Goal: Task Accomplishment & Management: Manage account settings

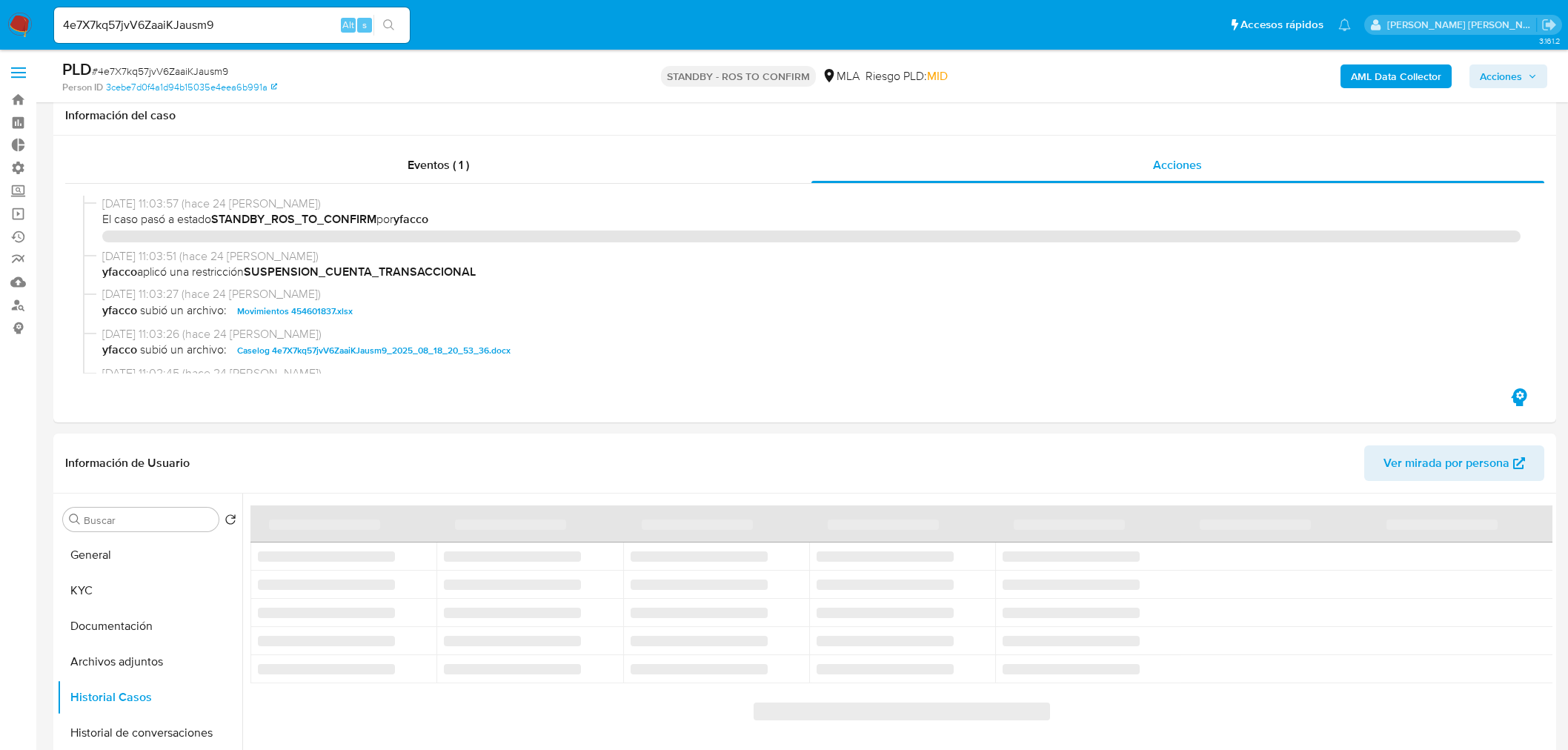
select select "10"
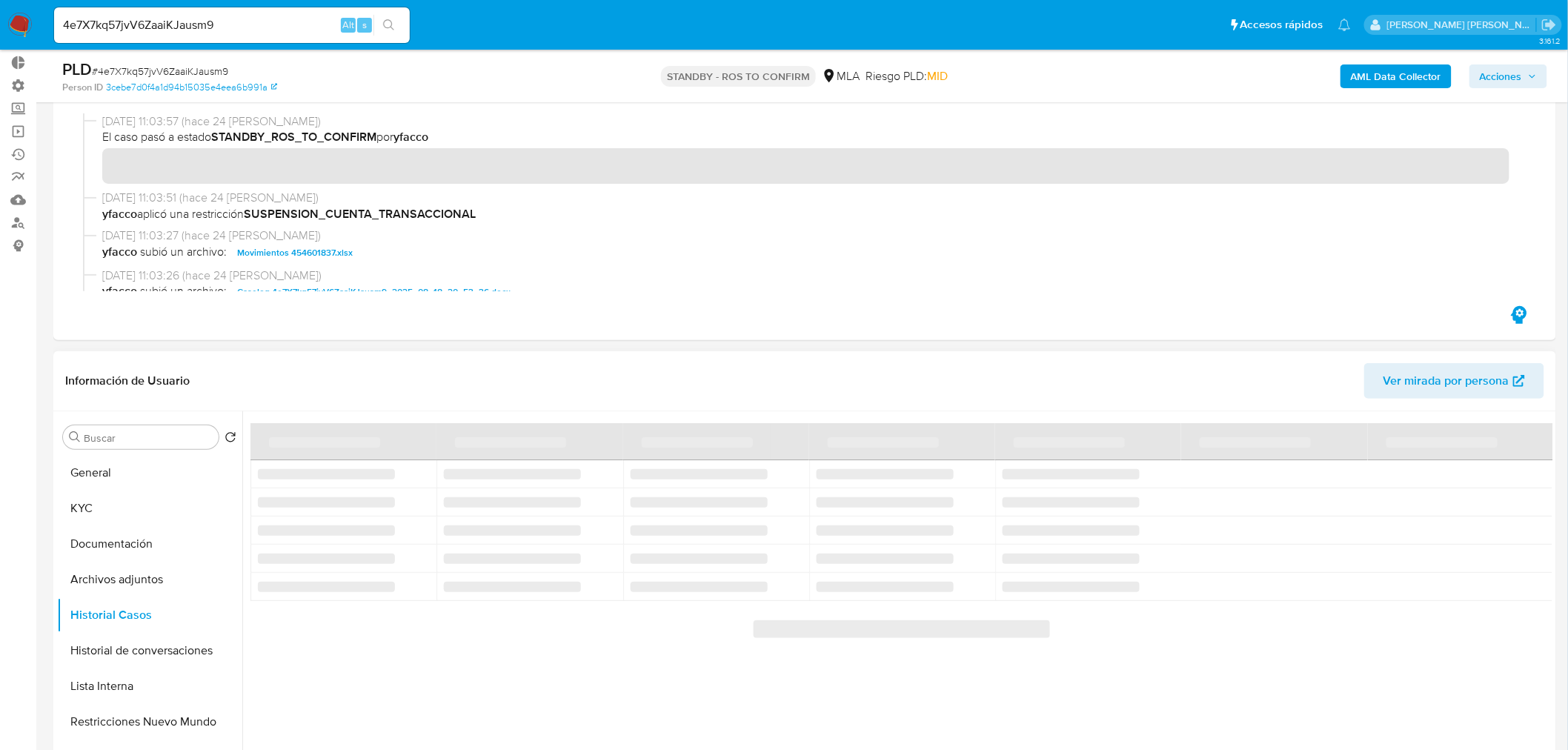
scroll to position [82, 0]
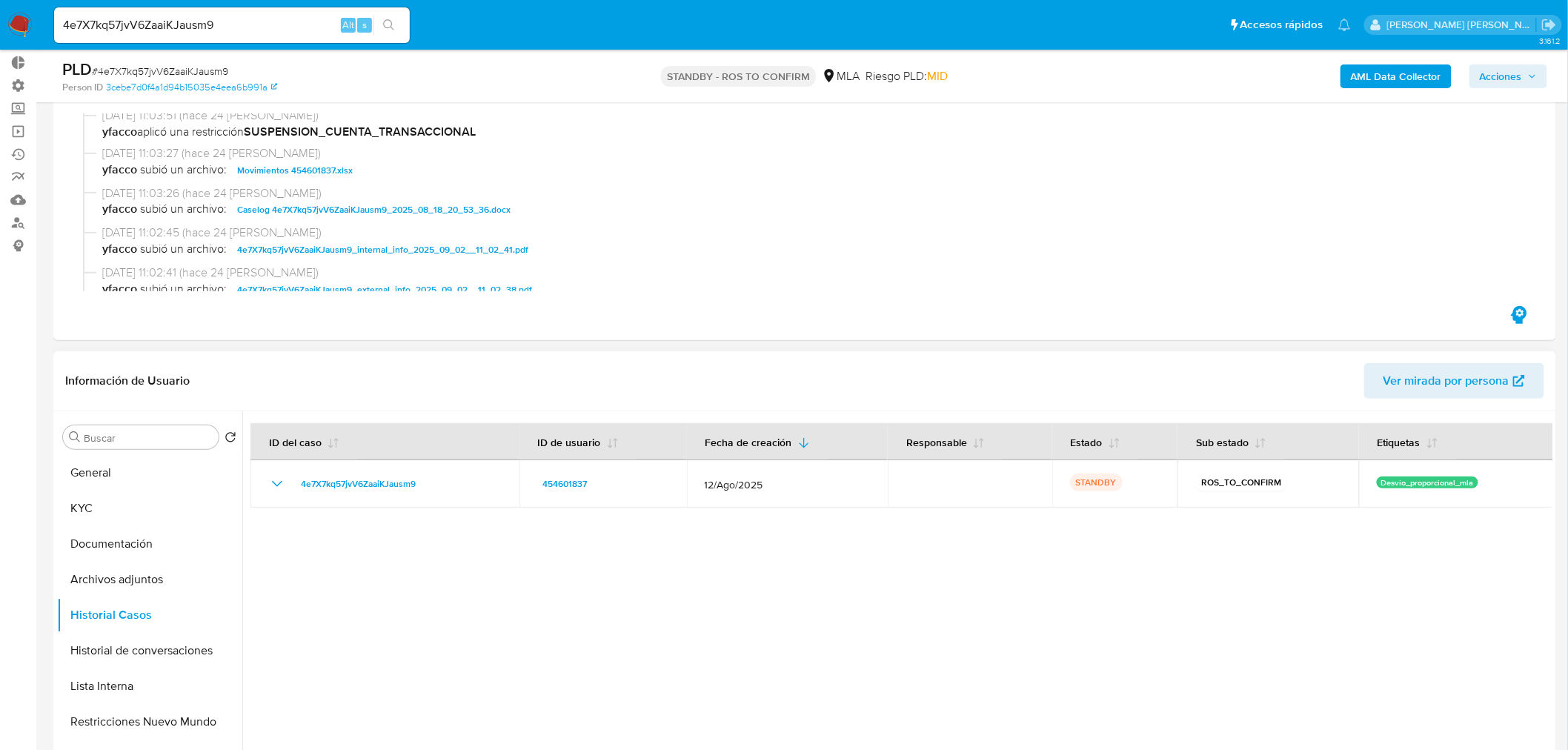
click at [260, 33] on input "4e7X7kq57jvV6ZaaiKJausm9" at bounding box center [232, 25] width 355 height 19
click at [260, 32] on input "4e7X7kq57jvV6ZaaiKJausm9" at bounding box center [232, 25] width 355 height 19
paste input "bEEz4sekF0DUiKniqUc3Iok"
type input "4bEEz4sekF0DUiKniqUc3Iok"
click at [403, 19] on button "search-icon" at bounding box center [388, 25] width 30 height 21
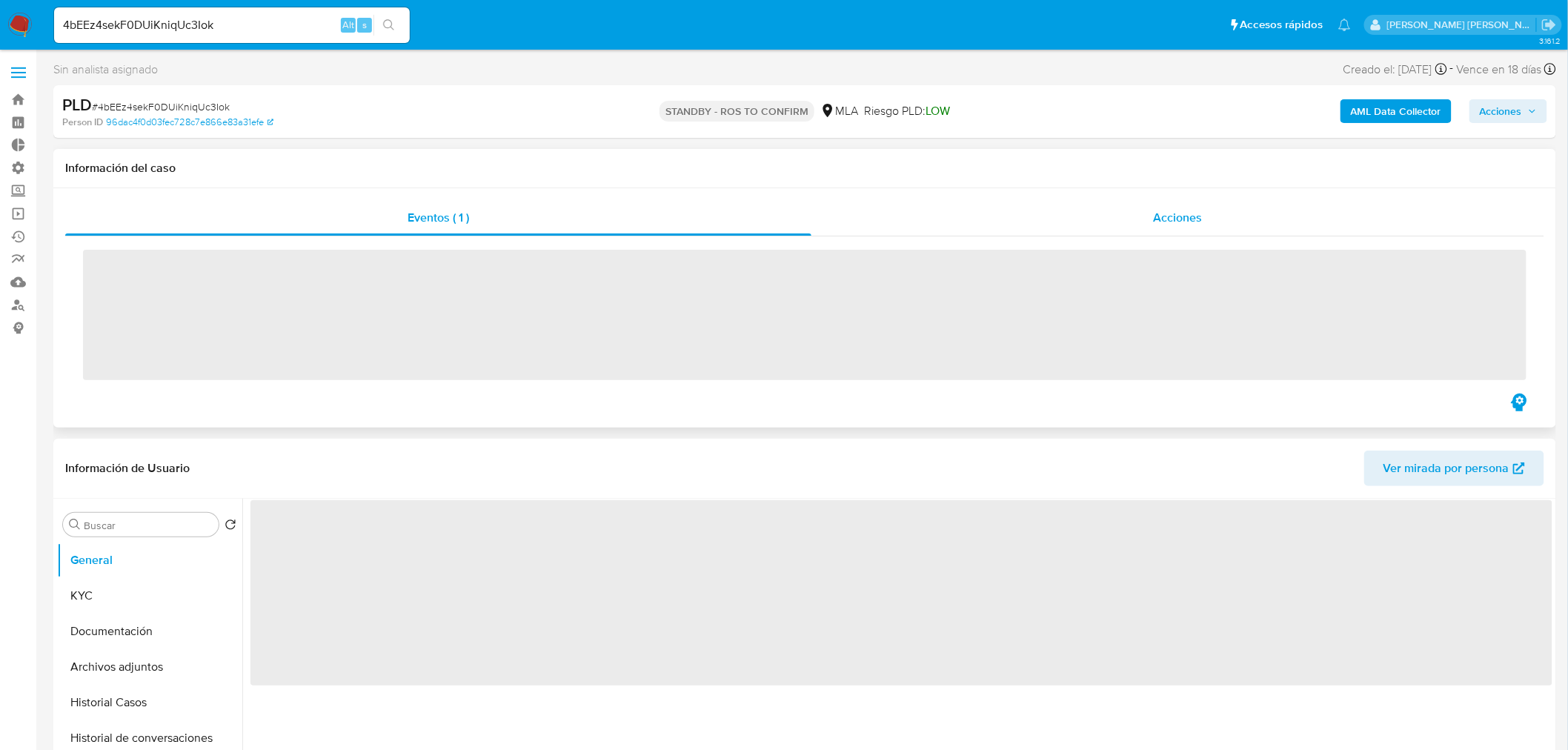
click at [1249, 203] on div "Acciones" at bounding box center [1178, 218] width 733 height 36
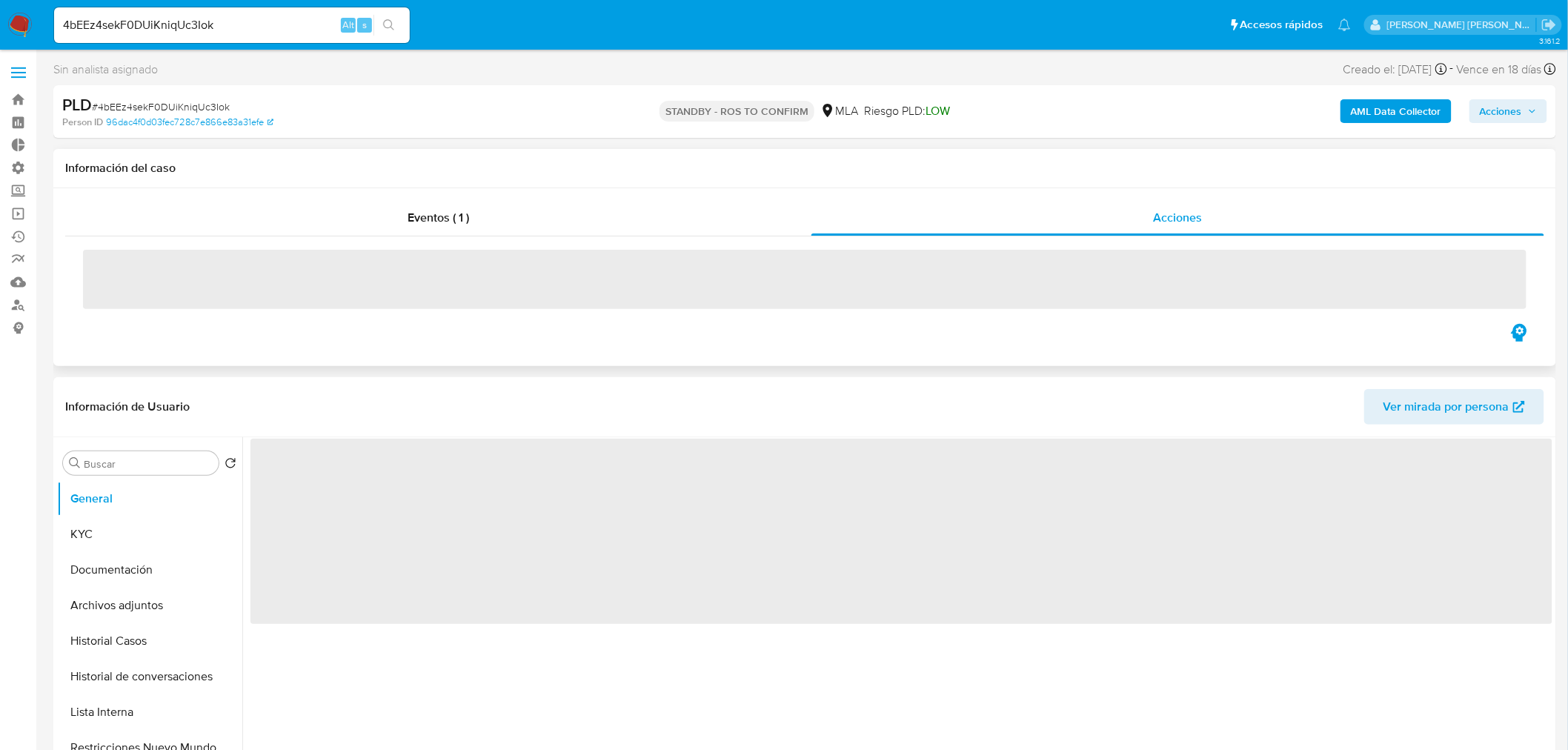
select select "10"
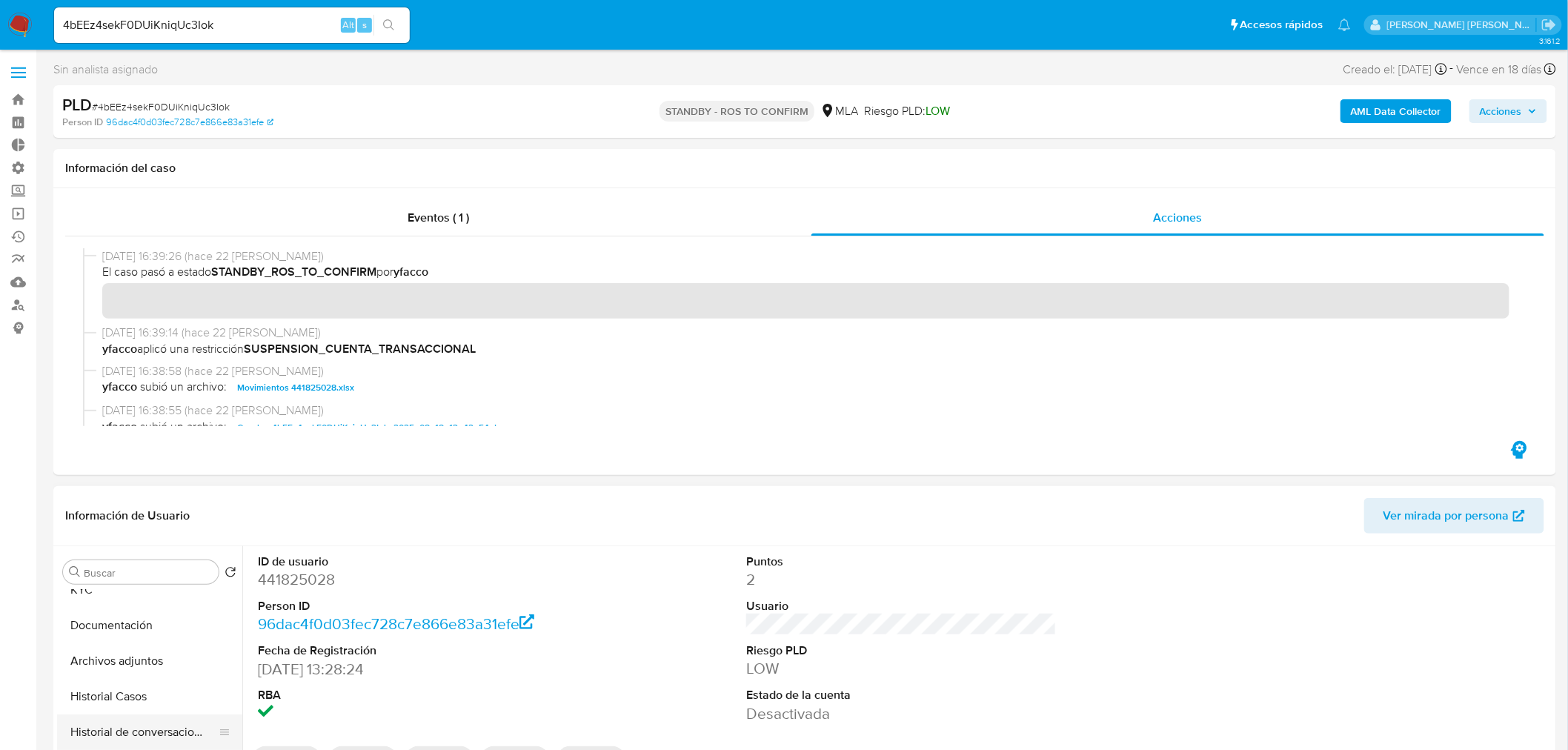
scroll to position [82, 0]
click at [132, 675] on button "Historial Casos" at bounding box center [144, 667] width 173 height 36
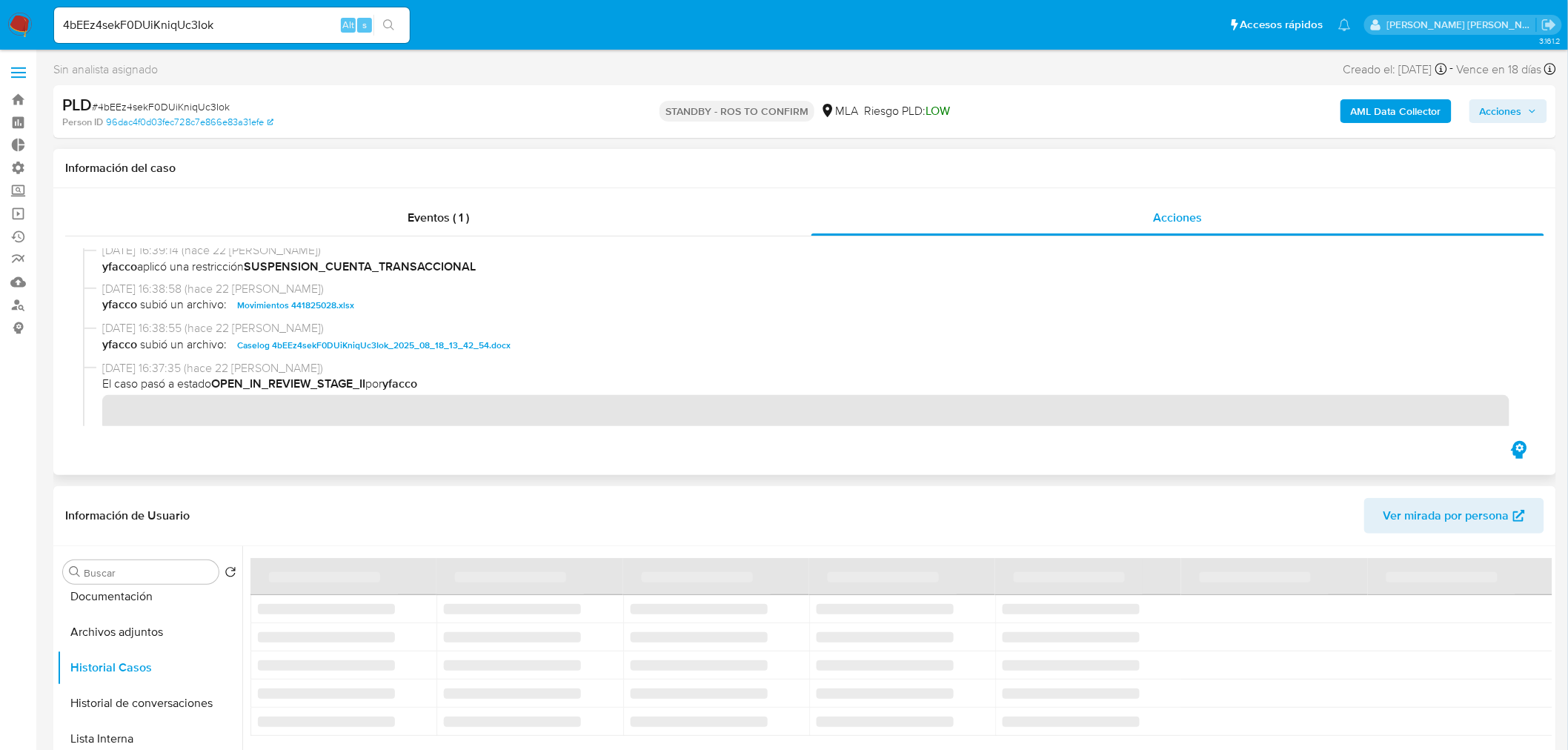
click at [409, 346] on span "Caselog 4bEEz4sekF0DUiKniqUc3Iok_2025_08_18_13_42_54.docx" at bounding box center [373, 345] width 274 height 18
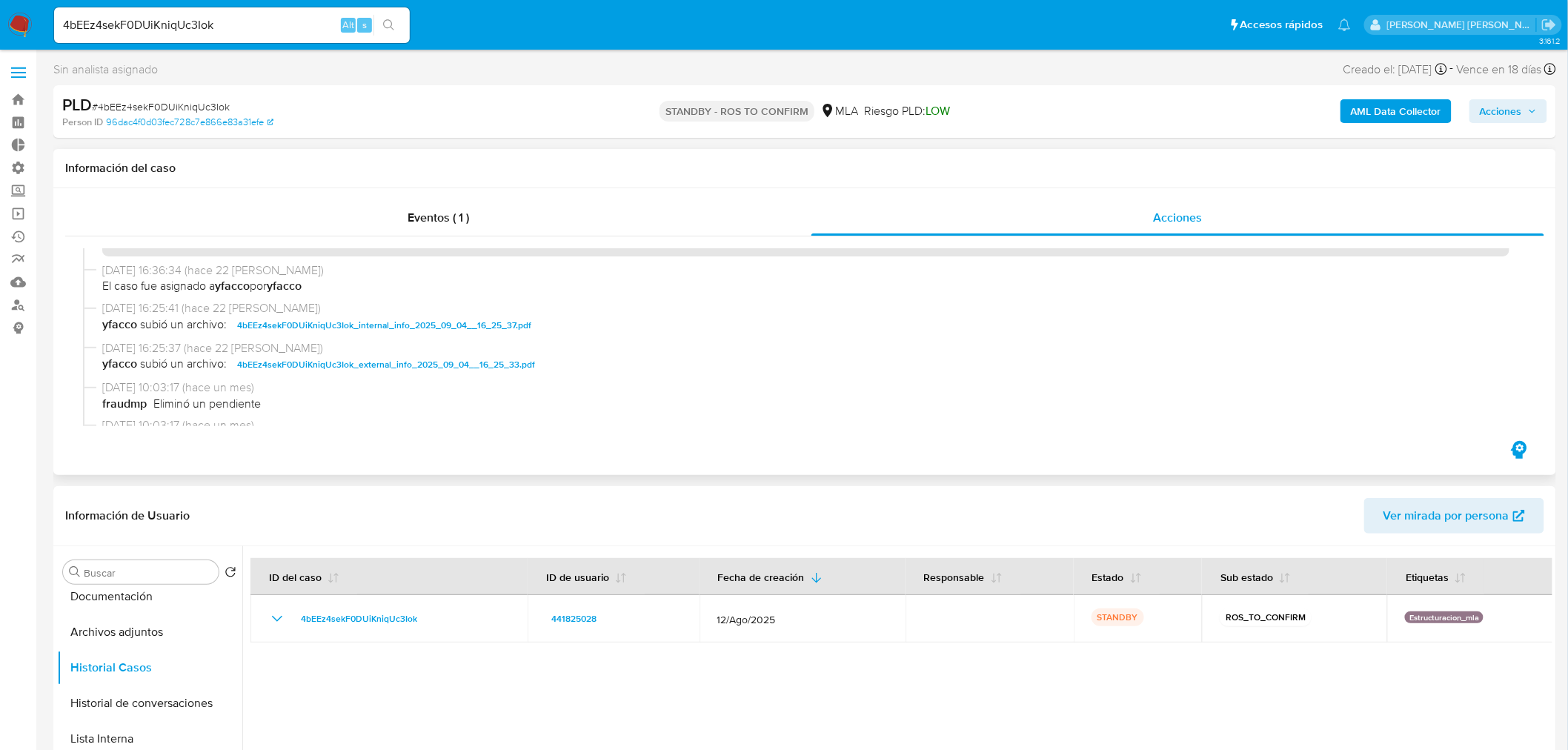
scroll to position [741, 0]
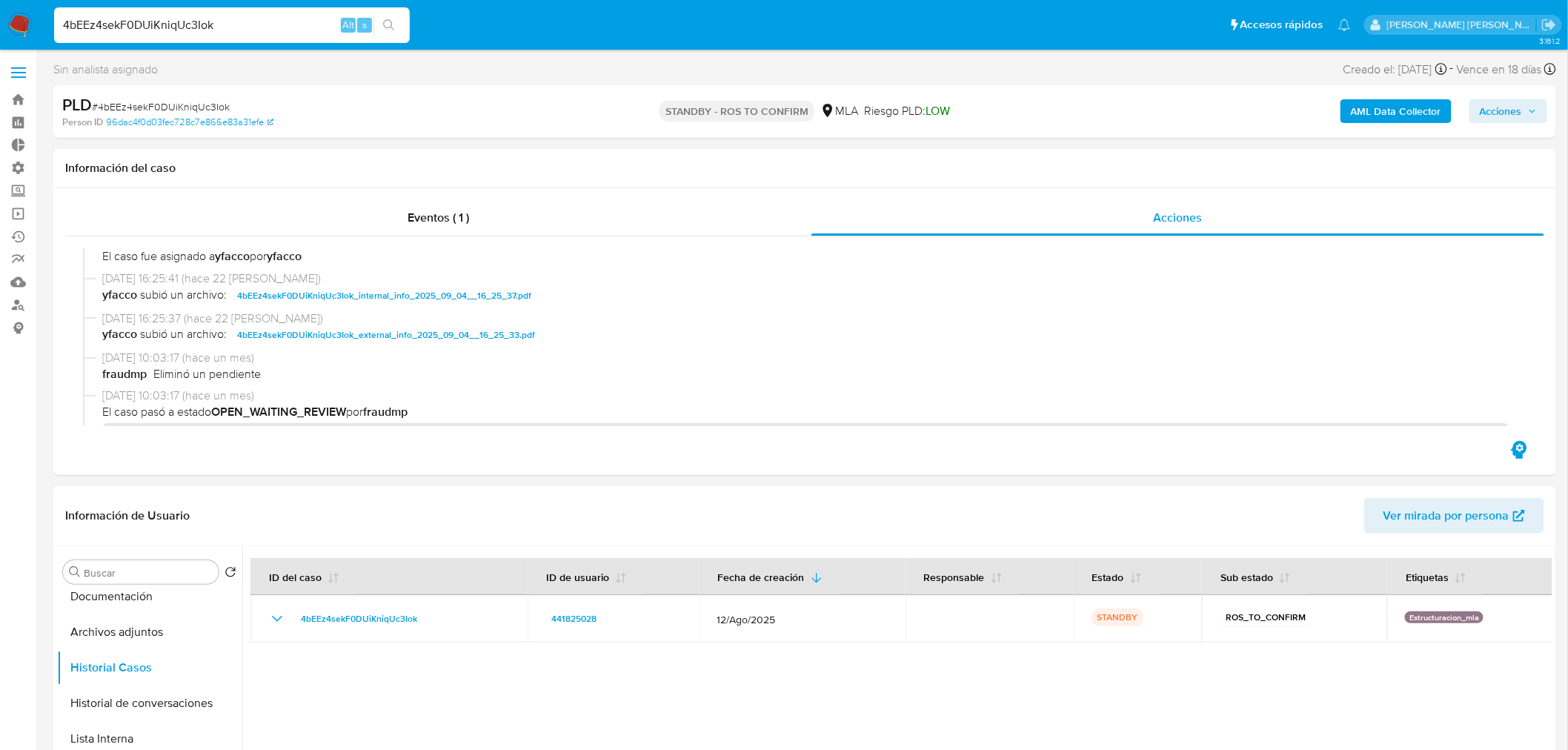
click at [219, 26] on input "4bEEz4sekF0DUiKniqUc3Iok" at bounding box center [232, 25] width 355 height 19
paste input "azCJmILK3ngUwK5I7H6zexvu"
type input "azCJmILK3ngUwK5I7H6zexvu"
click at [384, 23] on icon "search-icon" at bounding box center [388, 24] width 11 height 11
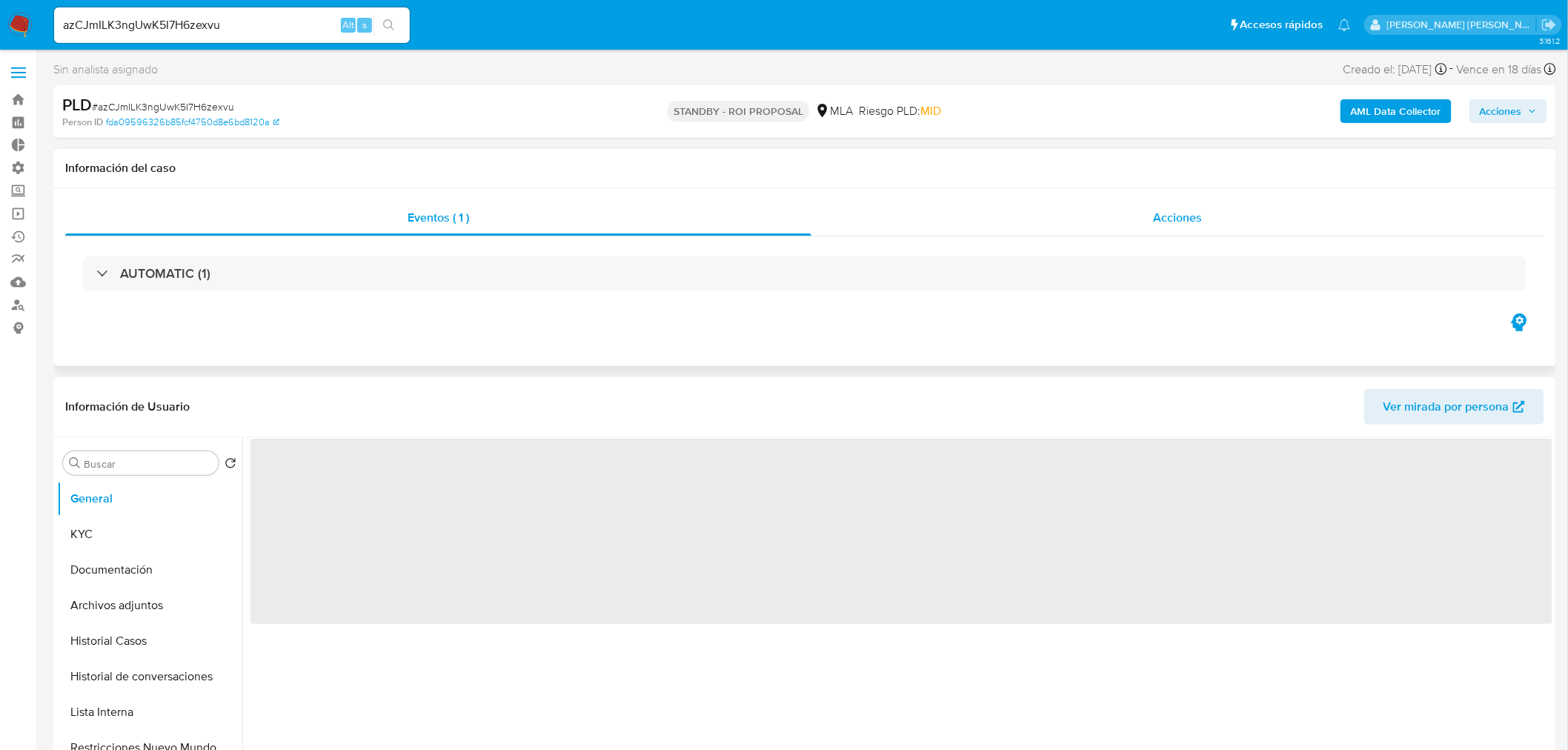
click at [1258, 224] on div "Acciones" at bounding box center [1178, 218] width 733 height 36
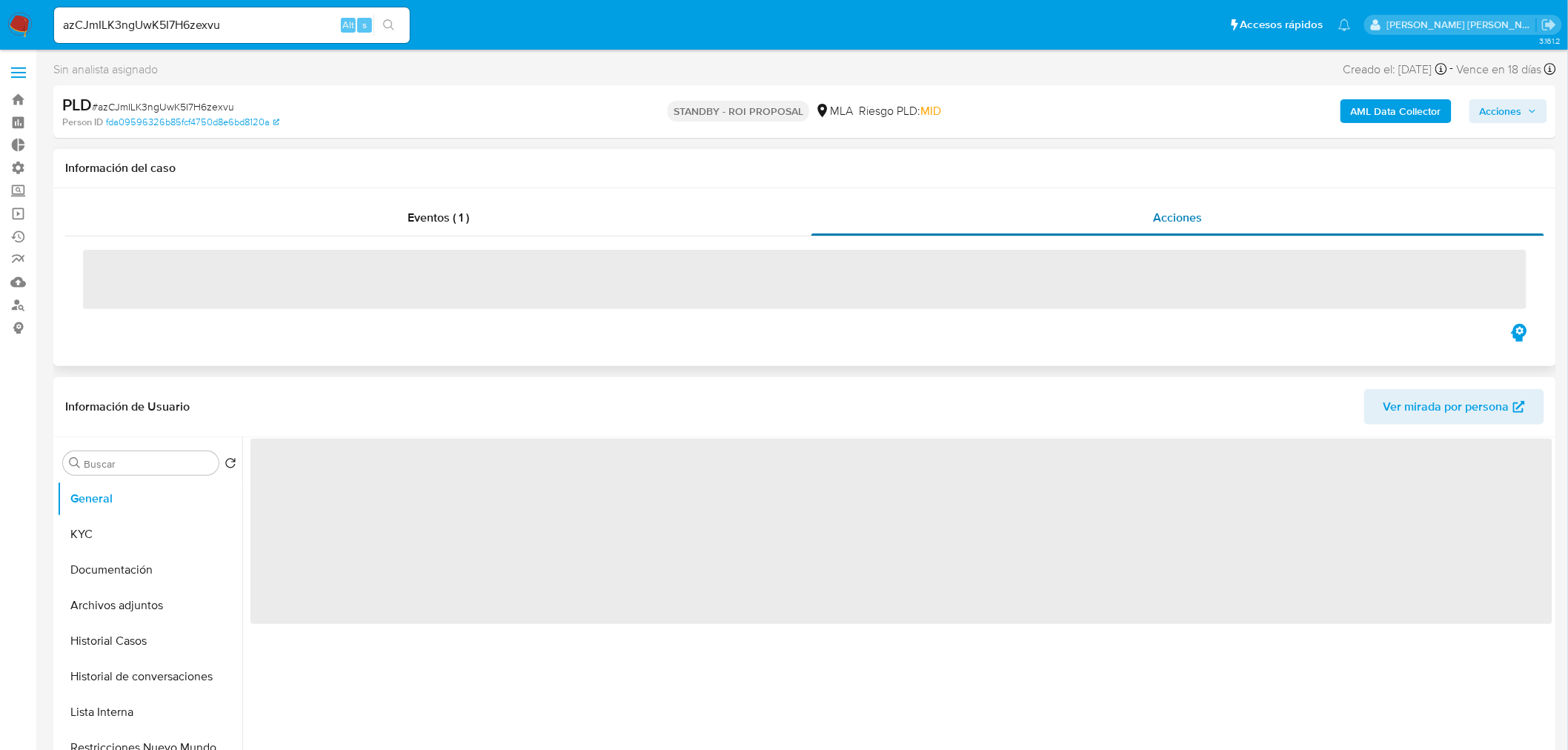
select select "10"
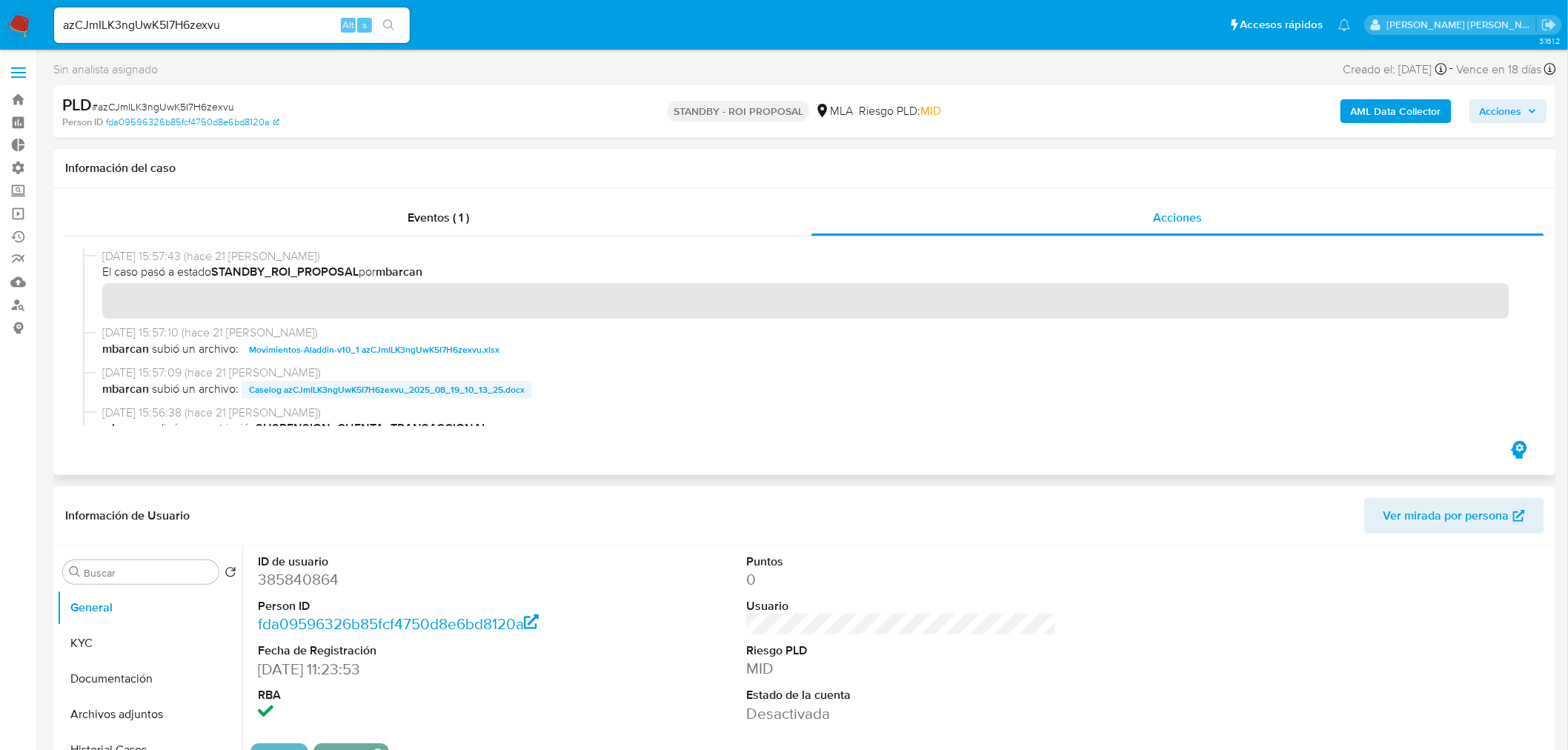
scroll to position [82, 0]
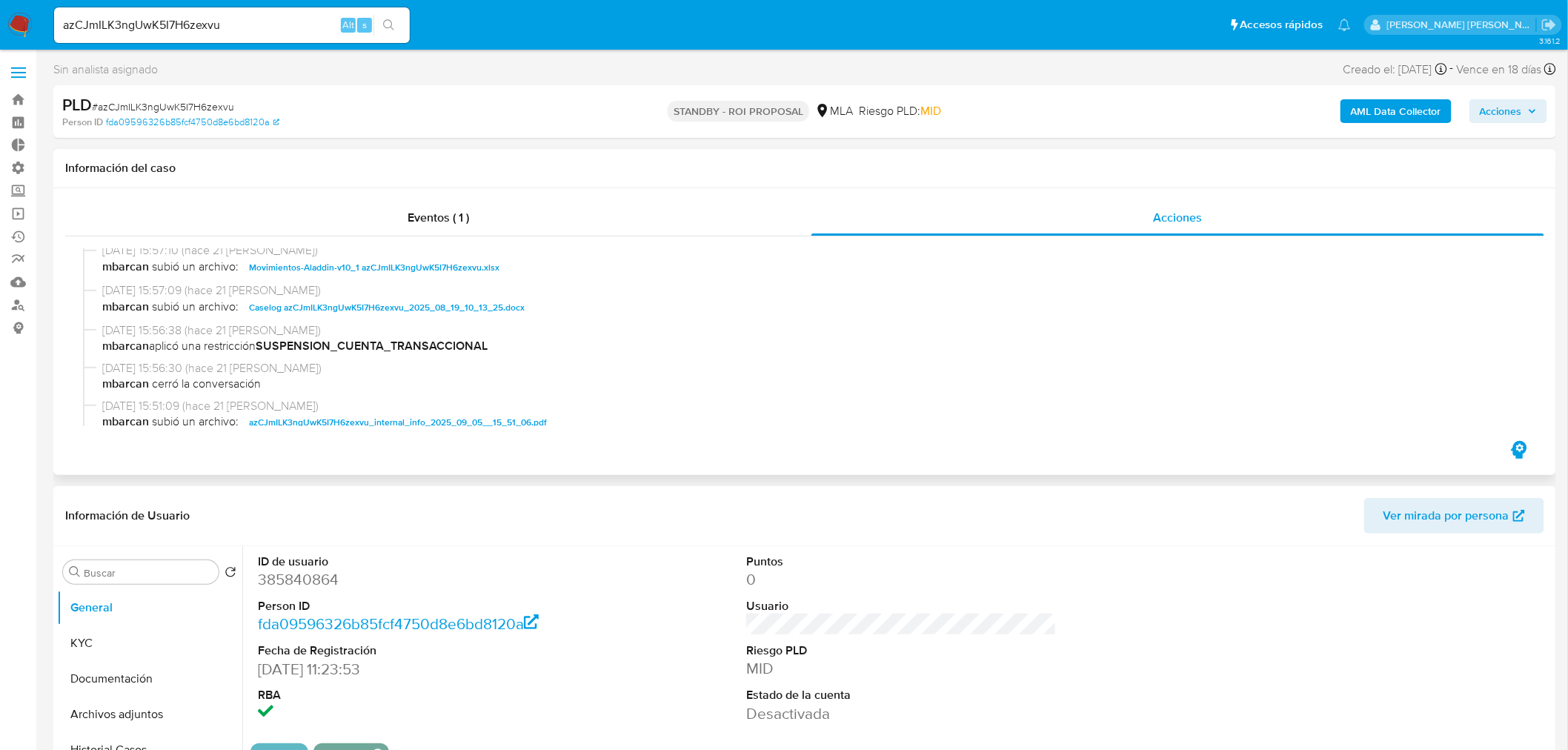
click at [489, 307] on span "Caselog azCJmILK3ngUwK5I7H6zexvu_2025_08_19_10_13_25.docx" at bounding box center [386, 307] width 275 height 18
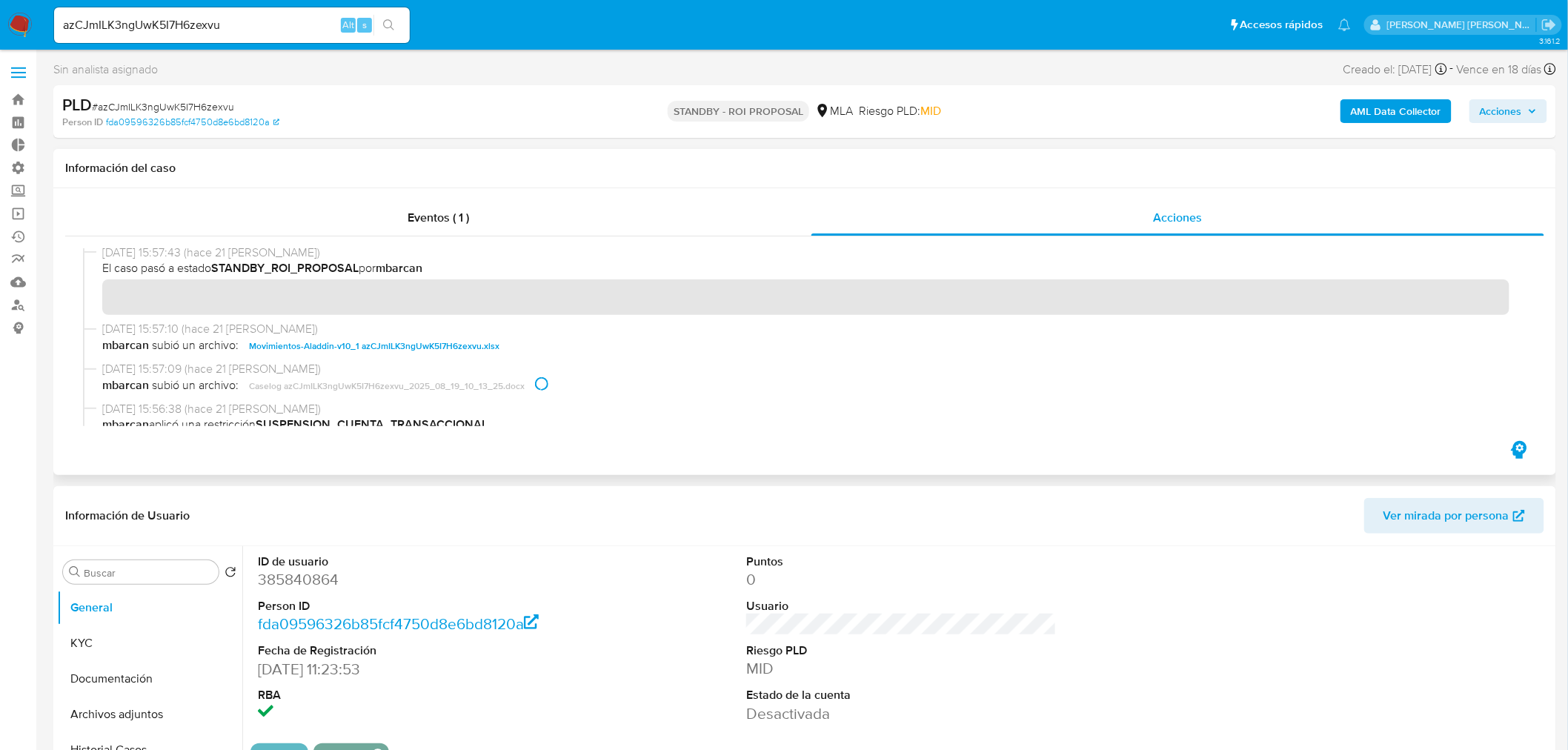
scroll to position [0, 0]
click at [110, 745] on button "Historial Casos" at bounding box center [144, 750] width 173 height 36
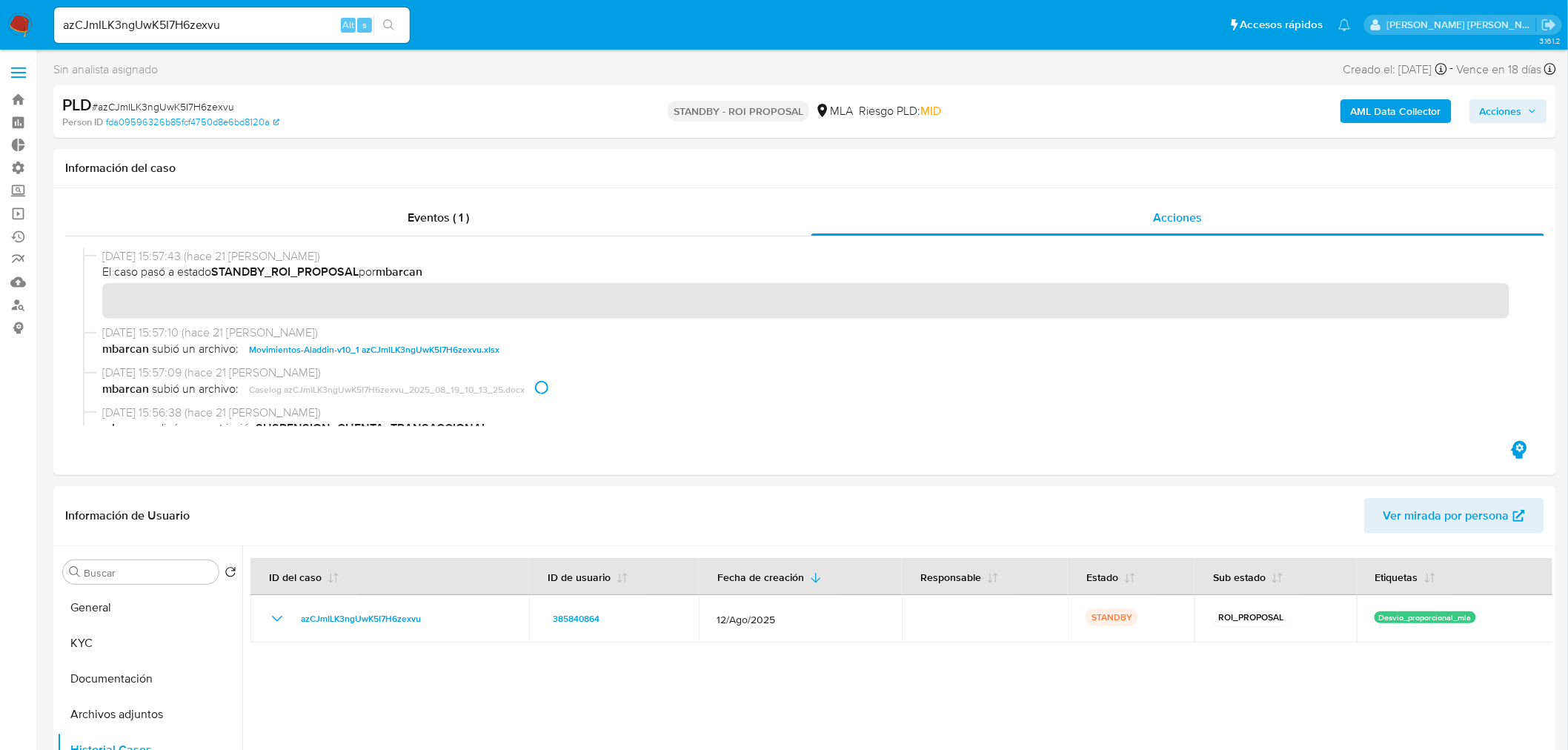
click at [257, 23] on input "azCJmILK3ngUwK5I7H6zexvu" at bounding box center [232, 25] width 355 height 19
paste input "5aknGHvTCclStm50xXl617xz"
type input "5aknGHvTCclStm50xXl617xz"
click at [403, 27] on button "search-icon" at bounding box center [388, 25] width 30 height 21
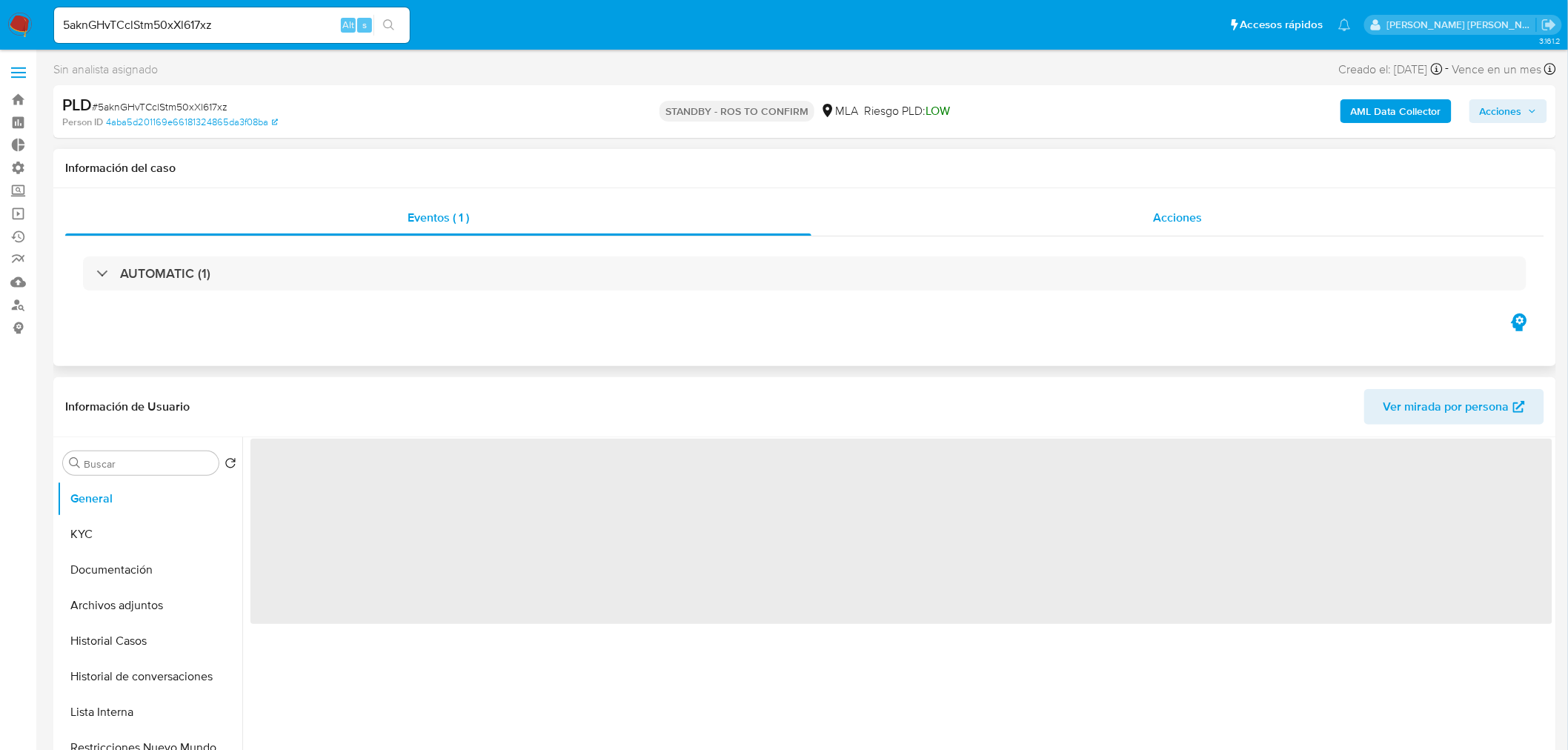
click at [1135, 215] on div "Acciones" at bounding box center [1178, 218] width 733 height 36
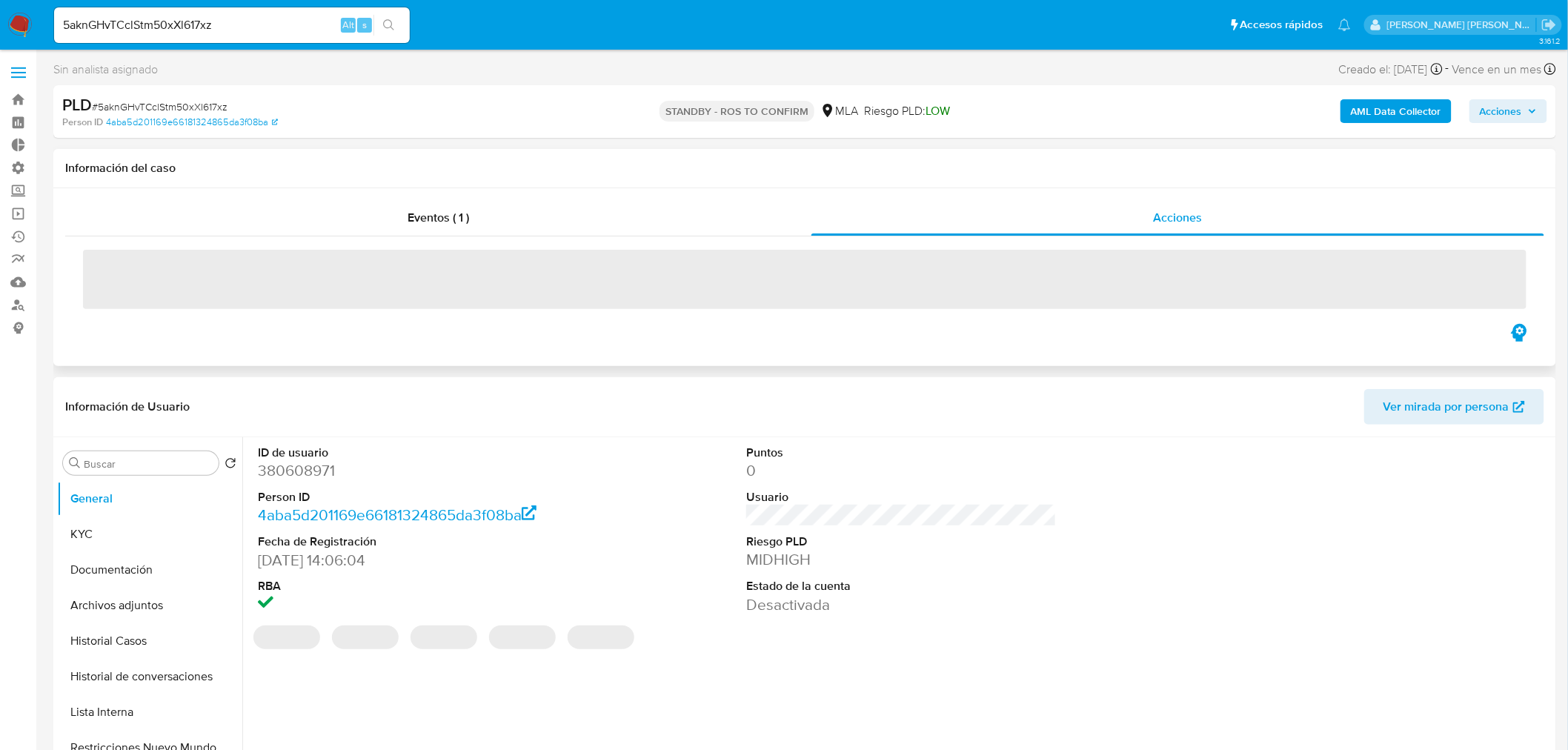
select select "10"
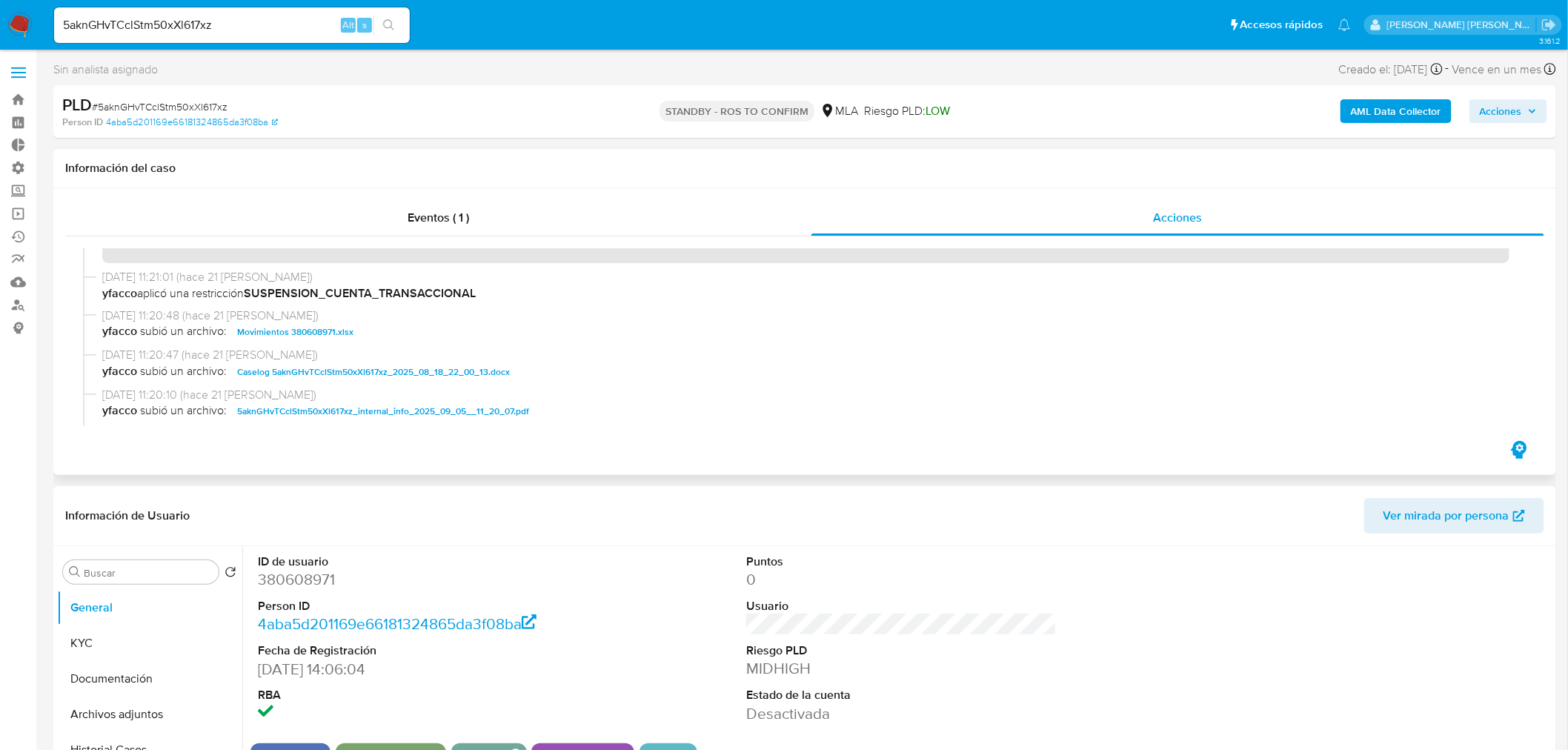
scroll to position [82, 0]
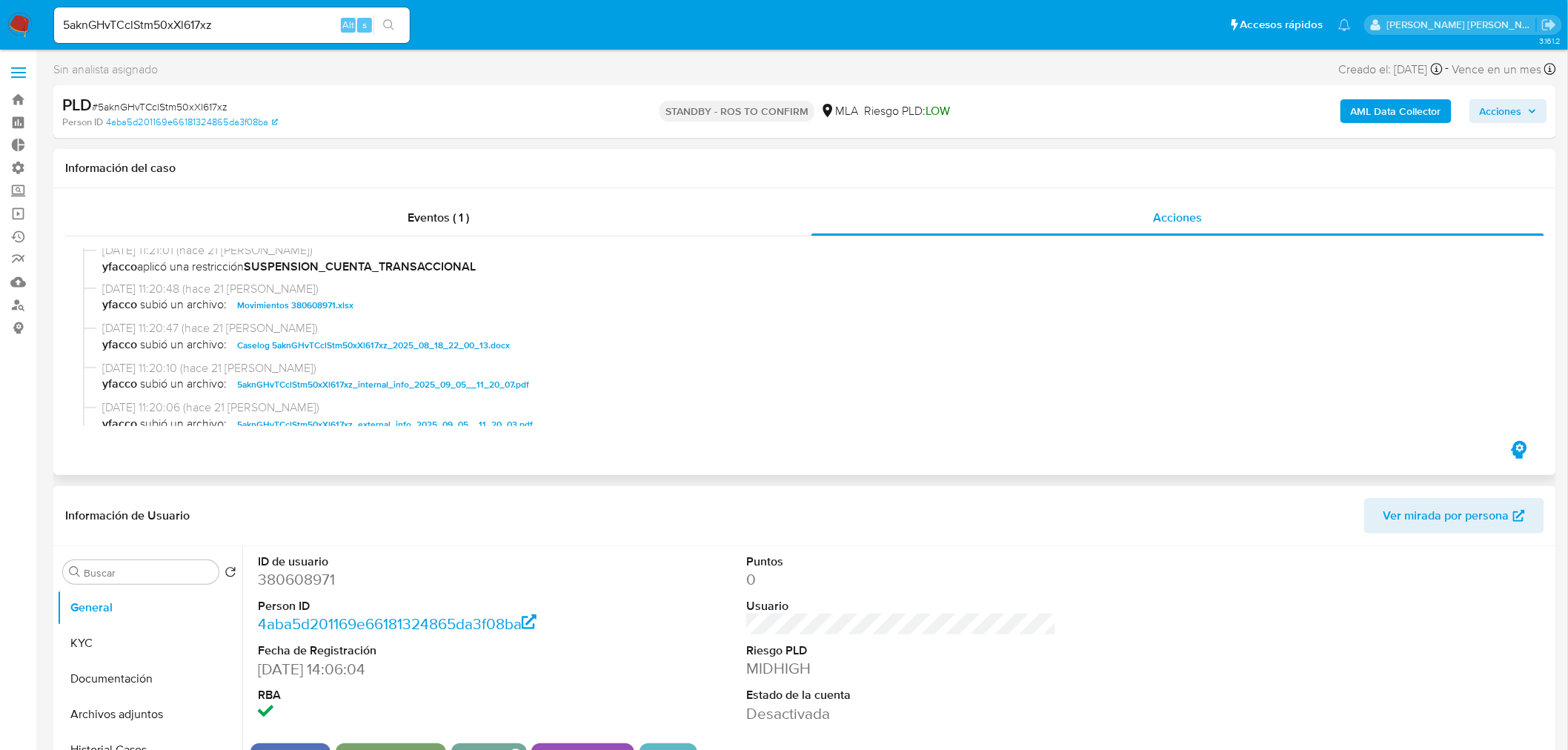
click at [478, 344] on span "Caselog 5aknGHvTCclStm50xXl617xz_2025_08_18_22_00_13.docx" at bounding box center [373, 345] width 273 height 18
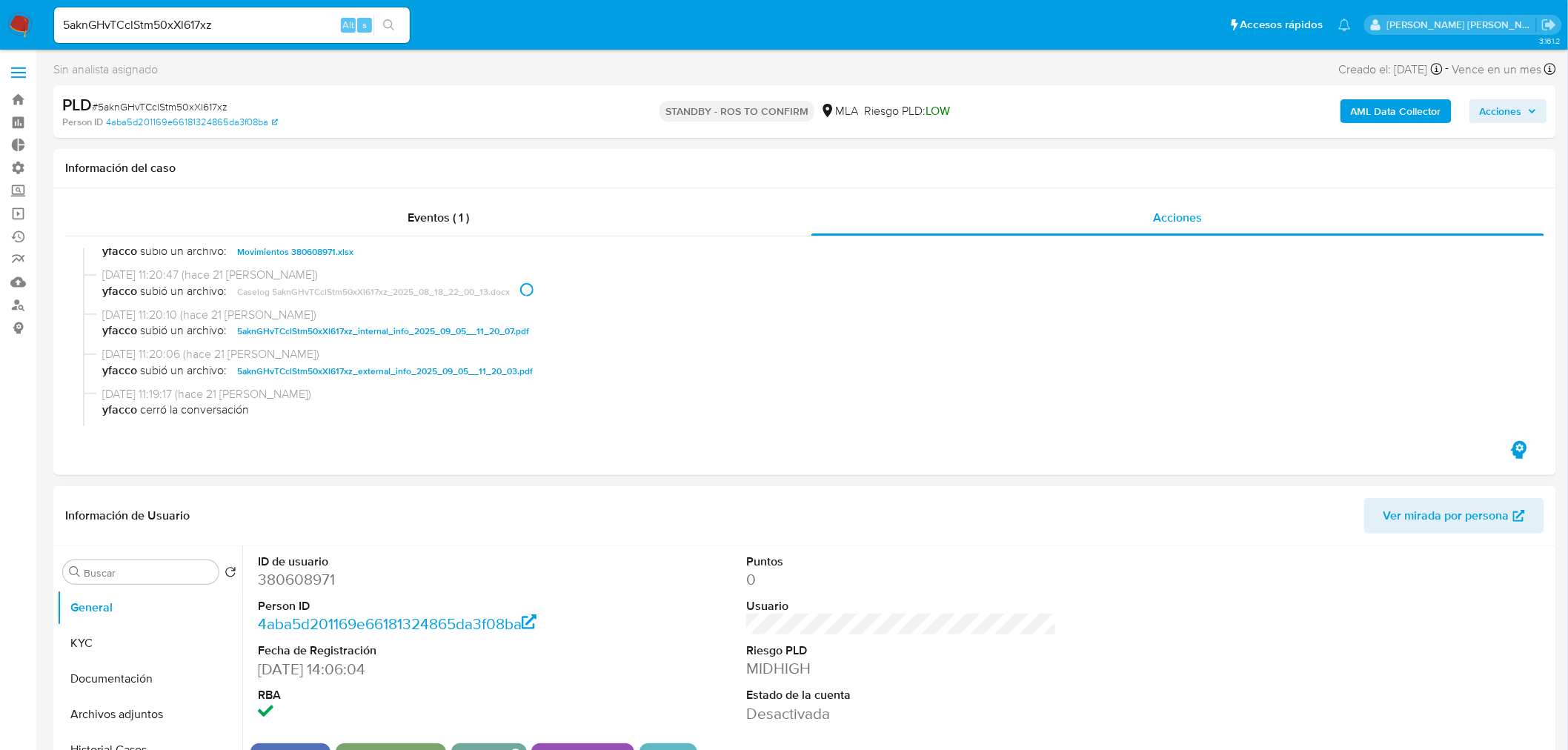
scroll to position [164, 0]
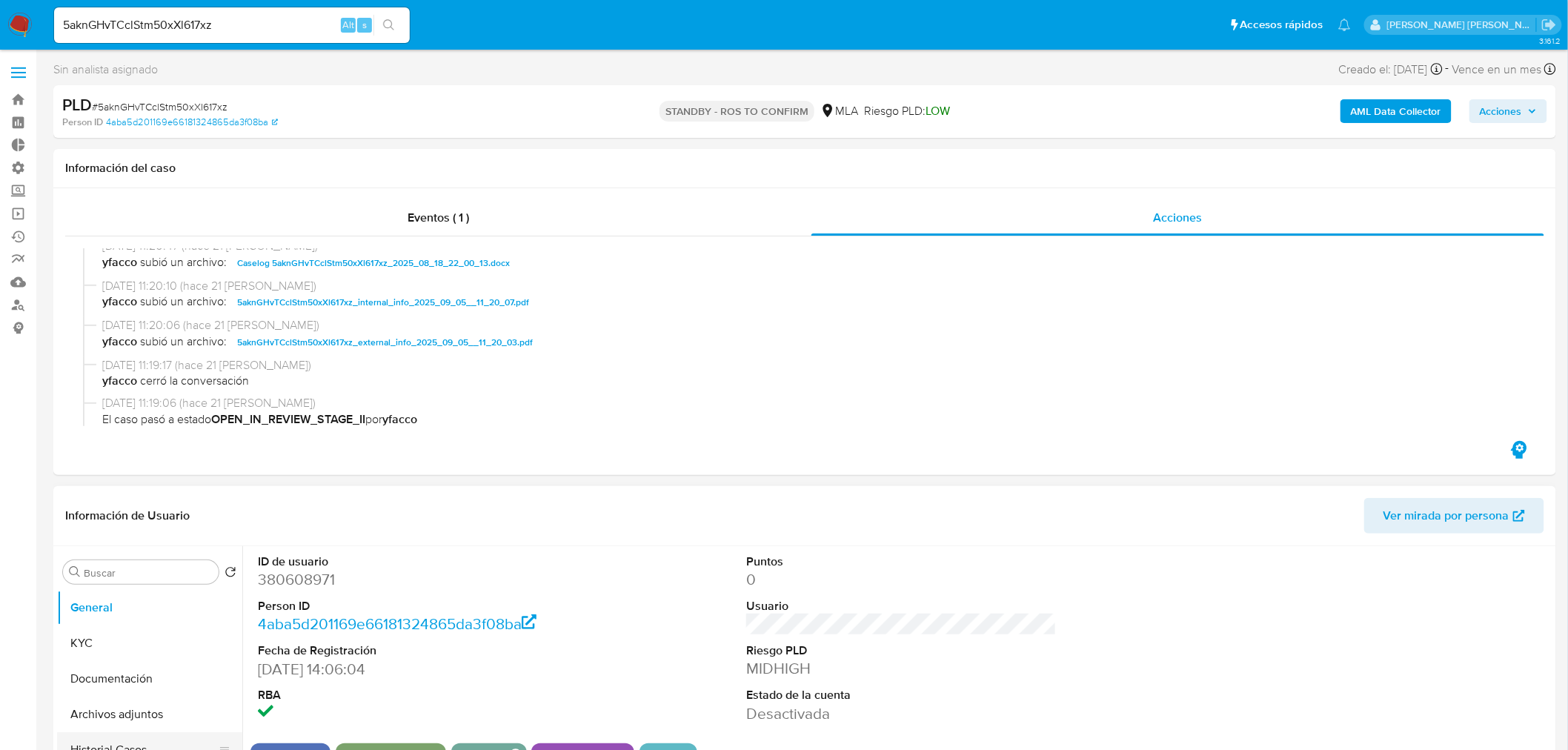
click at [142, 741] on button "Historial Casos" at bounding box center [144, 750] width 173 height 36
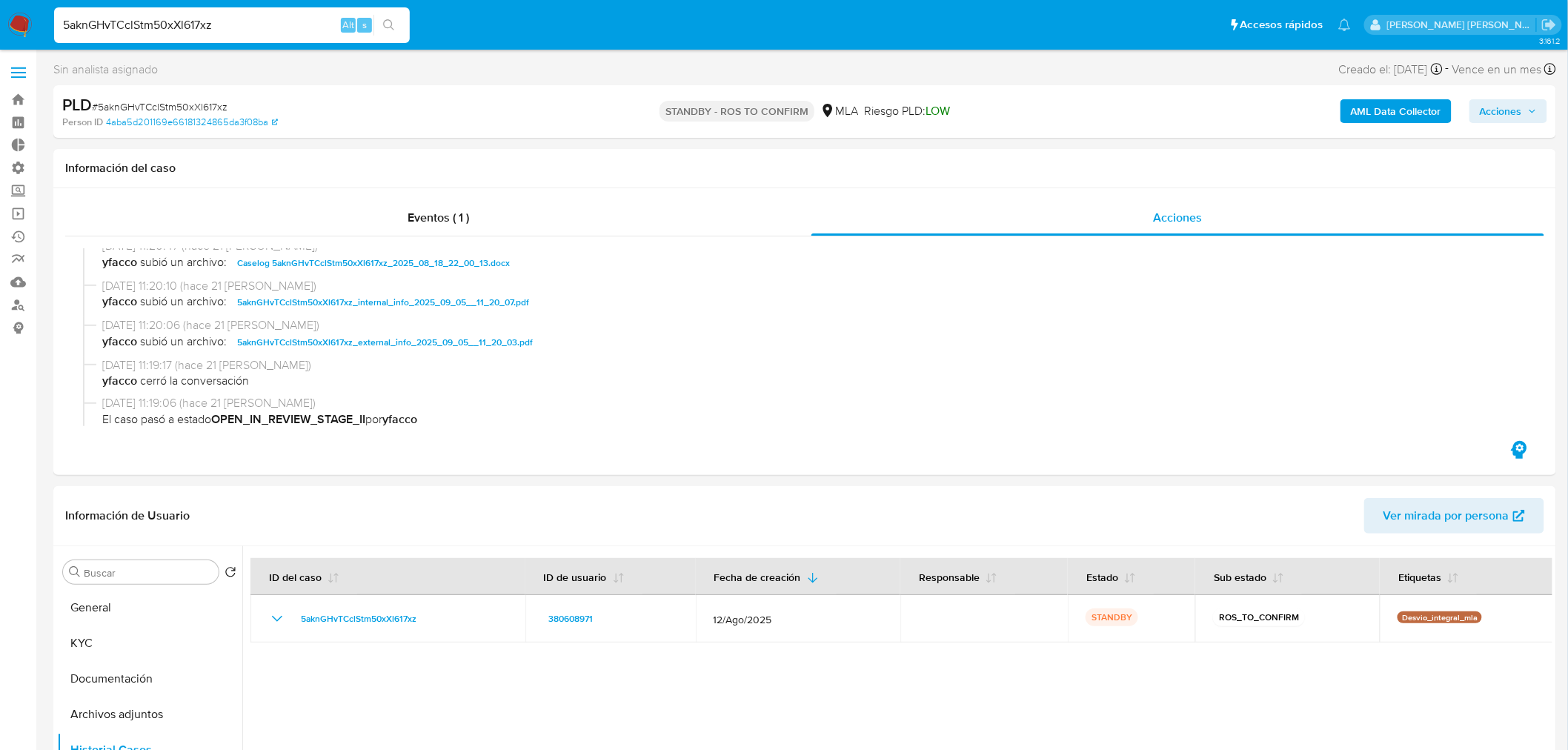
click at [220, 21] on input "5aknGHvTCclStm50xXl617xz" at bounding box center [232, 25] width 355 height 19
paste input "jT0yyq8bbPuemewicQK7y0DA"
type input "jT0yyq8bbPuemewicQK7y0DA"
click at [386, 32] on button "search-icon" at bounding box center [388, 25] width 30 height 21
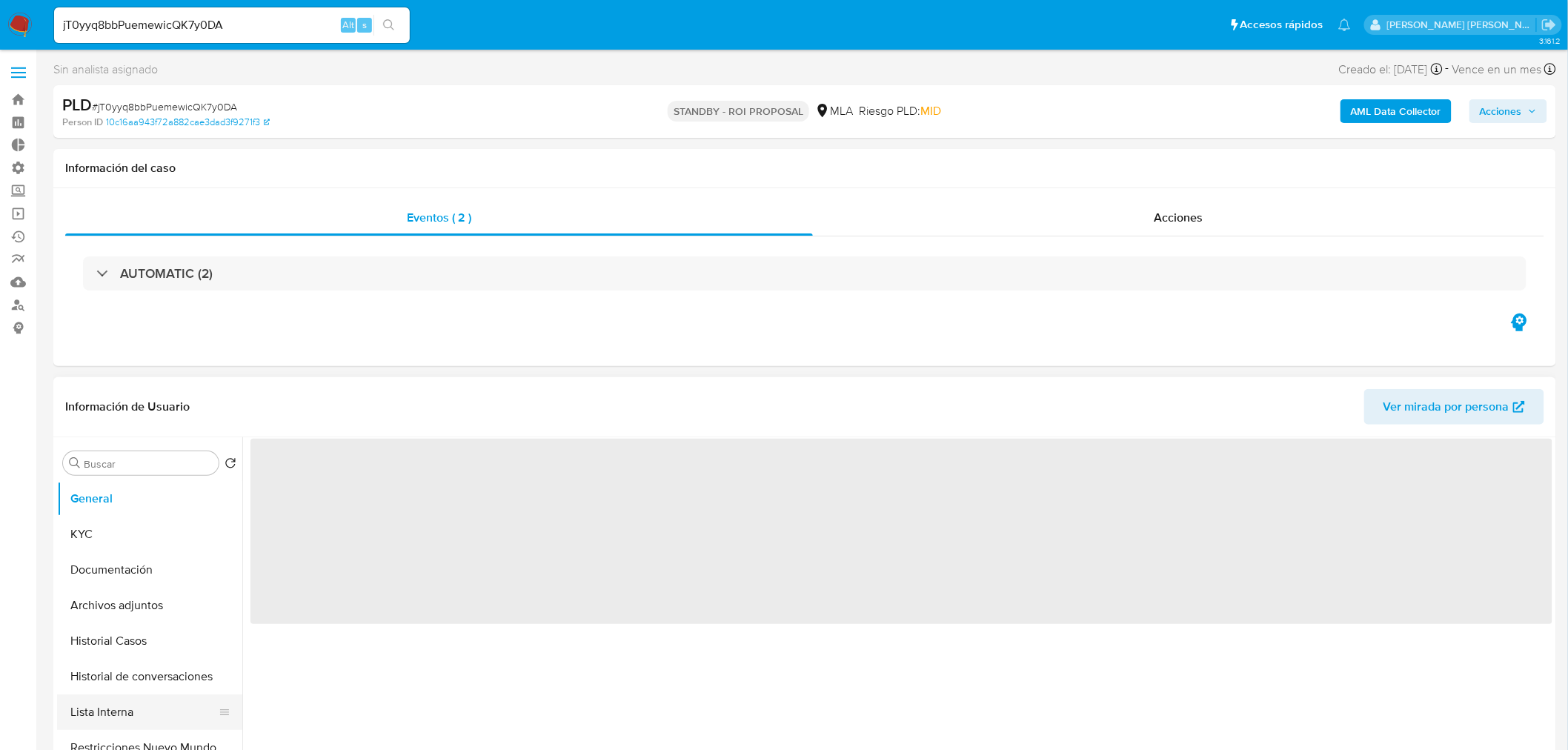
select select "10"
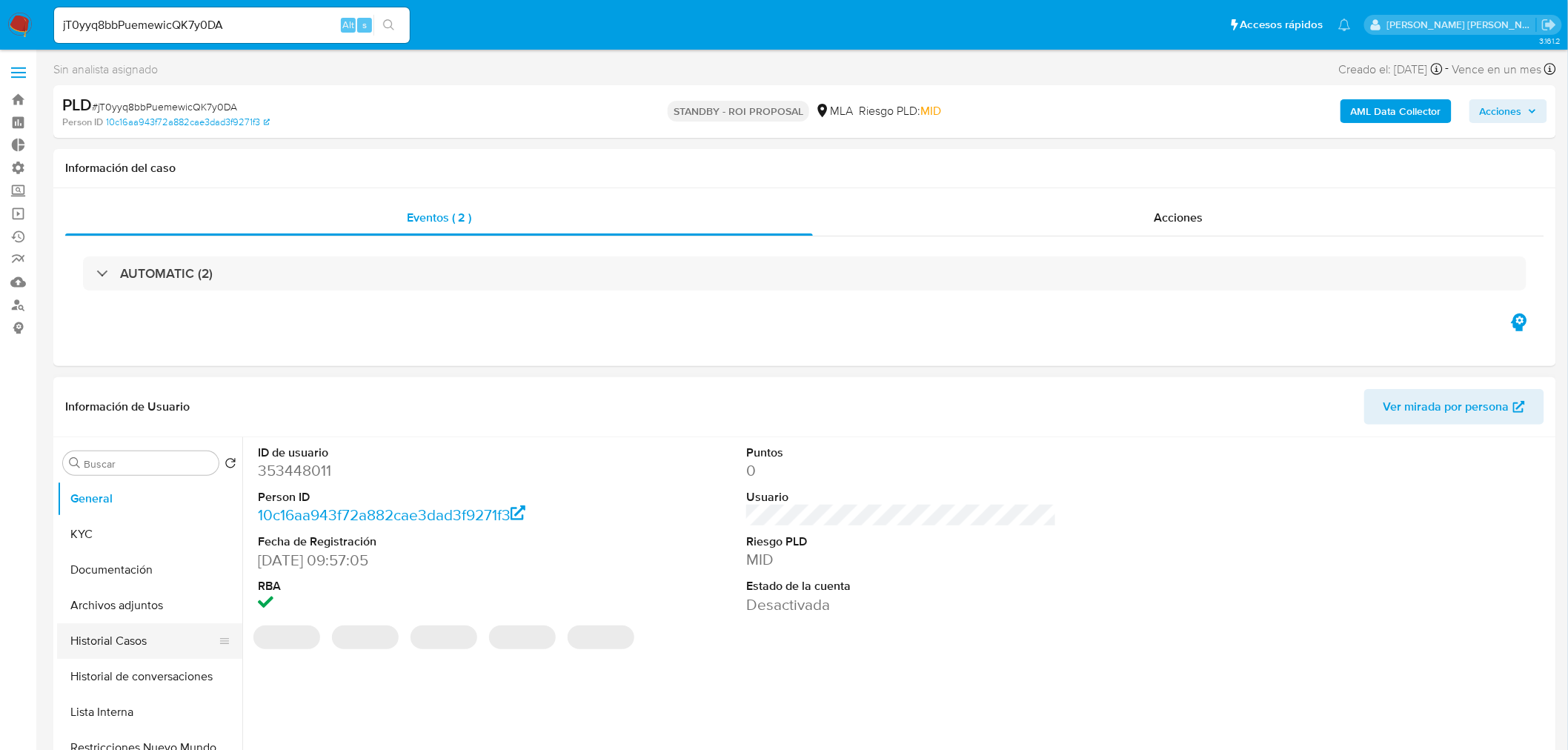
click at [104, 625] on button "Historial Casos" at bounding box center [144, 641] width 173 height 36
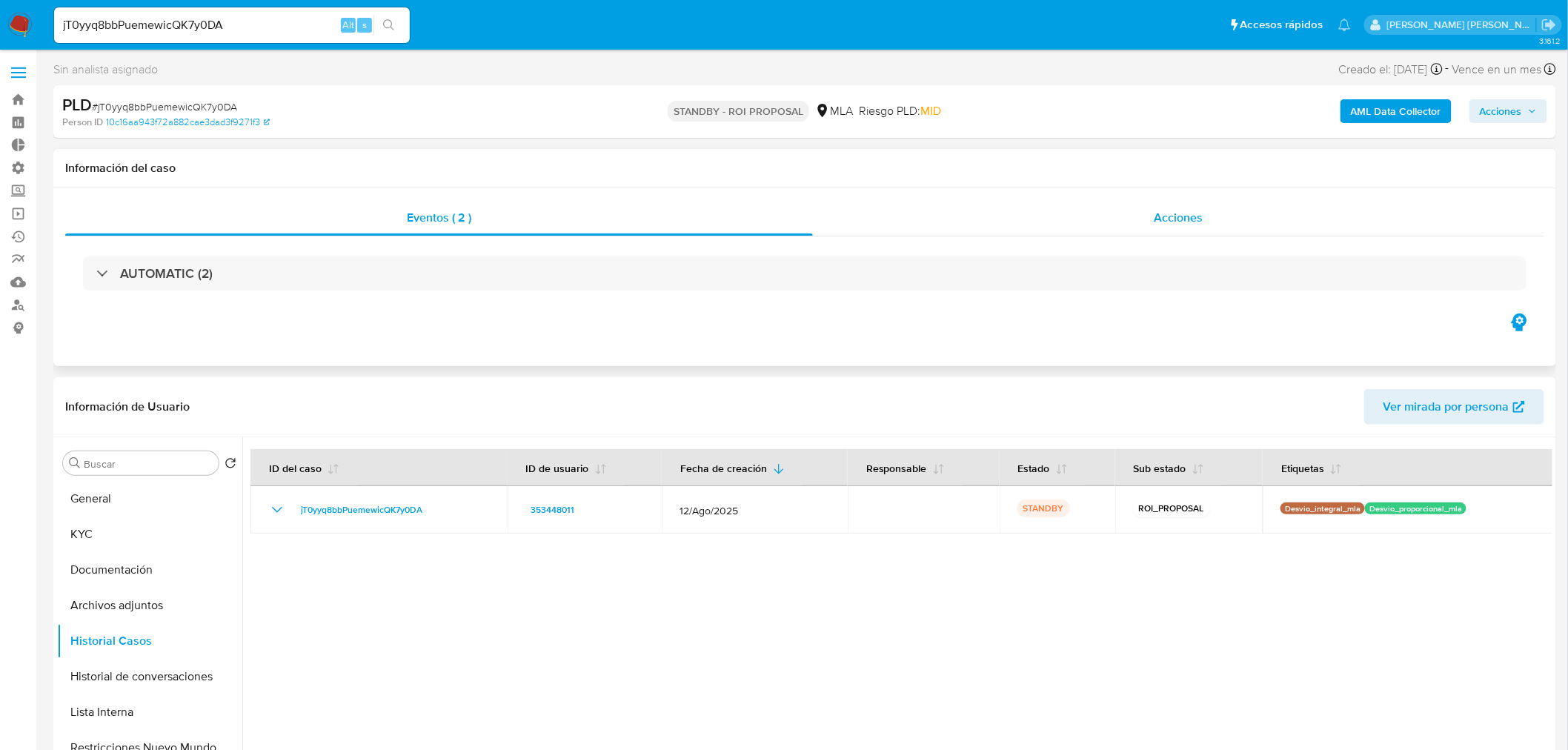
click at [1238, 222] on div "Acciones" at bounding box center [1179, 218] width 732 height 36
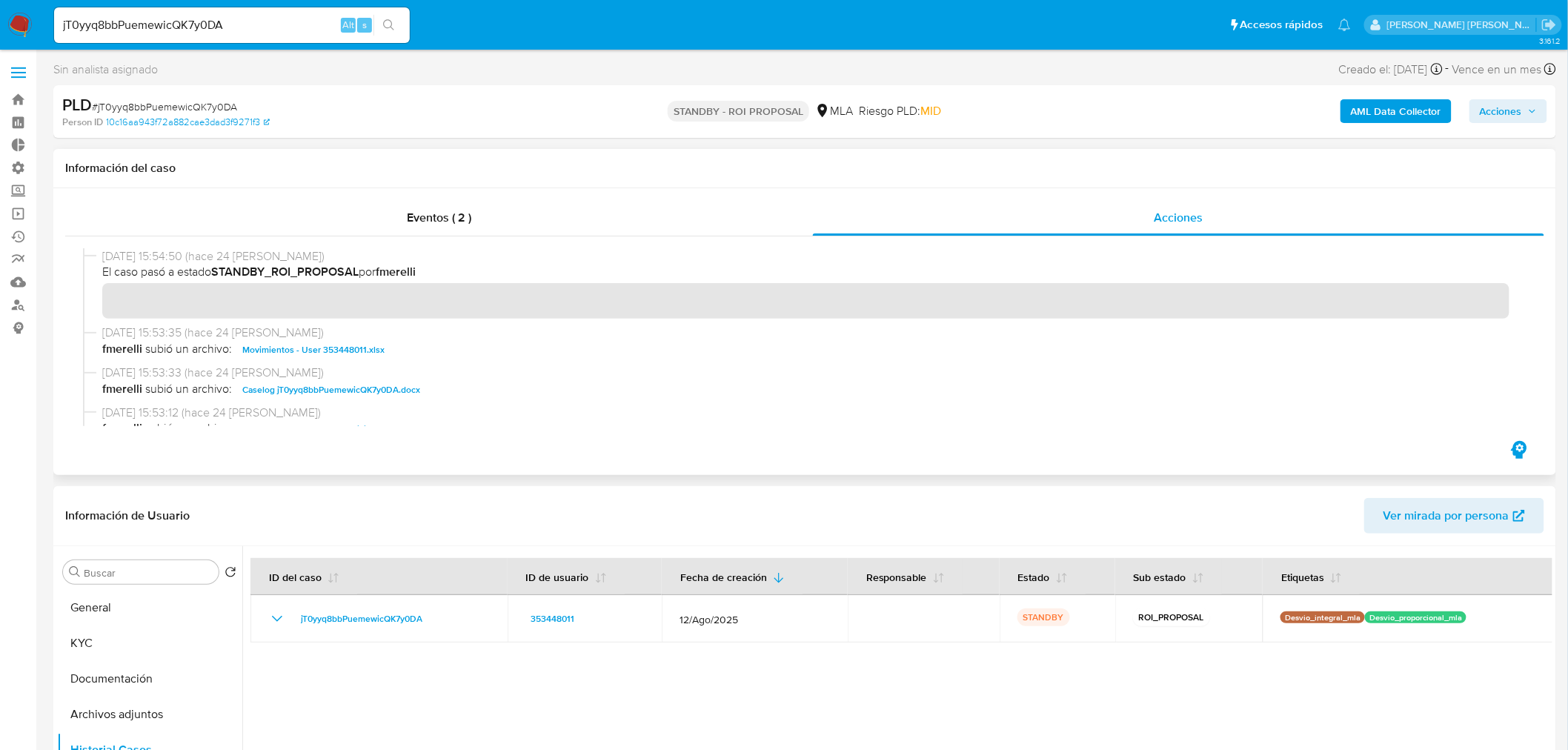
click at [394, 387] on span "Caselog jT0yyq8bbPuemewicQK7y0DA.docx" at bounding box center [331, 389] width 178 height 18
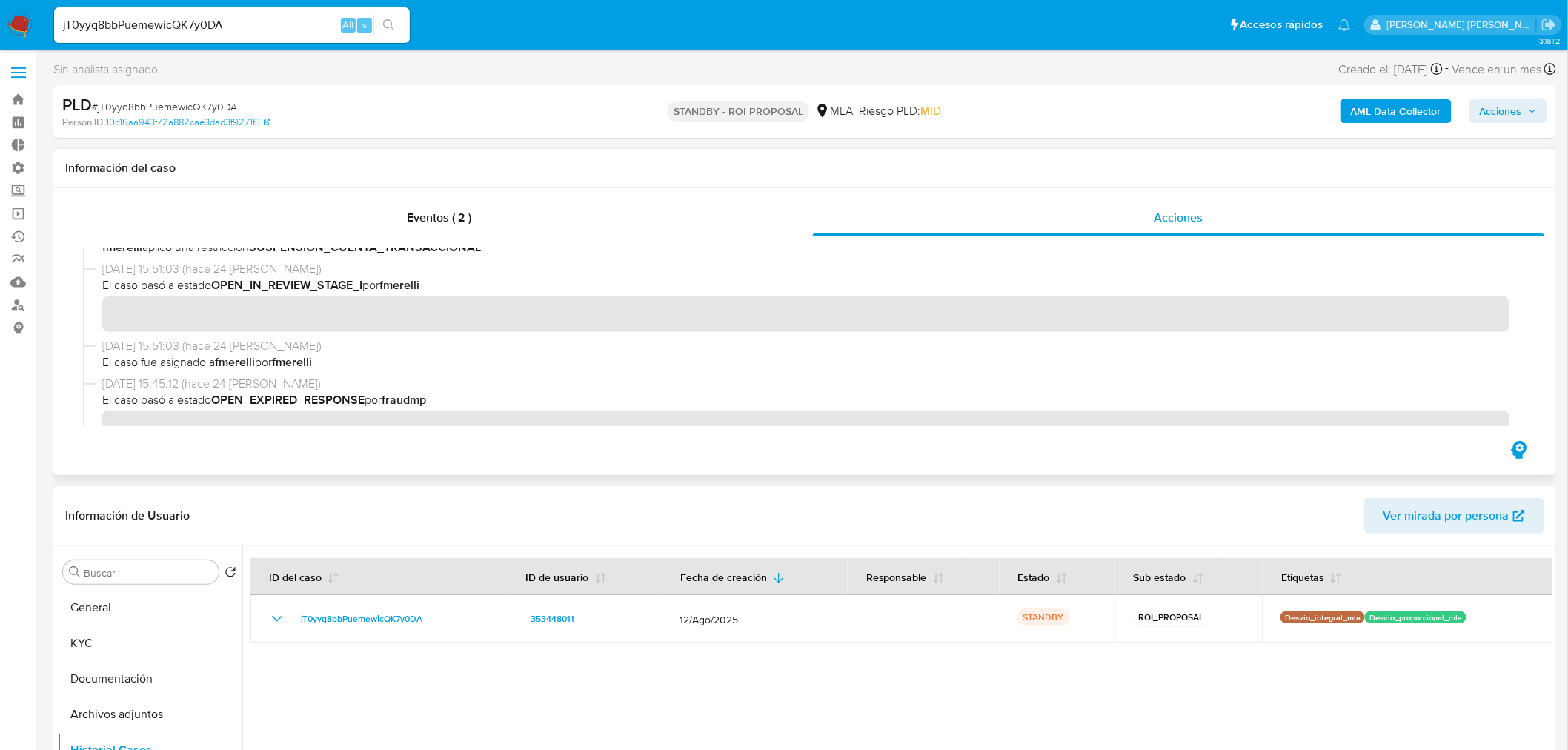
scroll to position [329, 0]
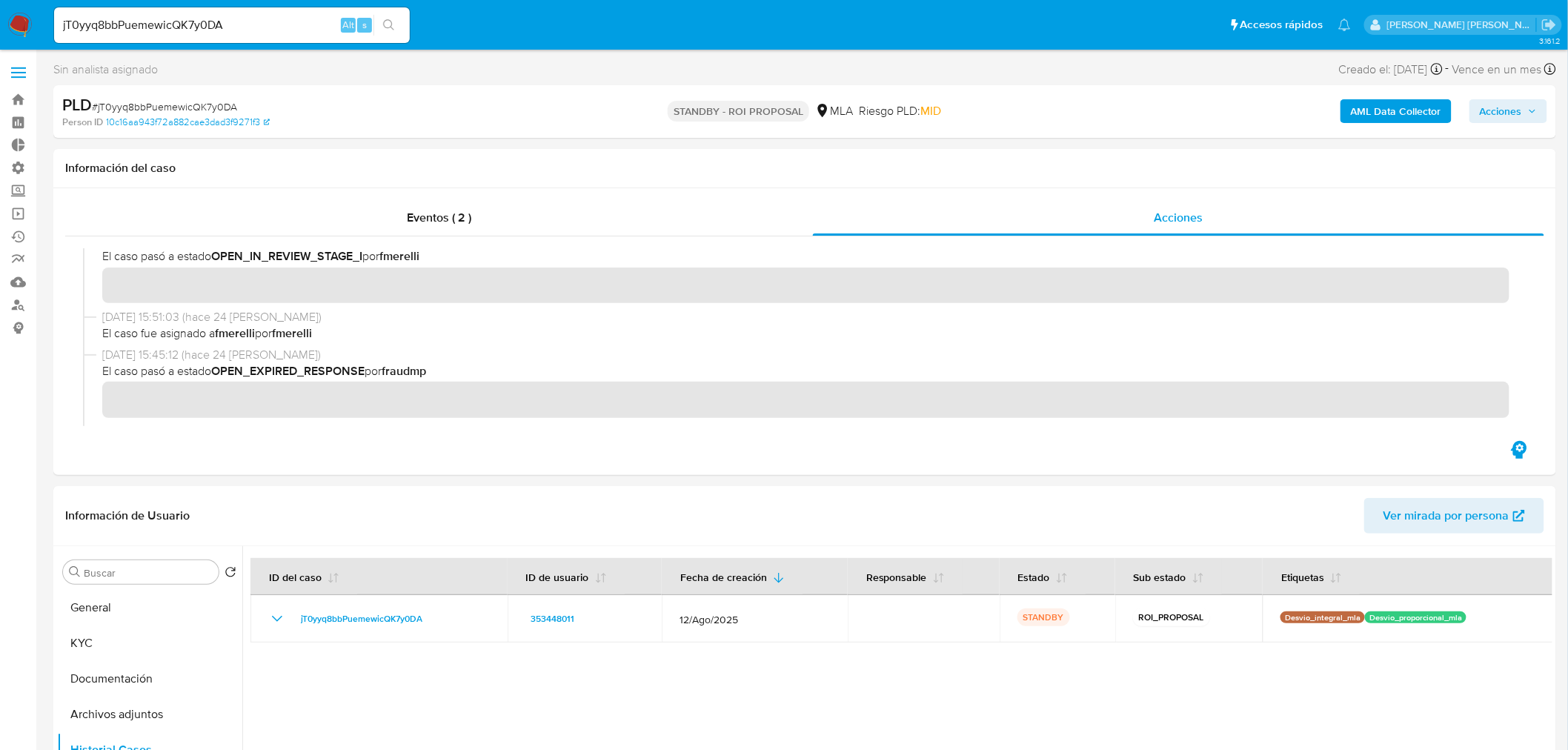
click at [279, 19] on input "jT0yyq8bbPuemewicQK7y0DA" at bounding box center [232, 25] width 355 height 19
click at [279, 18] on input "jT0yyq8bbPuemewicQK7y0DA" at bounding box center [232, 25] width 355 height 19
paste input "IFvlUUk2dKpoWkr9XBxvftCQ"
type input "IFvlUUk2dKpoWkr9XBxvftCQ"
click at [393, 17] on button "search-icon" at bounding box center [388, 25] width 30 height 21
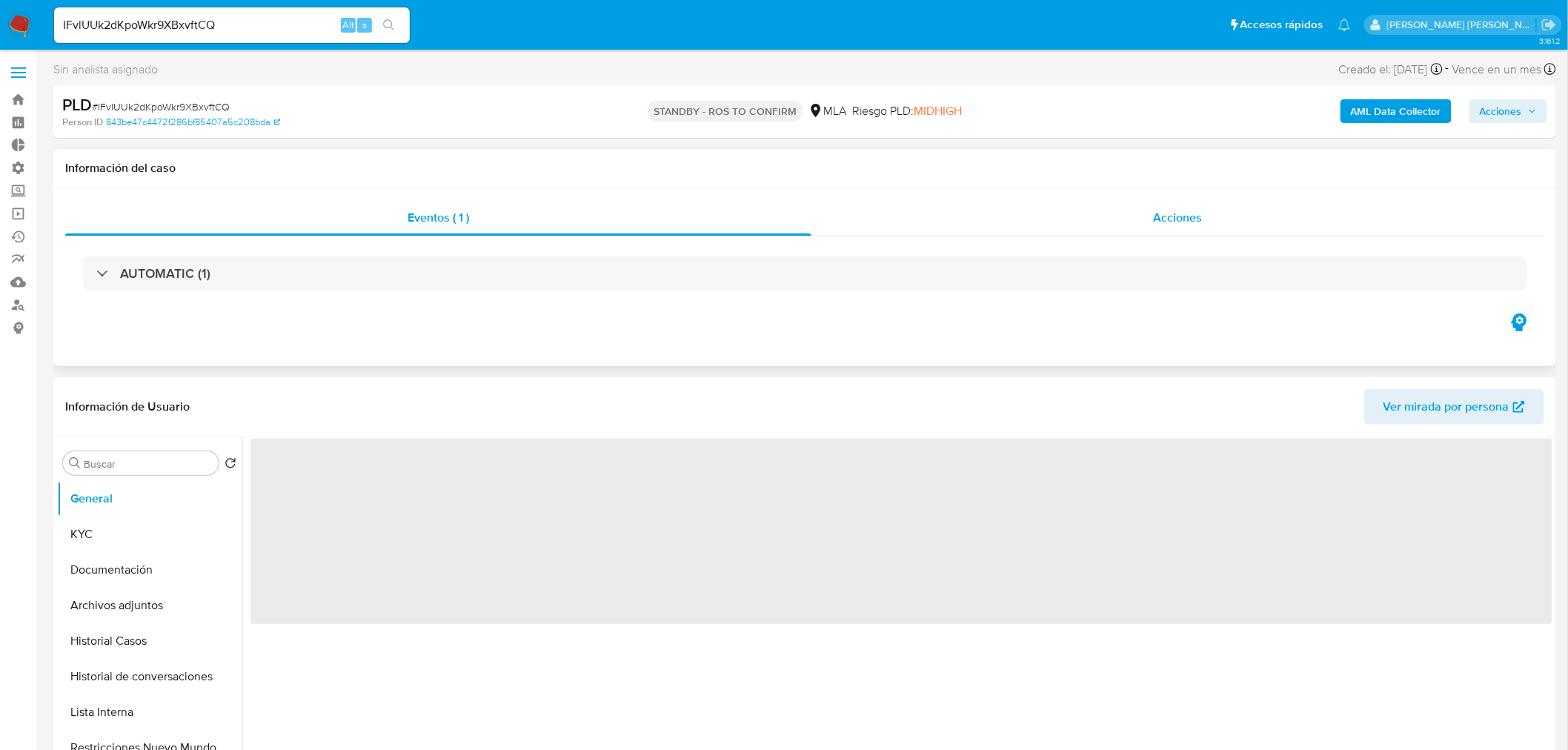
select select "10"
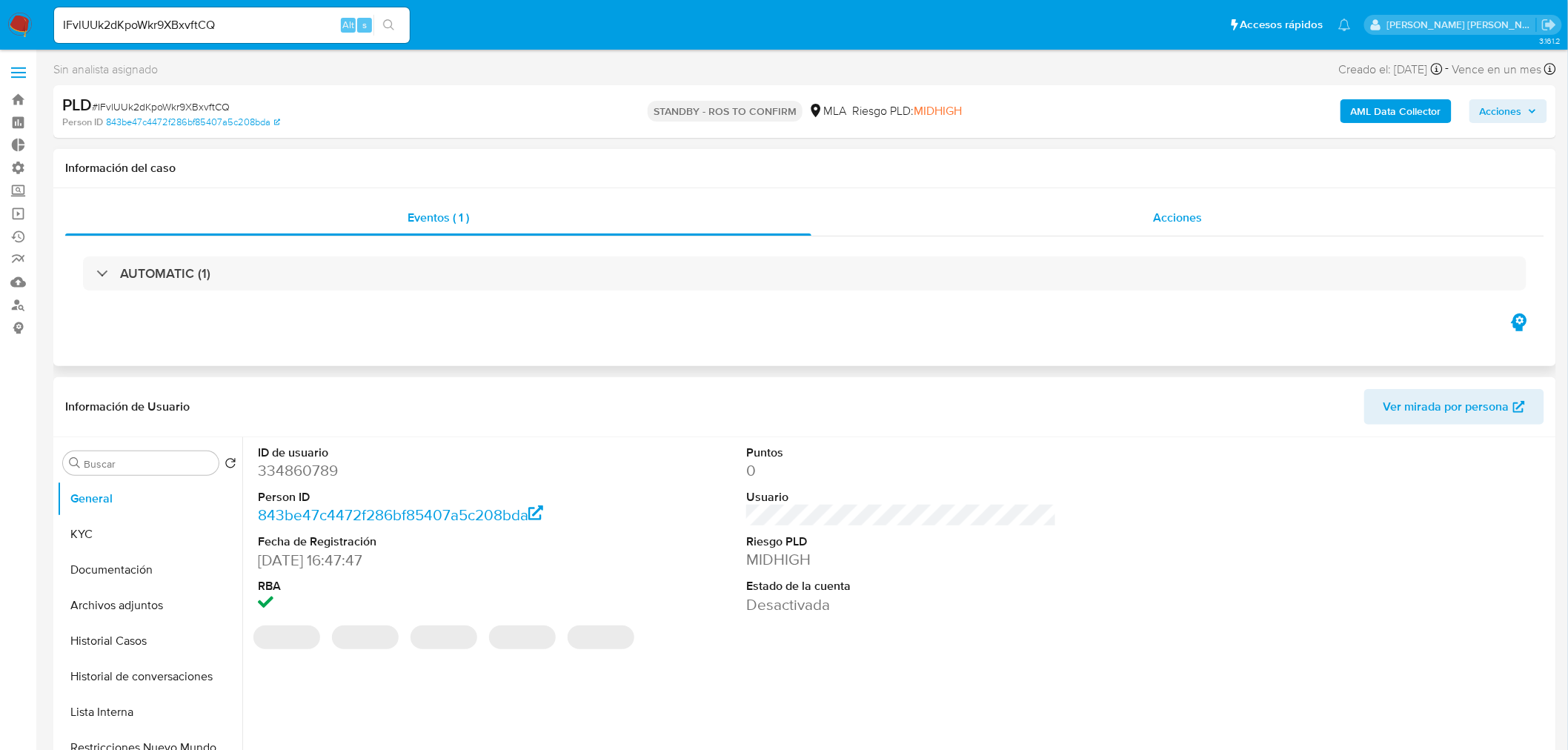
click at [1184, 215] on span "Acciones" at bounding box center [1177, 217] width 49 height 17
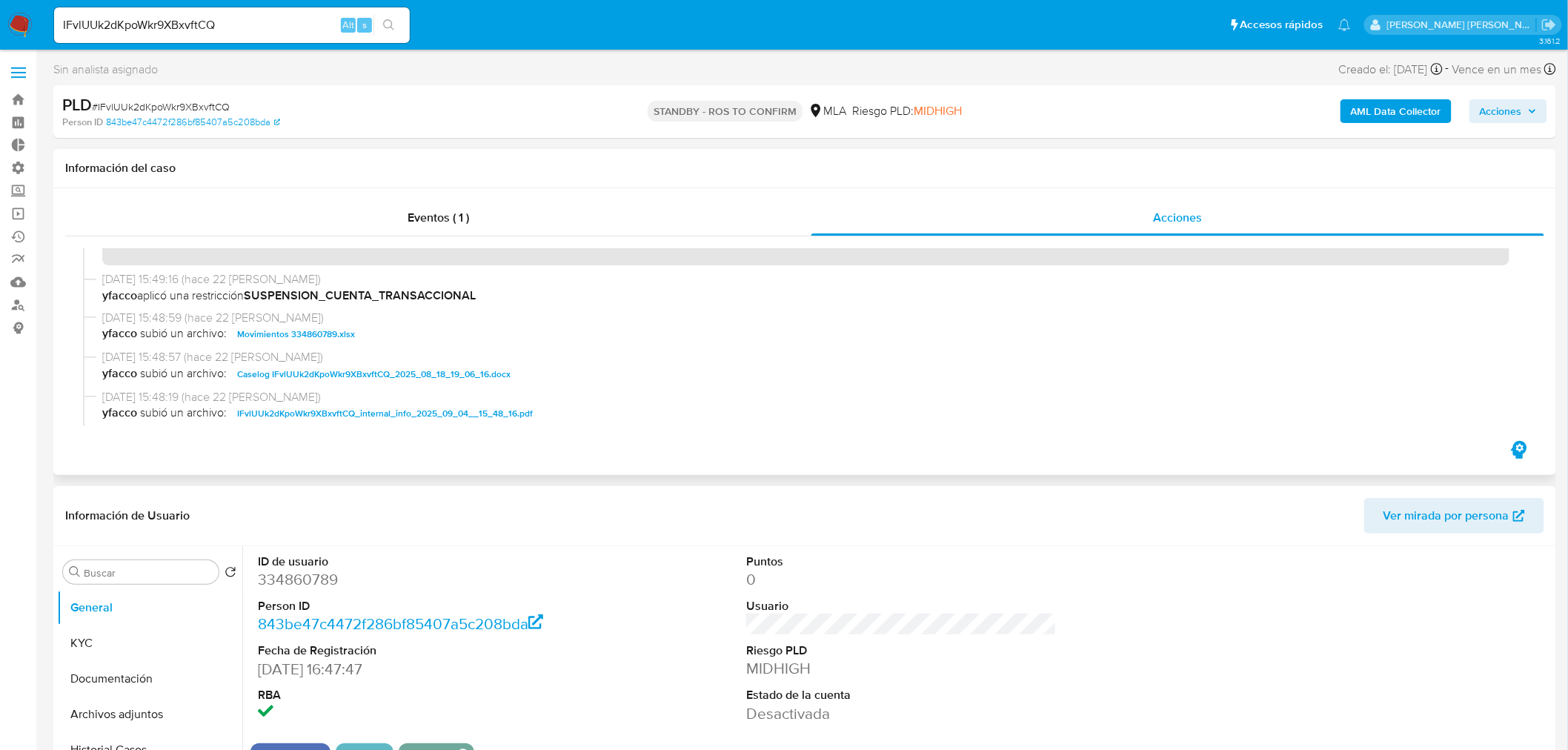
scroll to position [82, 0]
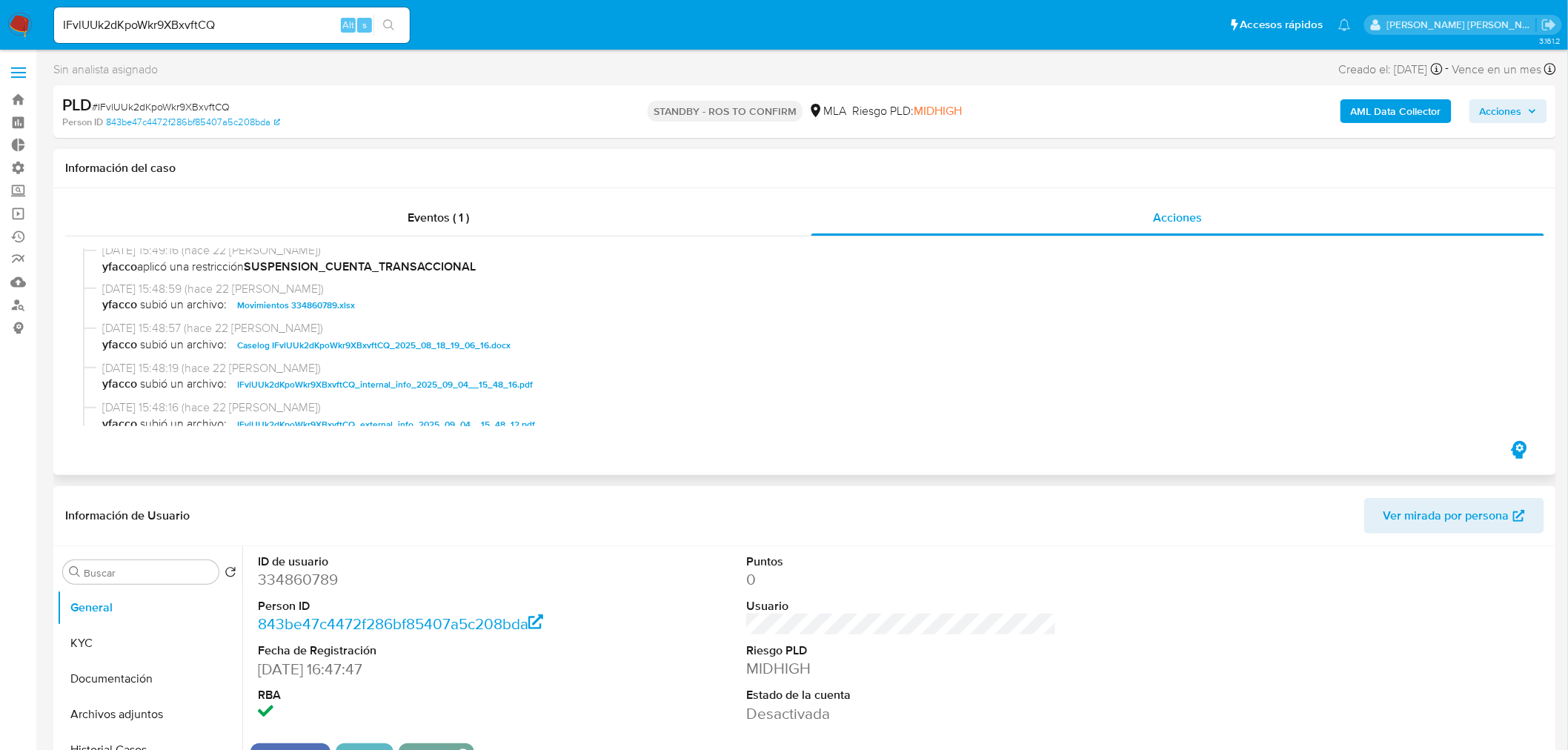
click at [469, 344] on span "Caselog IFvlUUk2dKpoWkr9XBxvftCQ_2025_08_18_19_06_16.docx" at bounding box center [373, 345] width 274 height 18
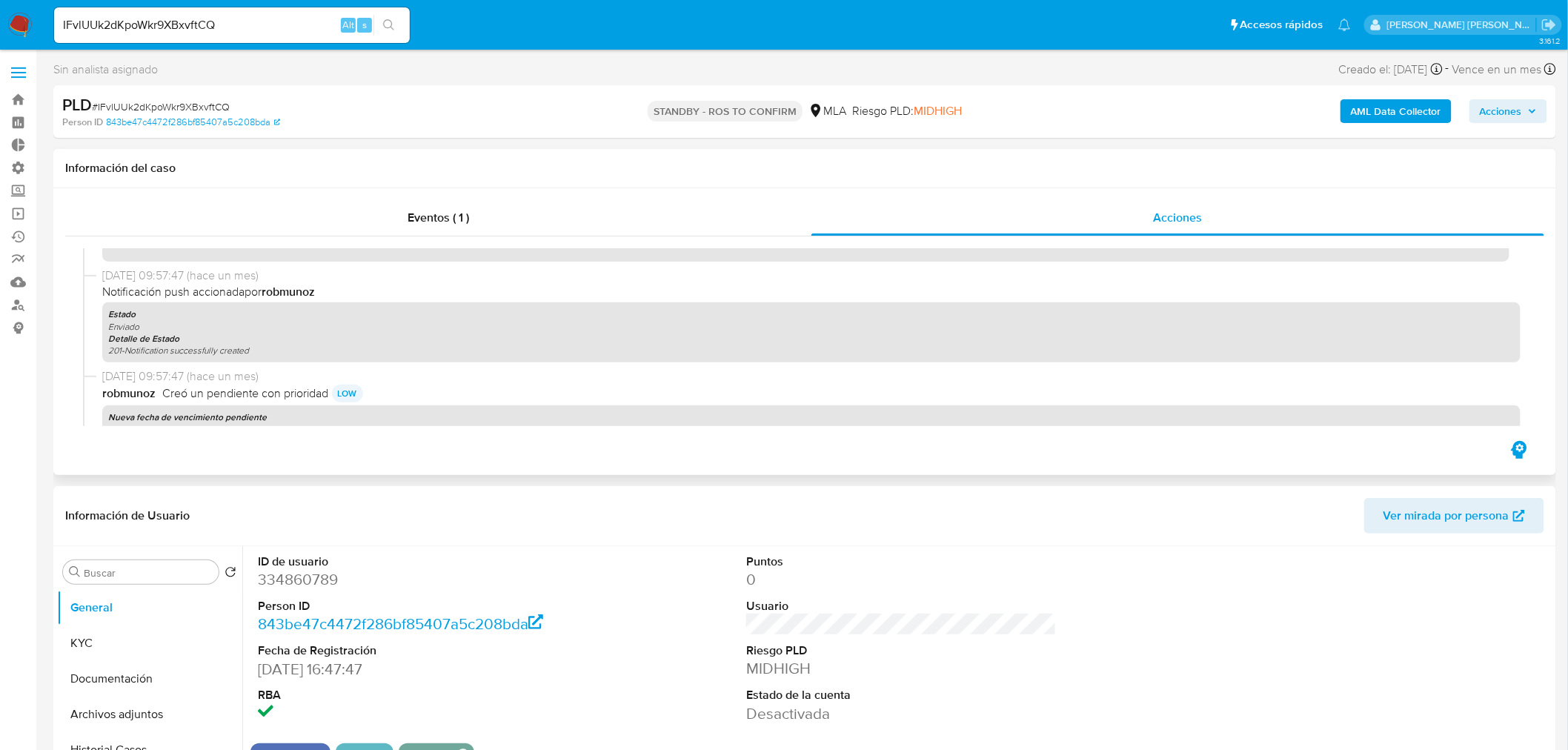
scroll to position [493, 0]
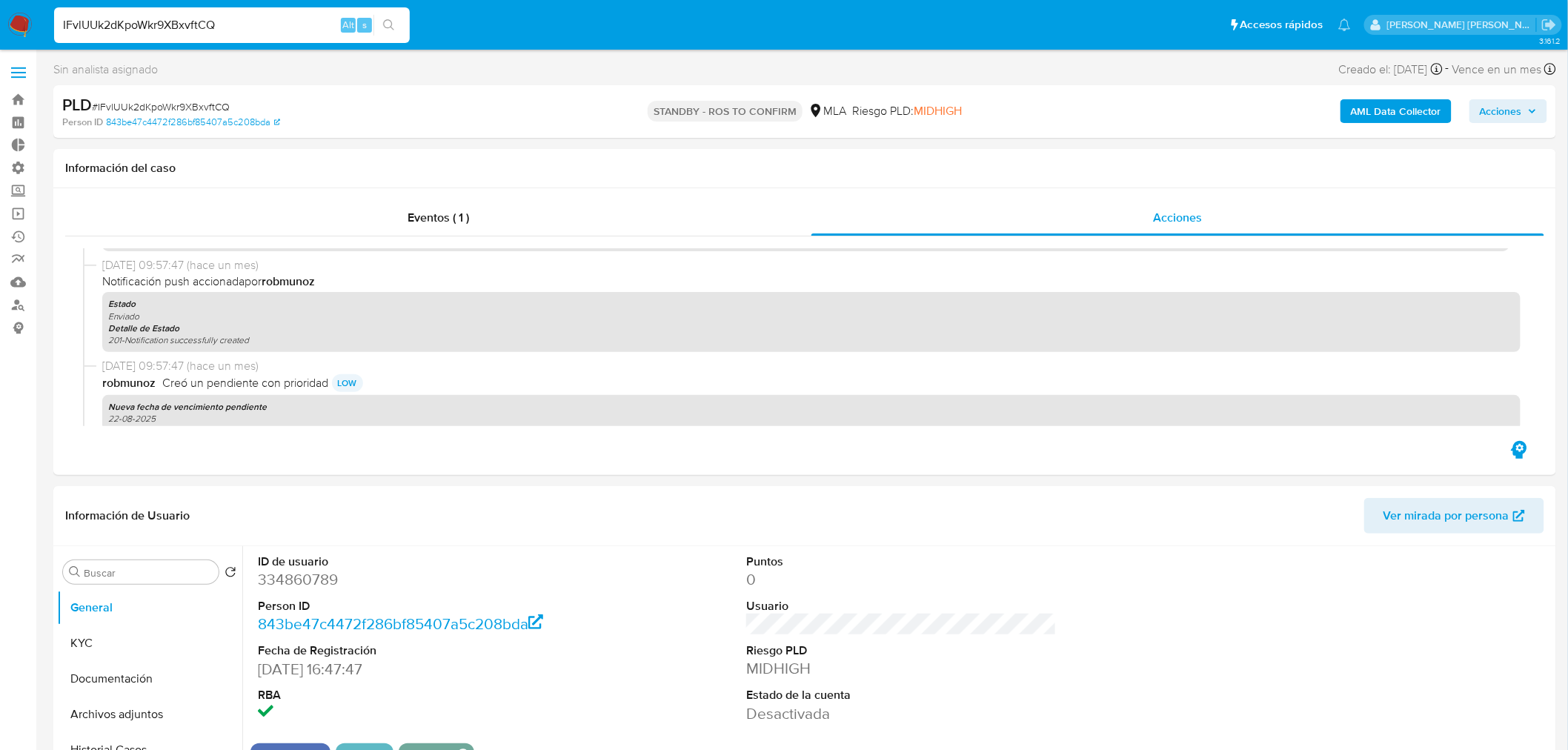
click at [250, 21] on input "IFvlUUk2dKpoWkr9XBxvftCQ" at bounding box center [232, 25] width 355 height 19
paste input "pFvmiyKgcevk8ifORXlIo500"
type input "pFvmiyKgcevk8ifORXlIo500"
drag, startPoint x: 397, startPoint y: 27, endPoint x: 421, endPoint y: 54, distance: 36.1
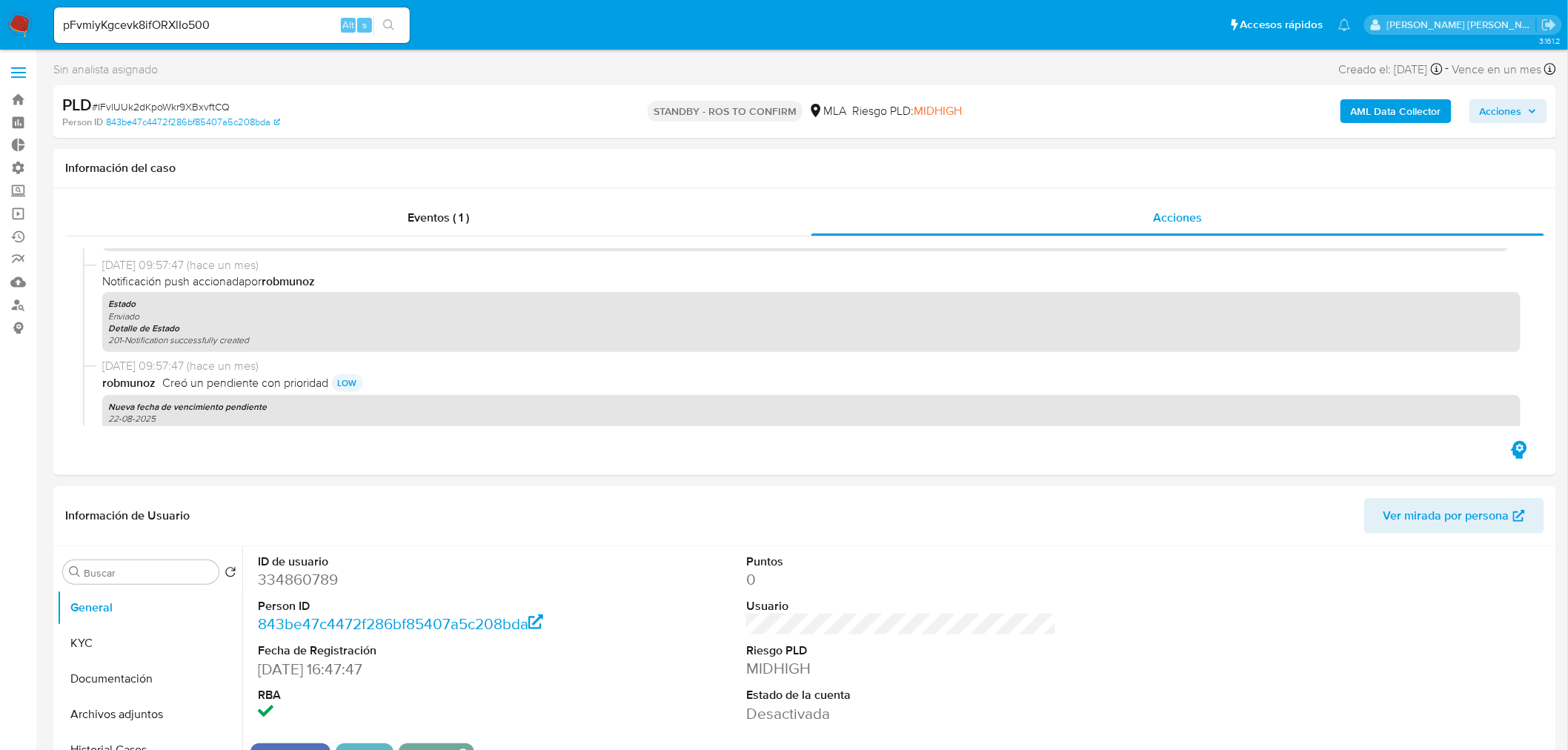
click at [397, 28] on button "search-icon" at bounding box center [388, 25] width 30 height 21
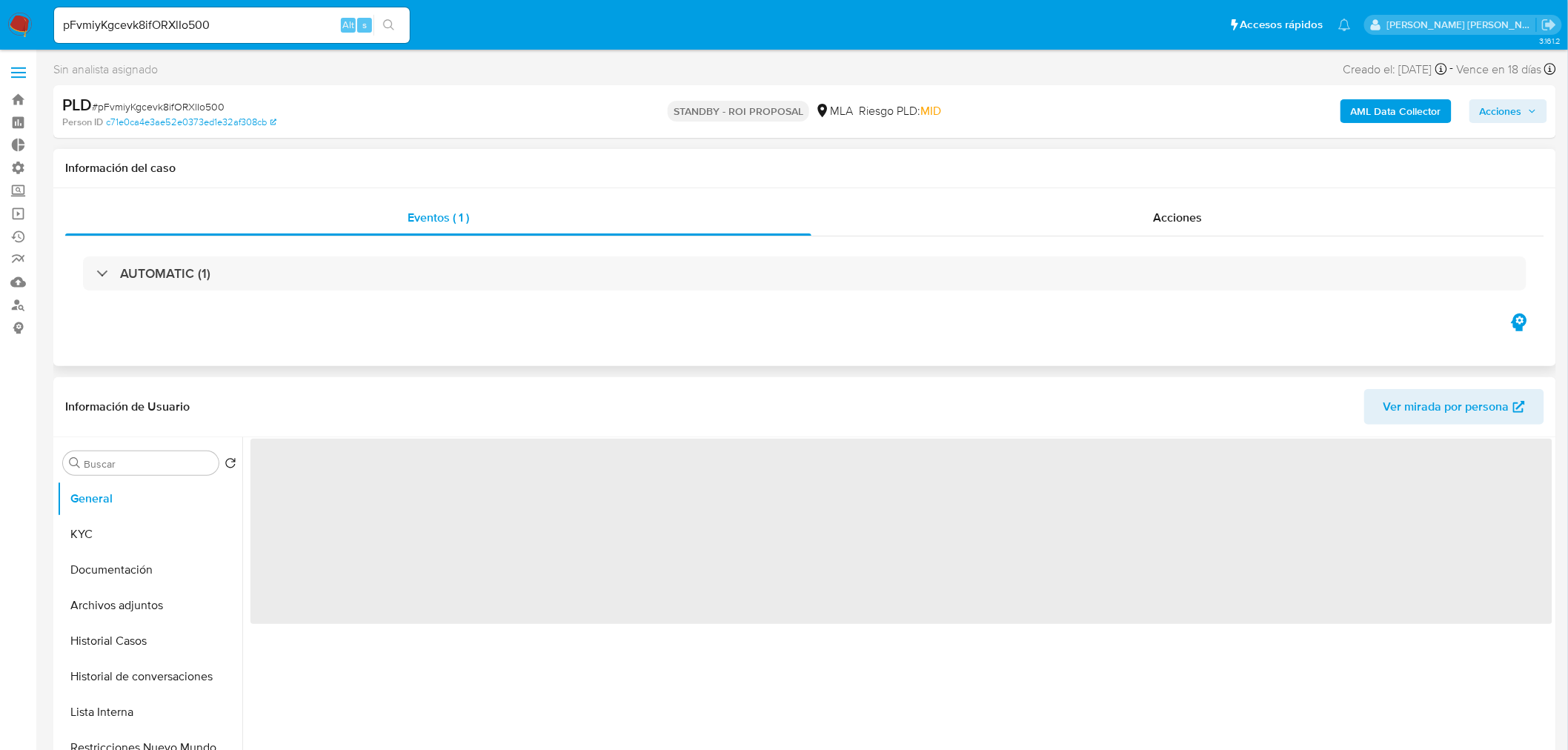
click at [1232, 239] on div "AUTOMATIC (1)" at bounding box center [804, 273] width 1479 height 74
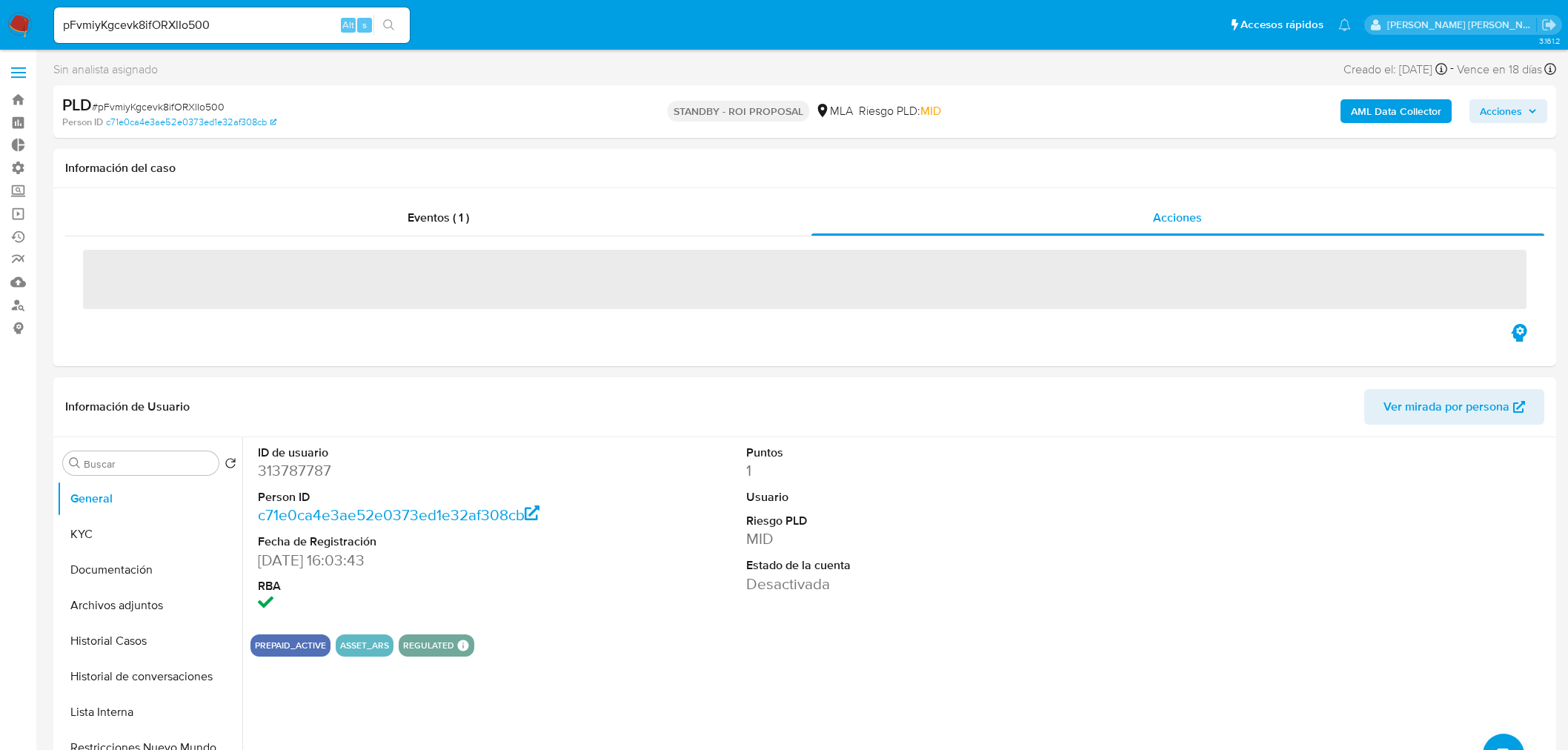
select select "10"
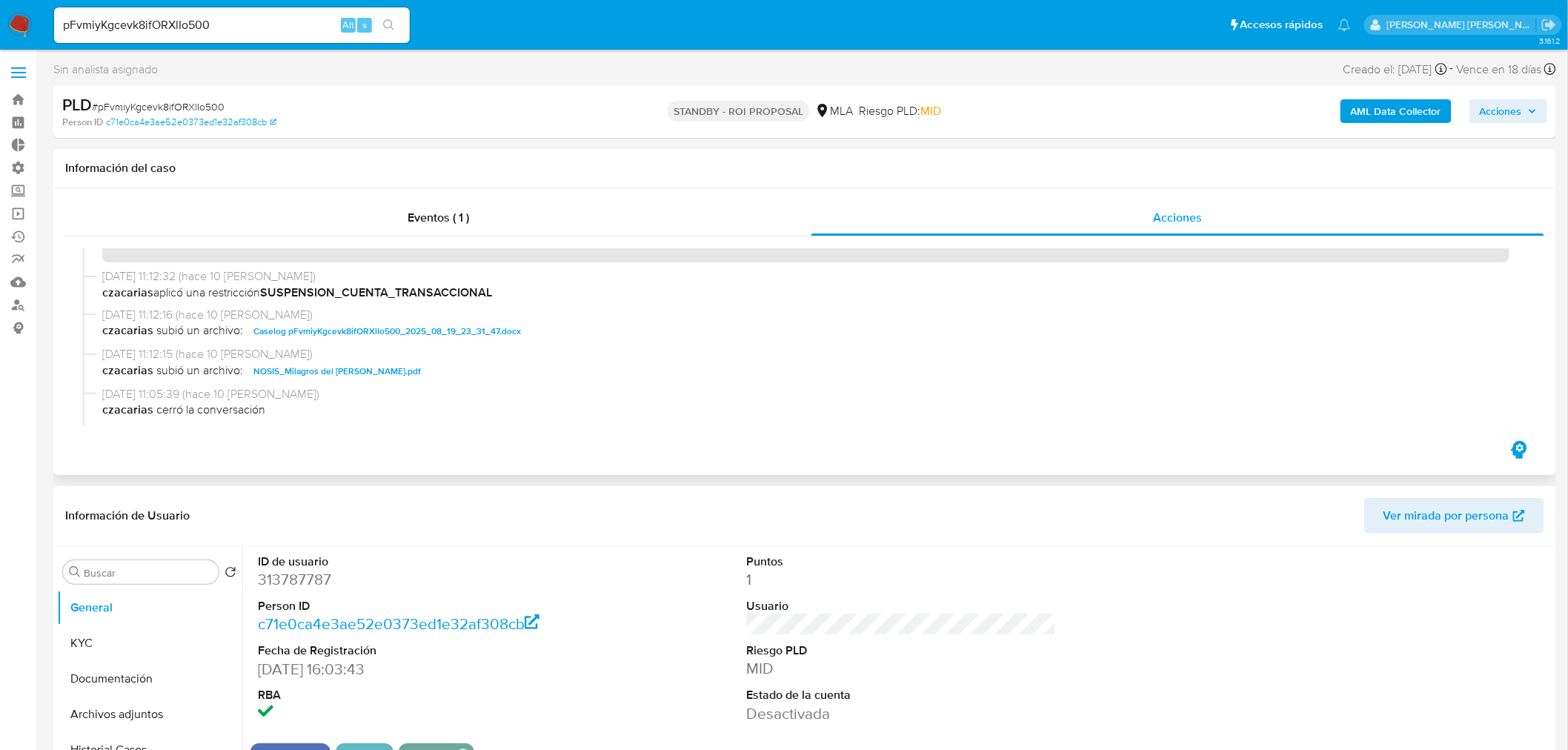
scroll to position [82, 0]
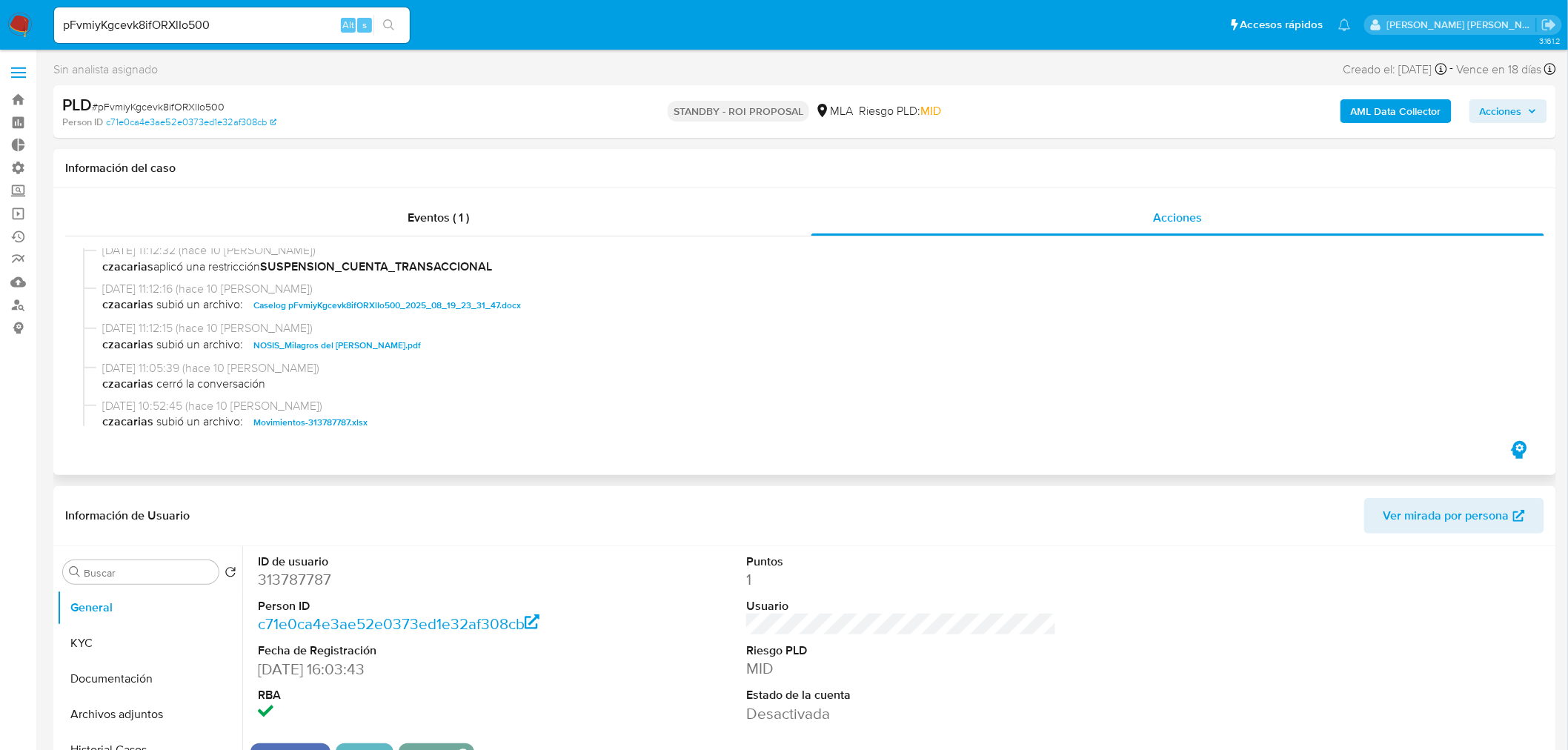
click at [492, 307] on span "Caselog pFvmiyKgcevk8ifORXlIo500_2025_08_19_23_31_47.docx" at bounding box center [387, 305] width 268 height 18
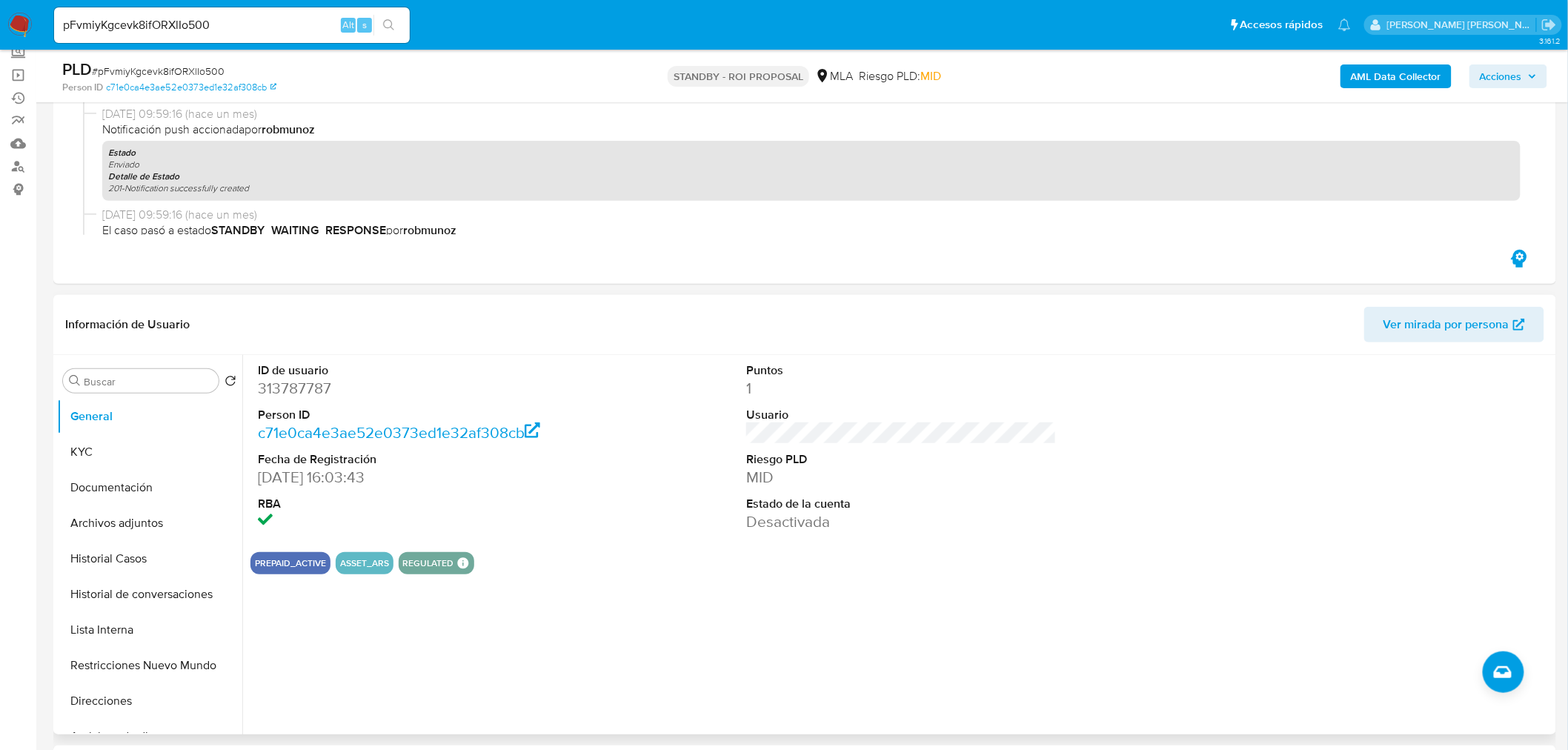
scroll to position [164, 0]
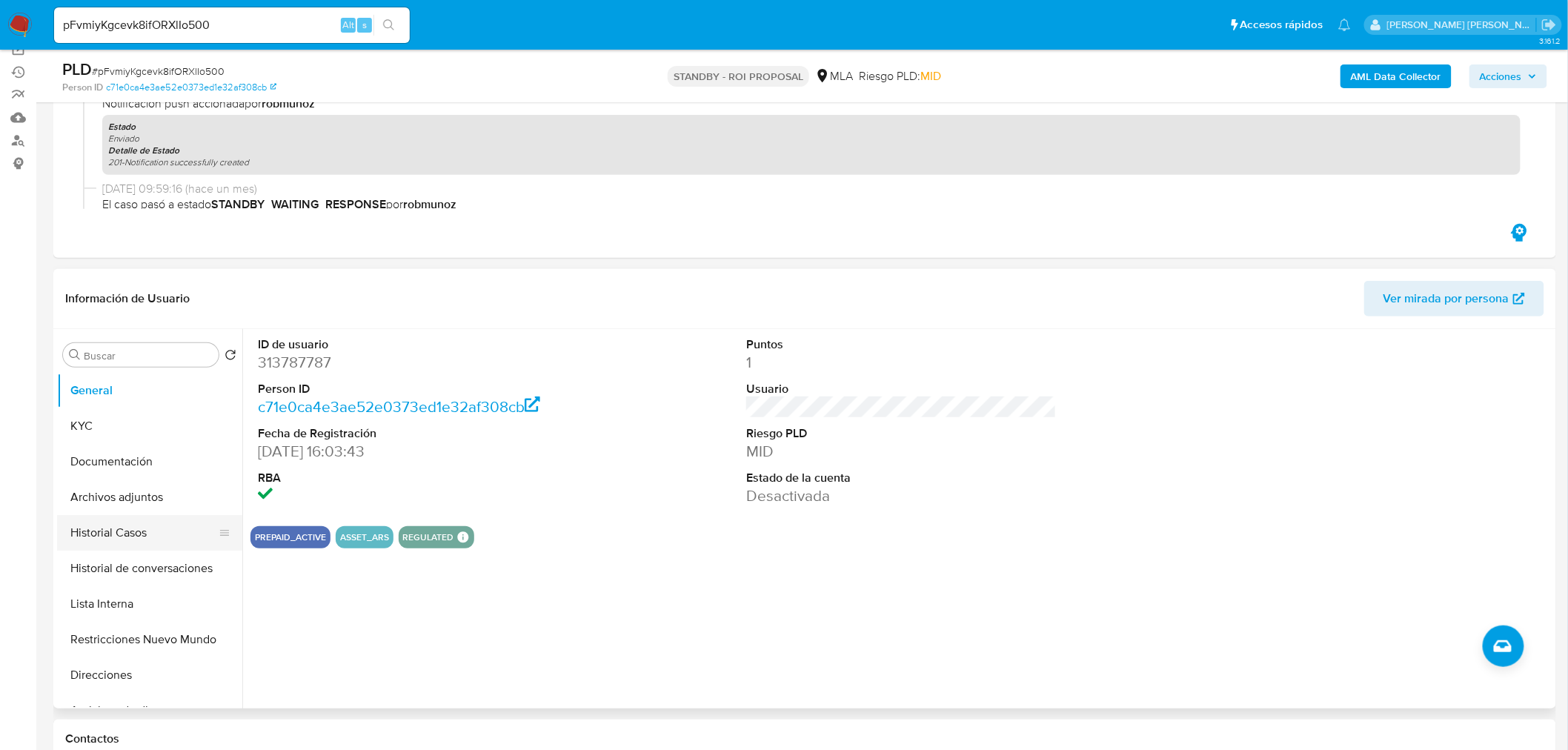
click at [167, 533] on button "Historial Casos" at bounding box center [144, 533] width 173 height 36
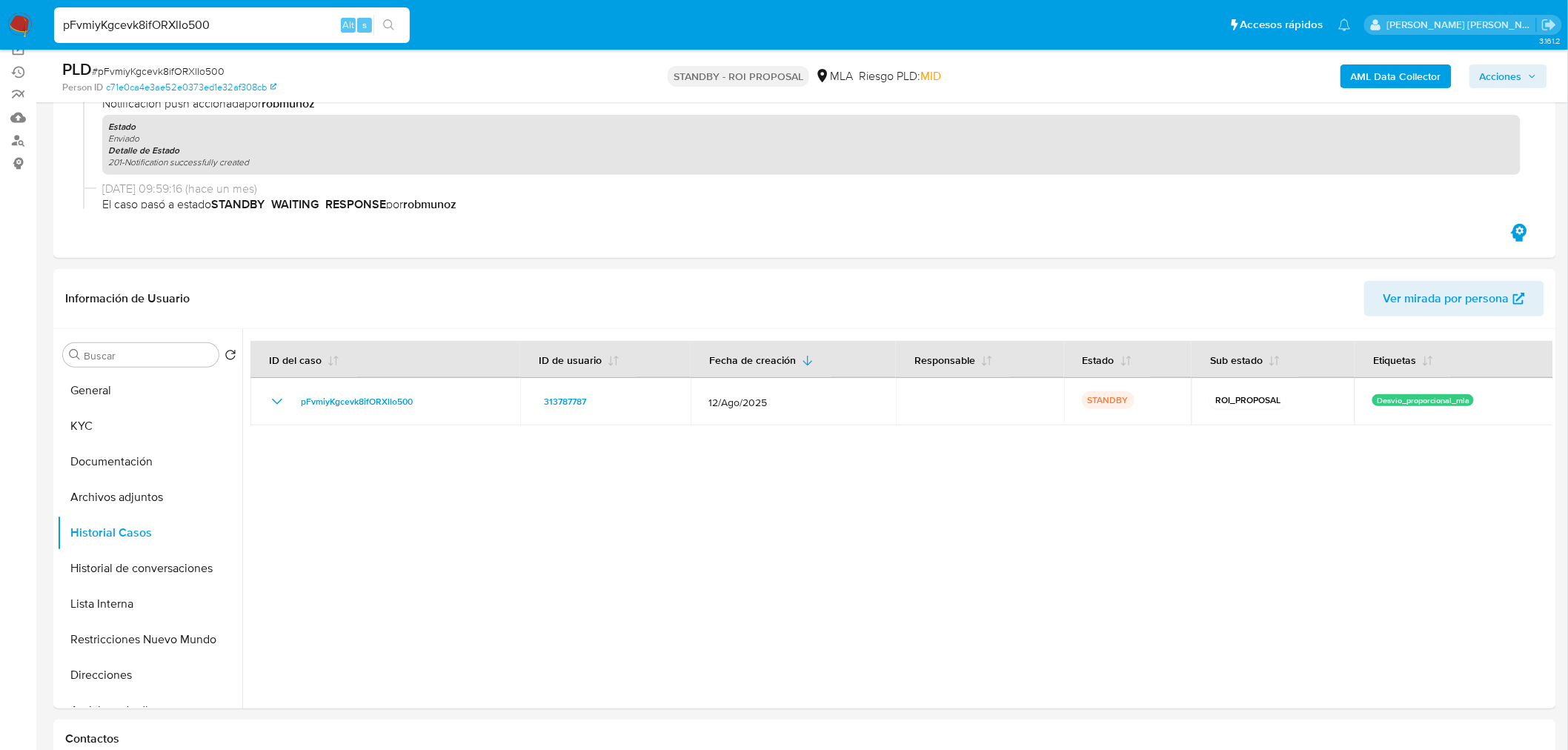
click at [188, 23] on input "pFvmiyKgcevk8ifORXlIo500" at bounding box center [232, 25] width 355 height 19
paste input "ghw9hWEWV3CbvqkMIGV7DfKo"
click at [407, 23] on input "ghw9hWEWV3CbvqkMIGV7DfKo" at bounding box center [232, 25] width 355 height 19
type input "ghw9hWEWV3CbvqkMIGV7DfKo"
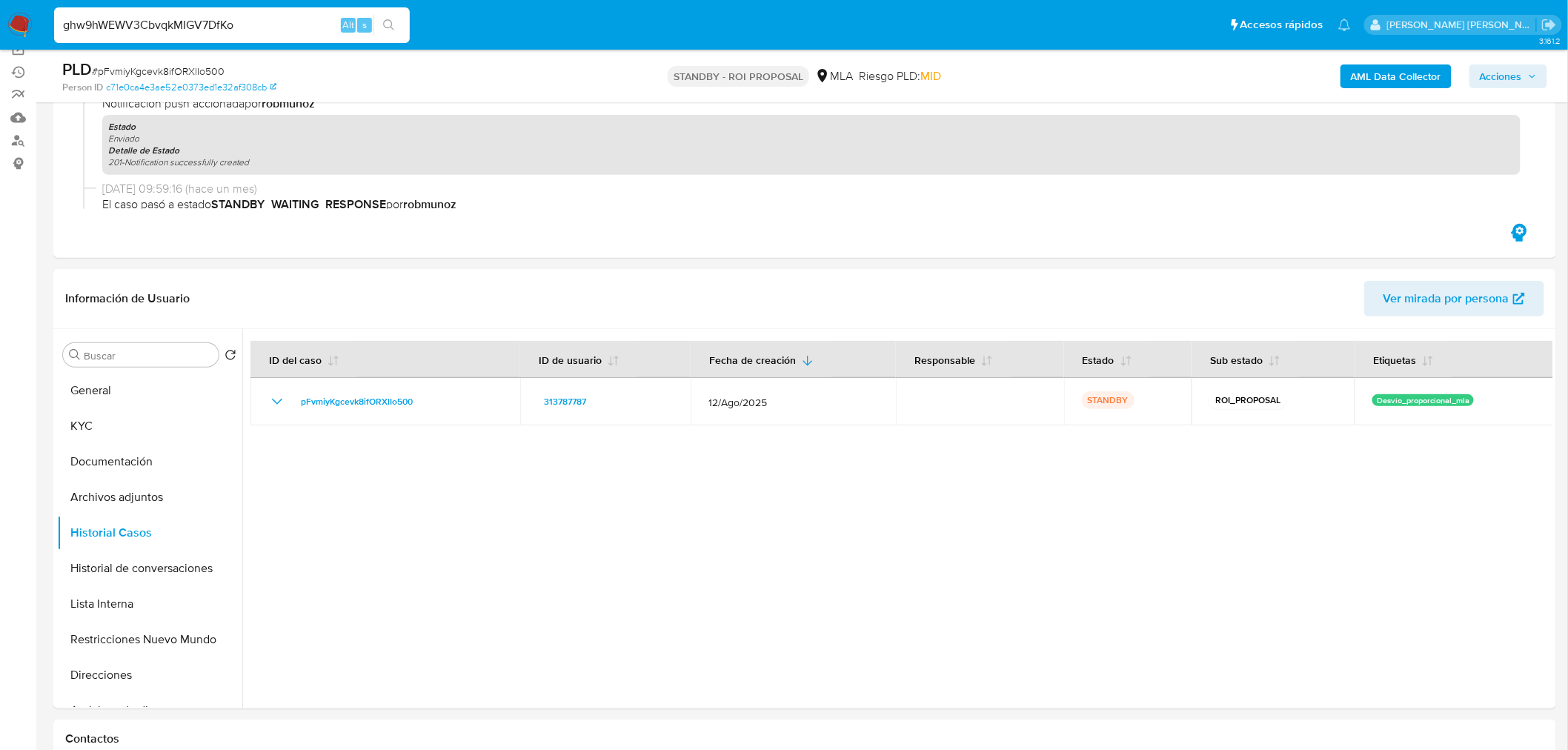
click at [400, 25] on button "search-icon" at bounding box center [388, 25] width 30 height 21
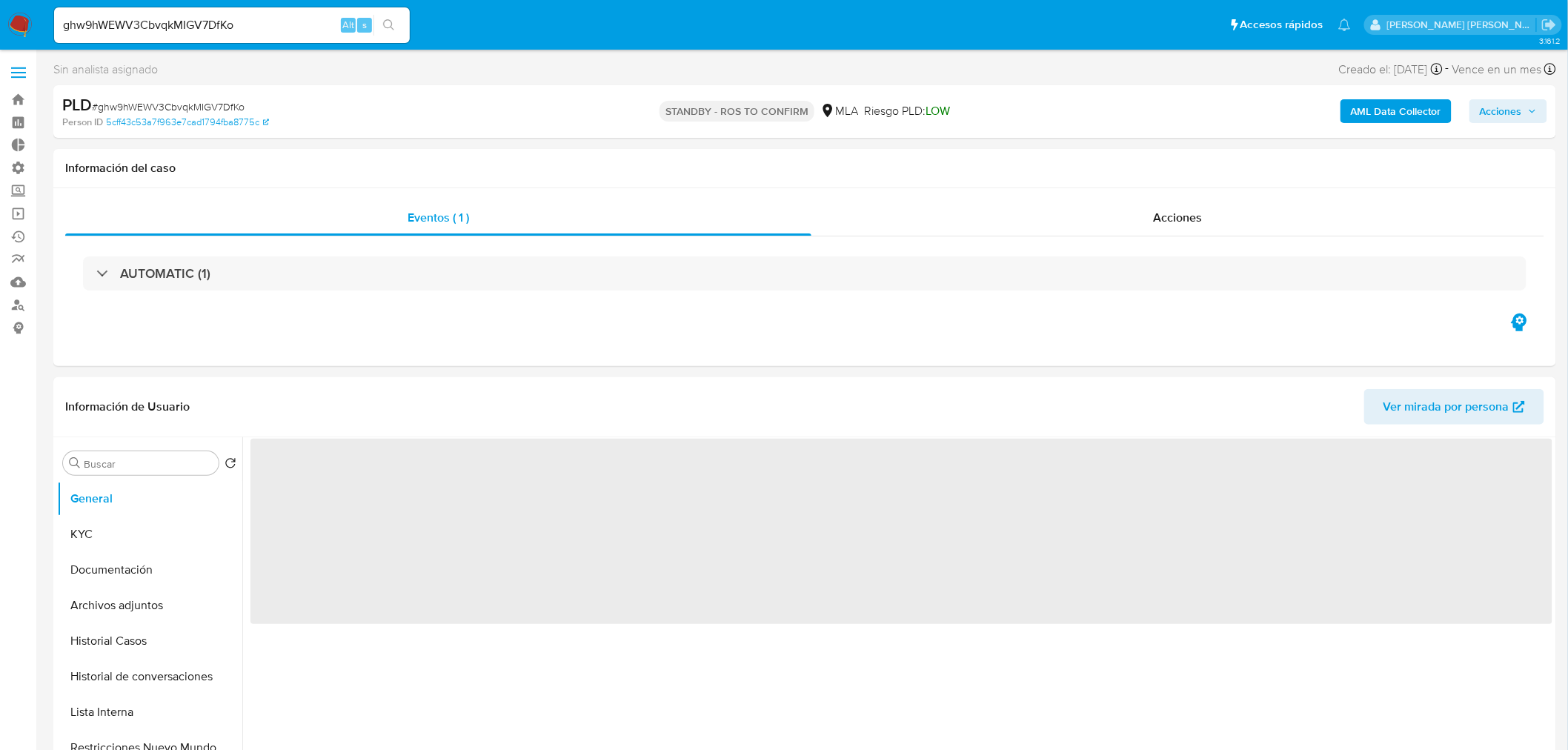
select select "10"
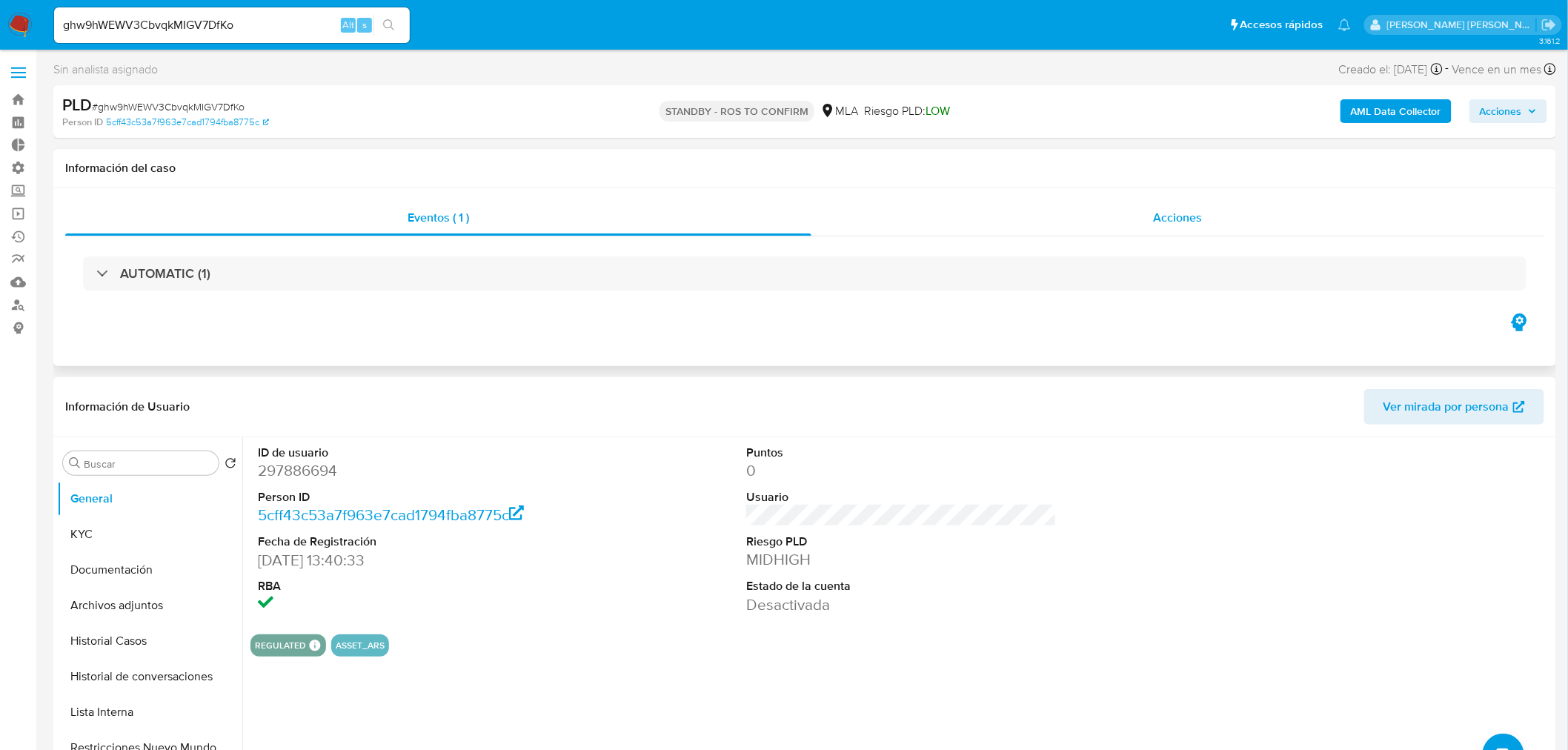
click at [1145, 204] on div "Acciones" at bounding box center [1178, 218] width 733 height 36
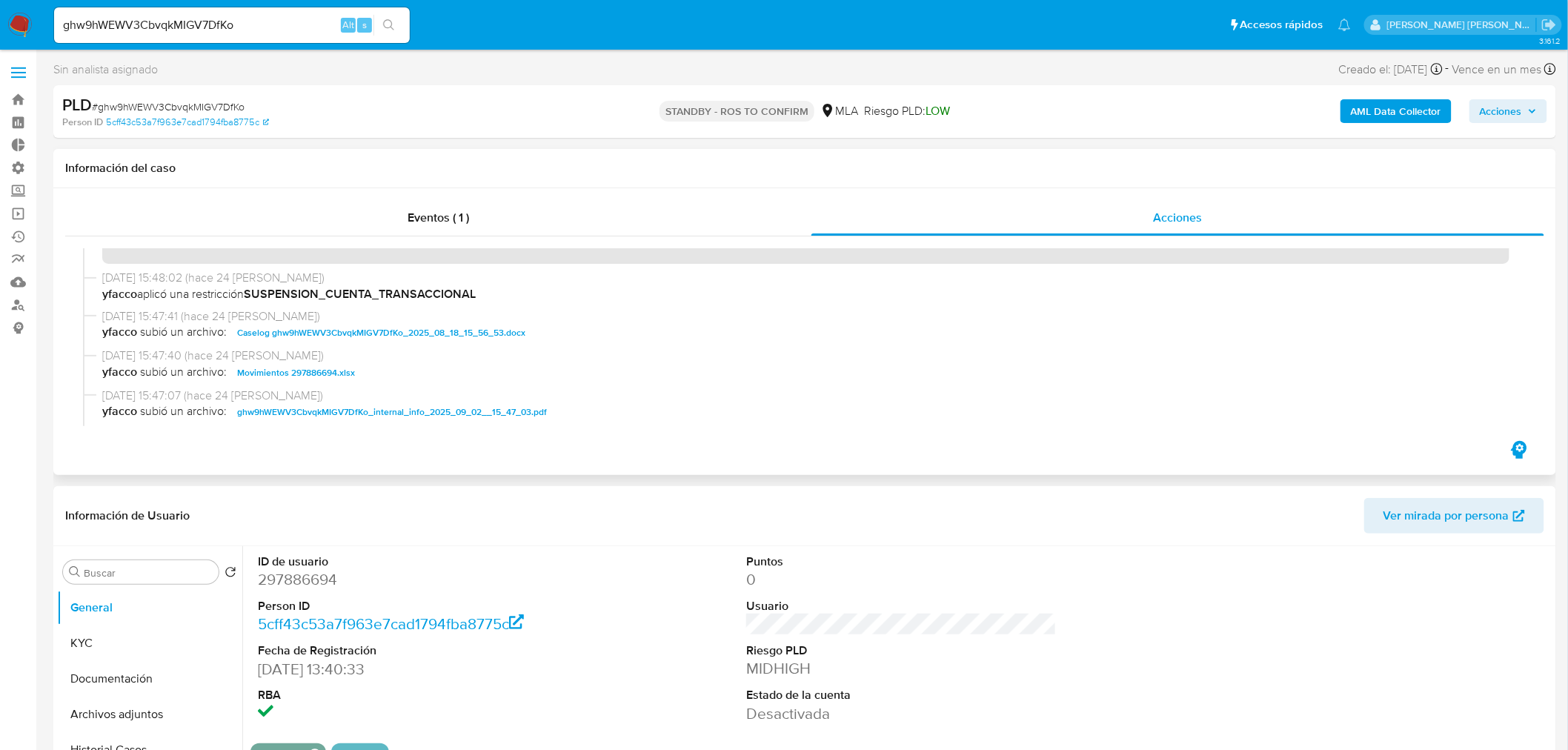
scroll to position [82, 0]
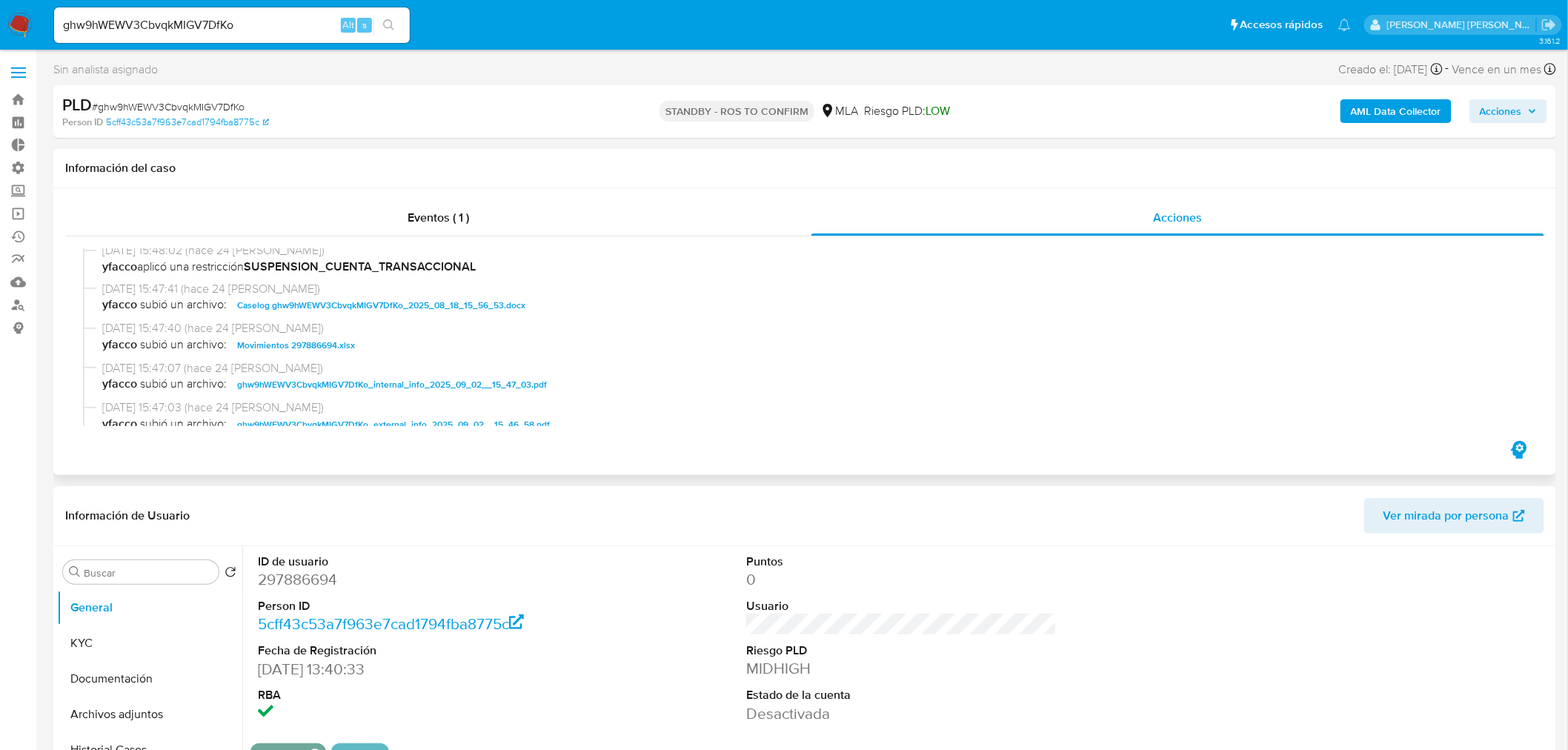
click at [498, 307] on span "Caselog ghw9hWEWV3CbvqkMIGV7DfKo_2025_08_18_15_56_53.docx" at bounding box center [381, 305] width 289 height 18
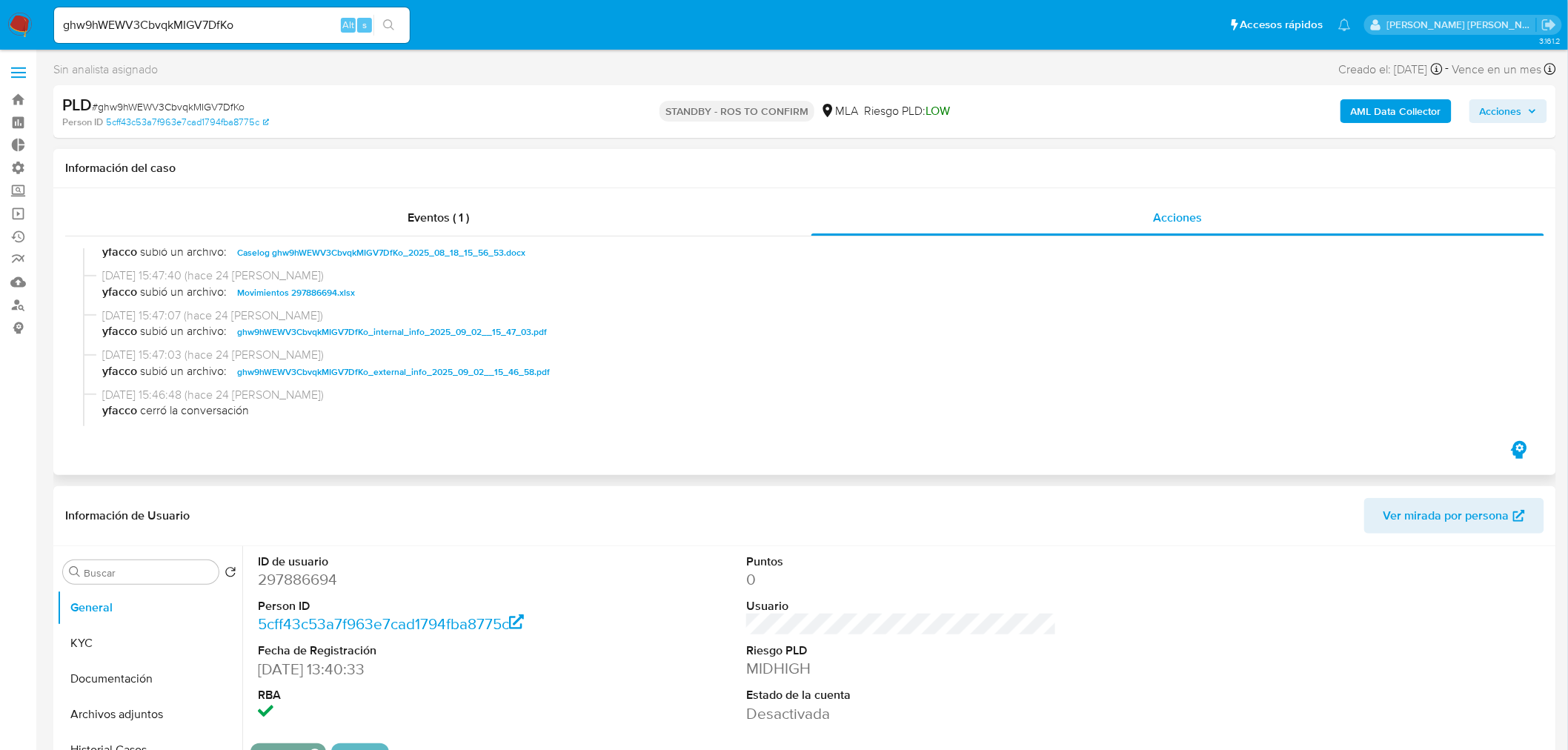
scroll to position [164, 0]
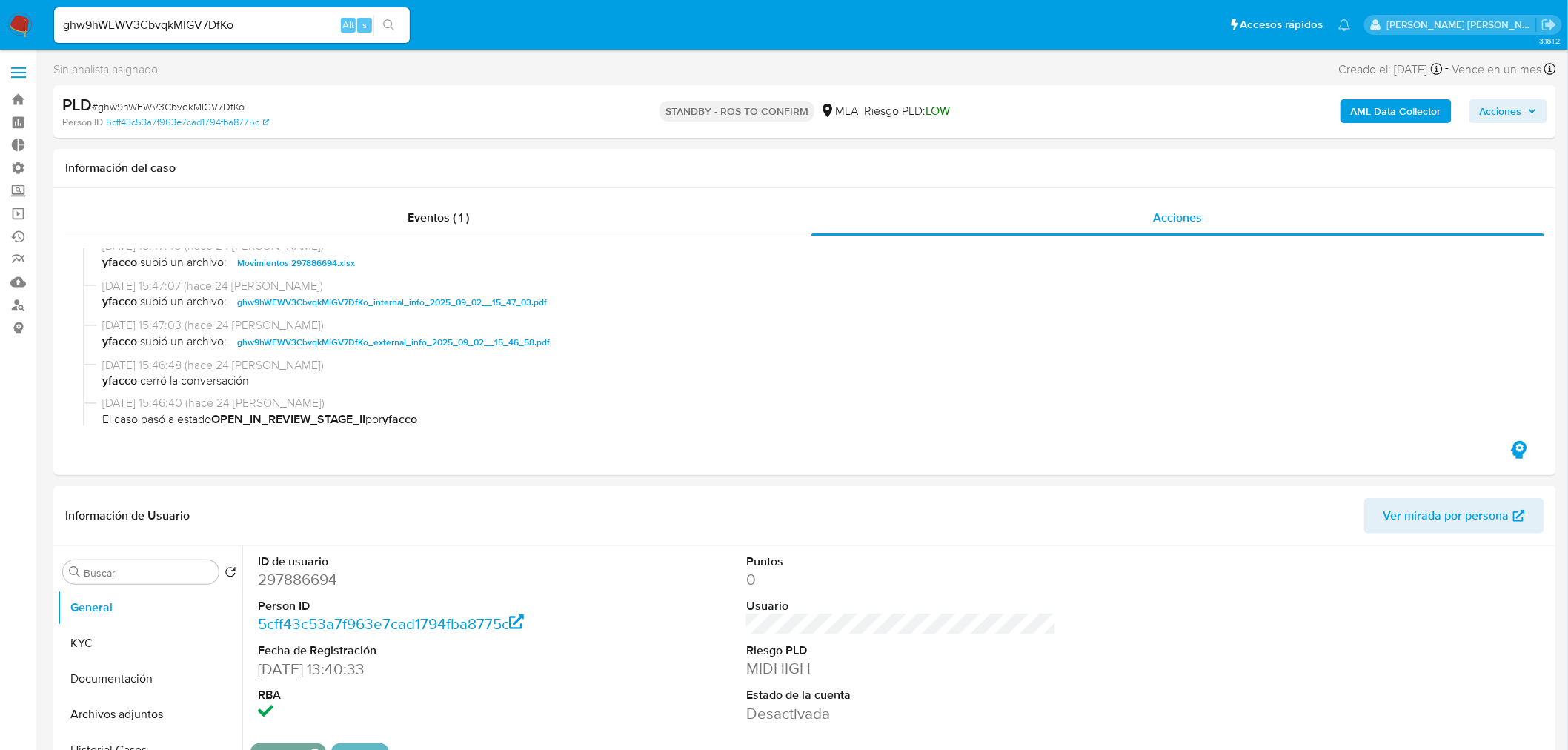
click at [249, 18] on input "ghw9hWEWV3CbvqkMIGV7DfKo" at bounding box center [232, 25] width 355 height 19
paste input "5kEF7q0BLOtbvSzGQq1hwc8F"
type input "5kEF7q0BLOtbvSzGQq1hwc8F"
click at [383, 26] on icon "search-icon" at bounding box center [388, 24] width 12 height 12
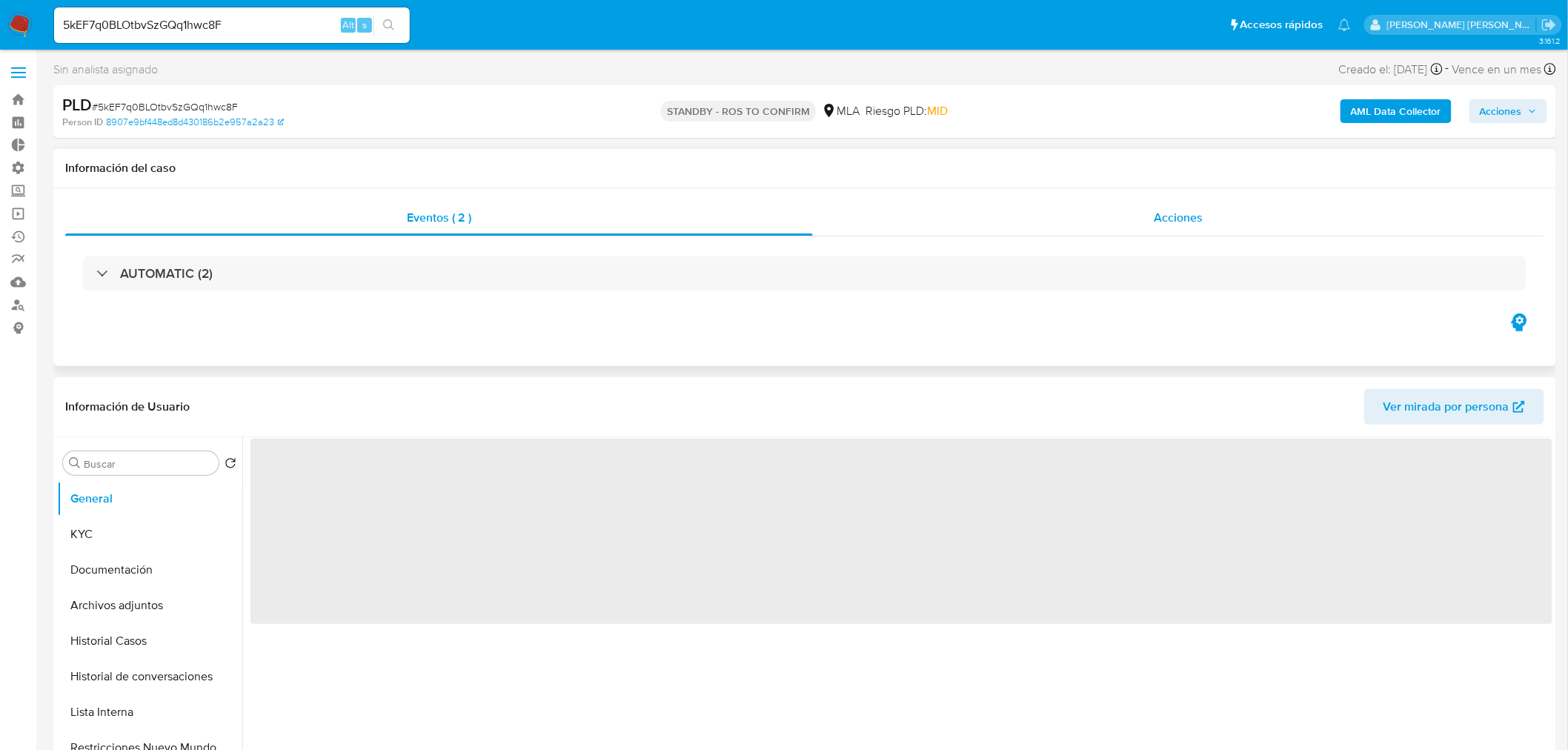
click at [1195, 208] on div "Acciones" at bounding box center [1179, 218] width 732 height 36
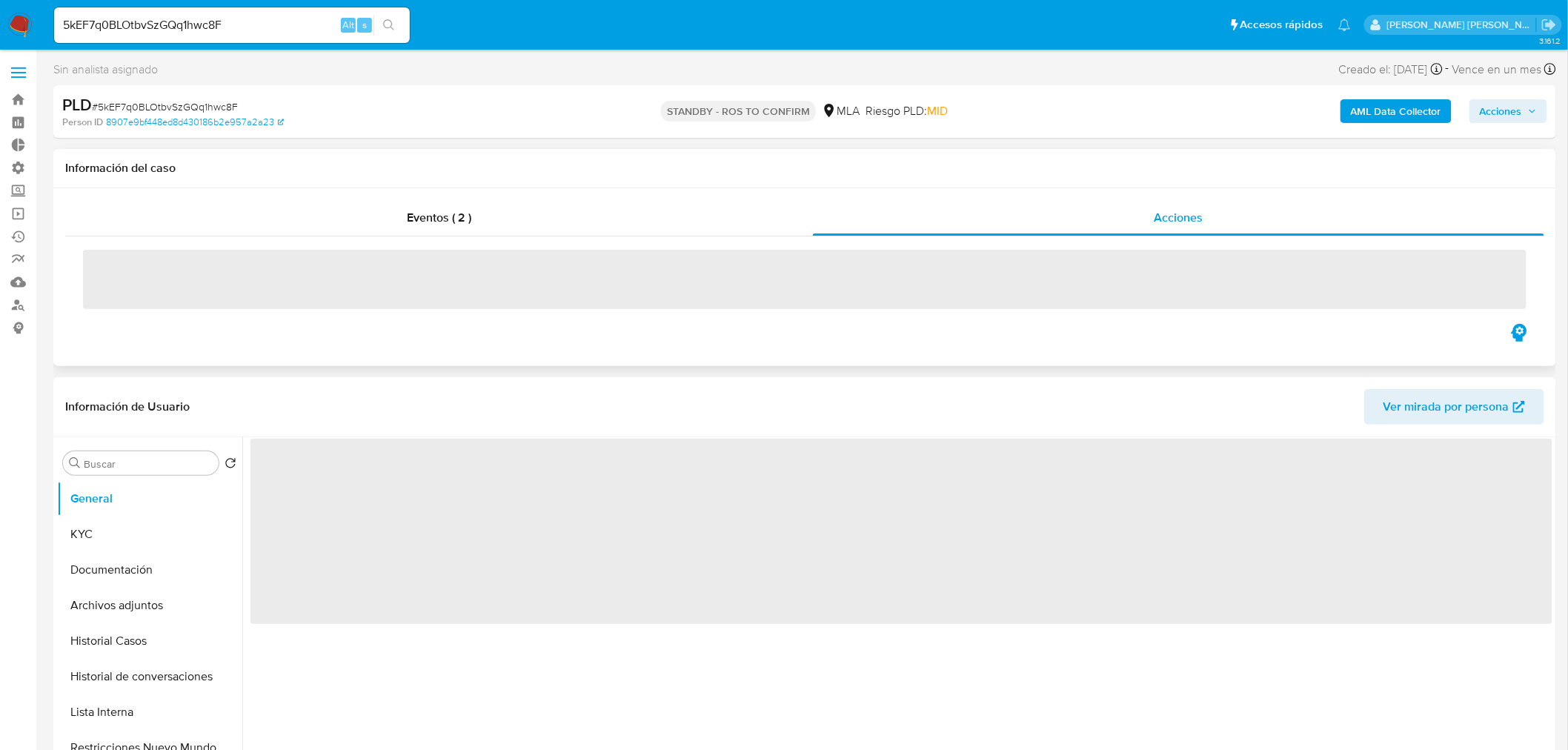
select select "10"
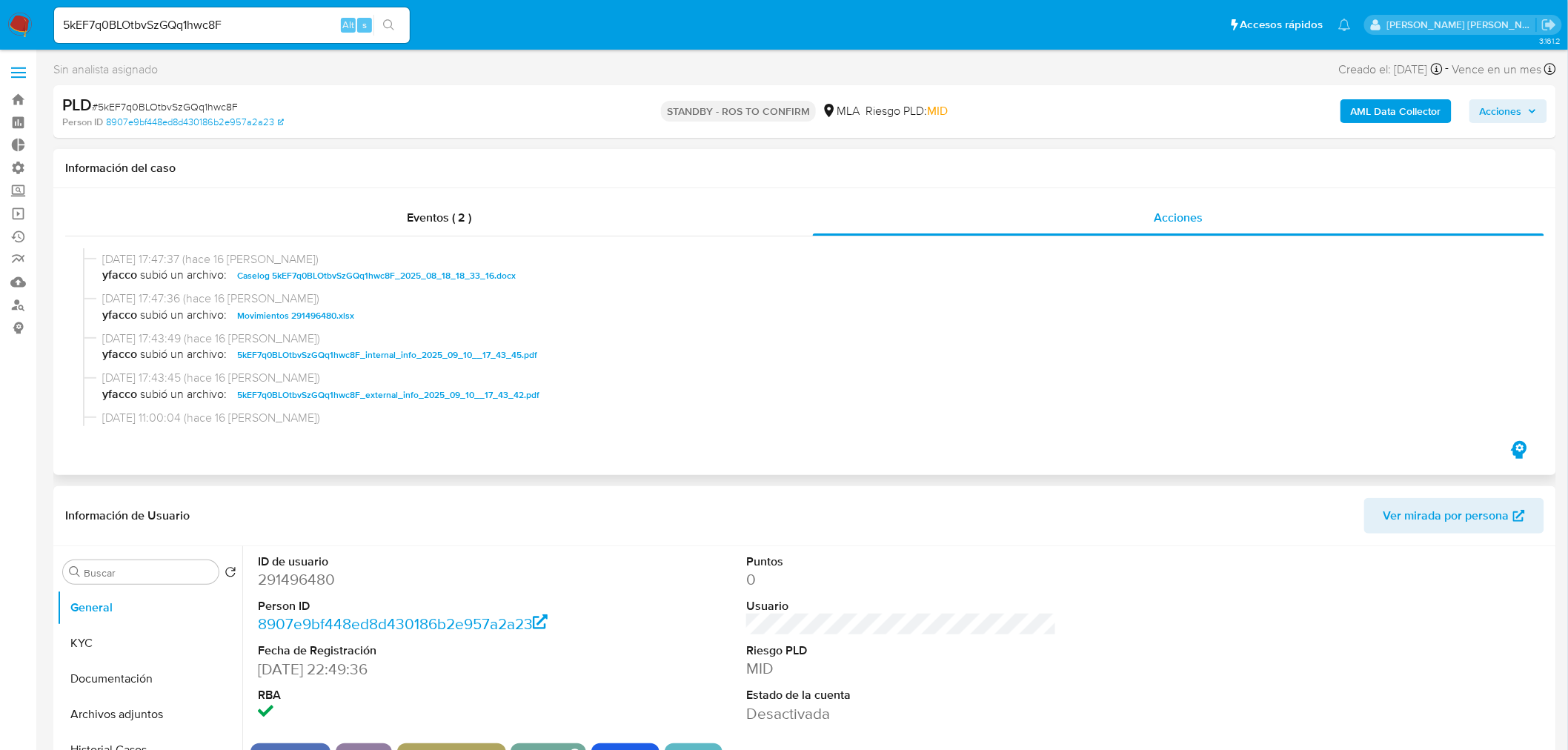
scroll to position [82, 0]
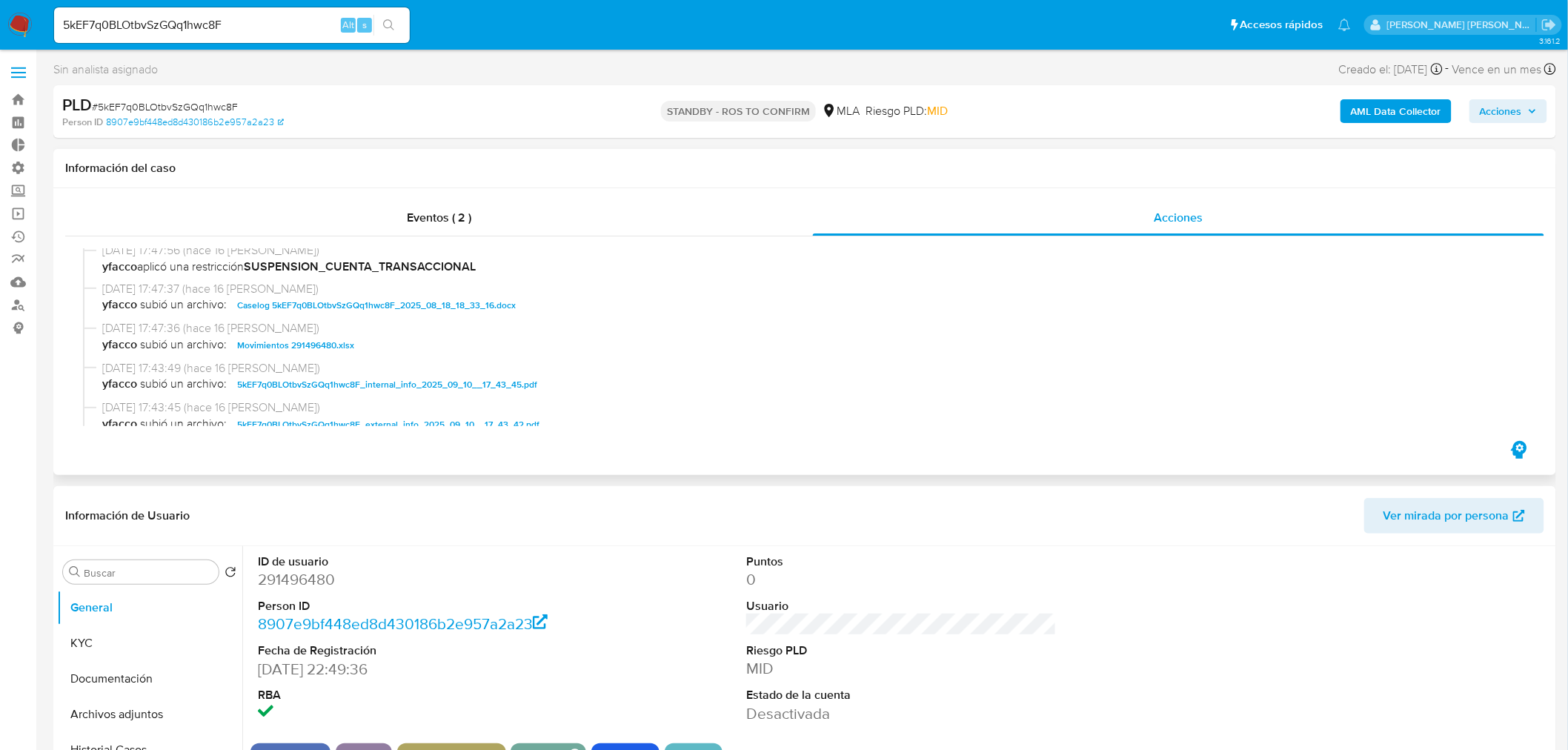
click at [497, 307] on span "Caselog 5kEF7q0BLOtbvSzGQq1hwc8F_2025_08_18_18_33_16.docx" at bounding box center [376, 305] width 278 height 18
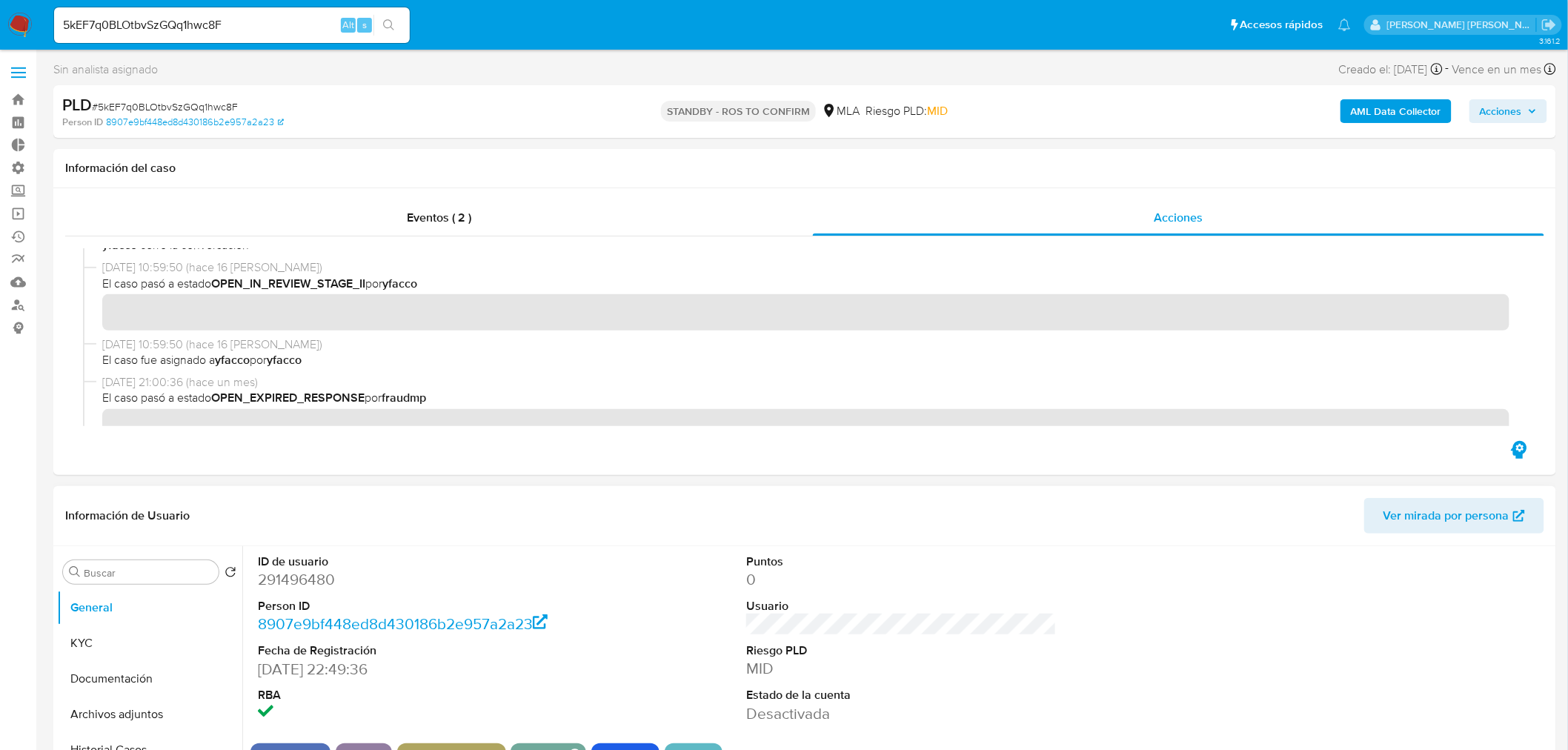
scroll to position [329, 0]
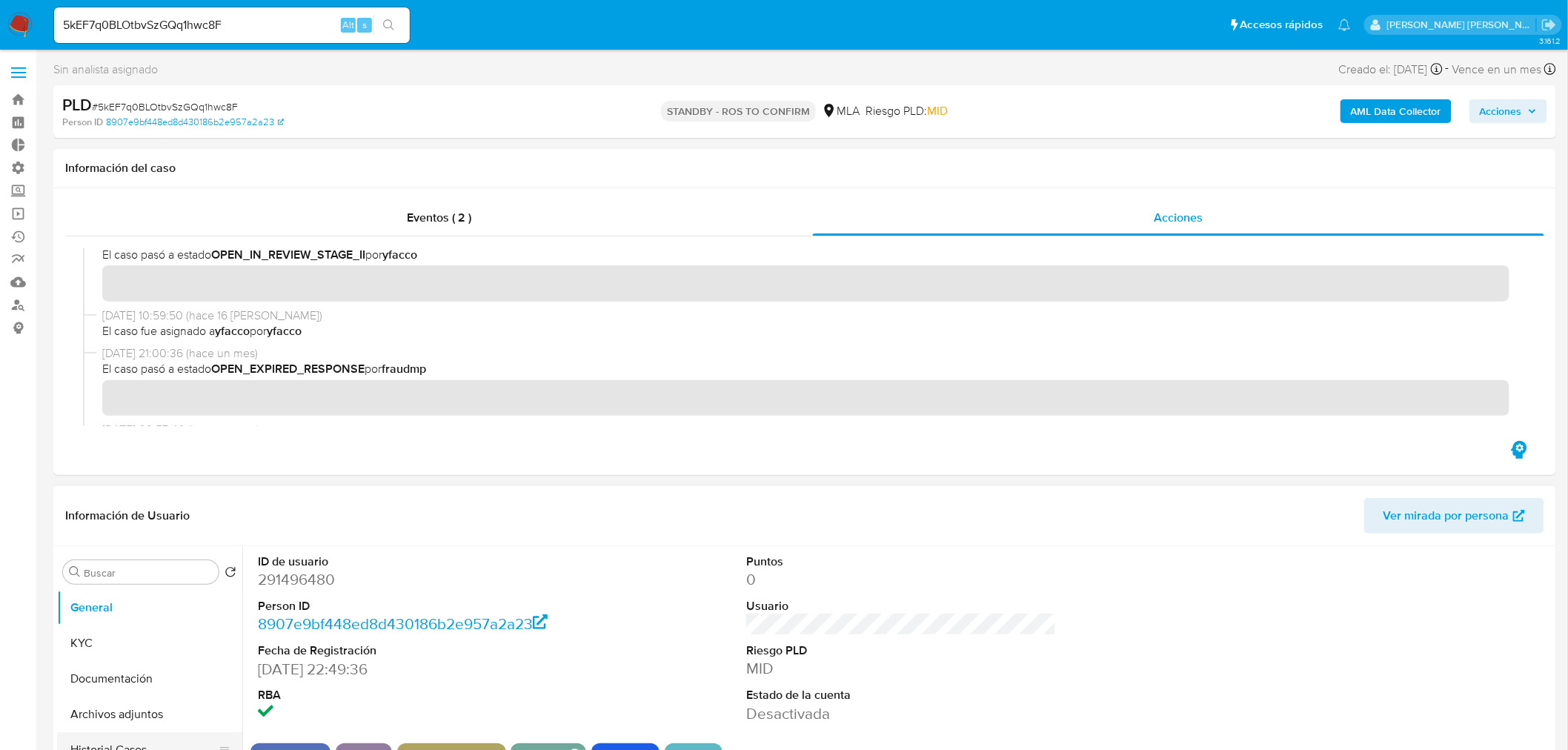
click at [142, 745] on button "Historial Casos" at bounding box center [144, 750] width 173 height 36
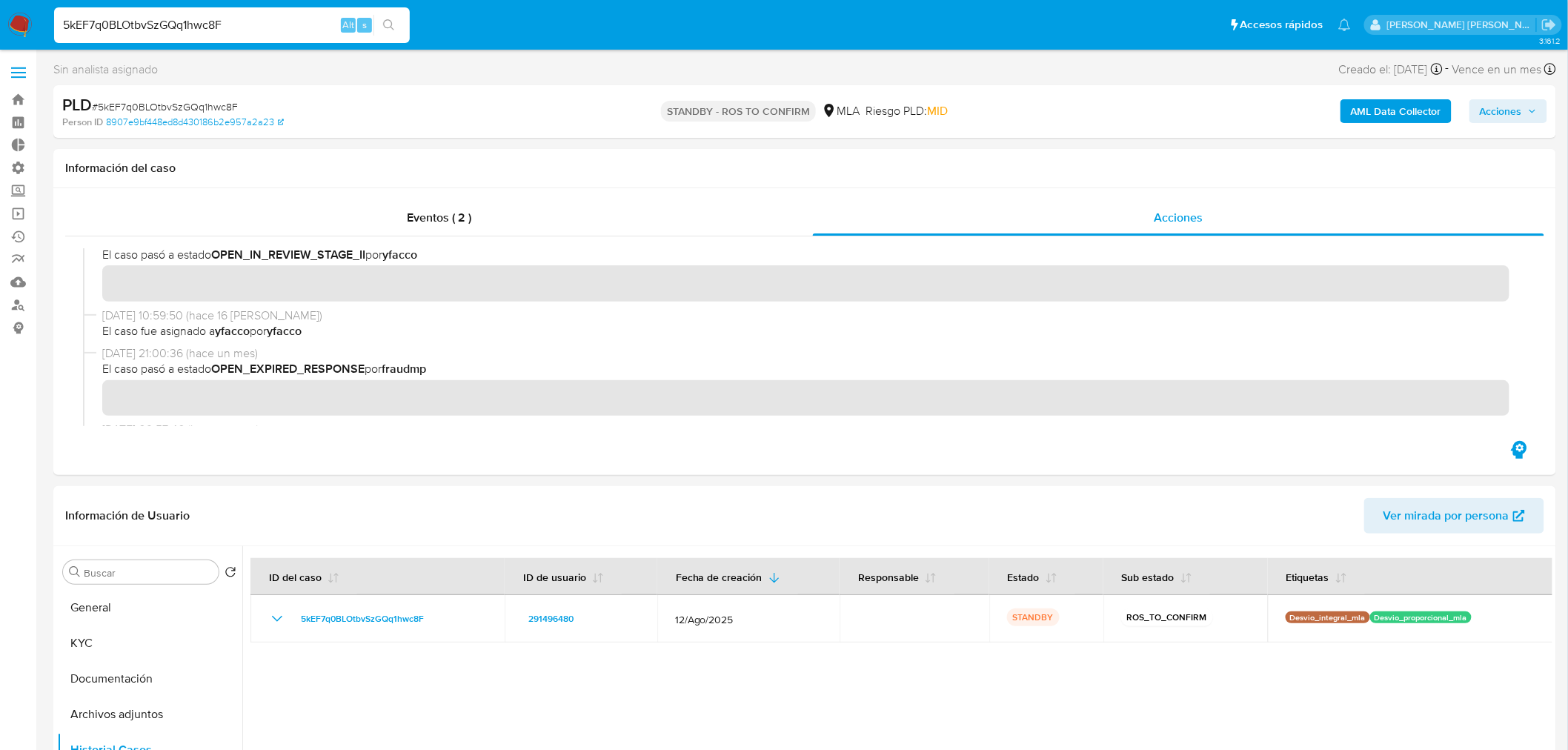
click at [142, 21] on input "5kEF7q0BLOtbvSzGQq1hwc8F" at bounding box center [232, 25] width 355 height 19
click at [142, 20] on input "5kEF7q0BLOtbvSzGQq1hwc8F" at bounding box center [232, 25] width 355 height 19
paste input "35820320"
type input "535820320"
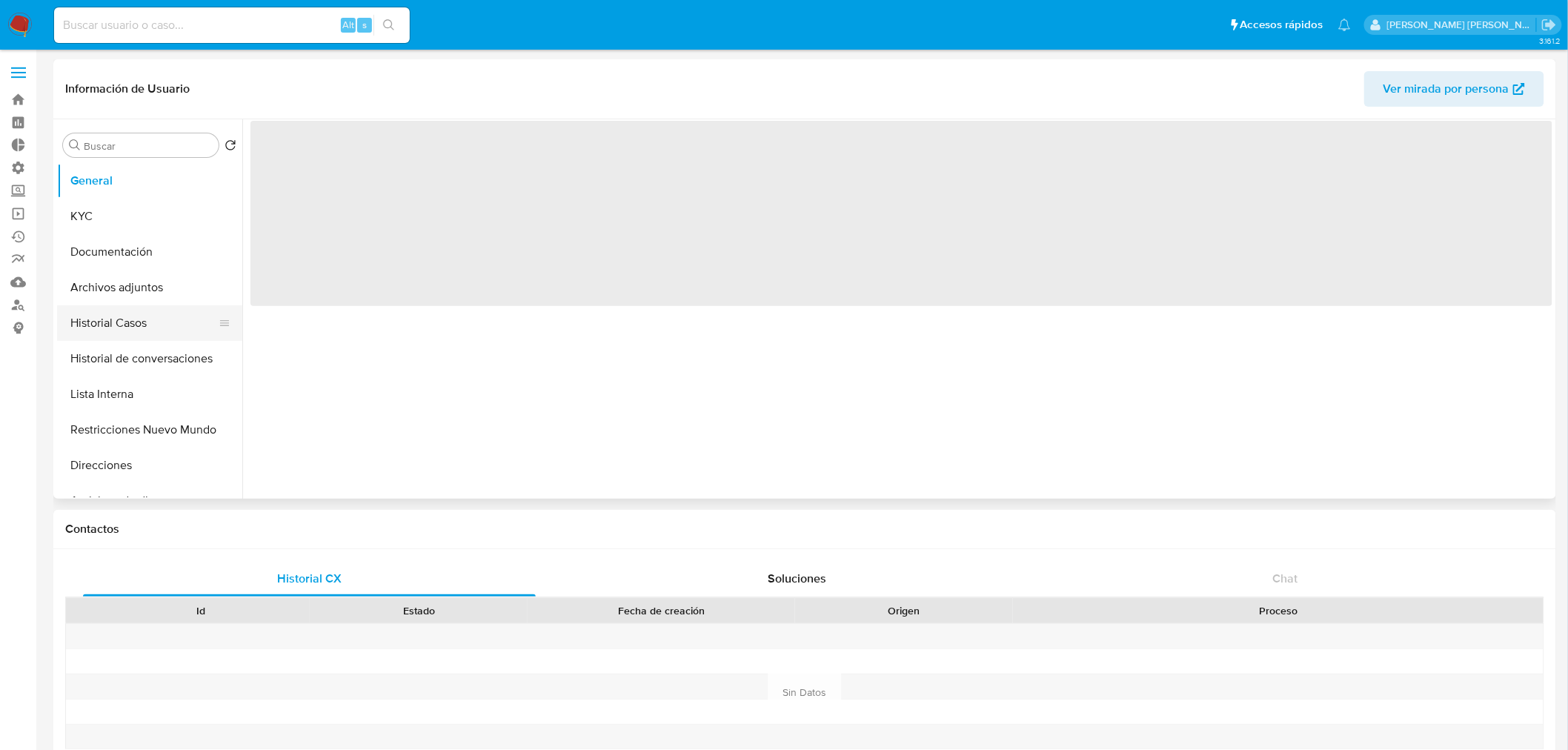
select select "10"
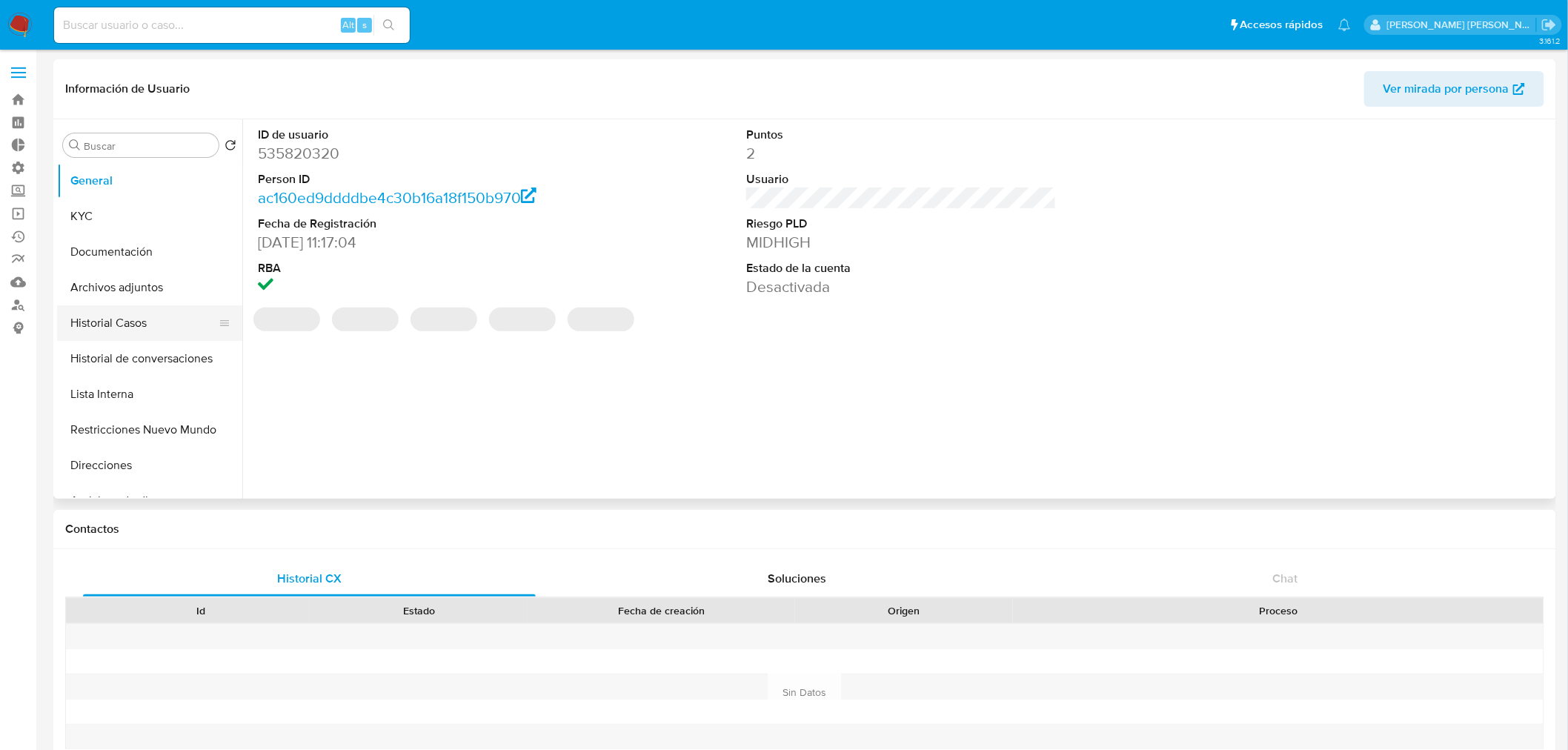
click at [115, 317] on button "Historial Casos" at bounding box center [144, 323] width 173 height 36
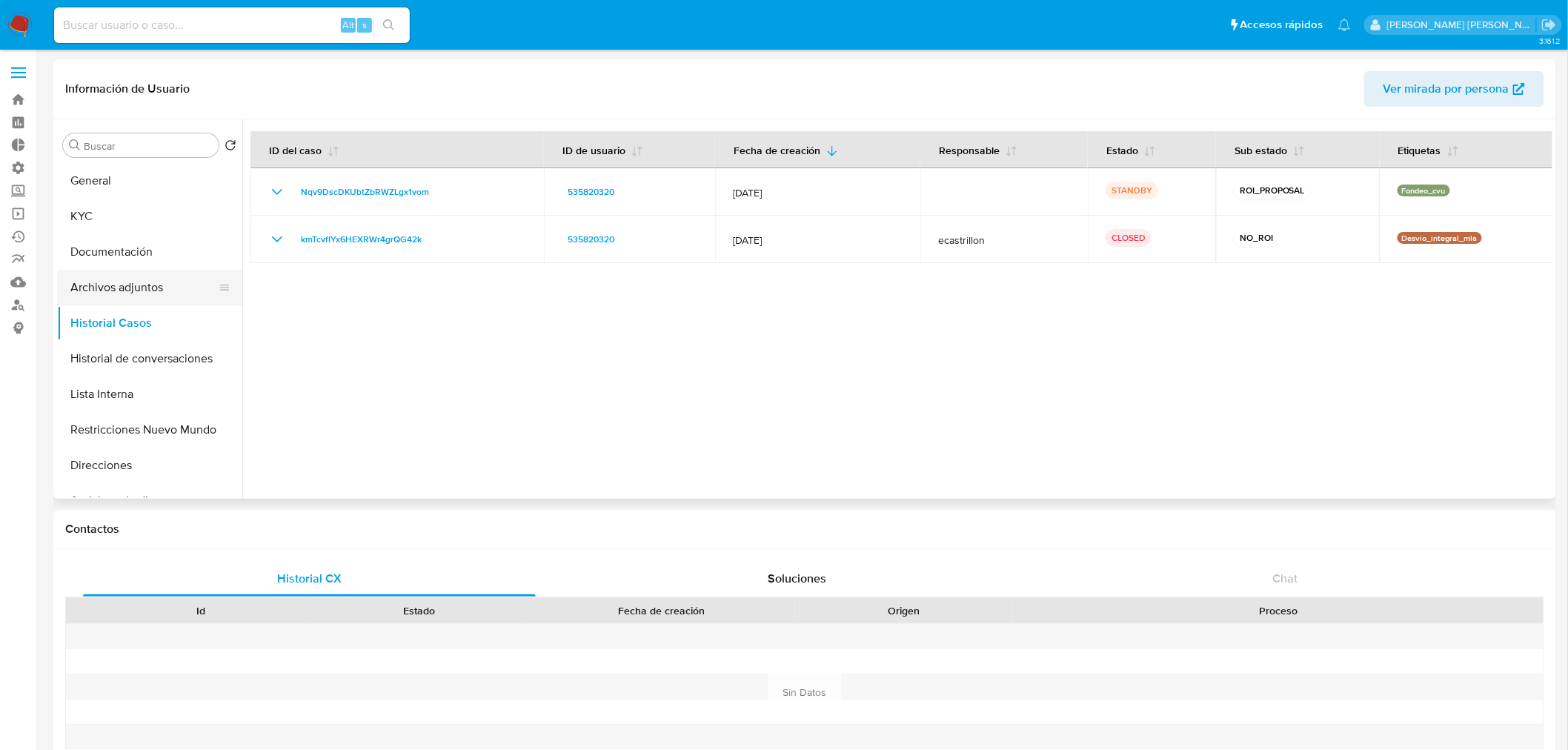
click at [115, 287] on button "Archivos adjuntos" at bounding box center [144, 288] width 173 height 36
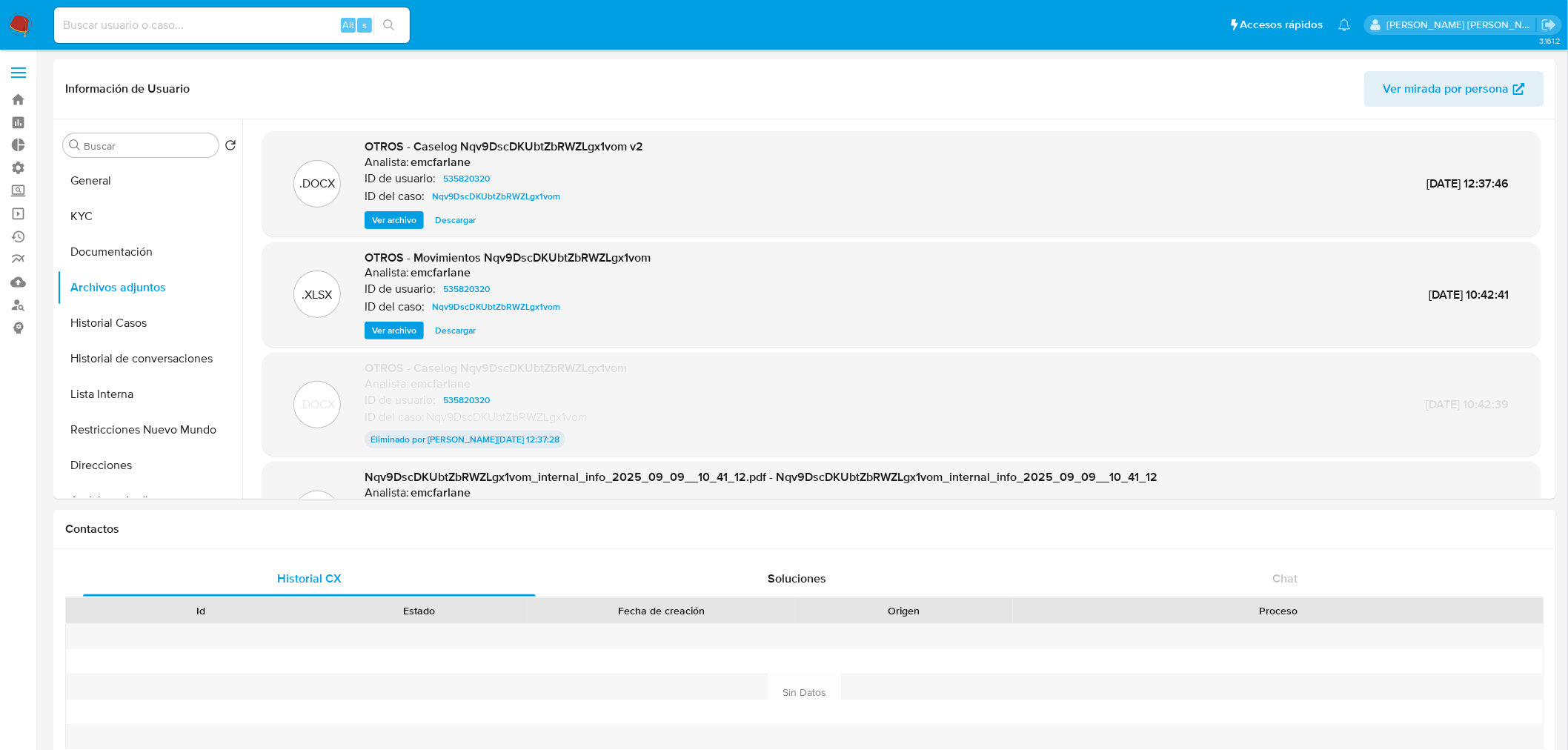
click at [197, 20] on input at bounding box center [232, 25] width 355 height 19
paste input "463235345"
type input "463235345"
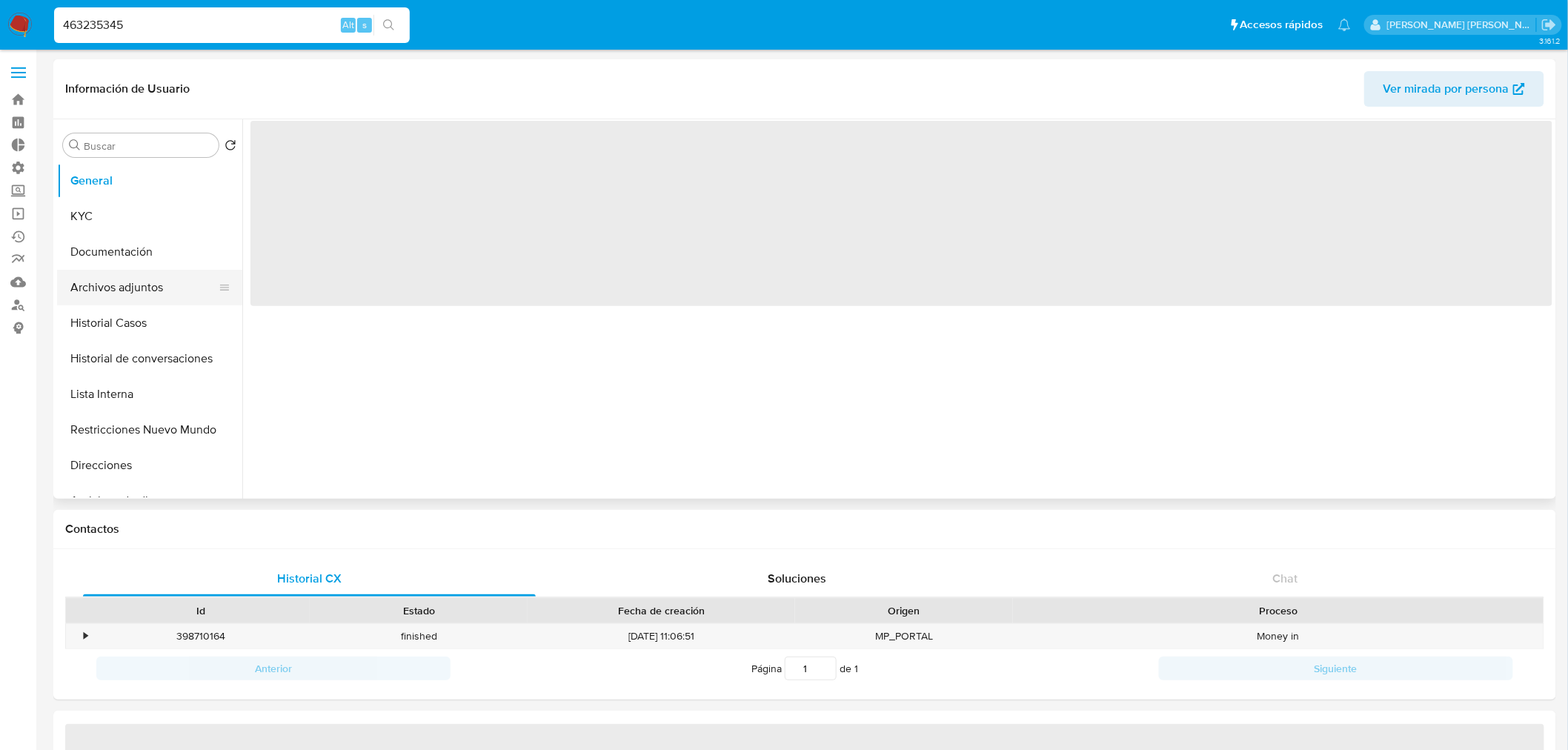
click at [119, 271] on button "Archivos adjuntos" at bounding box center [144, 288] width 173 height 36
select select "10"
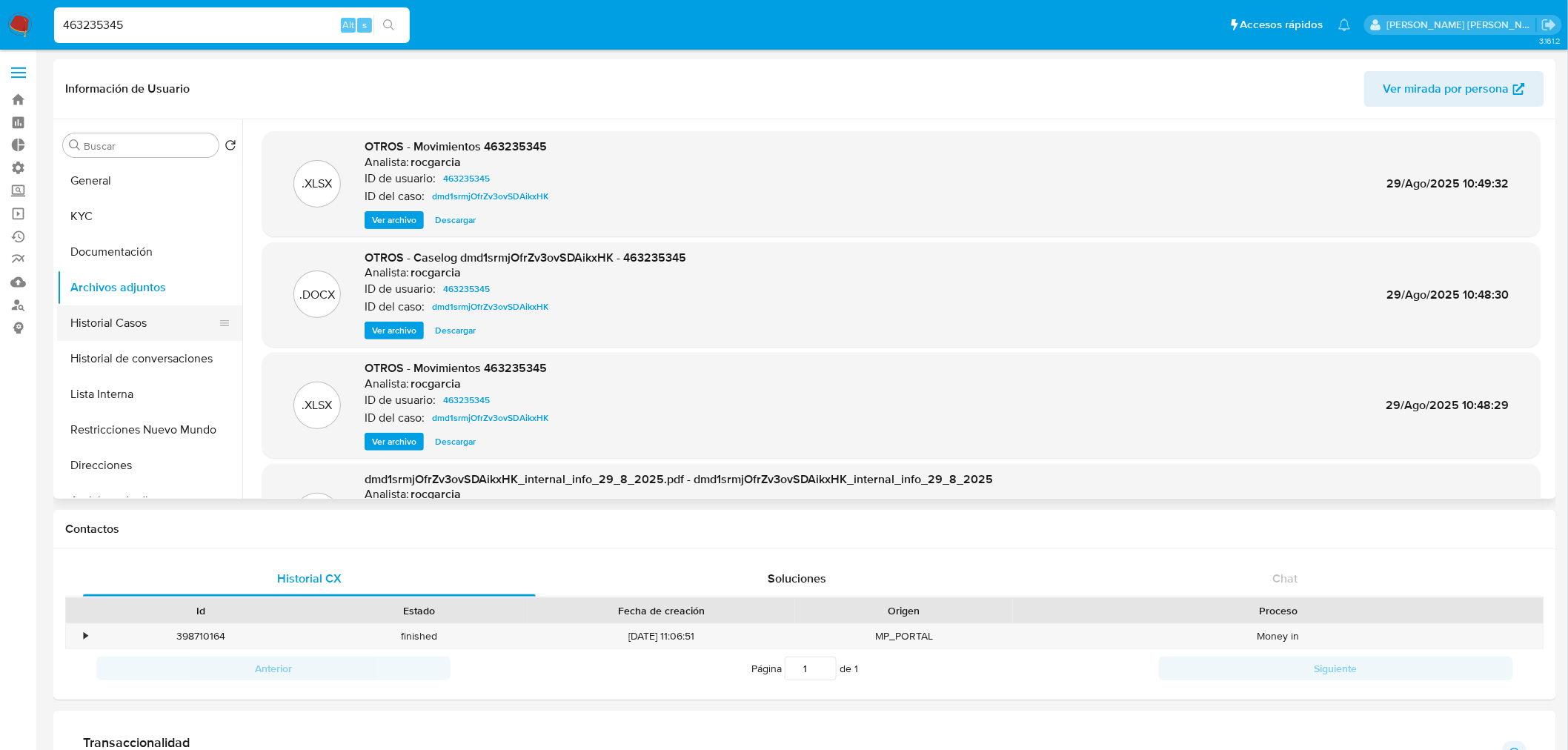
click at [100, 327] on button "Historial Casos" at bounding box center [144, 323] width 173 height 36
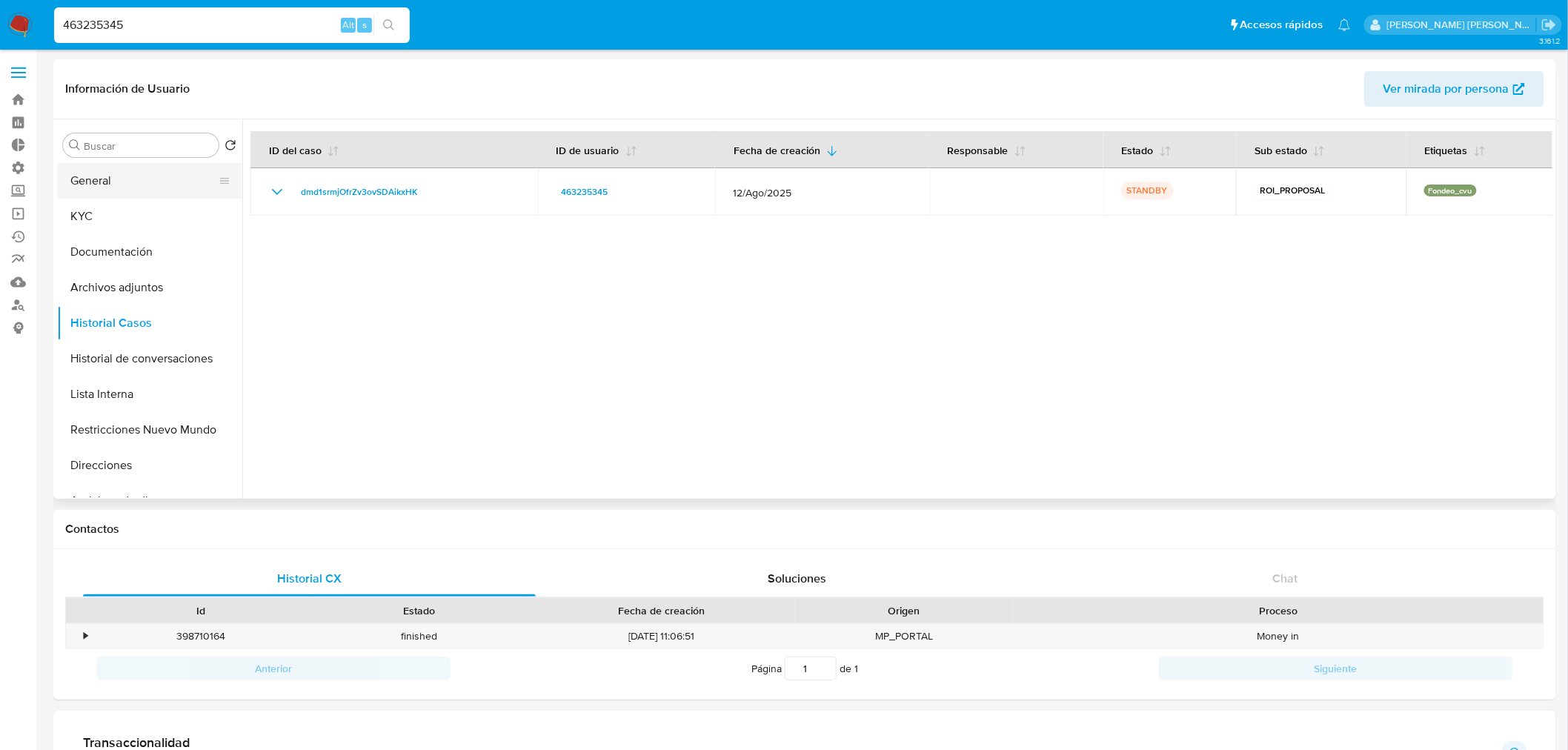
click at [118, 187] on button "General" at bounding box center [144, 180] width 173 height 36
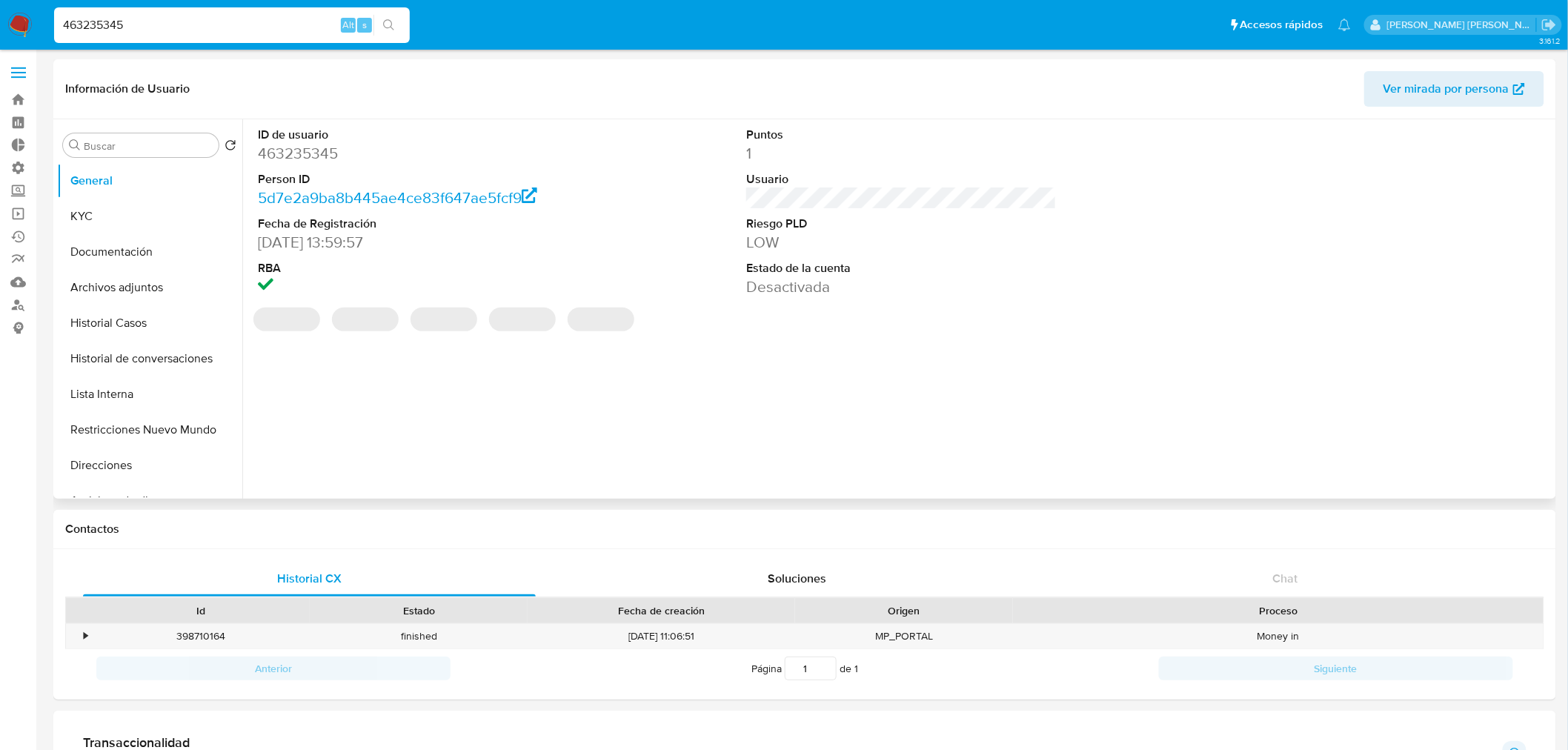
click at [313, 152] on dd "463235345" at bounding box center [413, 153] width 310 height 21
copy dd "463235345"
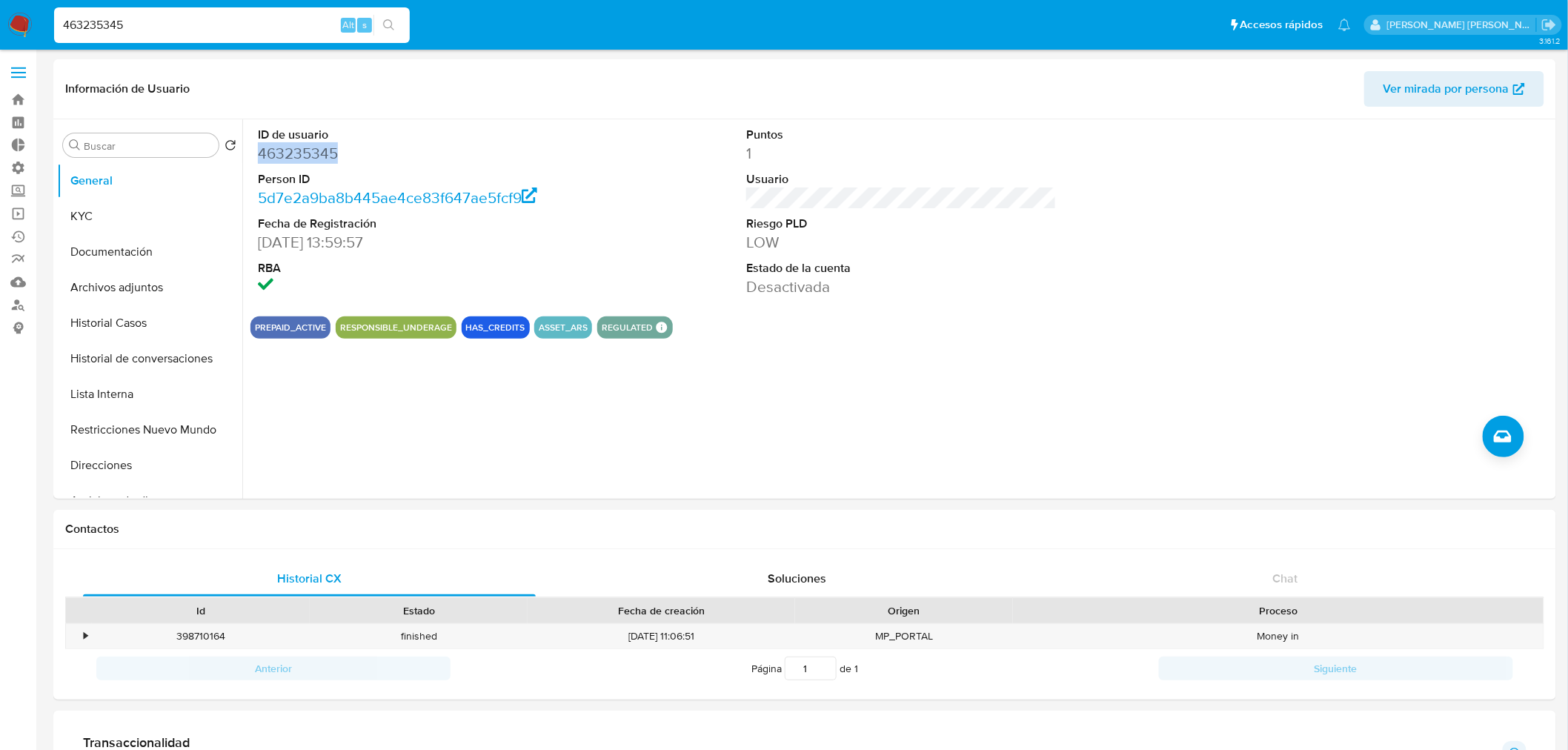
click at [26, 32] on img at bounding box center [20, 24] width 25 height 25
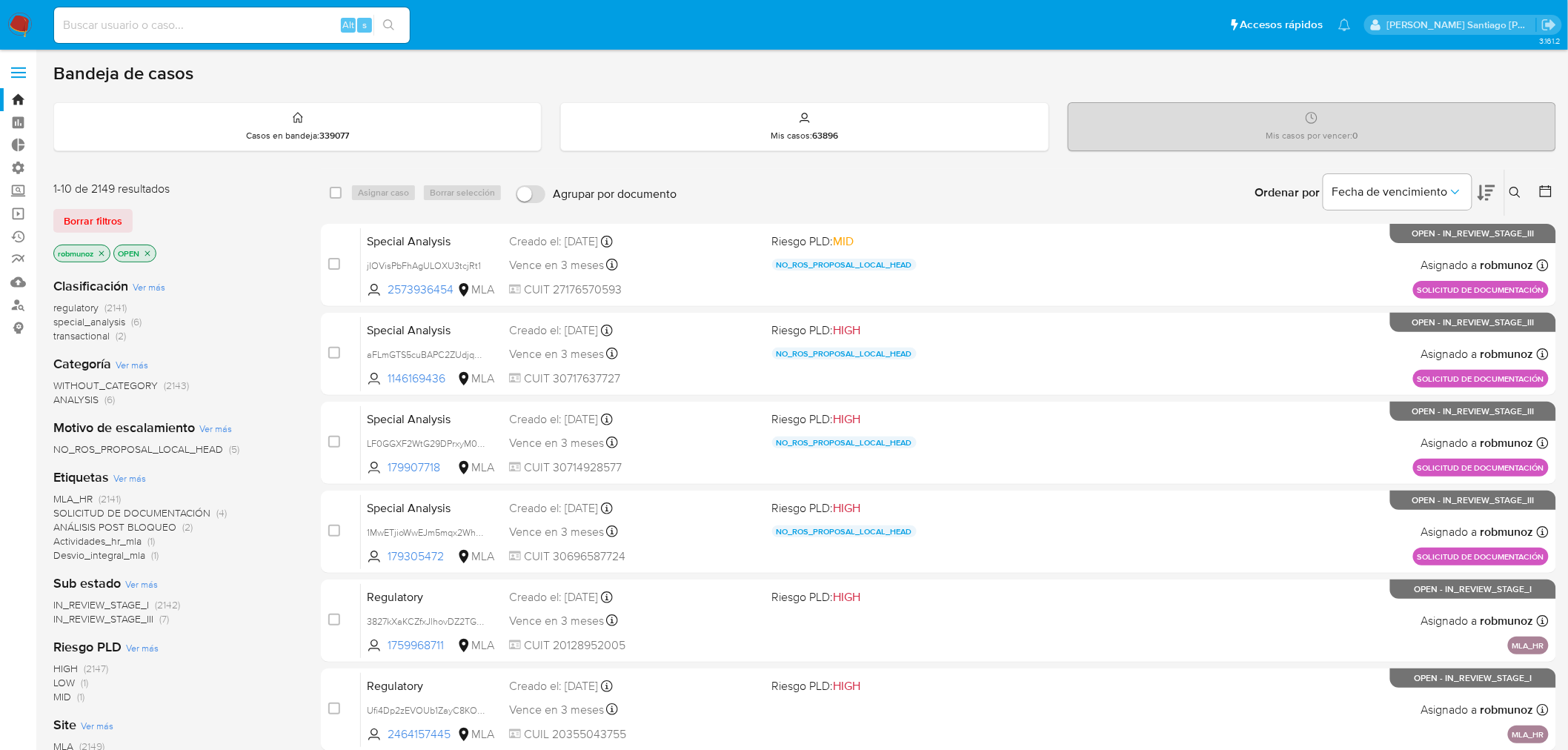
click at [1522, 187] on button at bounding box center [1517, 192] width 24 height 18
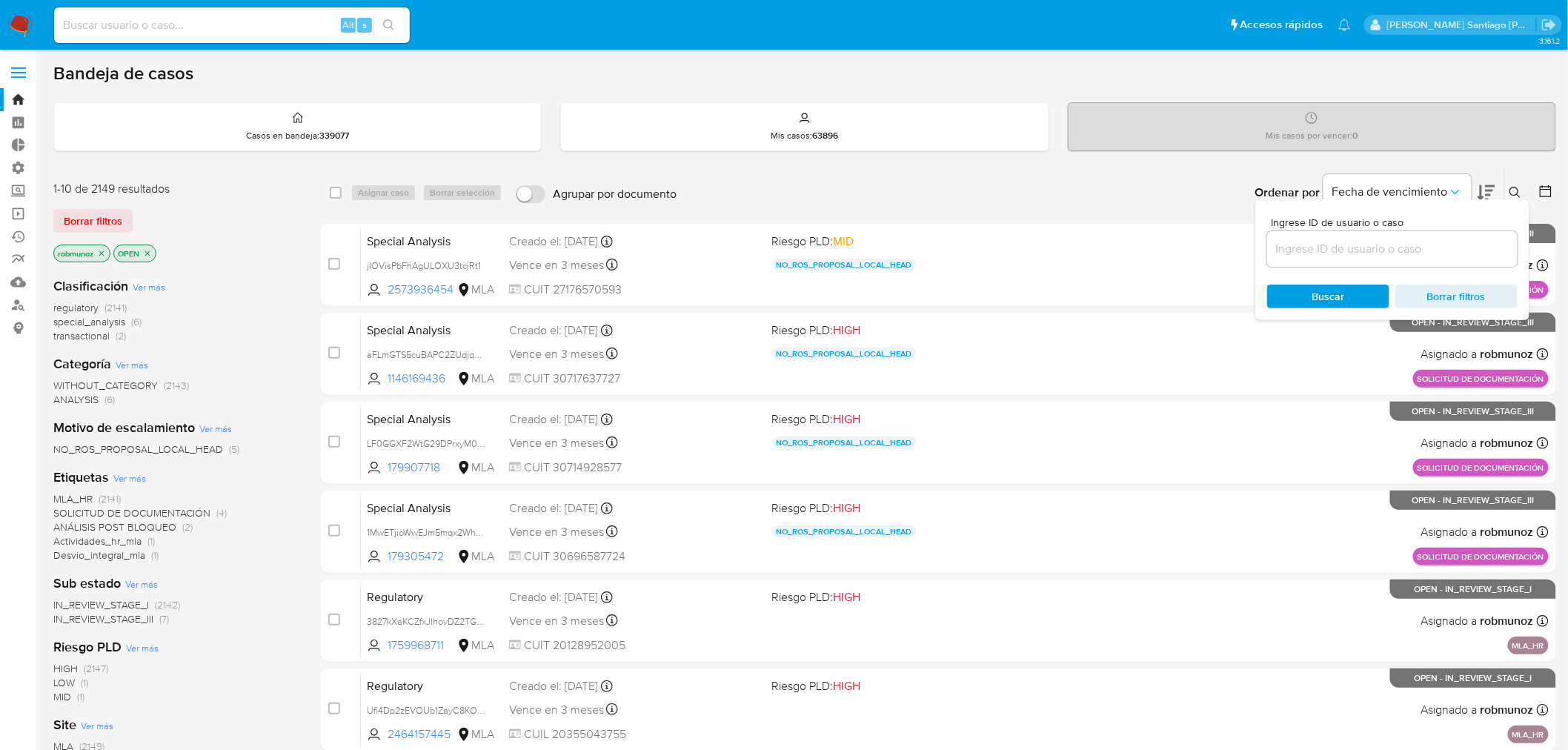
click at [1435, 242] on input at bounding box center [1392, 249] width 250 height 19
type input "aPSYYscROIAc0Pshl7a26FeW"
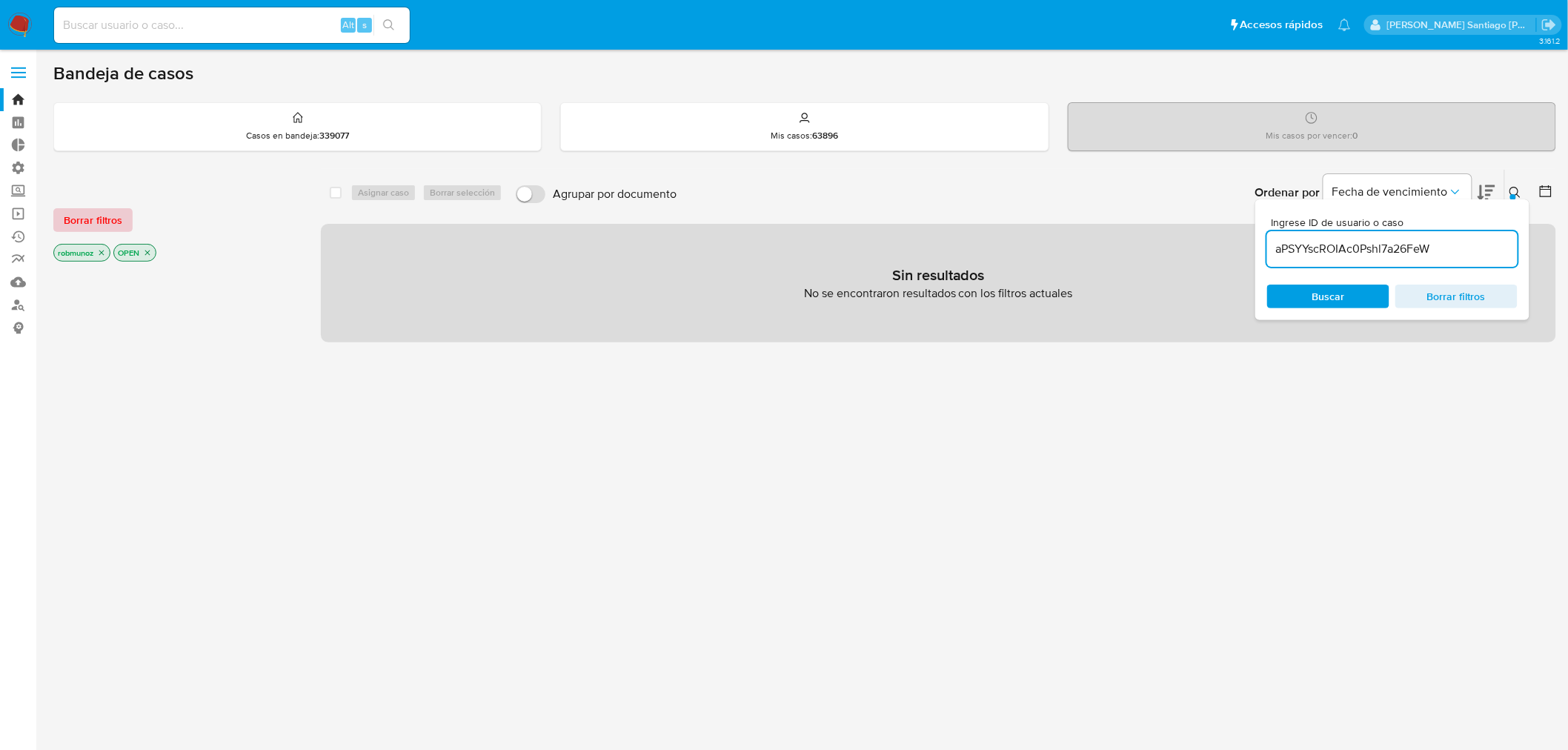
click at [82, 222] on span "Borrar filtros" at bounding box center [93, 220] width 58 height 21
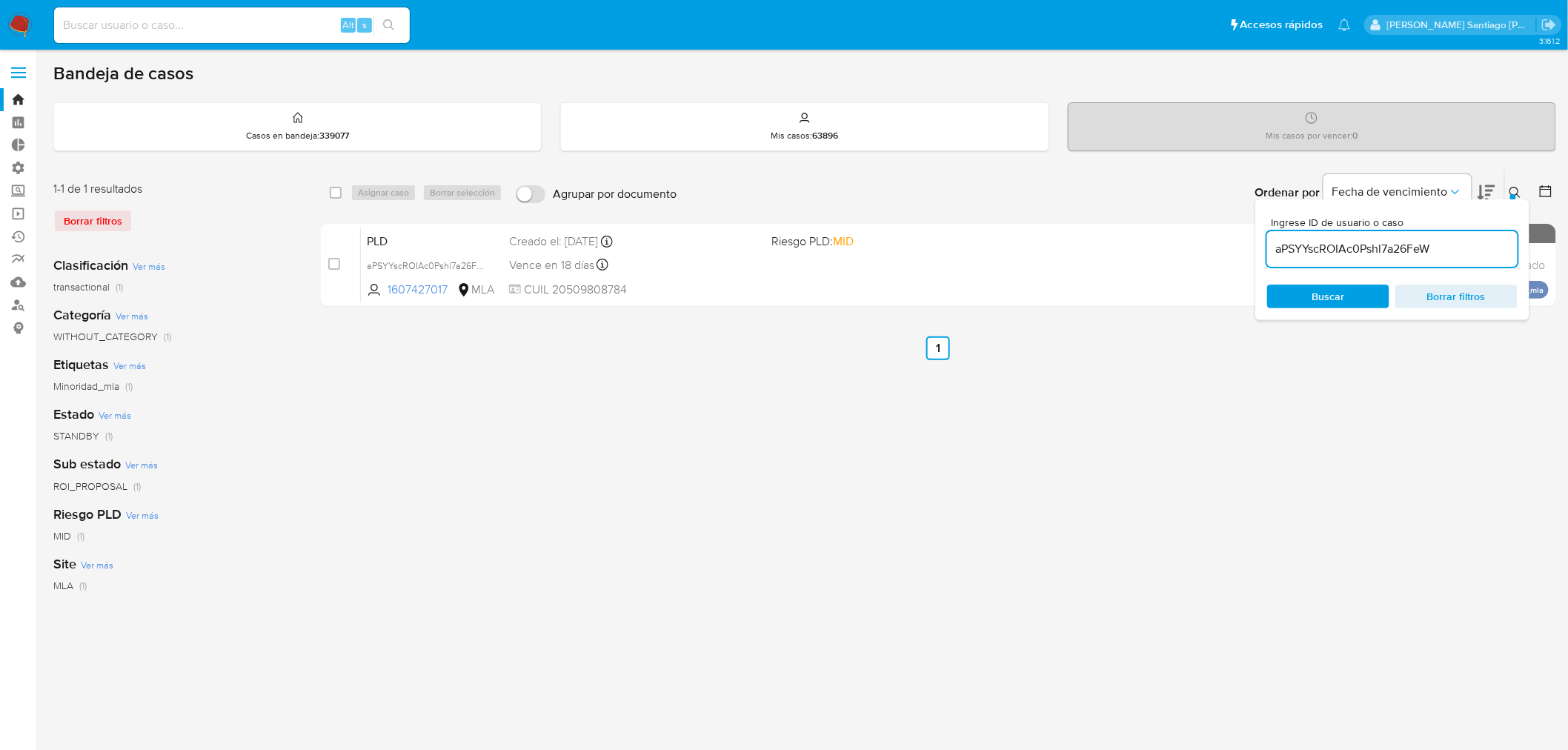
click at [1517, 188] on icon at bounding box center [1514, 193] width 11 height 11
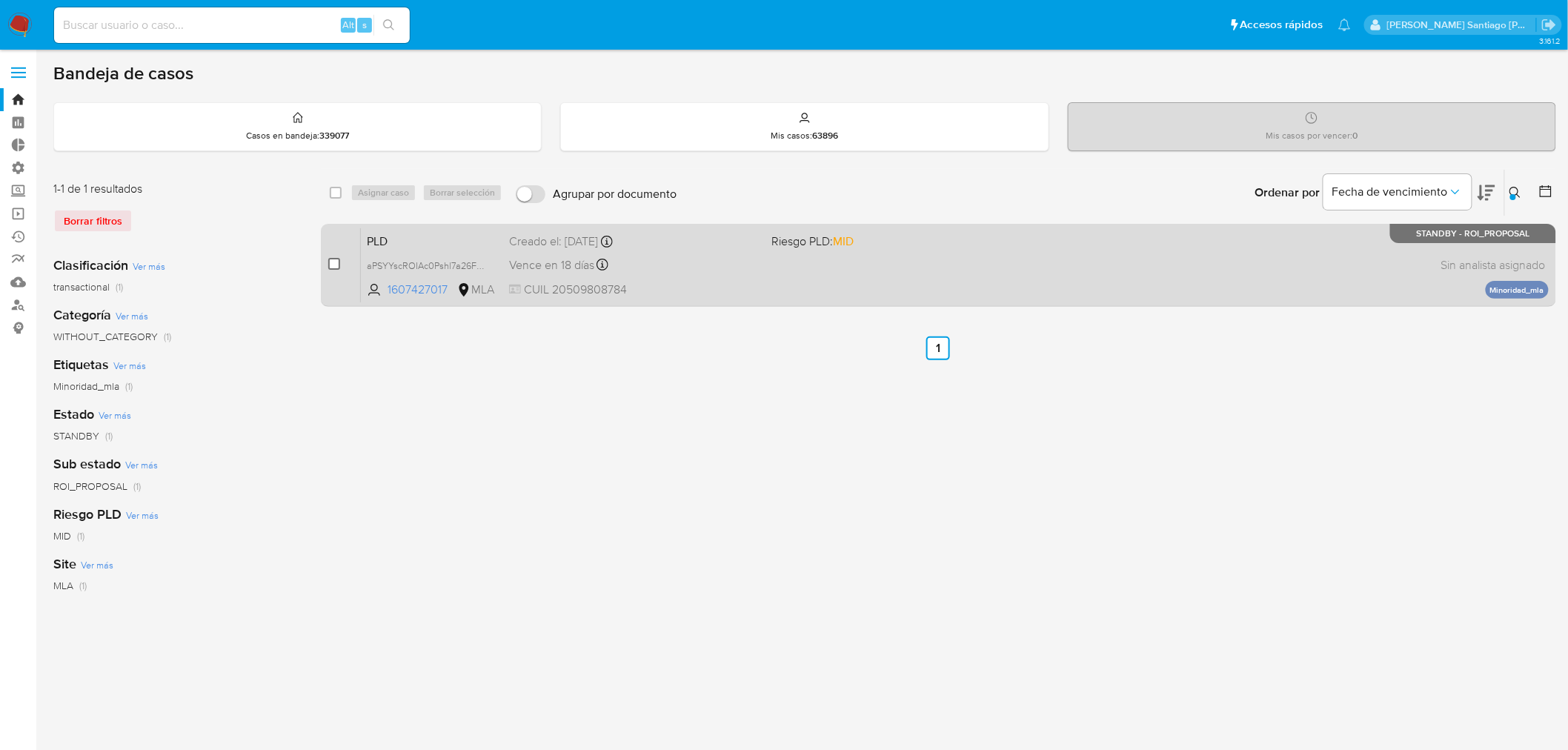
click at [328, 260] on input "checkbox" at bounding box center [334, 263] width 12 height 12
checkbox input "true"
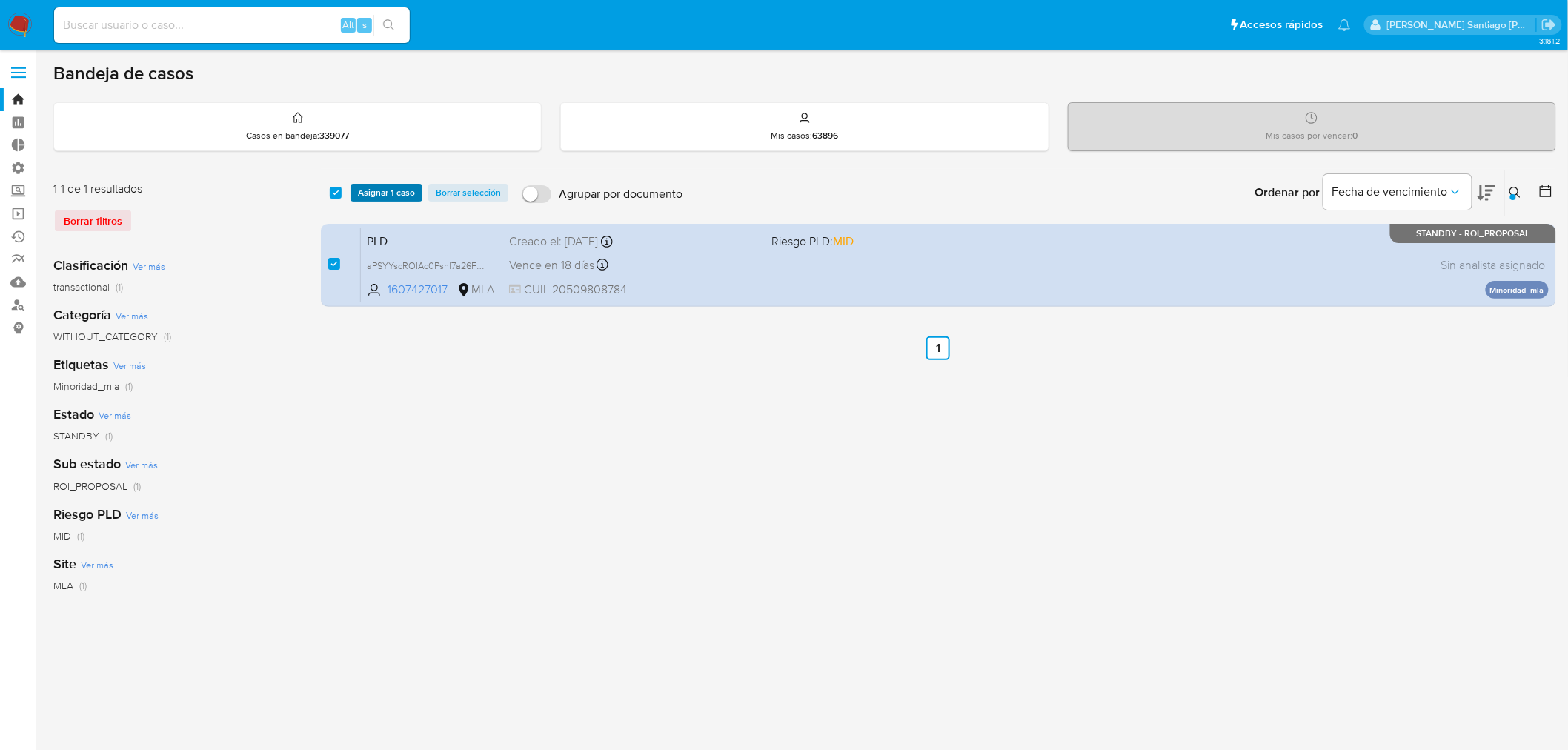
click at [370, 187] on span "Asignar 1 caso" at bounding box center [386, 193] width 57 height 15
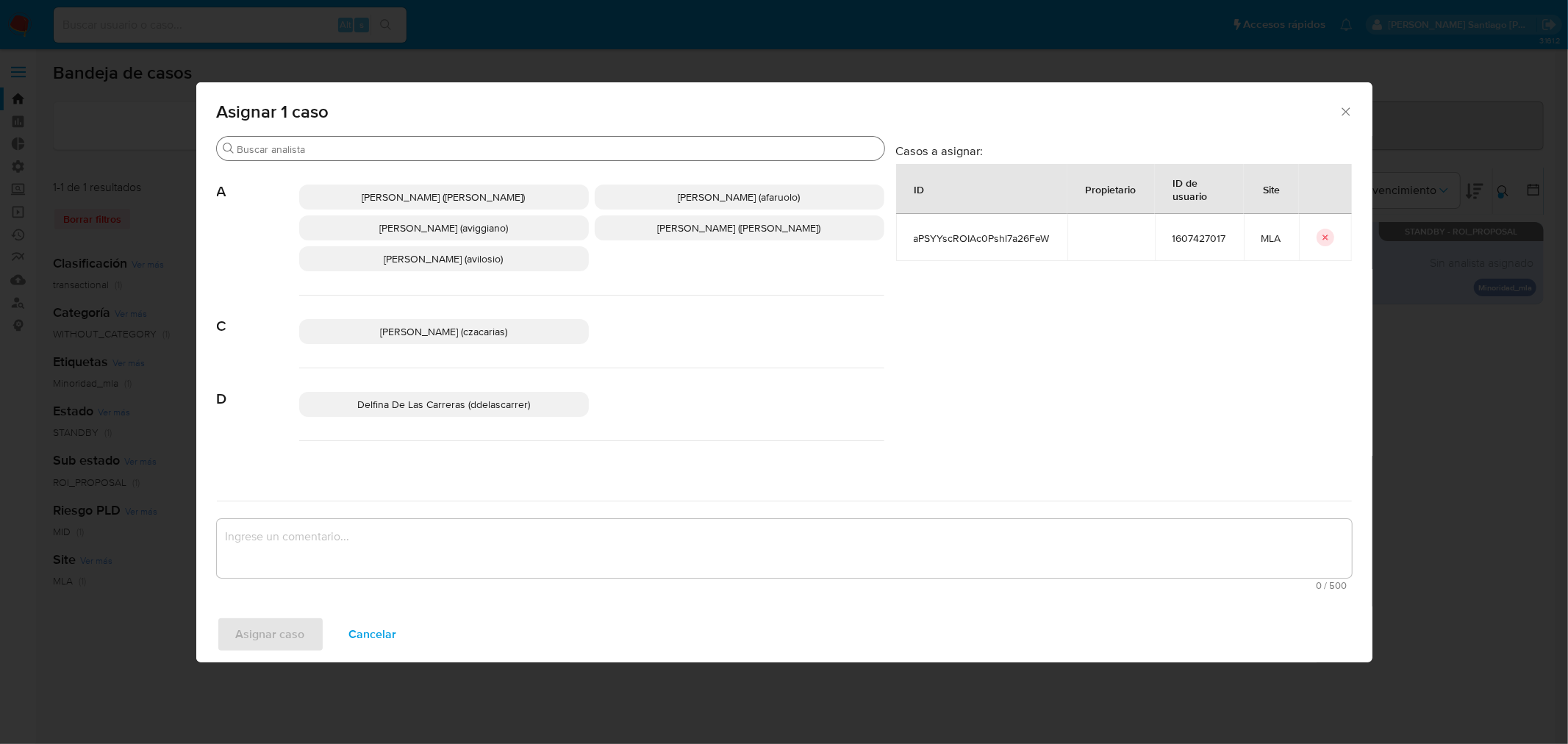
click at [358, 150] on input "Buscar" at bounding box center [558, 149] width 641 height 13
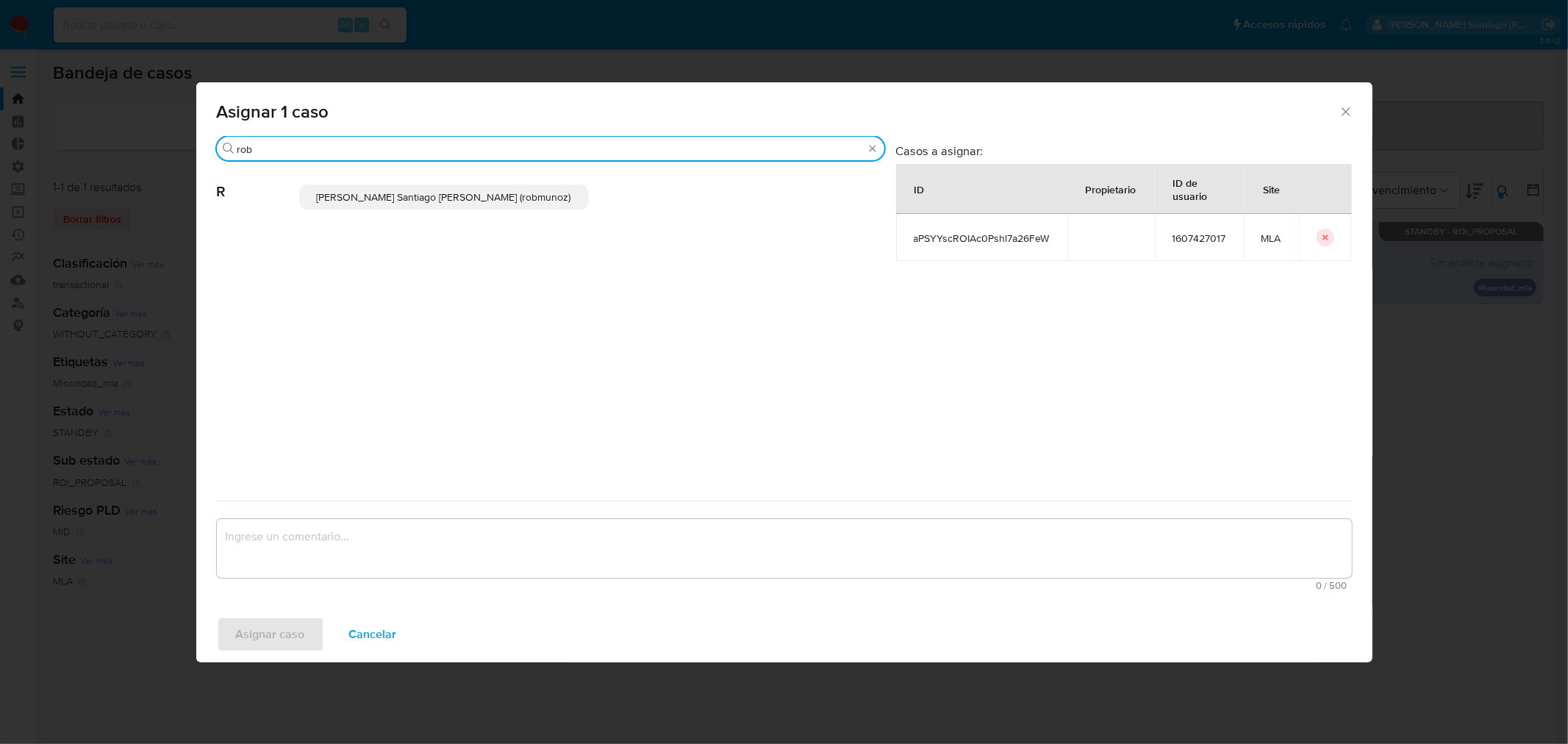
type input "rob"
click at [451, 201] on span "Roberto Santiago Munoz (robmunoz)" at bounding box center [444, 197] width 255 height 15
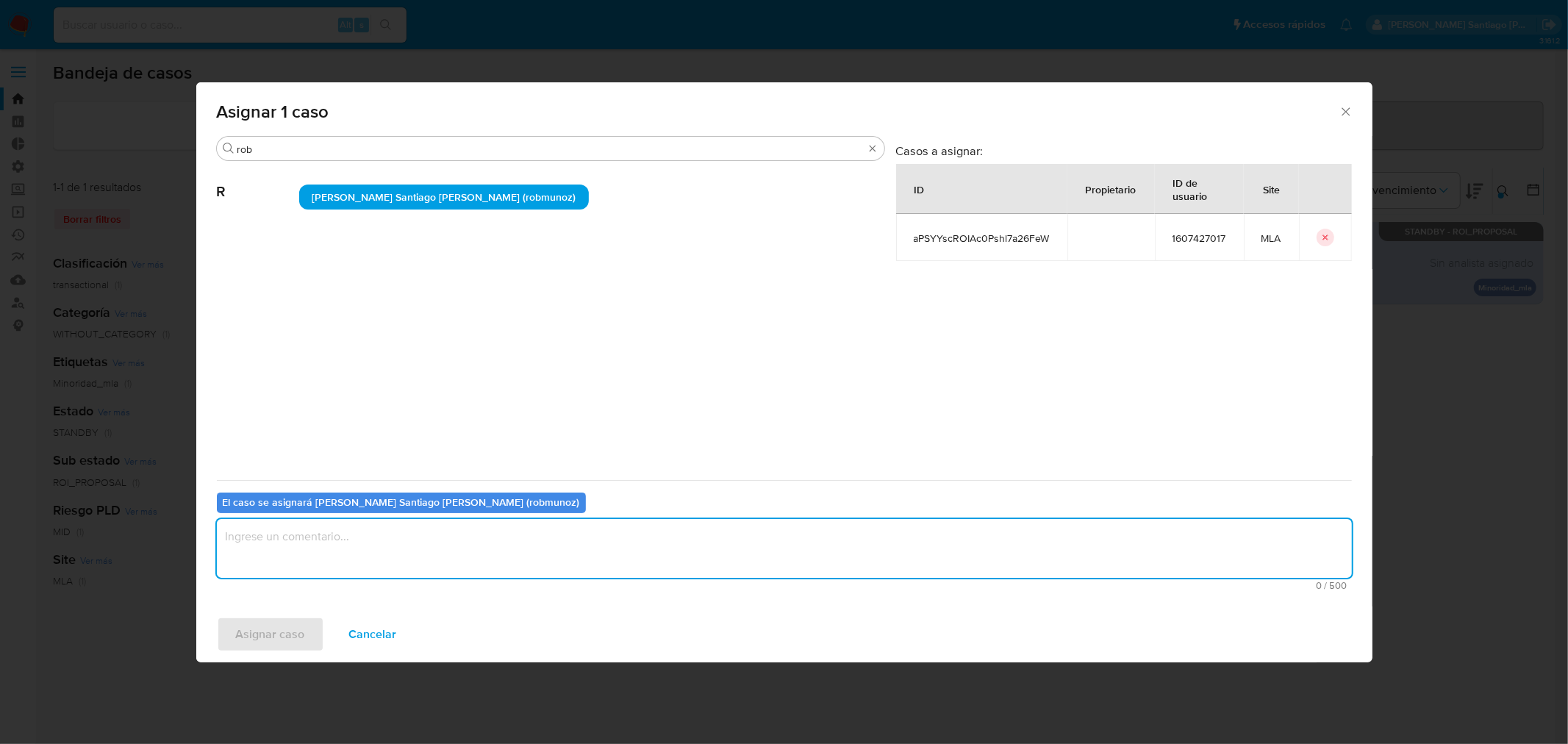
click at [498, 544] on textarea "assign-modal" at bounding box center [784, 547] width 1135 height 59
click at [286, 640] on span "Asignar caso" at bounding box center [271, 634] width 69 height 33
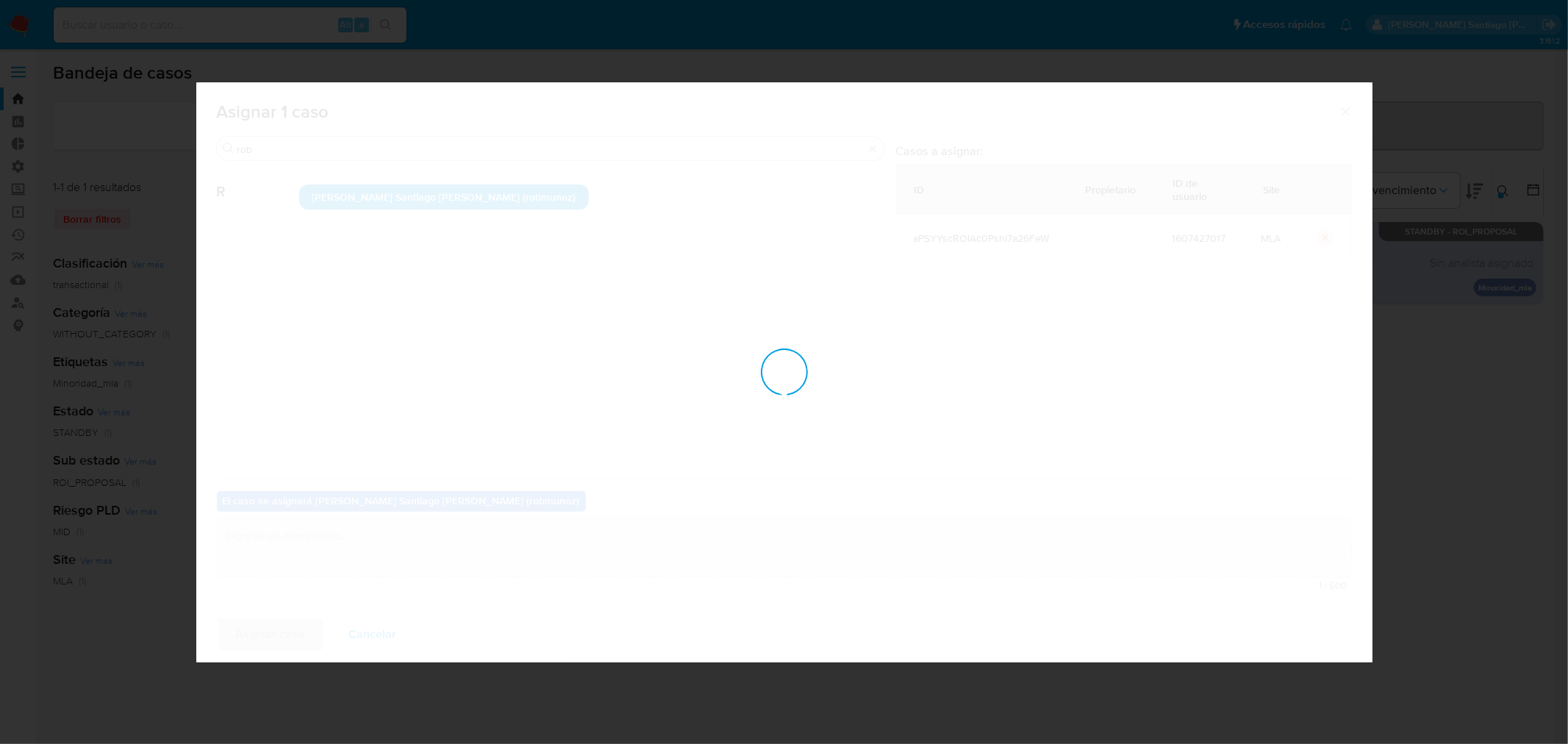
checkbox input "false"
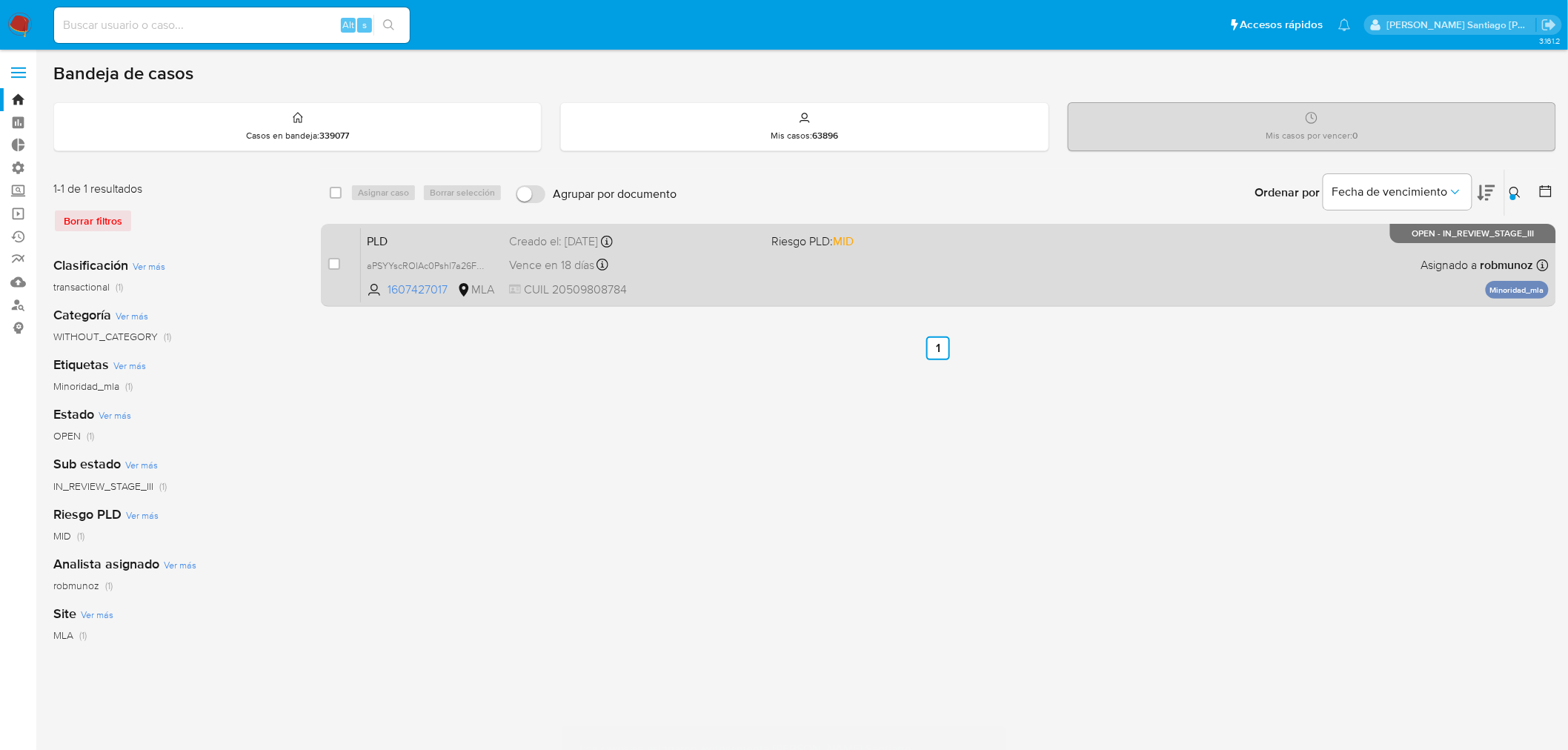
click at [1215, 262] on div "PLD aPSYYscROIAc0Pshl7a26FeW 1607427017 MLA Riesgo PLD: MID Creado el: 12/08/20…" at bounding box center [954, 265] width 1187 height 75
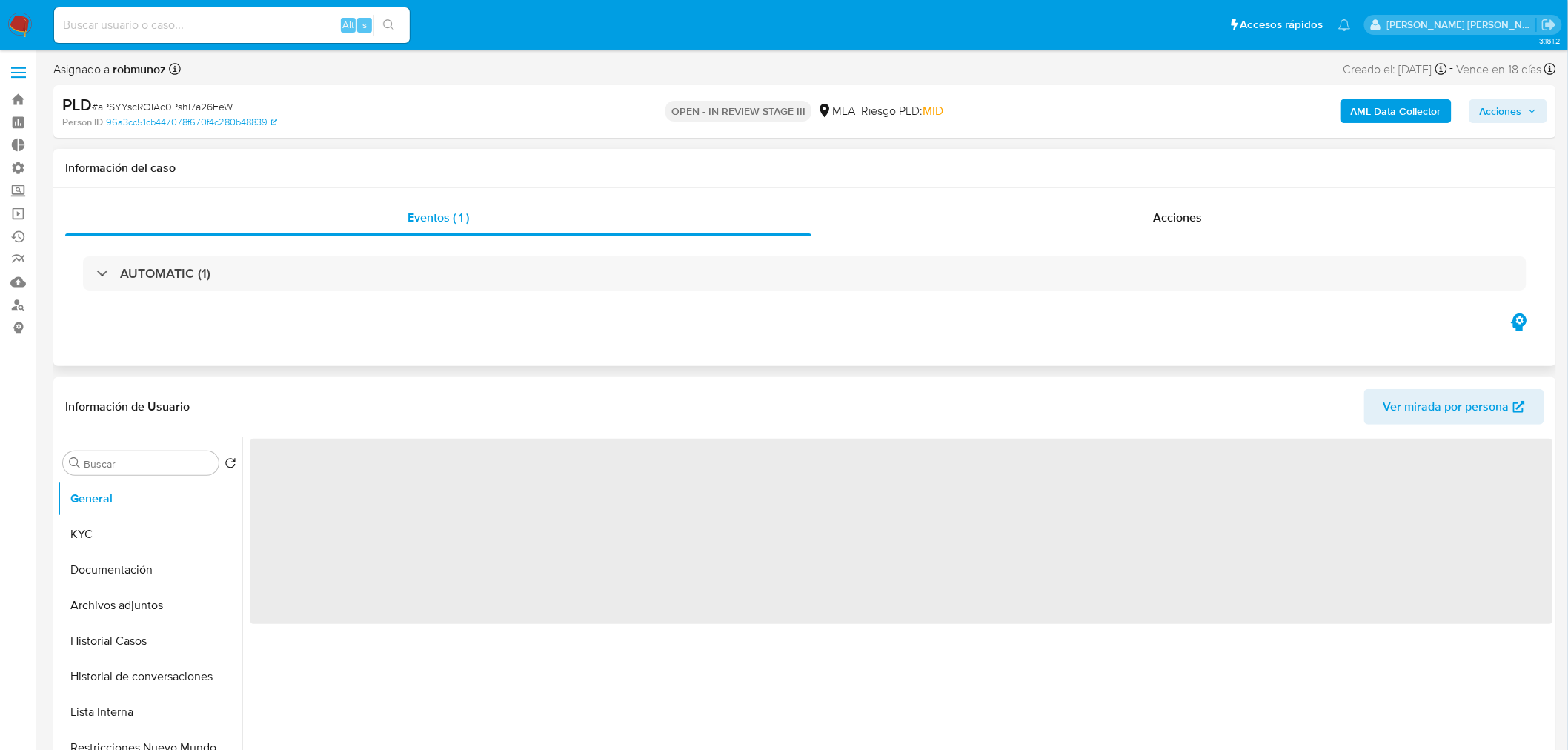
select select "10"
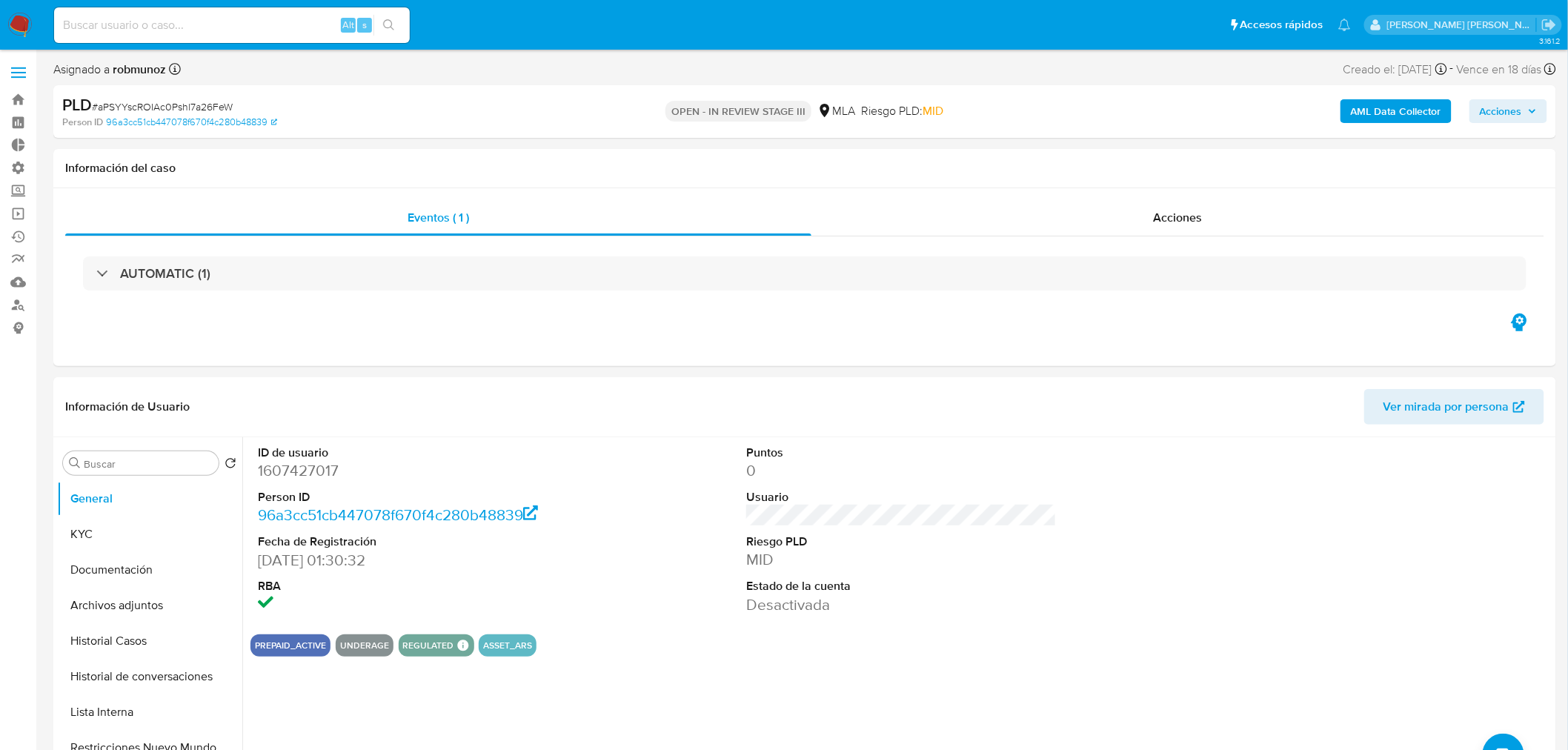
click at [1506, 115] on span "Acciones" at bounding box center [1500, 111] width 42 height 23
drag, startPoint x: 1197, startPoint y: 156, endPoint x: 1168, endPoint y: 188, distance: 43.2
click at [1196, 156] on div "Enviar comentario Alt c Resolución del caso Alt r" at bounding box center [1191, 158] width 684 height 39
click at [1121, 163] on span "Resolución del caso" at bounding box center [1087, 158] width 106 height 17
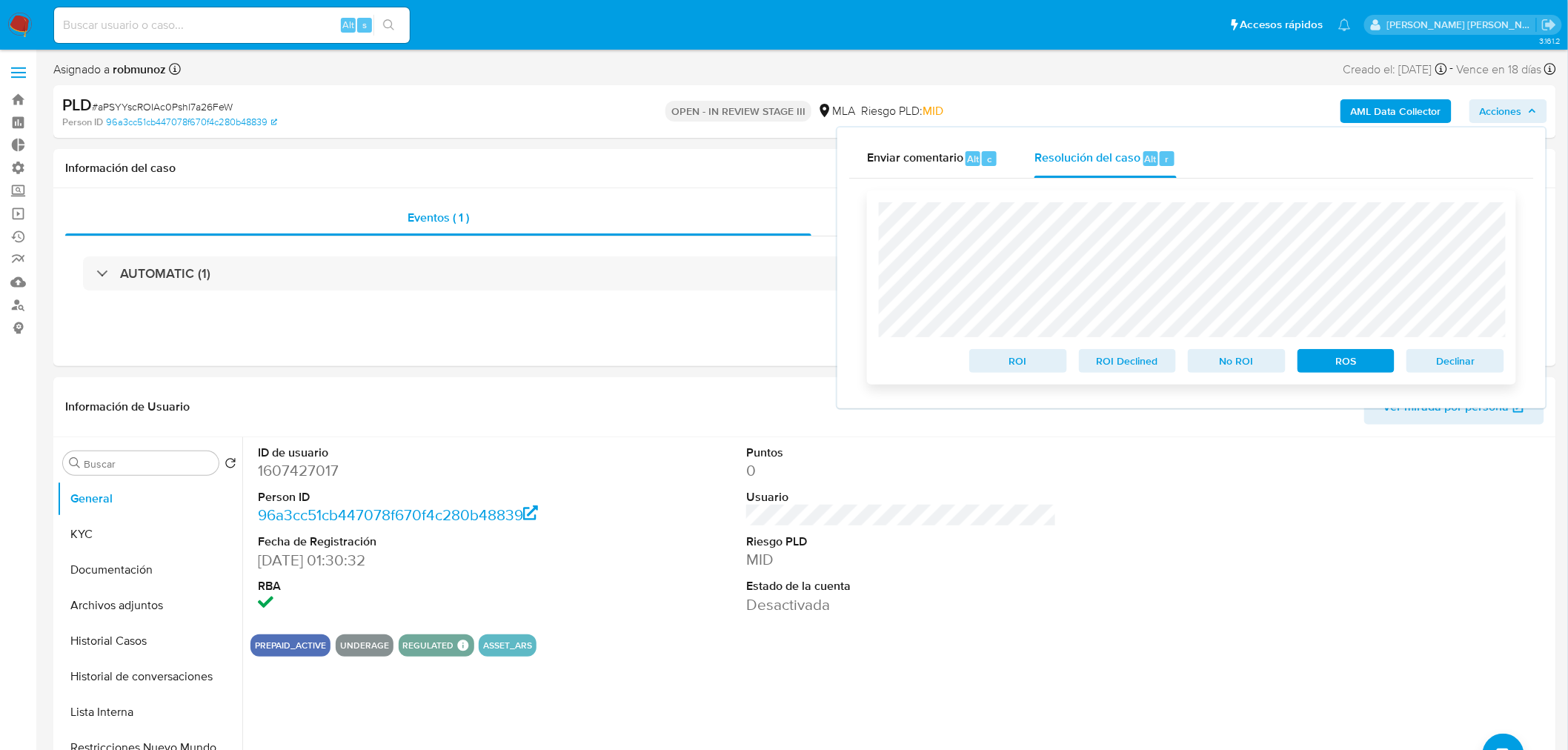
click at [1351, 357] on span "ROS" at bounding box center [1346, 361] width 77 height 21
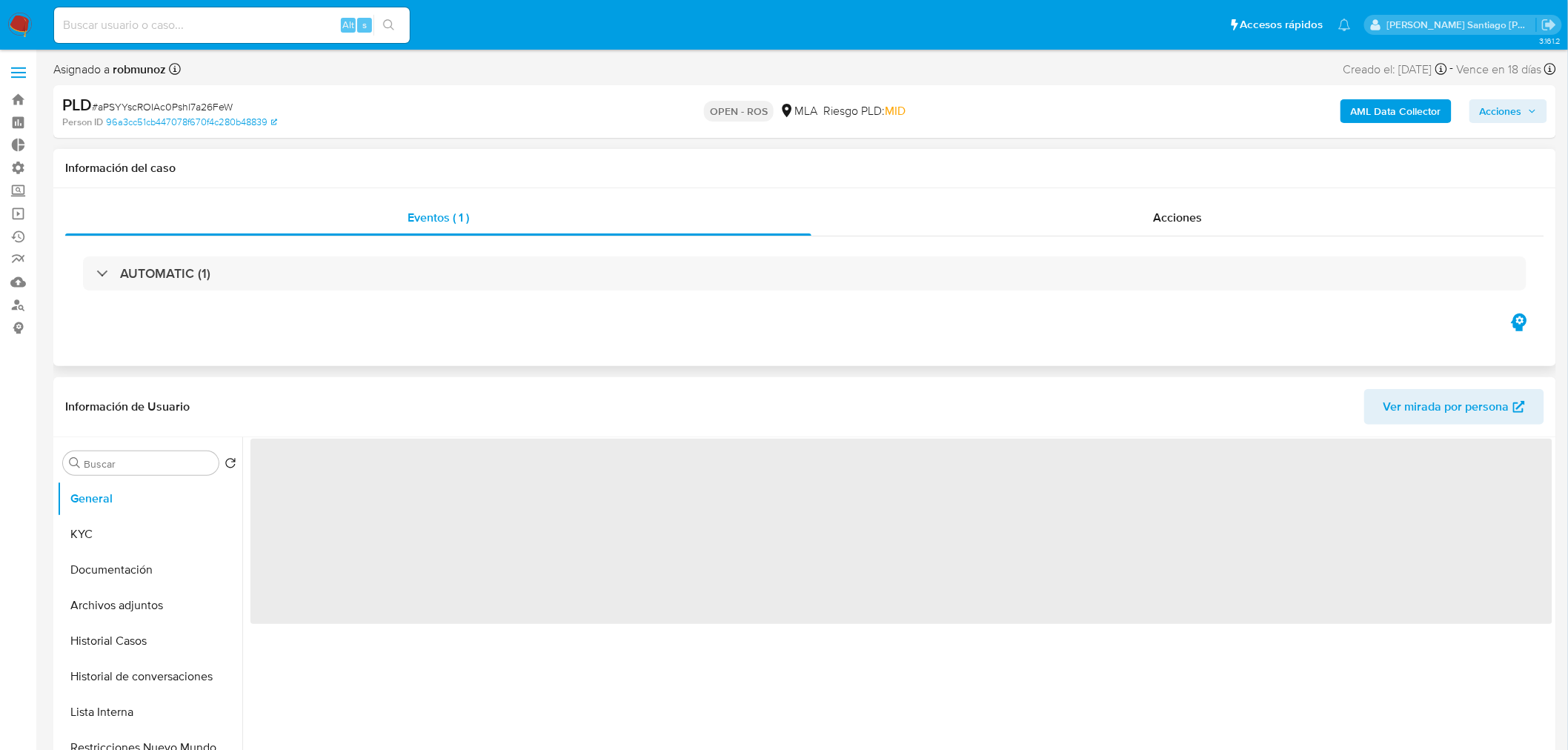
select select "10"
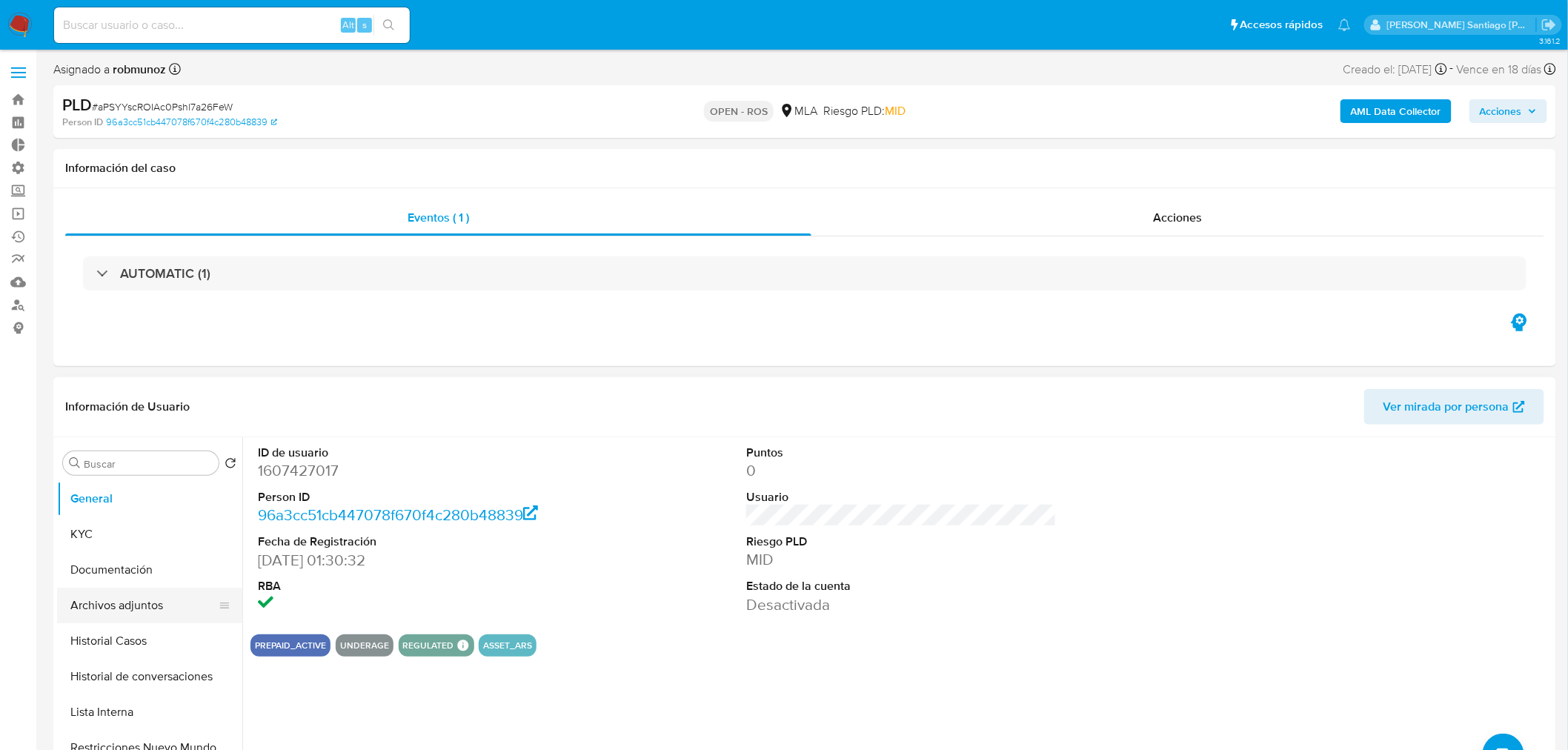
click at [145, 603] on button "Archivos adjuntos" at bounding box center [144, 605] width 173 height 36
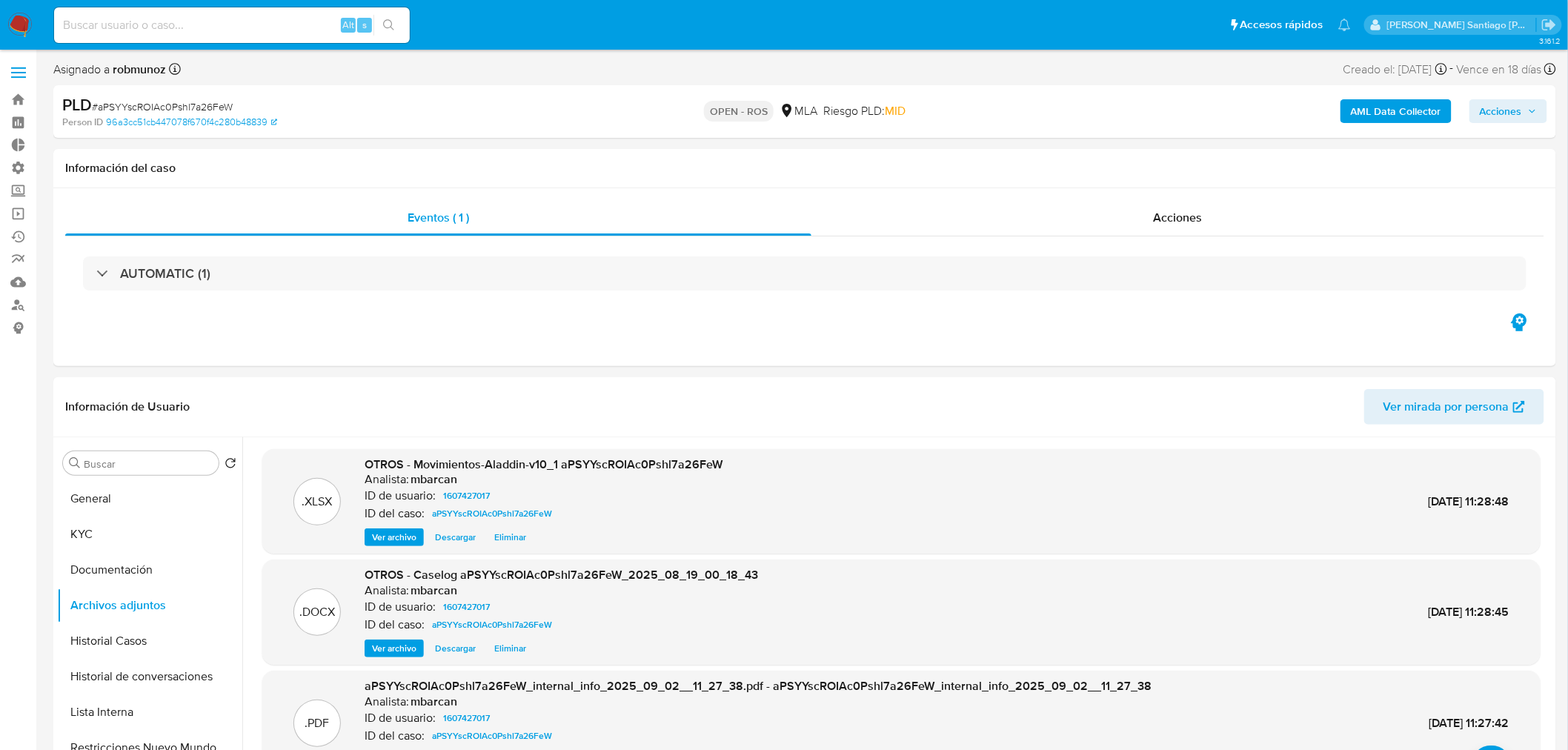
click at [1514, 90] on div "PLD # aPSYYscROIAc0Pshl7a26FeW Person ID 96a3cc51cb447078f670f4c280b48839 OPEN …" at bounding box center [805, 112] width 1502 height 53
click at [1509, 106] on span "Acciones" at bounding box center [1500, 111] width 42 height 23
click at [1060, 150] on span "Resolución del caso" at bounding box center [1087, 158] width 106 height 17
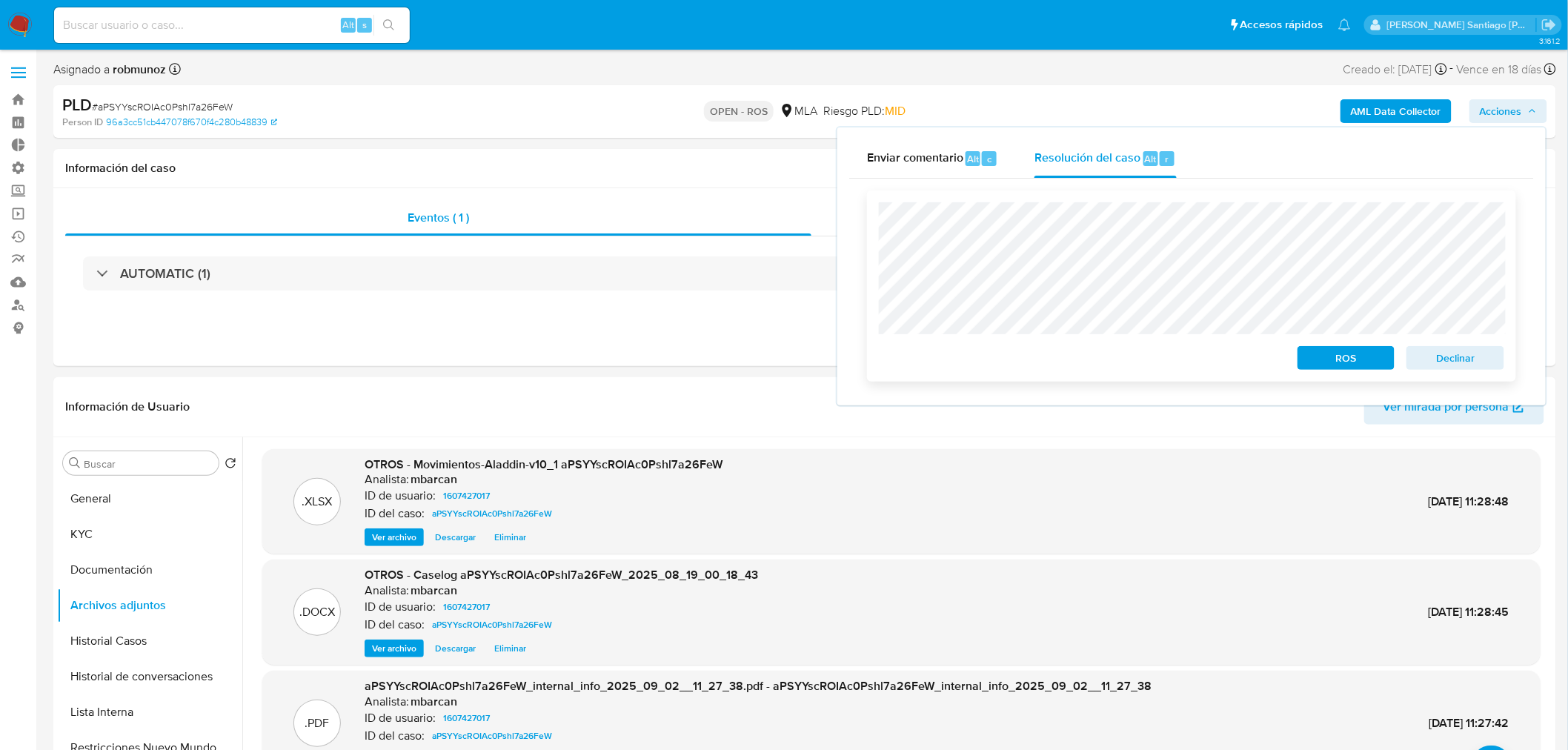
click at [1320, 356] on span "ROS" at bounding box center [1346, 358] width 77 height 21
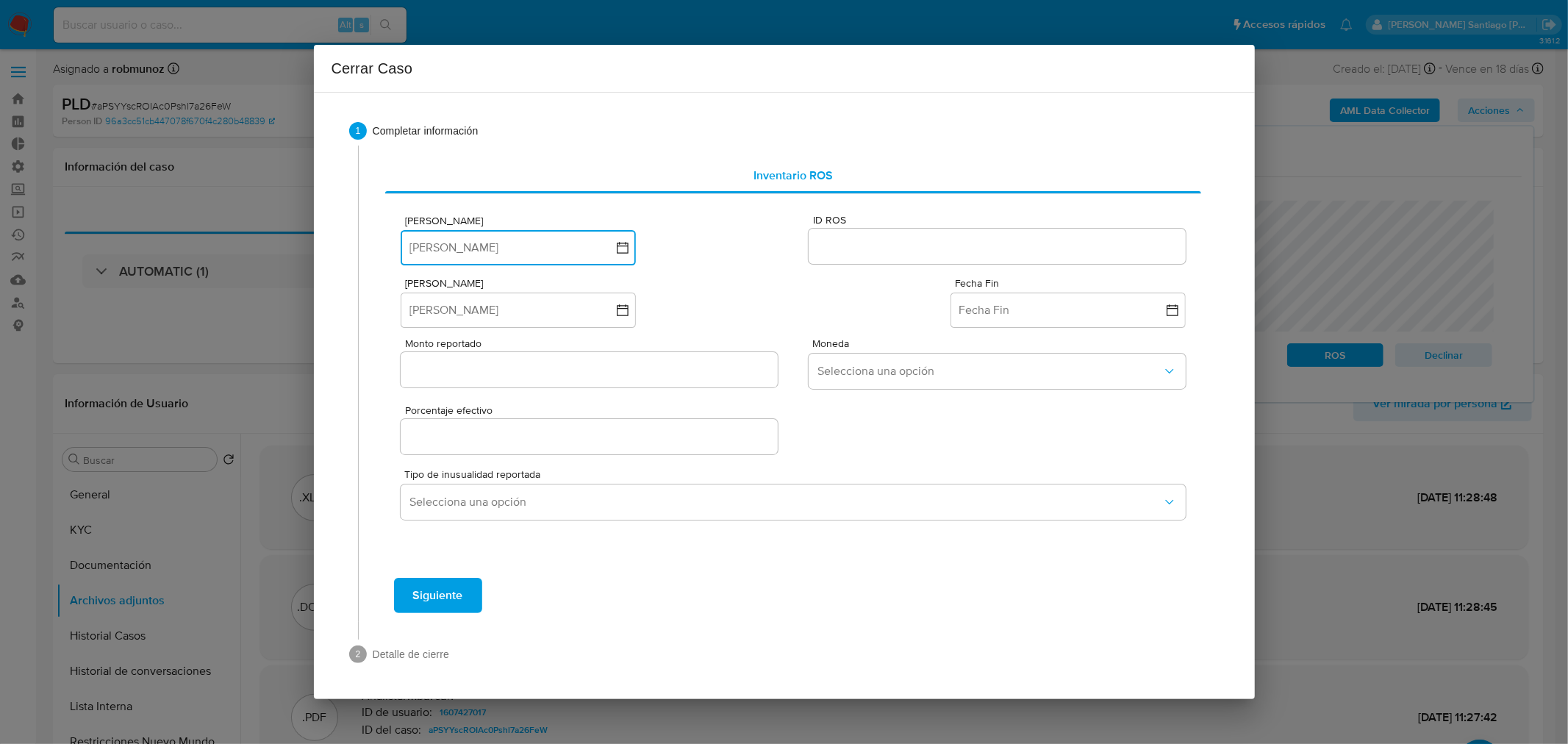
click at [467, 257] on button "[PERSON_NAME]" at bounding box center [519, 248] width 235 height 35
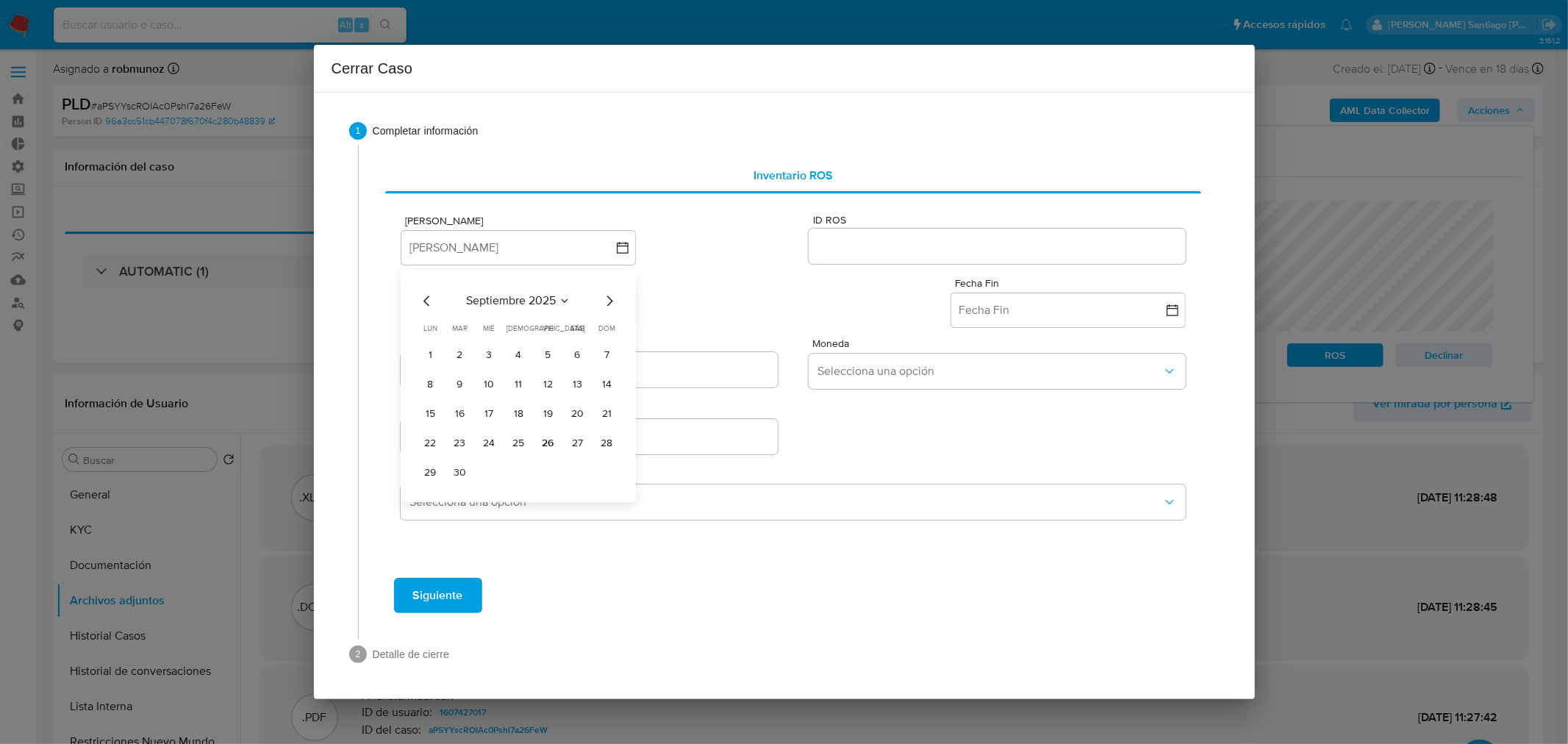
drag, startPoint x: 549, startPoint y: 444, endPoint x: 862, endPoint y: 317, distance: 337.8
click at [553, 439] on button "26" at bounding box center [548, 443] width 23 height 23
click at [887, 238] on input "ID ROS" at bounding box center [997, 246] width 377 height 19
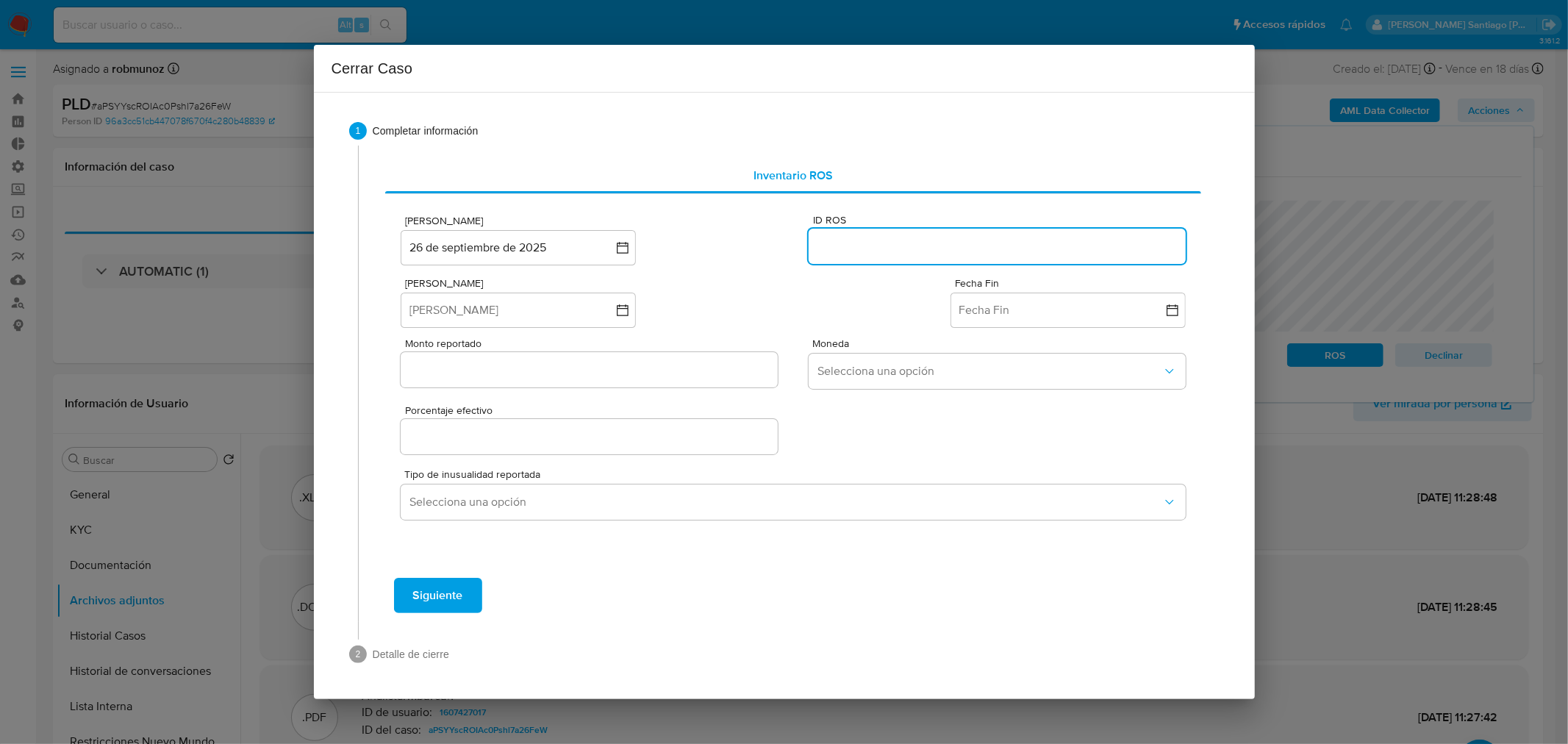
paste input "643653997"
type input "643653997"
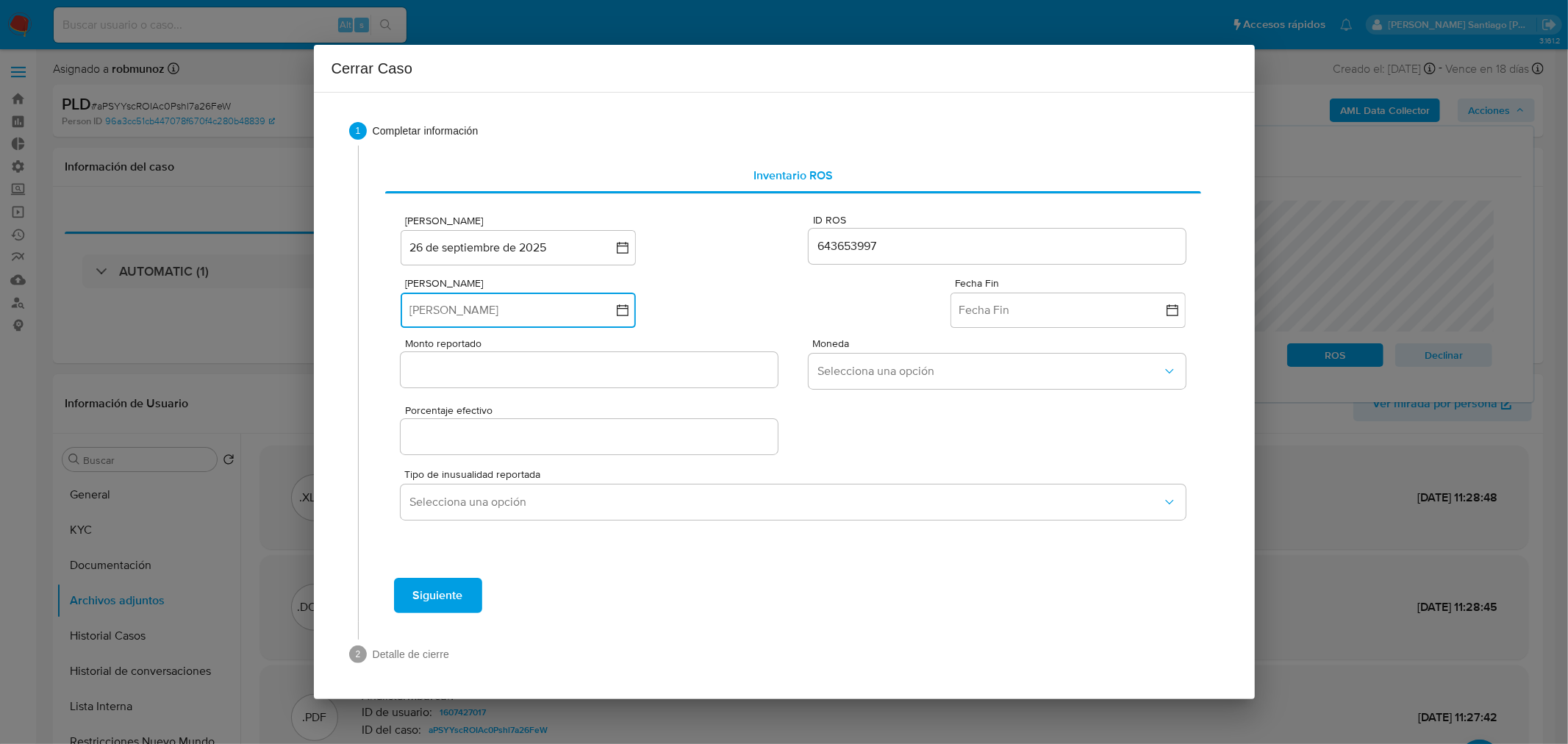
click at [530, 317] on button "[PERSON_NAME]" at bounding box center [519, 310] width 235 height 35
click at [424, 357] on icon "Mes anterior" at bounding box center [426, 363] width 18 height 18
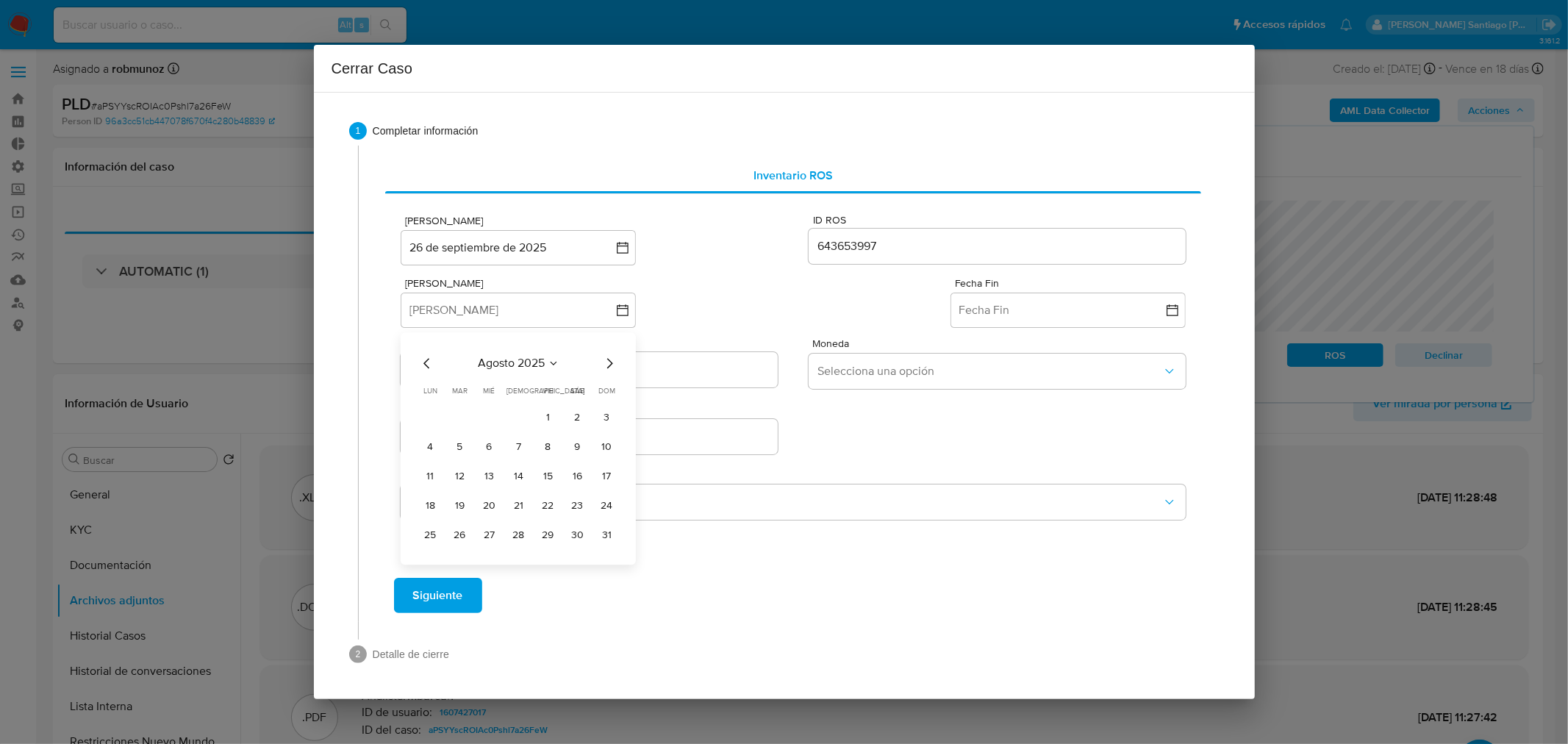
click at [424, 357] on icon "Mes anterior" at bounding box center [426, 363] width 18 height 18
drag, startPoint x: 453, startPoint y: 409, endPoint x: 464, endPoint y: 408, distance: 11.0
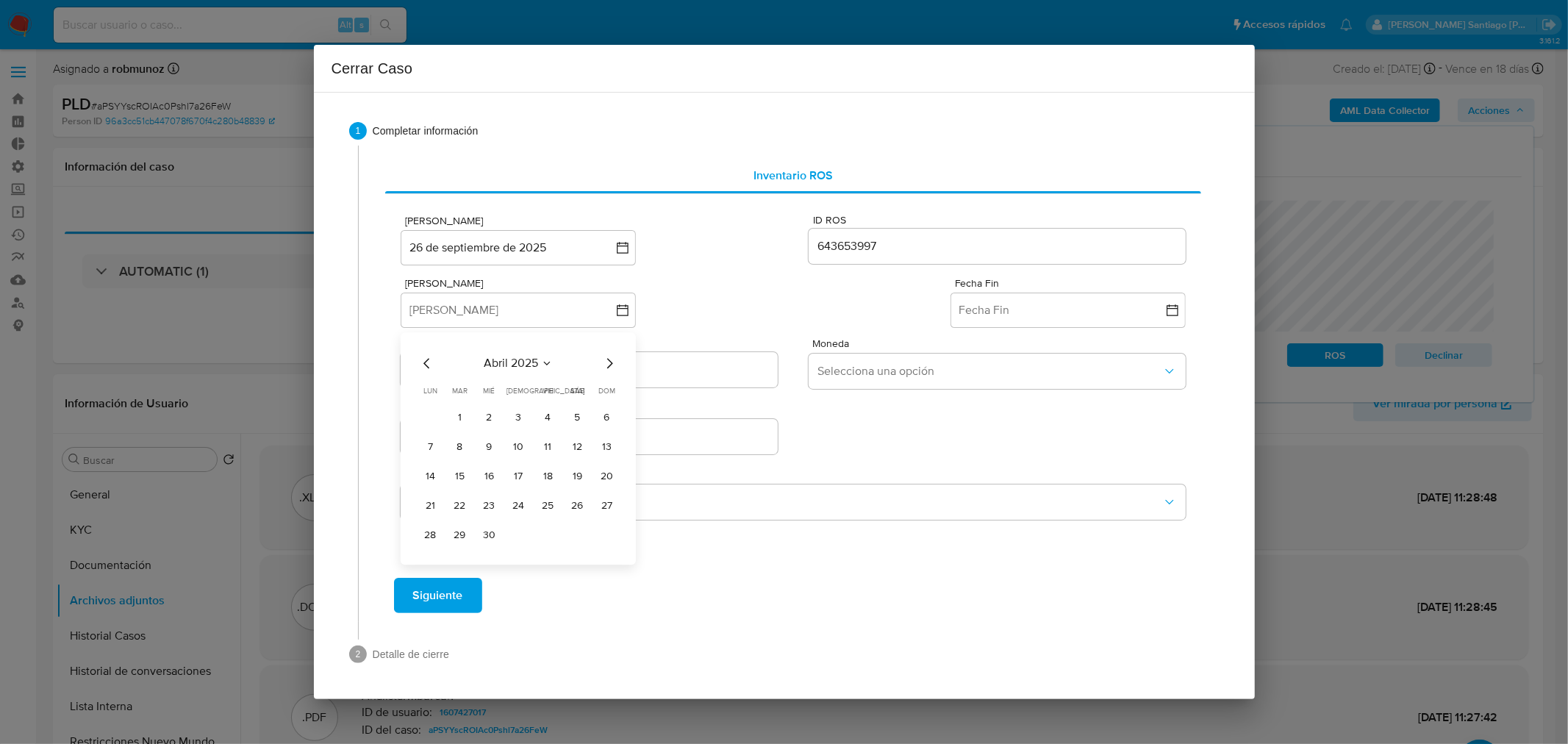
click at [453, 408] on button "1" at bounding box center [459, 417] width 23 height 23
click at [998, 310] on button "Fecha Fin" at bounding box center [1068, 310] width 235 height 35
click at [978, 367] on icon "Mes anterior" at bounding box center [977, 363] width 18 height 18
click at [978, 365] on icon "Mes anterior" at bounding box center [977, 363] width 18 height 18
click at [1068, 530] on button "31" at bounding box center [1068, 534] width 23 height 23
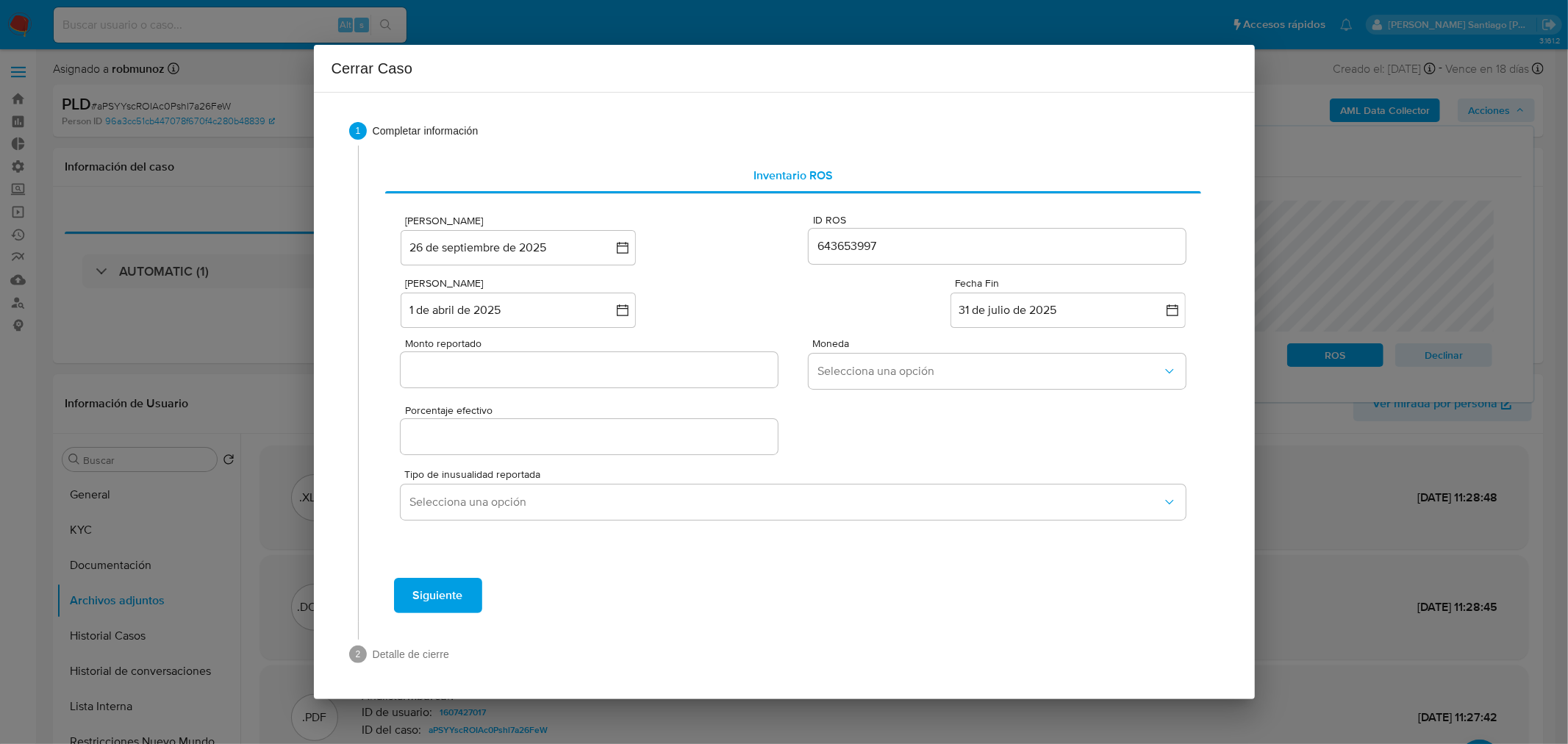
click at [534, 365] on input "Monto reportado" at bounding box center [590, 369] width 377 height 19
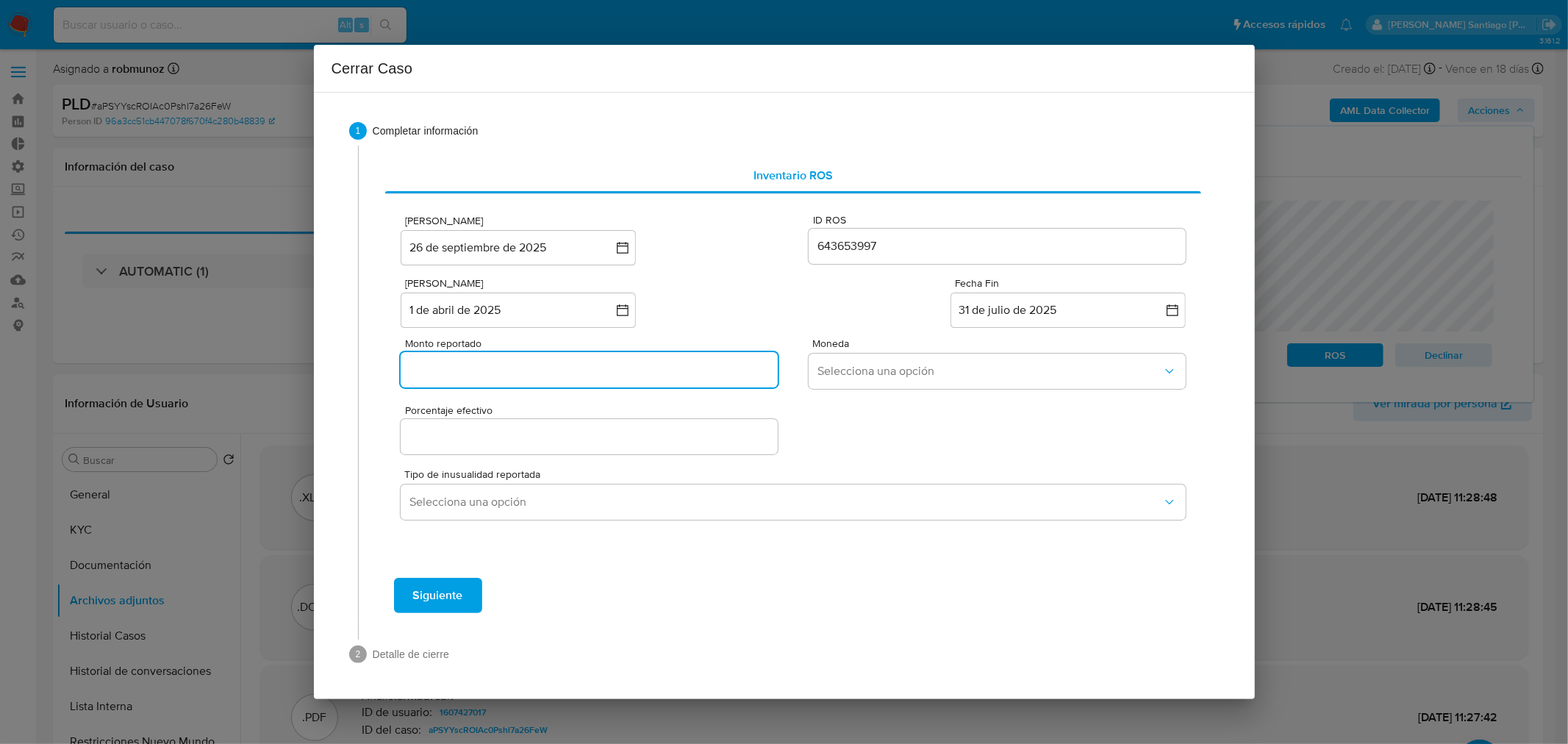
paste input "3268354"
type input "3268354"
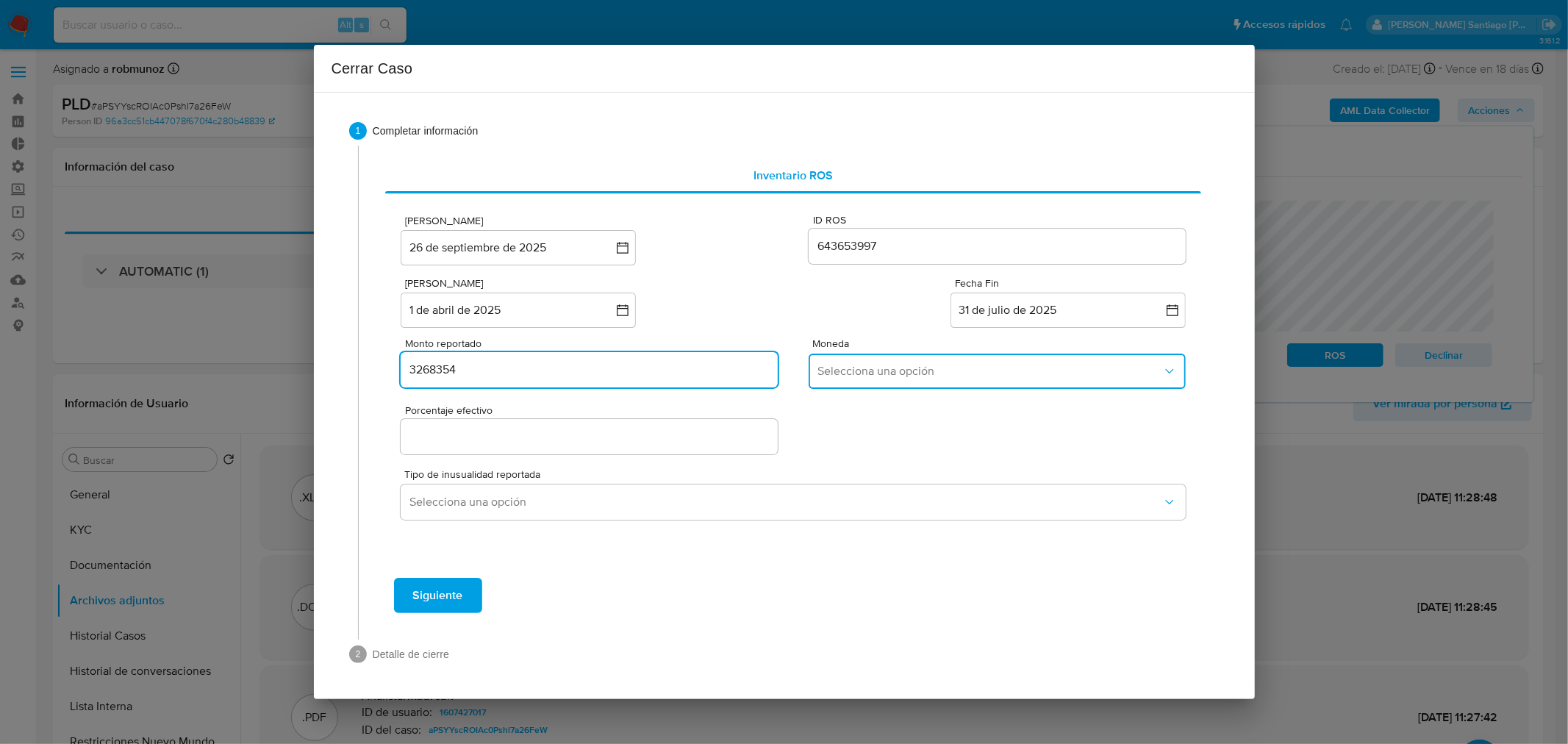
click at [856, 379] on button "Selecciona una opción" at bounding box center [997, 371] width 377 height 35
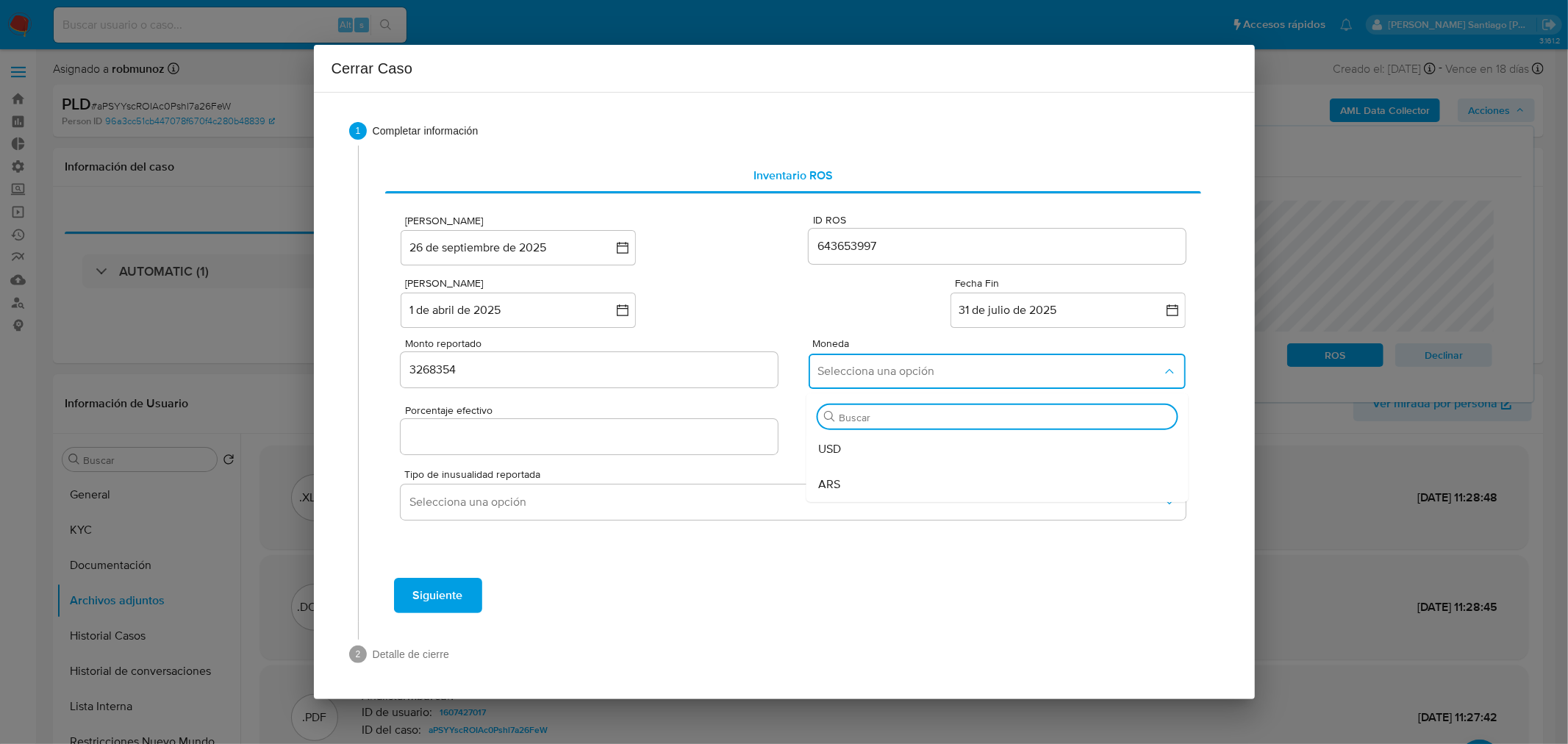
drag, startPoint x: 852, startPoint y: 477, endPoint x: 840, endPoint y: 475, distance: 12.2
click at [851, 477] on div "ARS" at bounding box center [992, 484] width 350 height 35
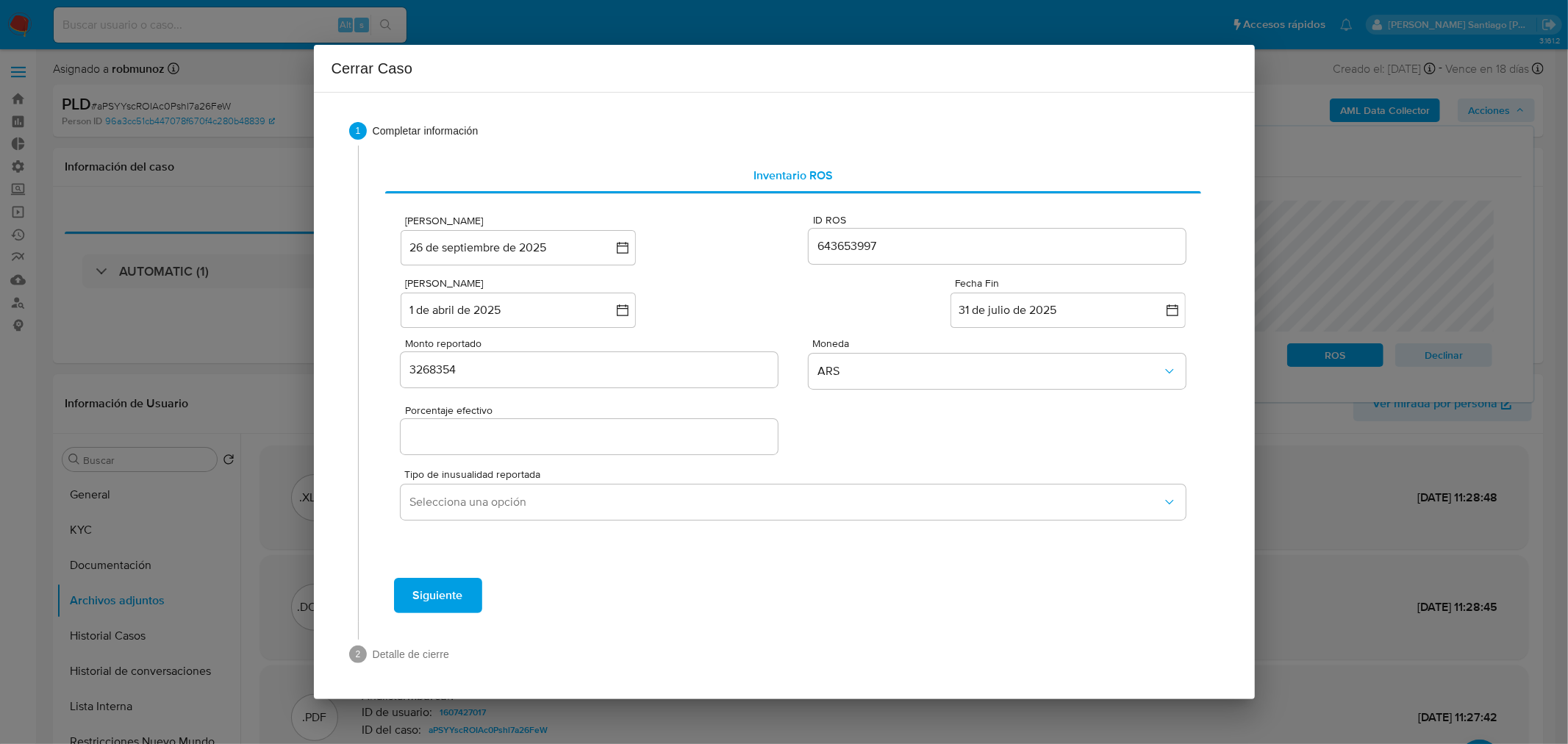
click at [711, 443] on input "Porcentaje efectivo" at bounding box center [590, 436] width 377 height 19
type input "0%"
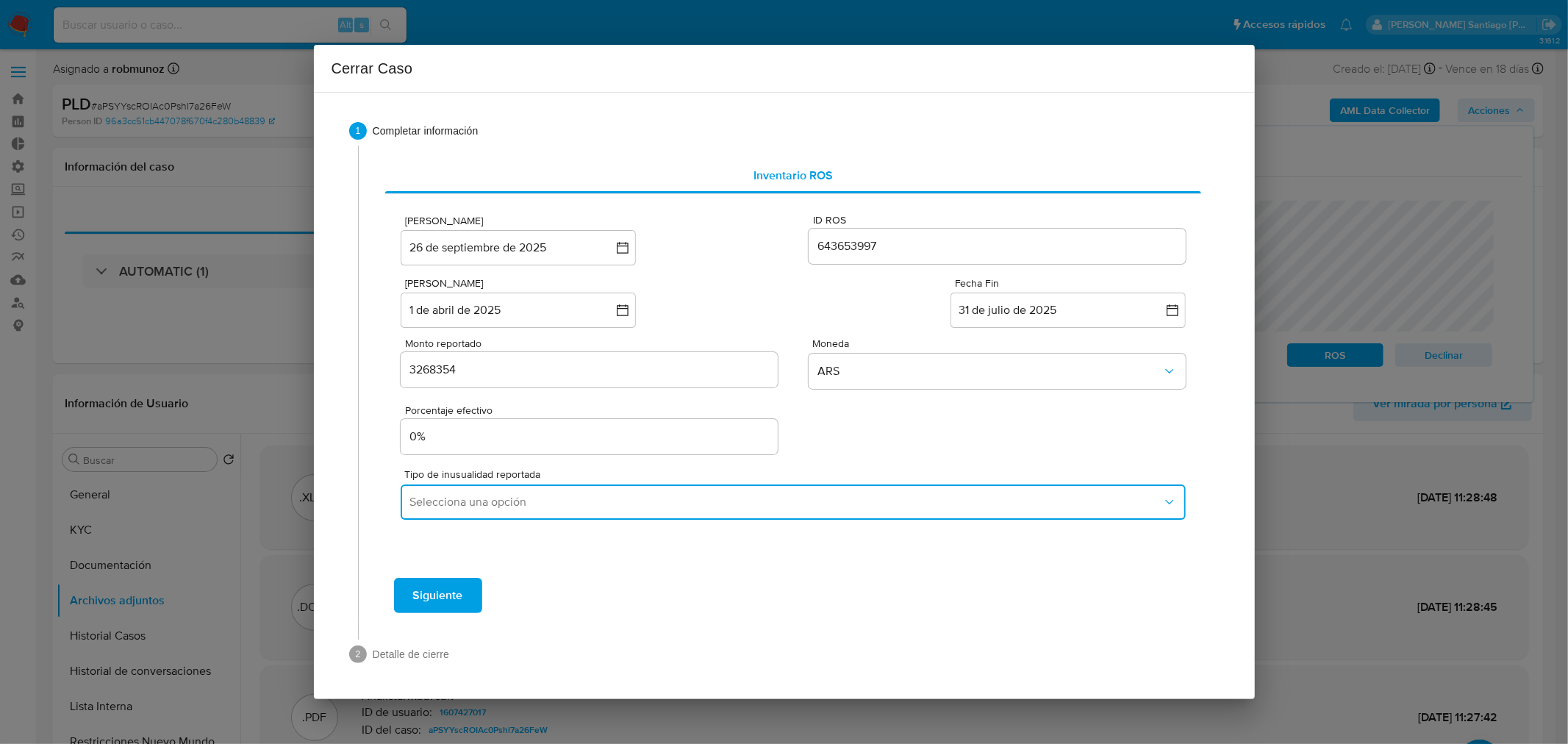
drag, startPoint x: 665, startPoint y: 490, endPoint x: 661, endPoint y: 501, distance: 11.7
click at [665, 492] on button "Selecciona una opción" at bounding box center [793, 502] width 784 height 35
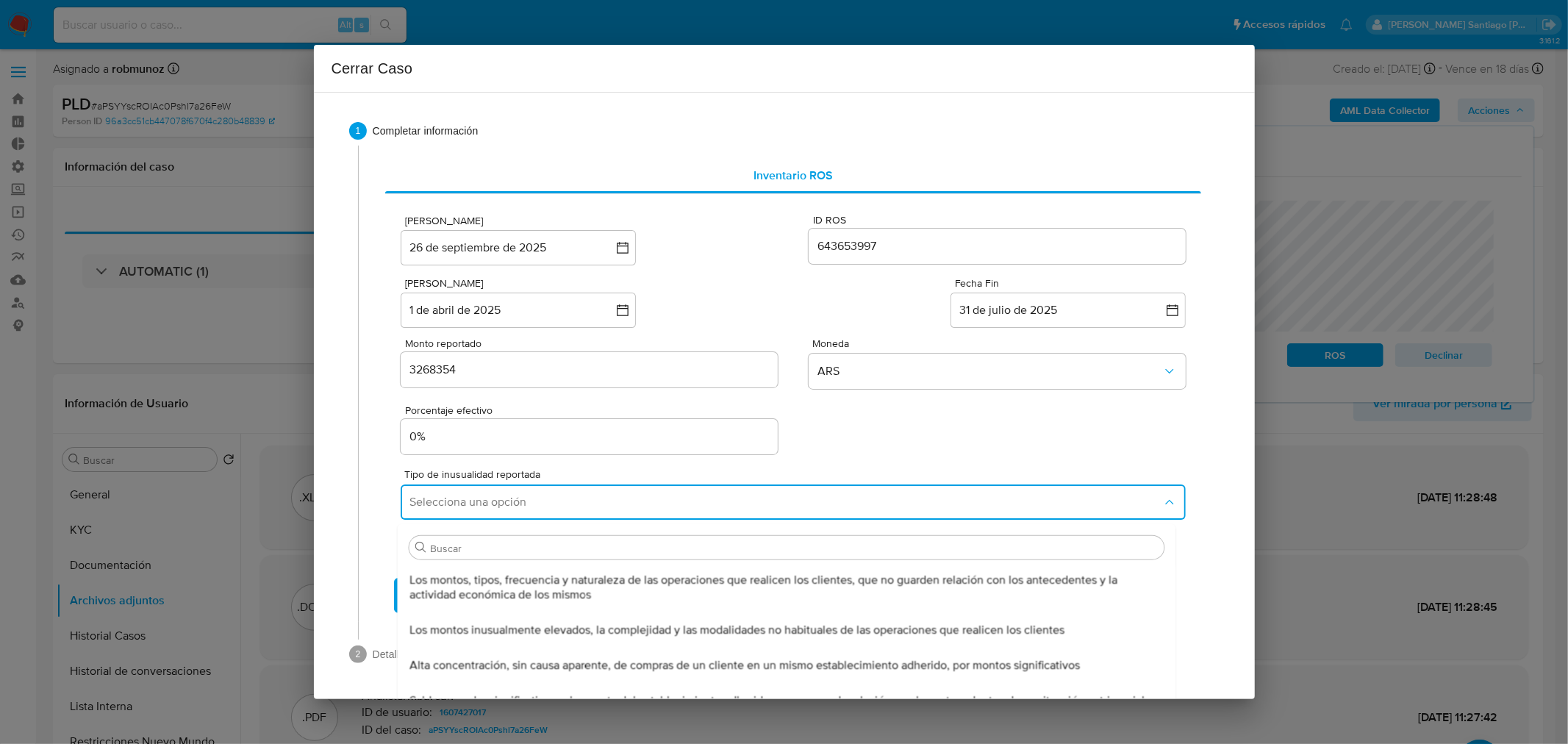
click at [599, 574] on span "Los montos, tipos, frecuencia y naturaleza de las operaciones que realicen los …" at bounding box center [783, 587] width 746 height 30
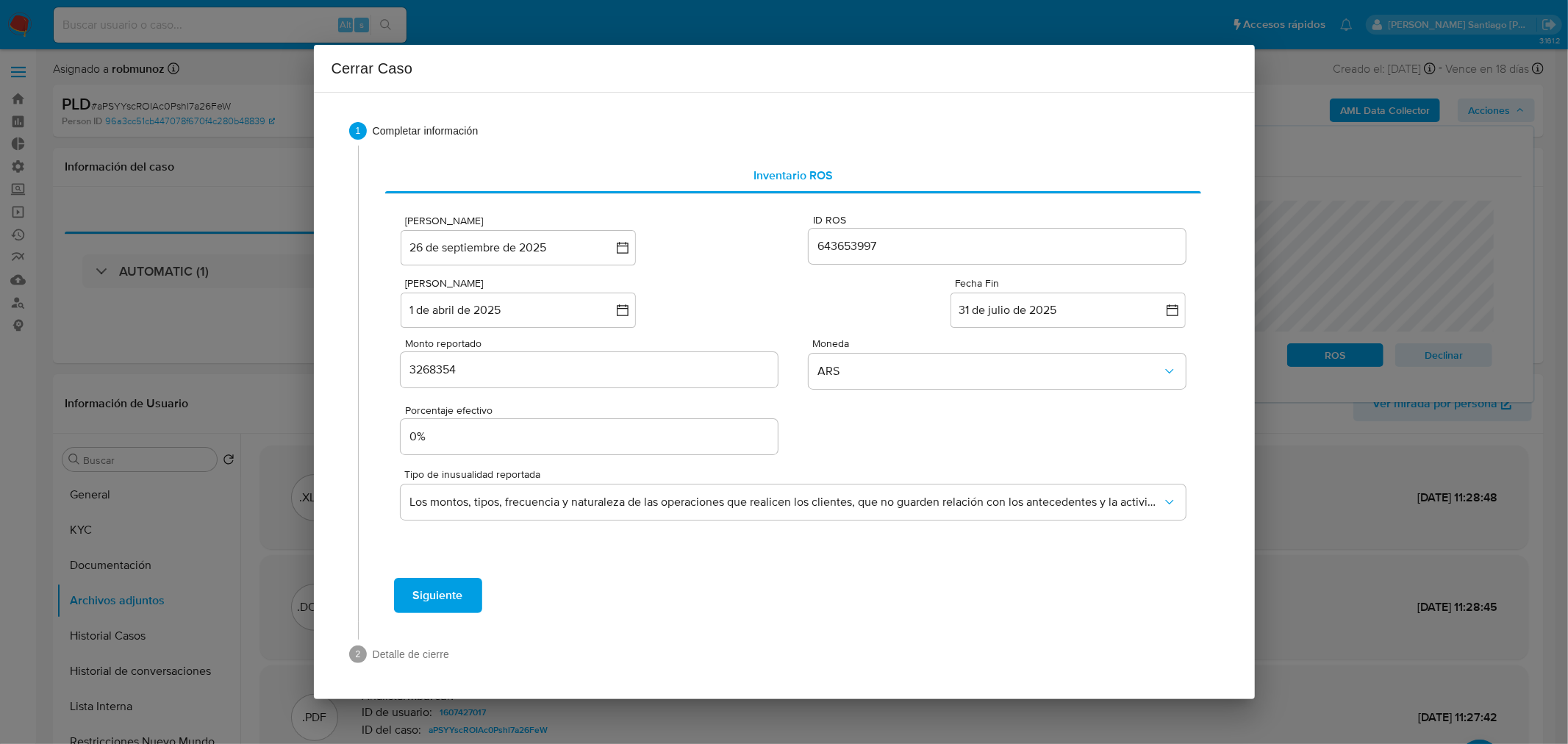
click at [473, 590] on button "Siguiente" at bounding box center [437, 595] width 89 height 35
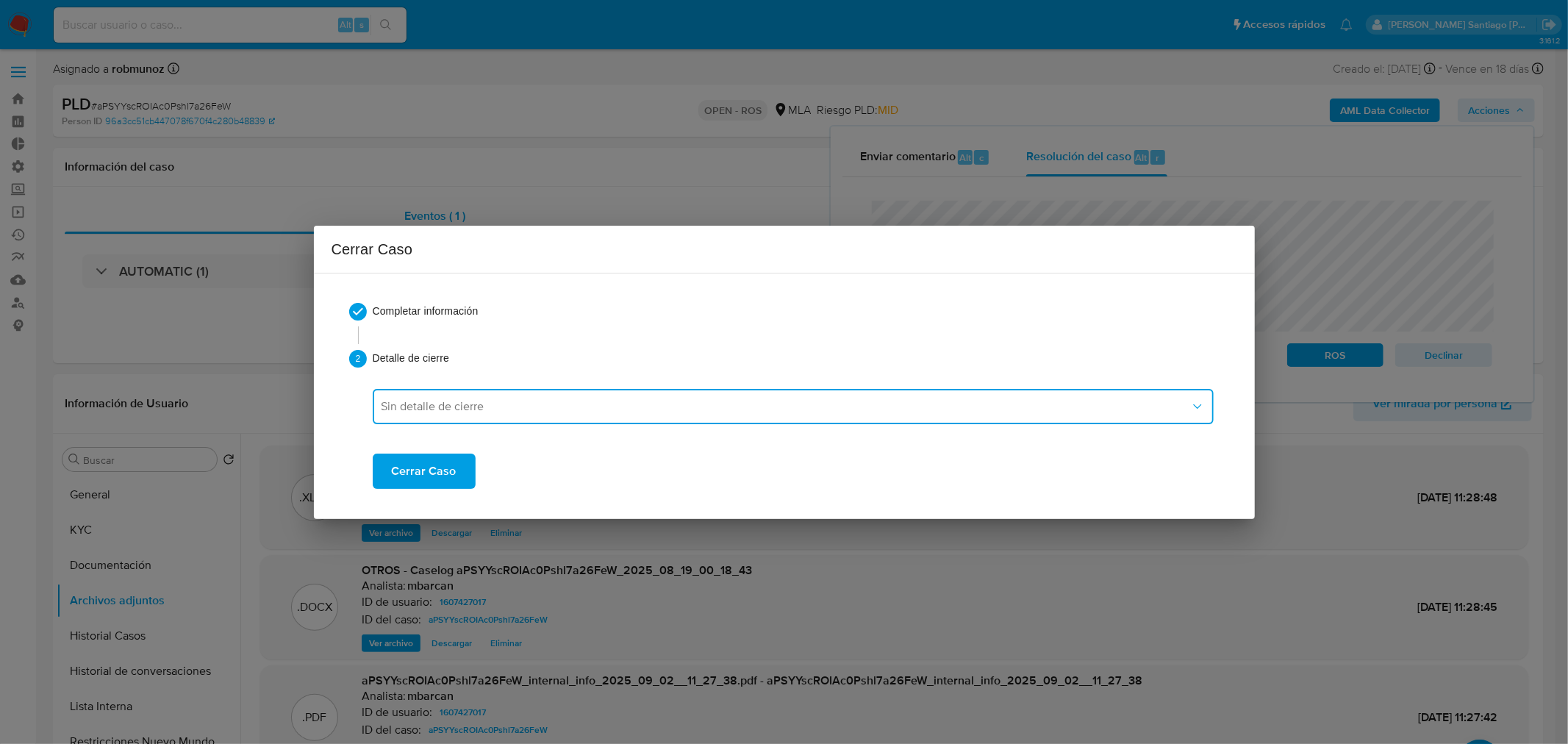
click at [567, 402] on span "Sin detalle de cierre" at bounding box center [785, 406] width 809 height 15
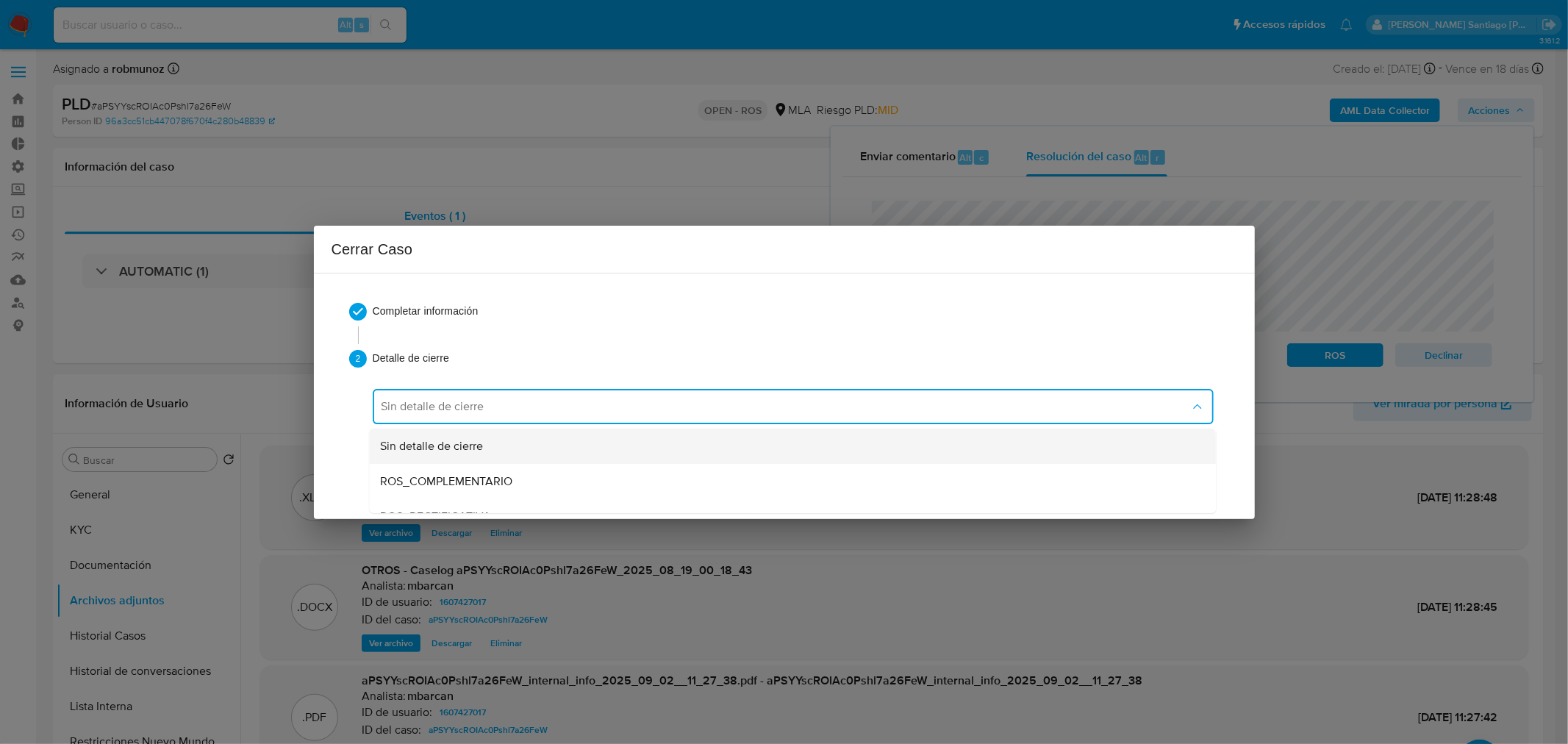
click at [509, 438] on div "Sin detalle de cierre" at bounding box center [787, 446] width 814 height 35
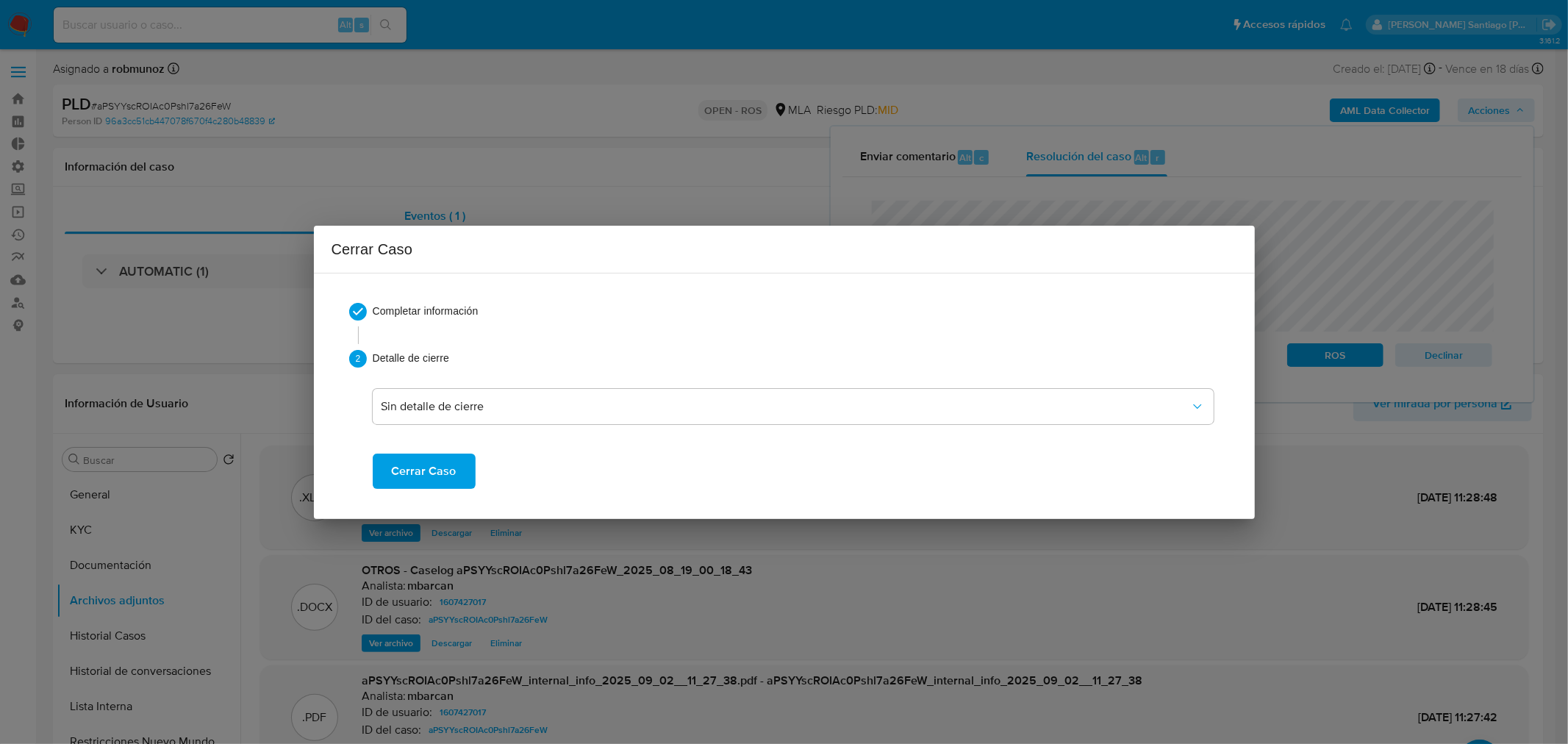
click at [446, 471] on span "Cerrar Caso" at bounding box center [423, 471] width 64 height 33
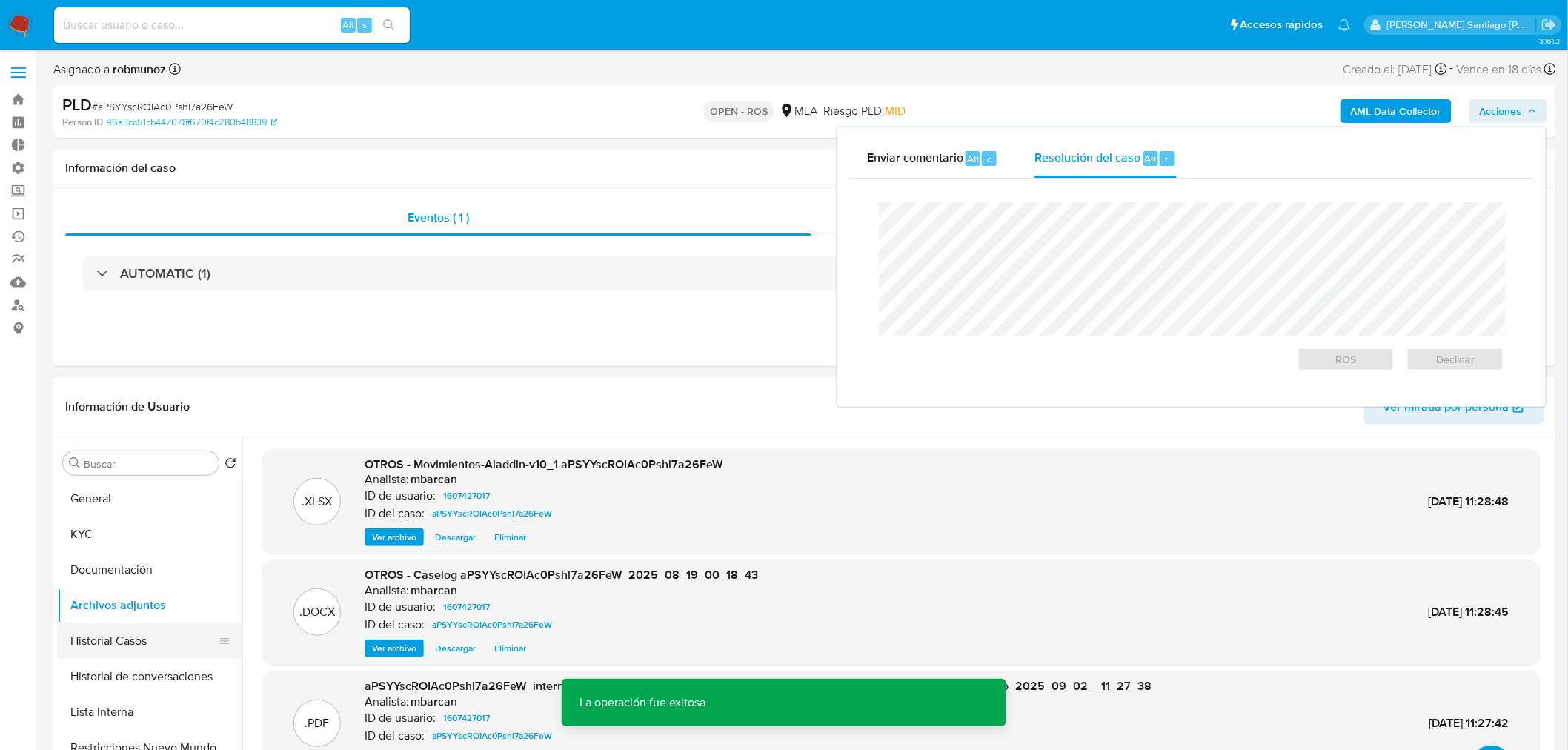
click at [145, 647] on button "Historial Casos" at bounding box center [144, 641] width 173 height 36
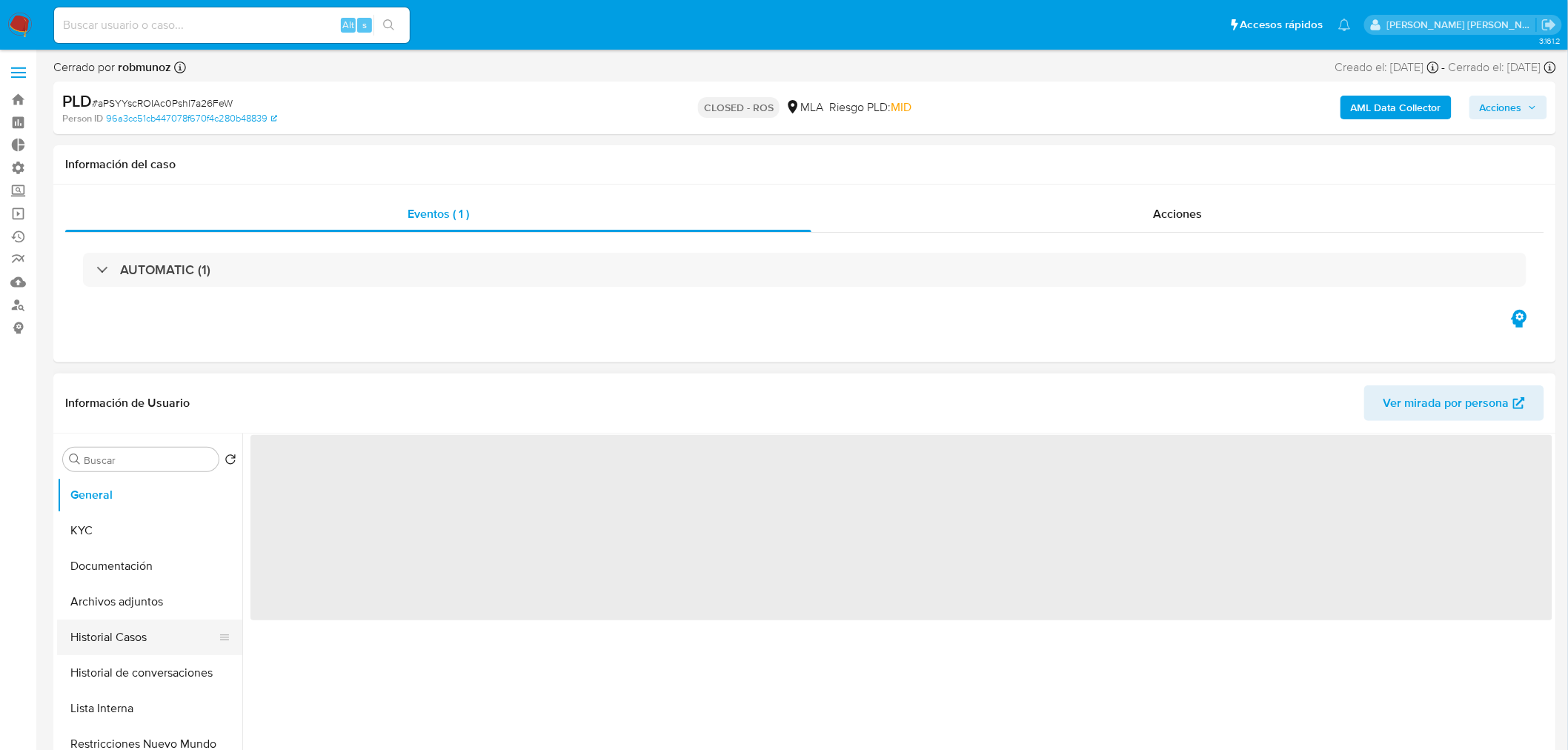
select select "10"
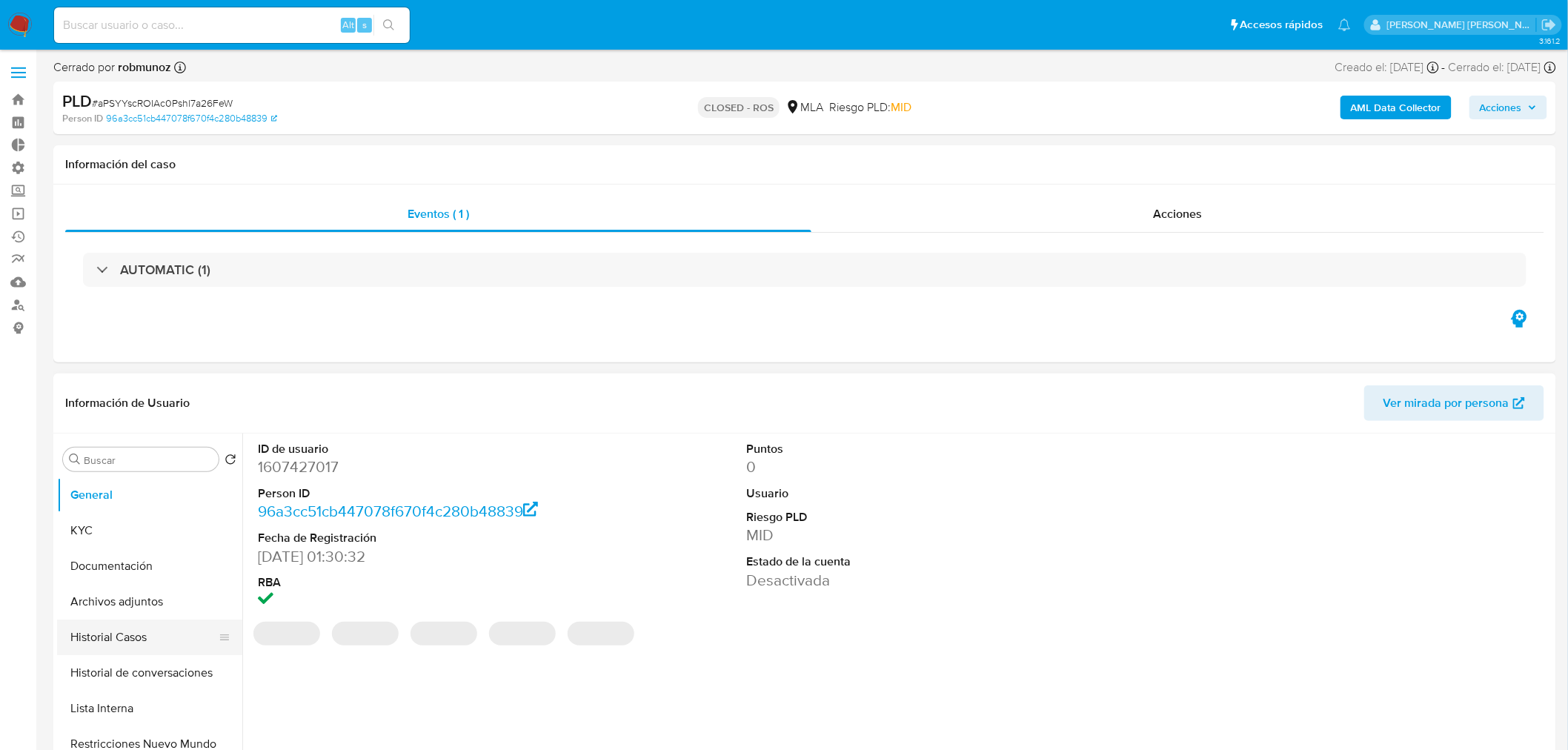
click at [139, 648] on button "Historial Casos" at bounding box center [144, 637] width 173 height 36
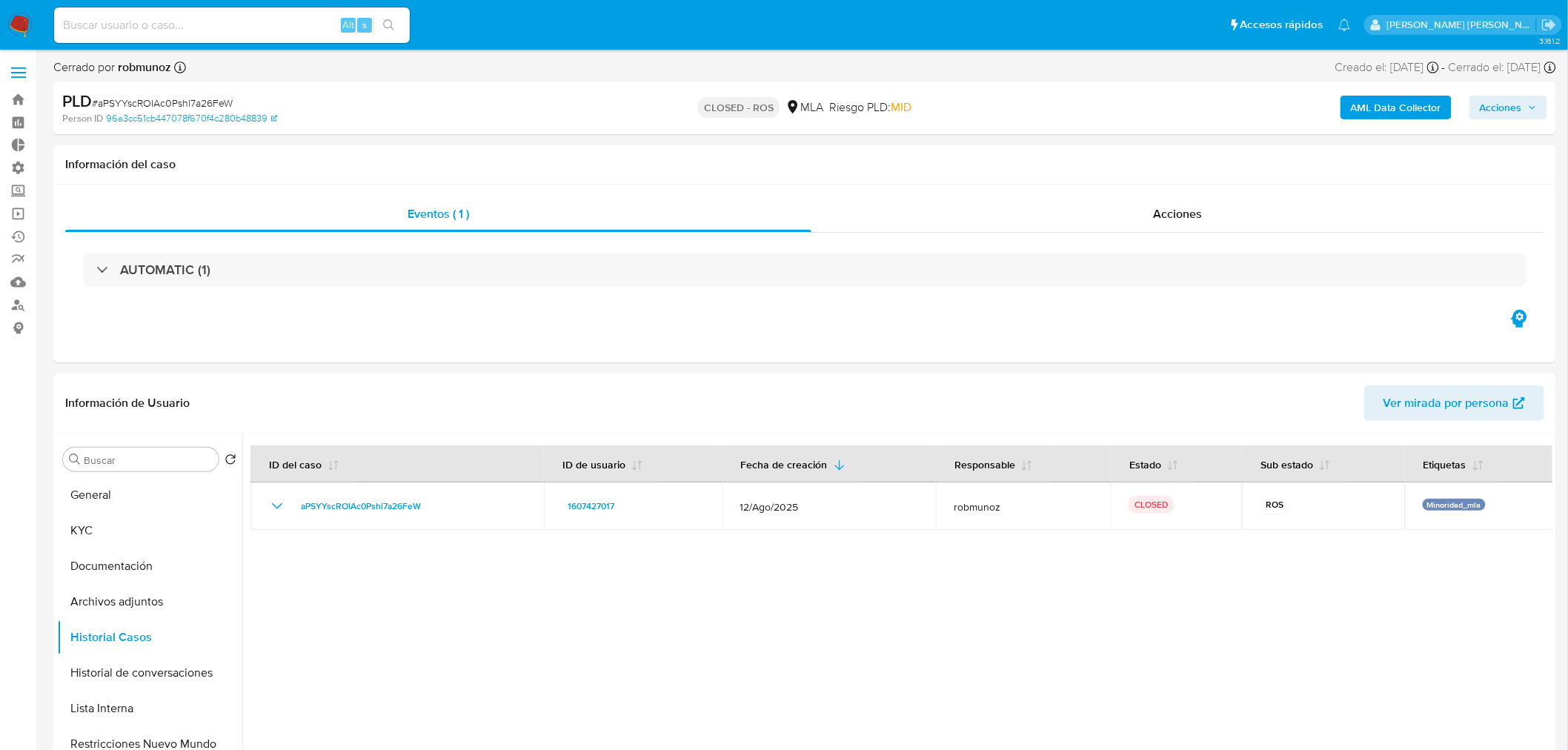
click at [23, 8] on nav "Pausado Ver notificaciones Alt s Accesos rápidos Presiona las siguientes teclas…" at bounding box center [784, 24] width 1568 height 50
click at [242, 25] on input at bounding box center [232, 25] width 355 height 19
paste input "qRzEszCZtBQZUOFCmQWuppSt"
type input "qRzEszCZtBQZUOFCmQWuppSt"
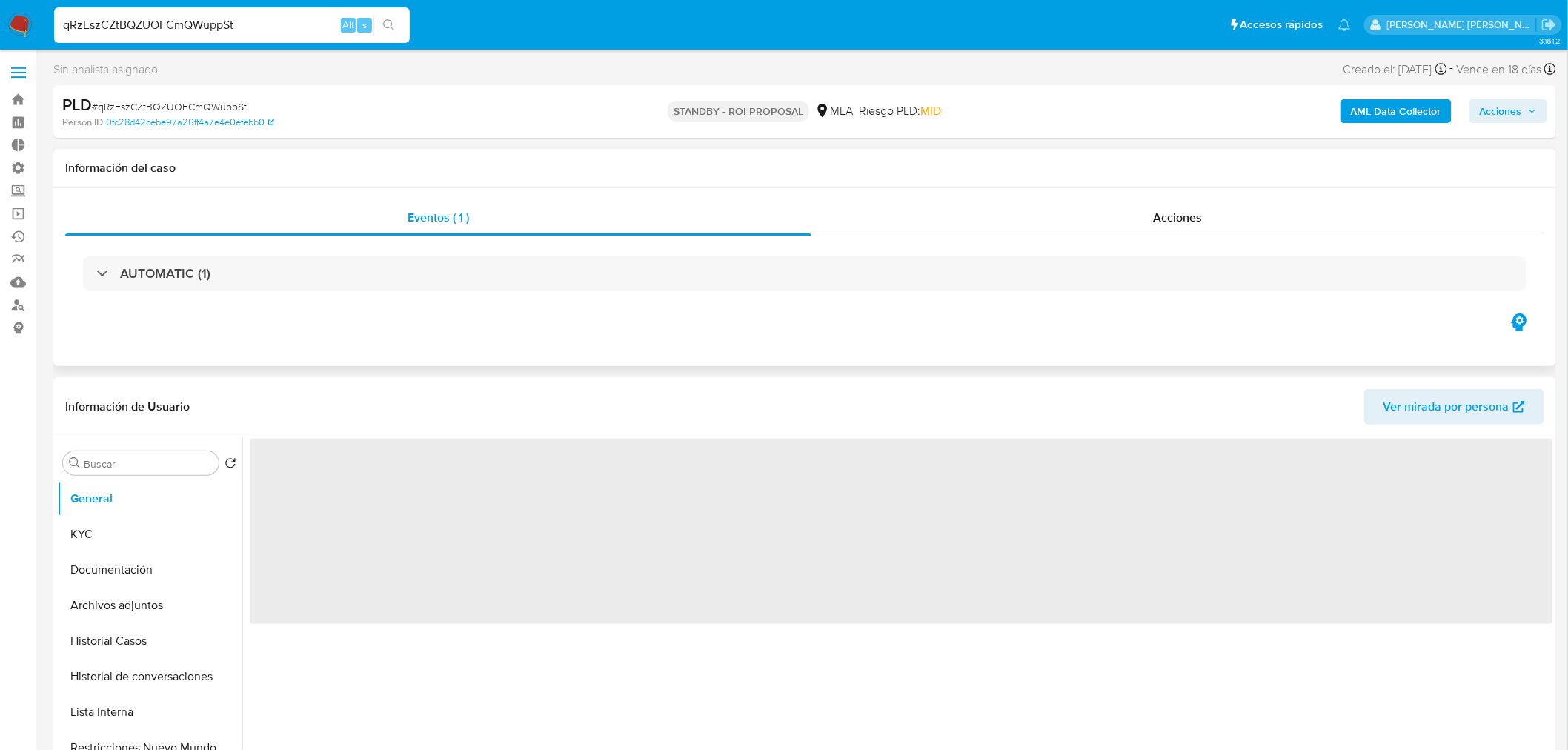
click at [1211, 238] on div "AUTOMATIC (1)" at bounding box center [804, 273] width 1479 height 74
click at [1221, 222] on div "Acciones" at bounding box center [1178, 218] width 733 height 36
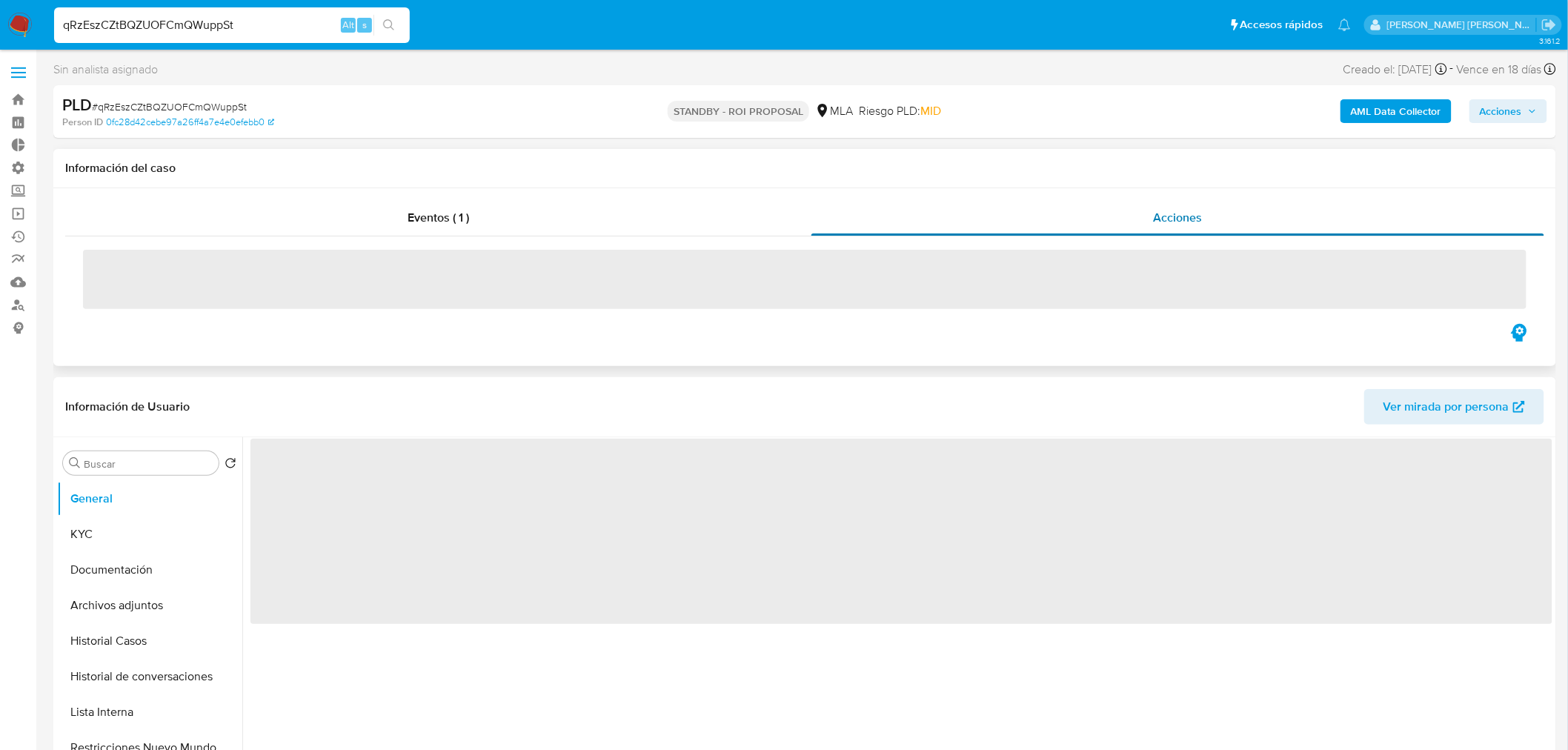
select select "10"
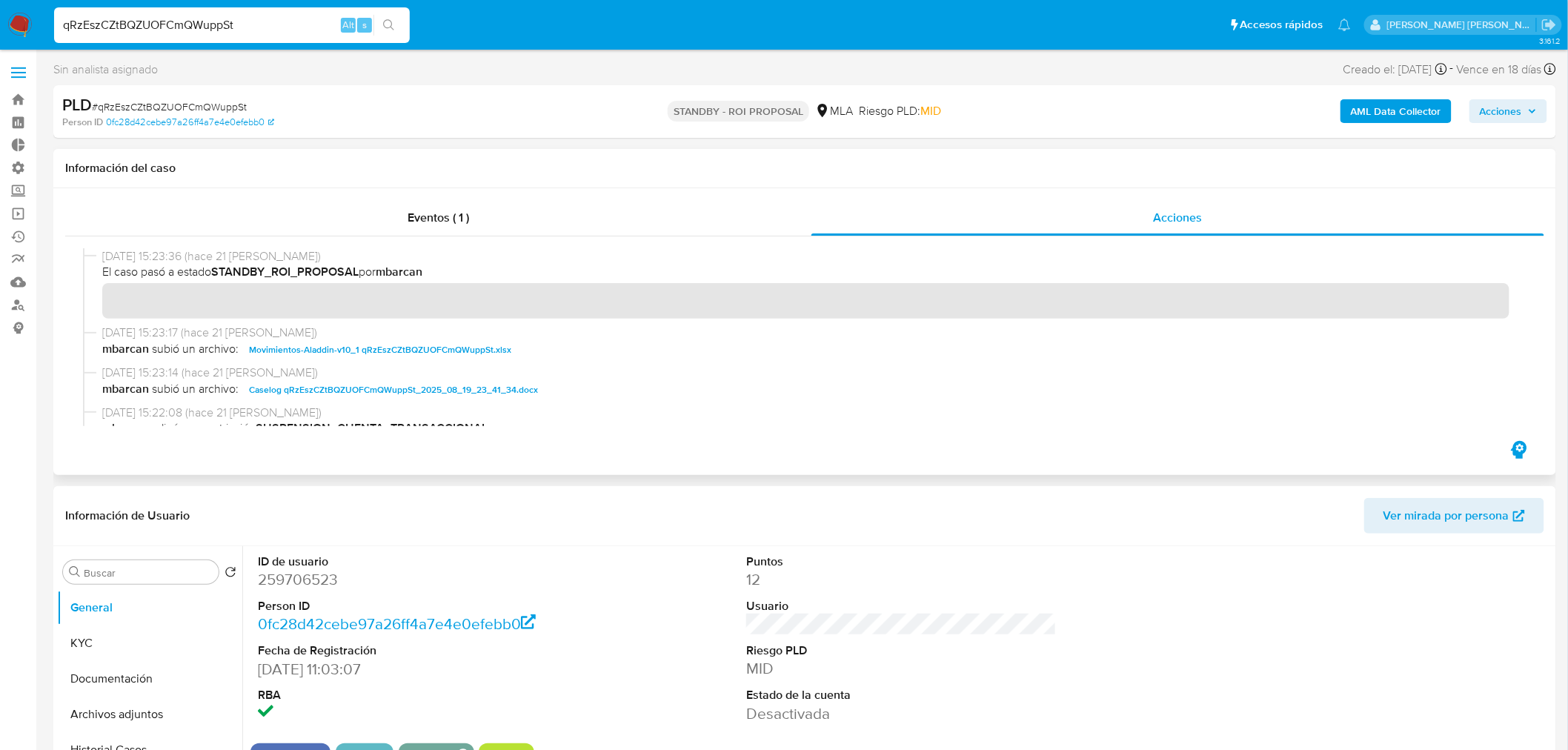
click at [429, 375] on span "05/09/2025 15:23:14 (hace 21 días)" at bounding box center [811, 372] width 1419 height 16
click at [435, 383] on span "Caselog qRzEszCZtBQZUOFCmQWuppSt_2025_08_19_23_41_34.docx" at bounding box center [393, 389] width 289 height 18
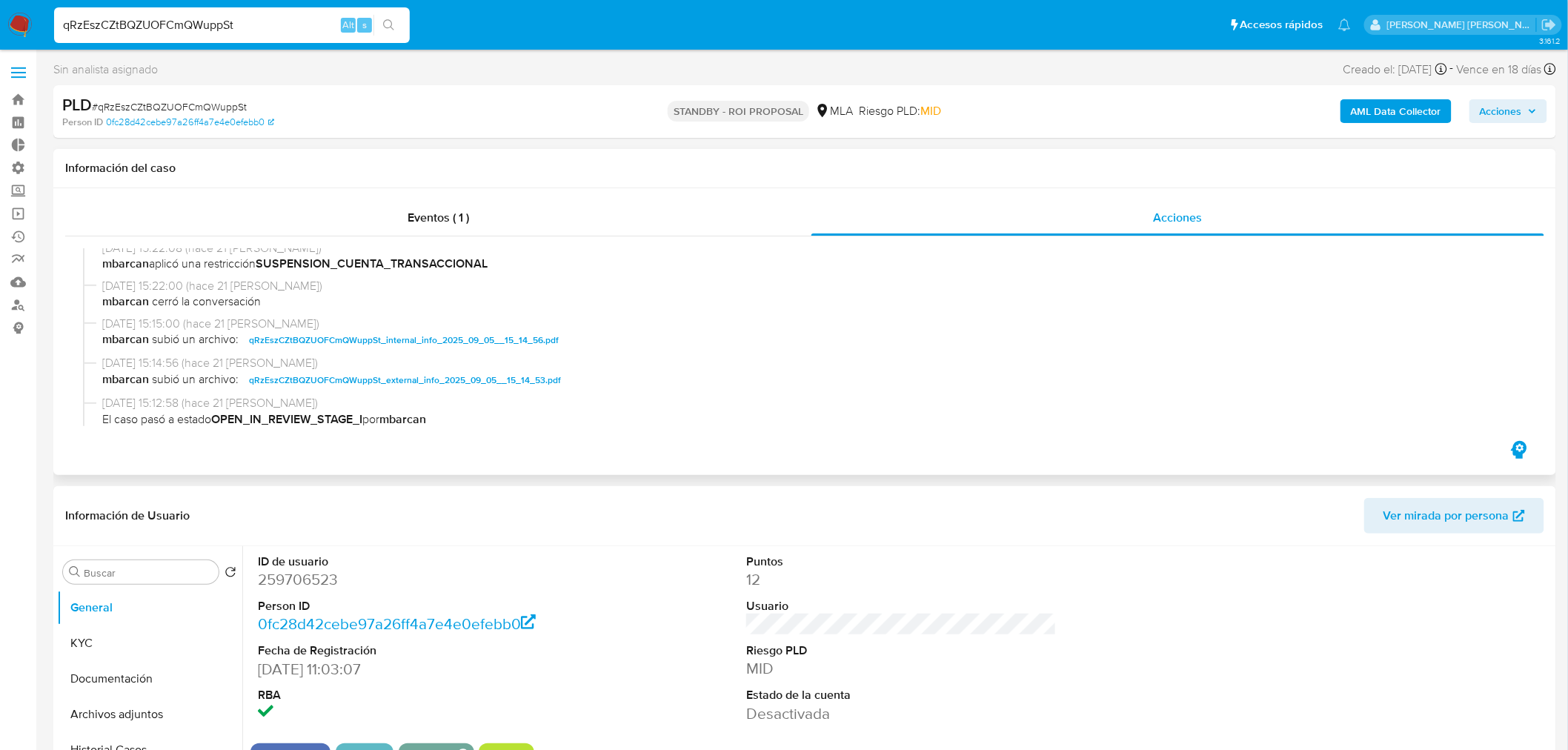
scroll to position [246, 0]
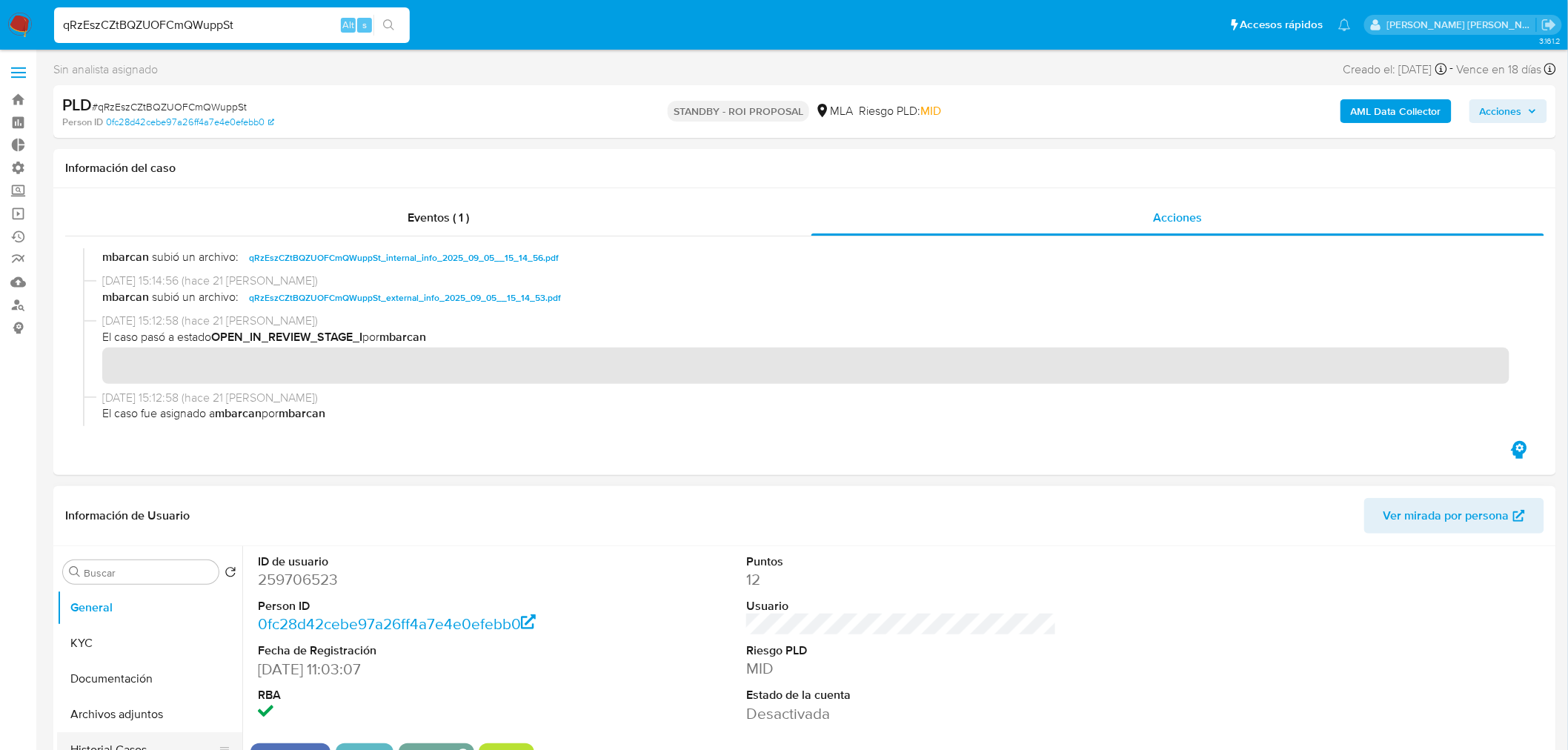
click at [145, 738] on button "Historial Casos" at bounding box center [144, 750] width 173 height 36
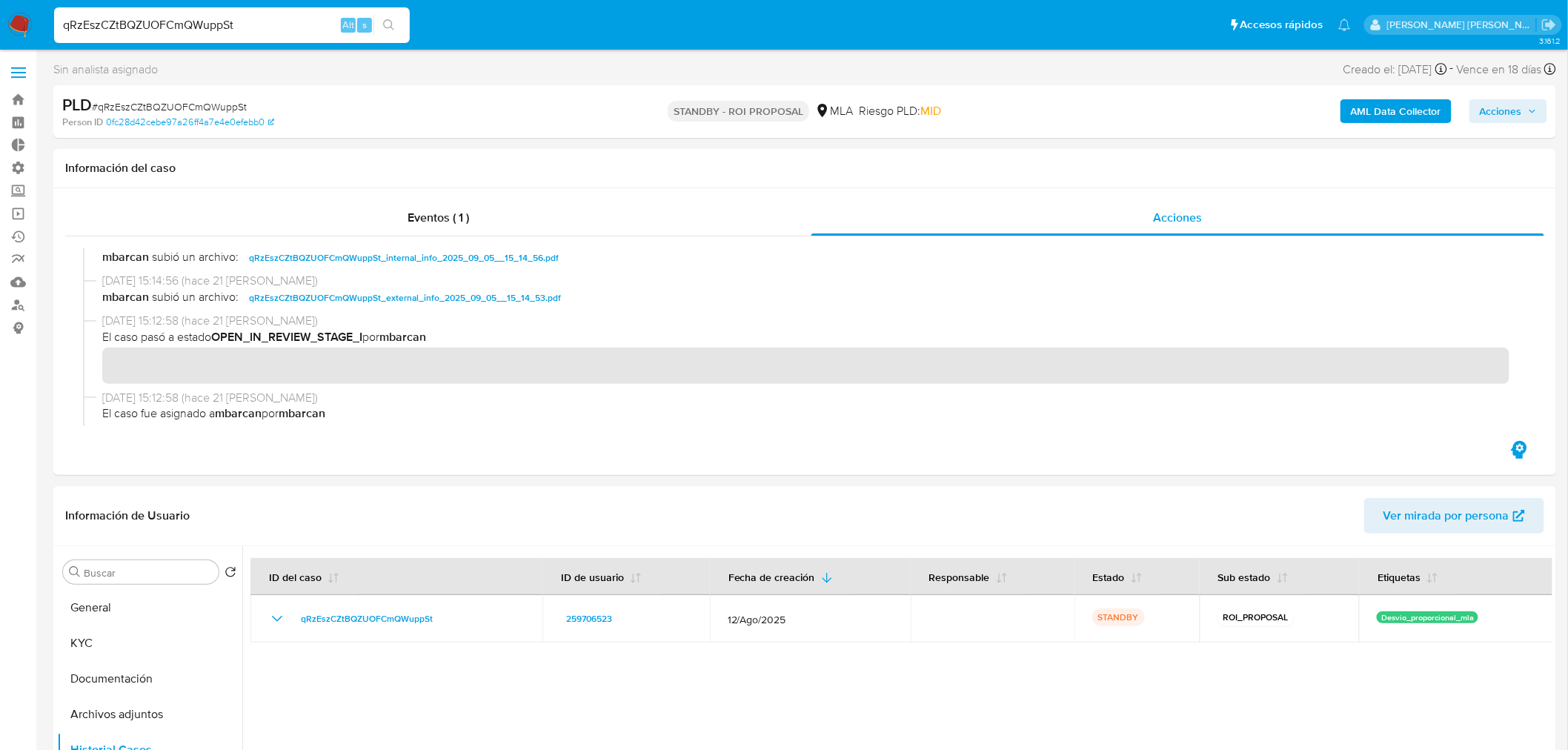
click at [271, 18] on input "qRzEszCZtBQZUOFCmQWuppSt" at bounding box center [232, 25] width 355 height 19
paste input "jwCaOAd92XLlWm3eFm2MjA80"
type input "jwCaOAd92XLlWm3eFm2MjA80"
click at [390, 30] on icon "search-icon" at bounding box center [388, 24] width 12 height 12
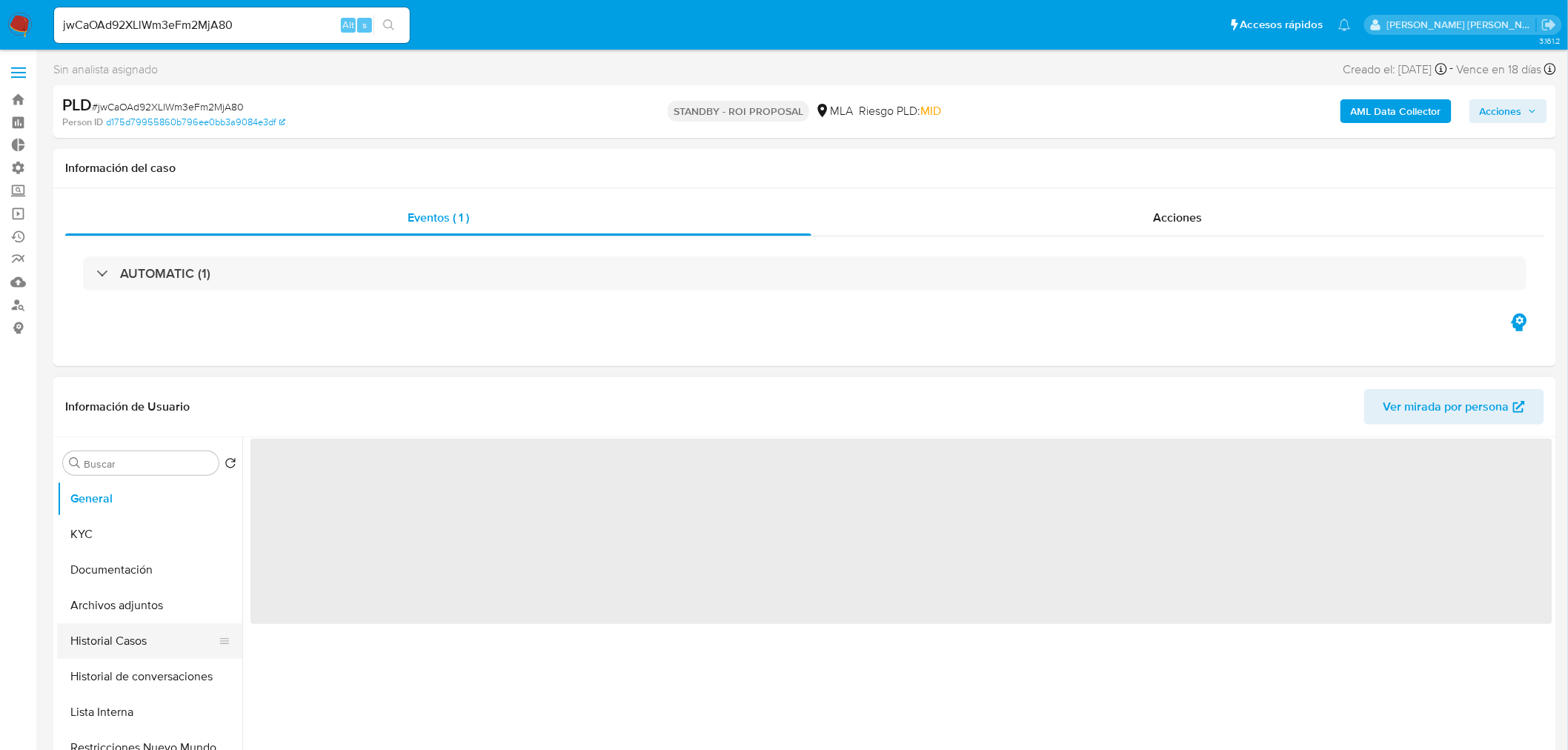
select select "10"
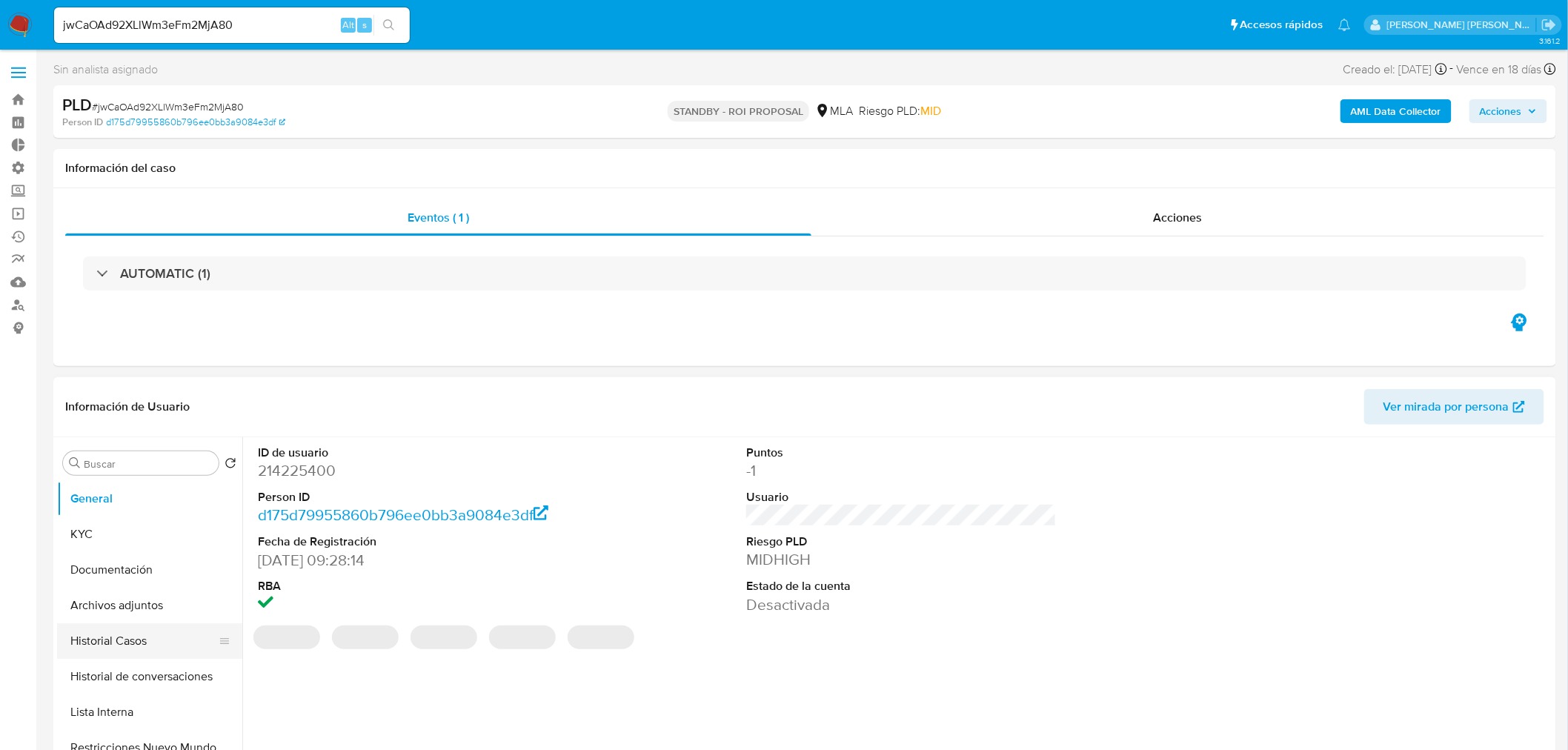
click at [145, 648] on button "Historial Casos" at bounding box center [144, 641] width 173 height 36
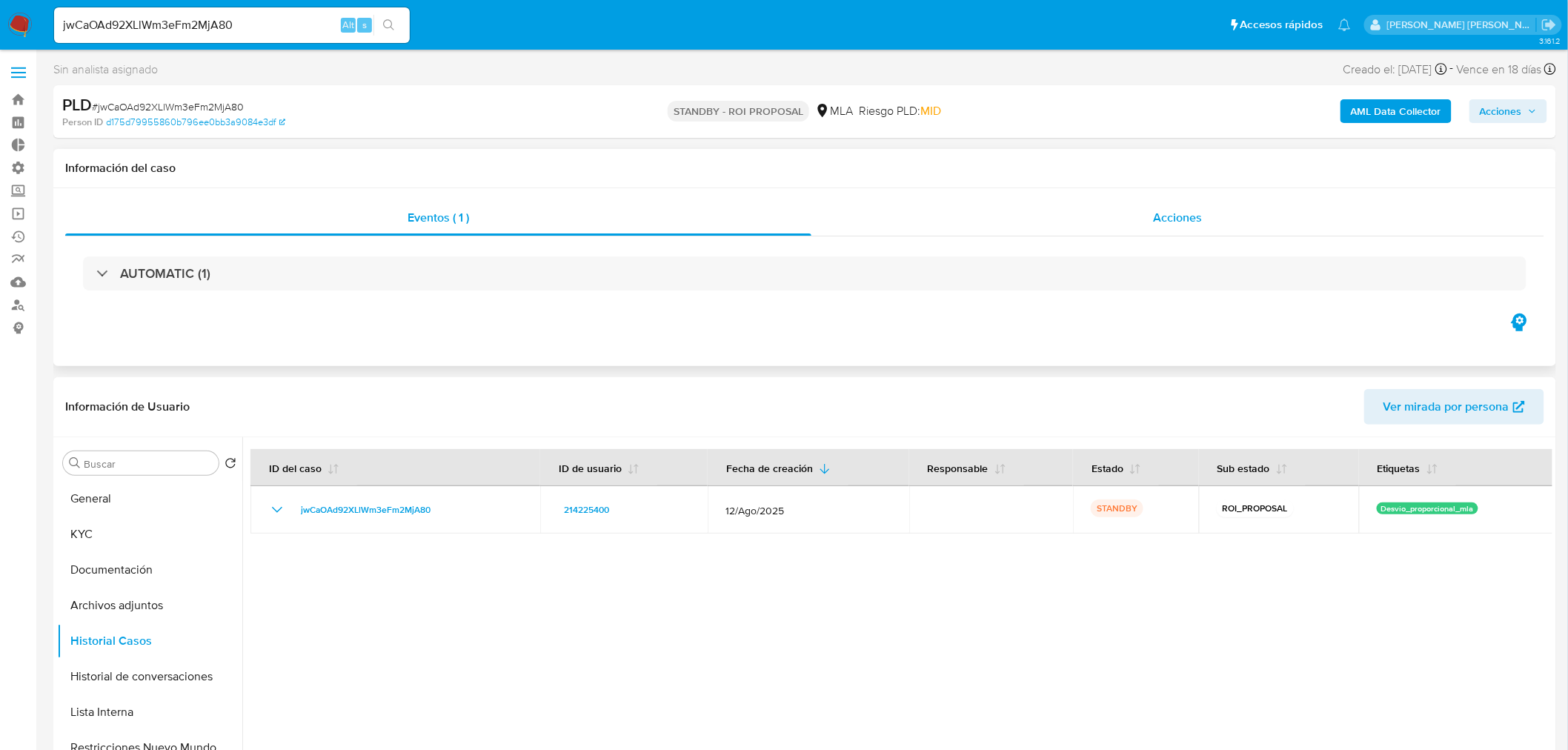
click at [1198, 209] on span "Acciones" at bounding box center [1177, 217] width 49 height 17
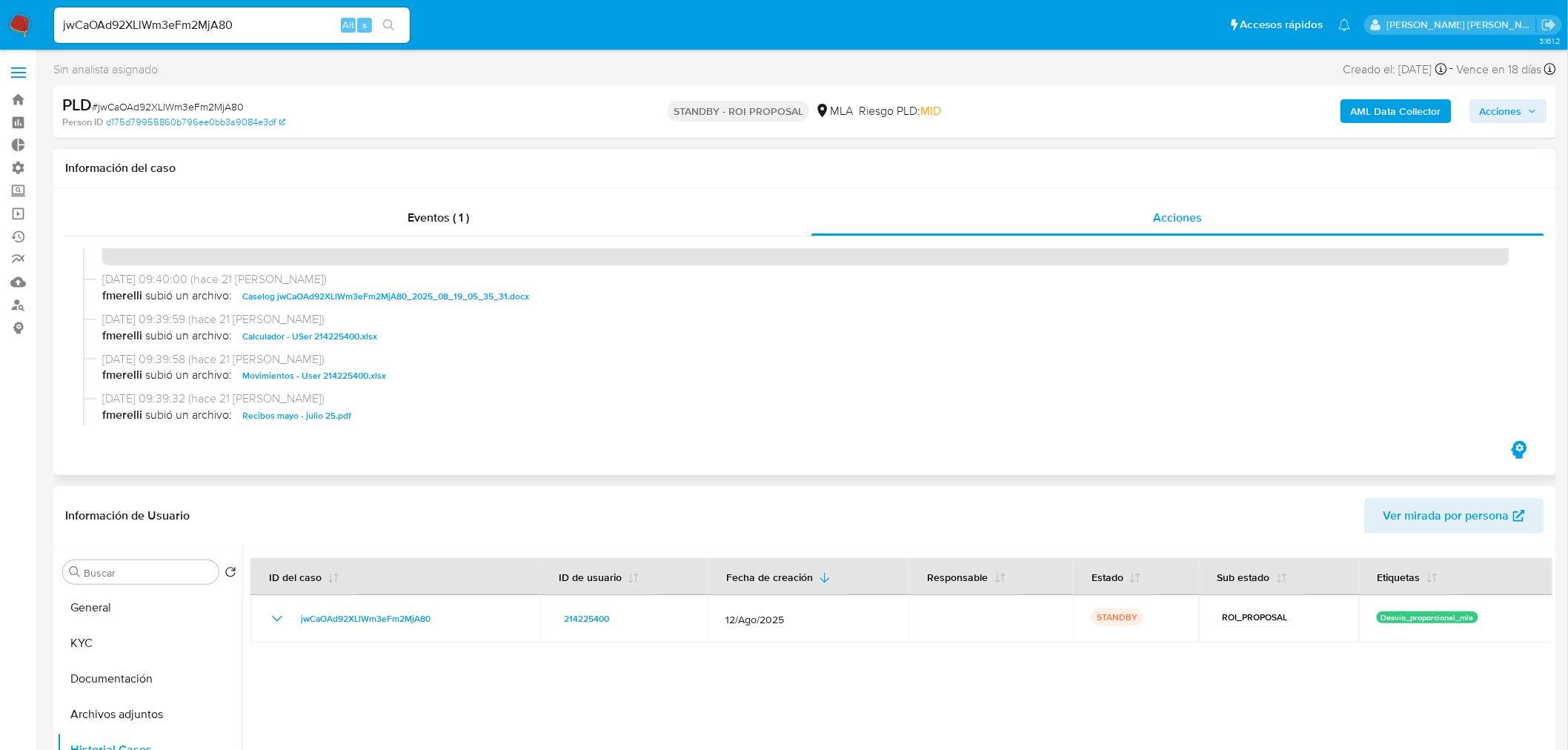
scroll to position [82, 0]
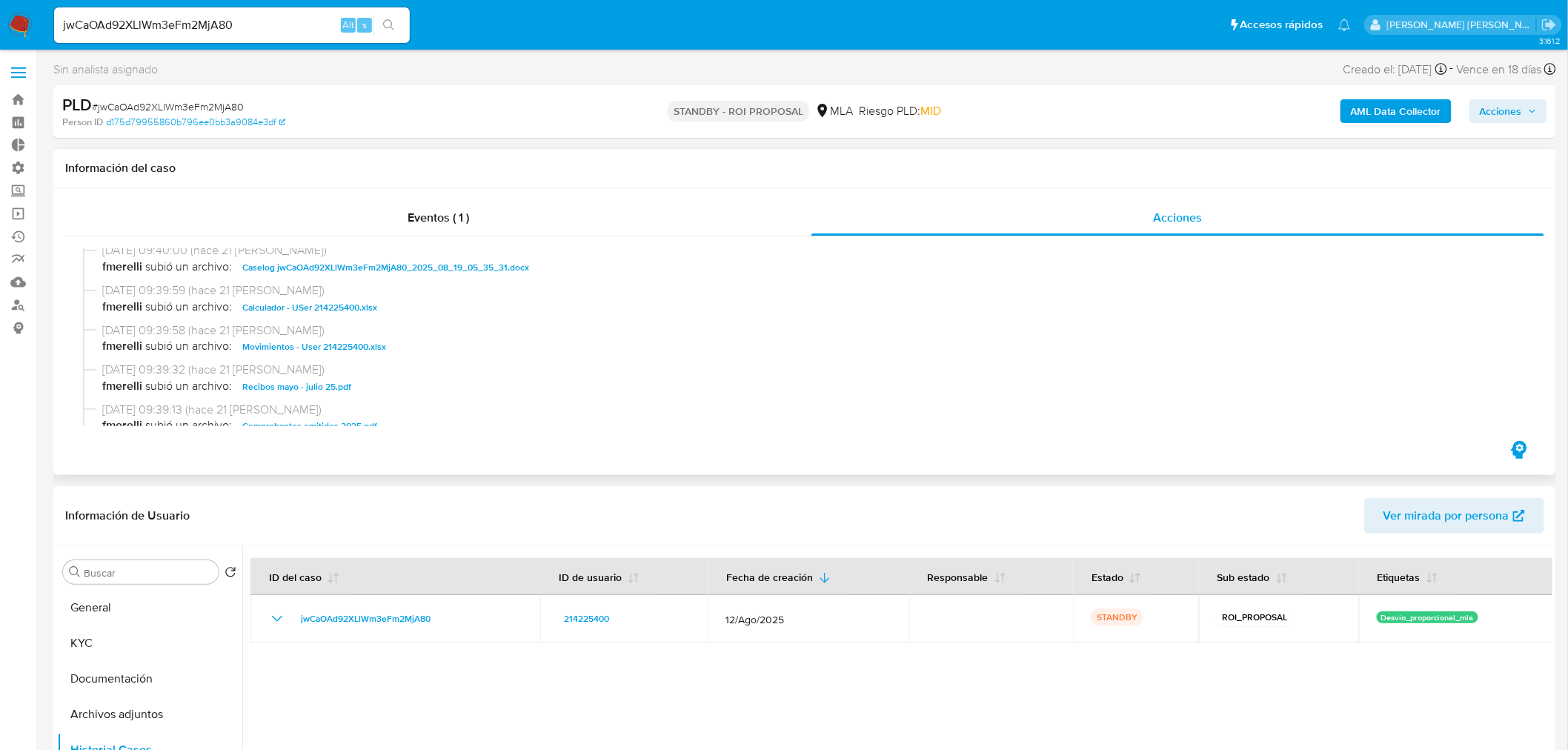
click at [448, 271] on span "Caselog jwCaOAd92XLlWm3eFm2MjA80_2025_08_19_05_35_31.docx" at bounding box center [385, 267] width 287 height 18
click at [239, 26] on input "jwCaOAd92XLlWm3eFm2MjA80" at bounding box center [232, 25] width 355 height 19
click at [239, 25] on input "jwCaOAd92XLlWm3eFm2MjA80" at bounding box center [232, 25] width 355 height 19
paste input "IFOOfjvPnaglkZ69tILOuheh"
type input "IFOOfjvPnaglkZ69tILOuheh"
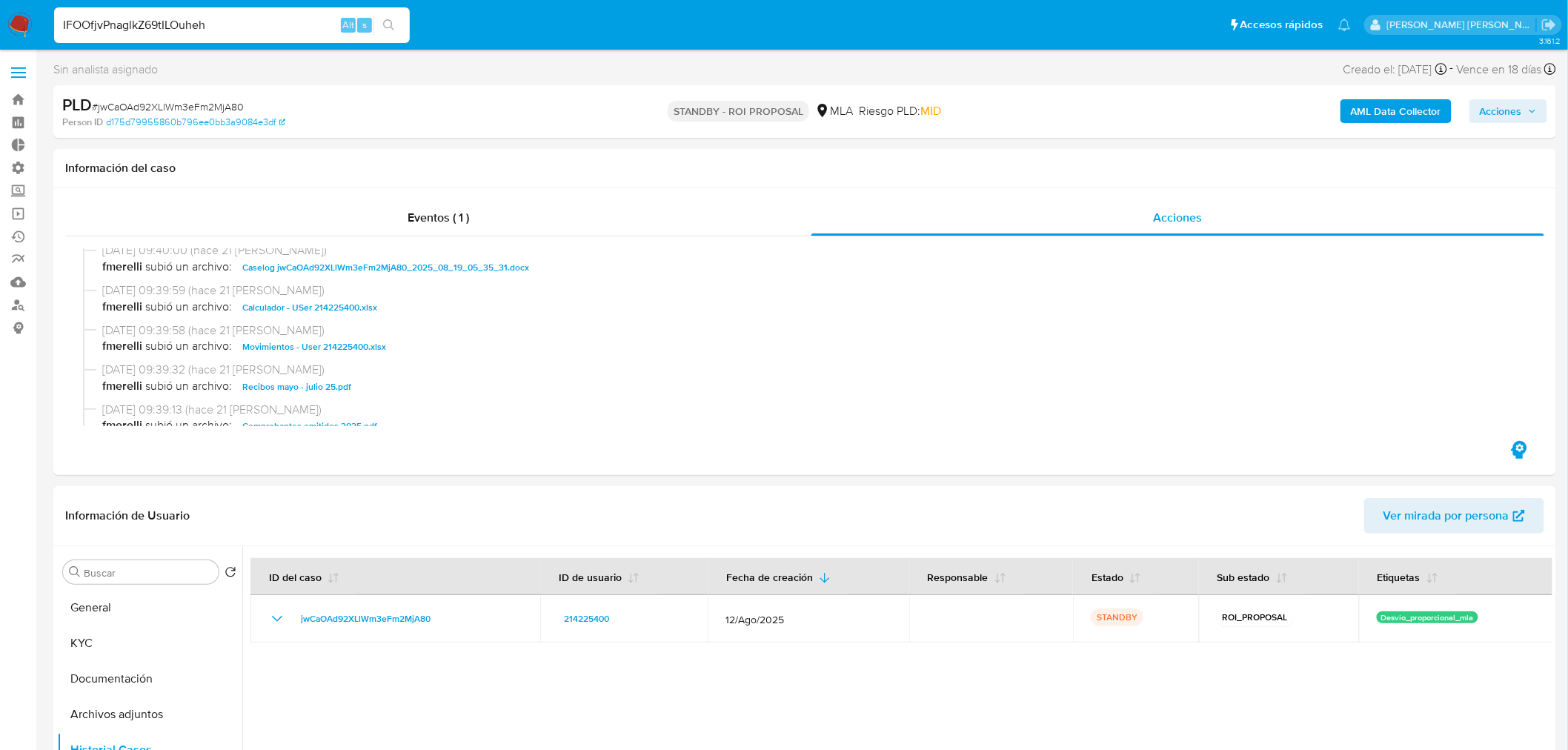
click at [393, 26] on icon "search-icon" at bounding box center [388, 24] width 12 height 12
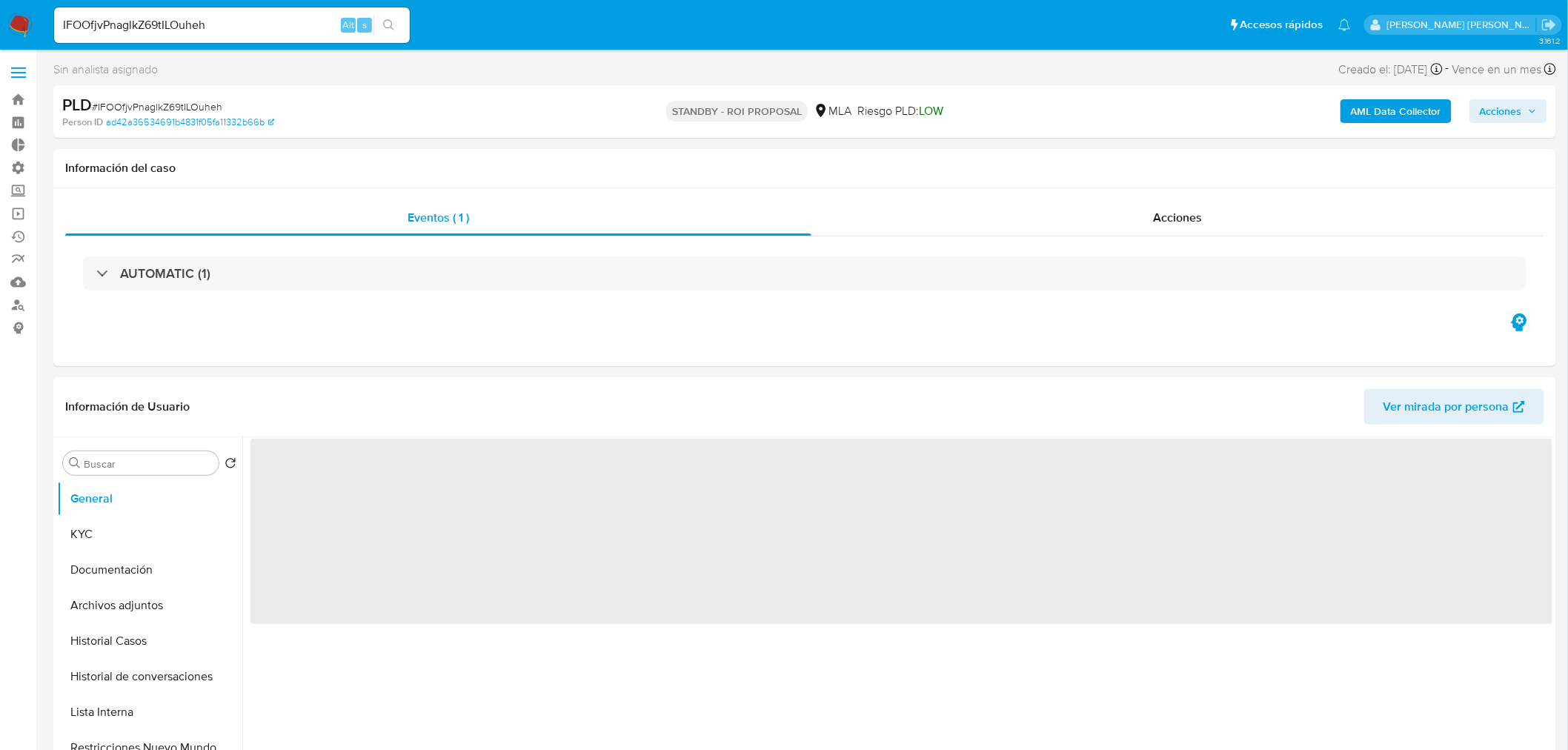
select select "10"
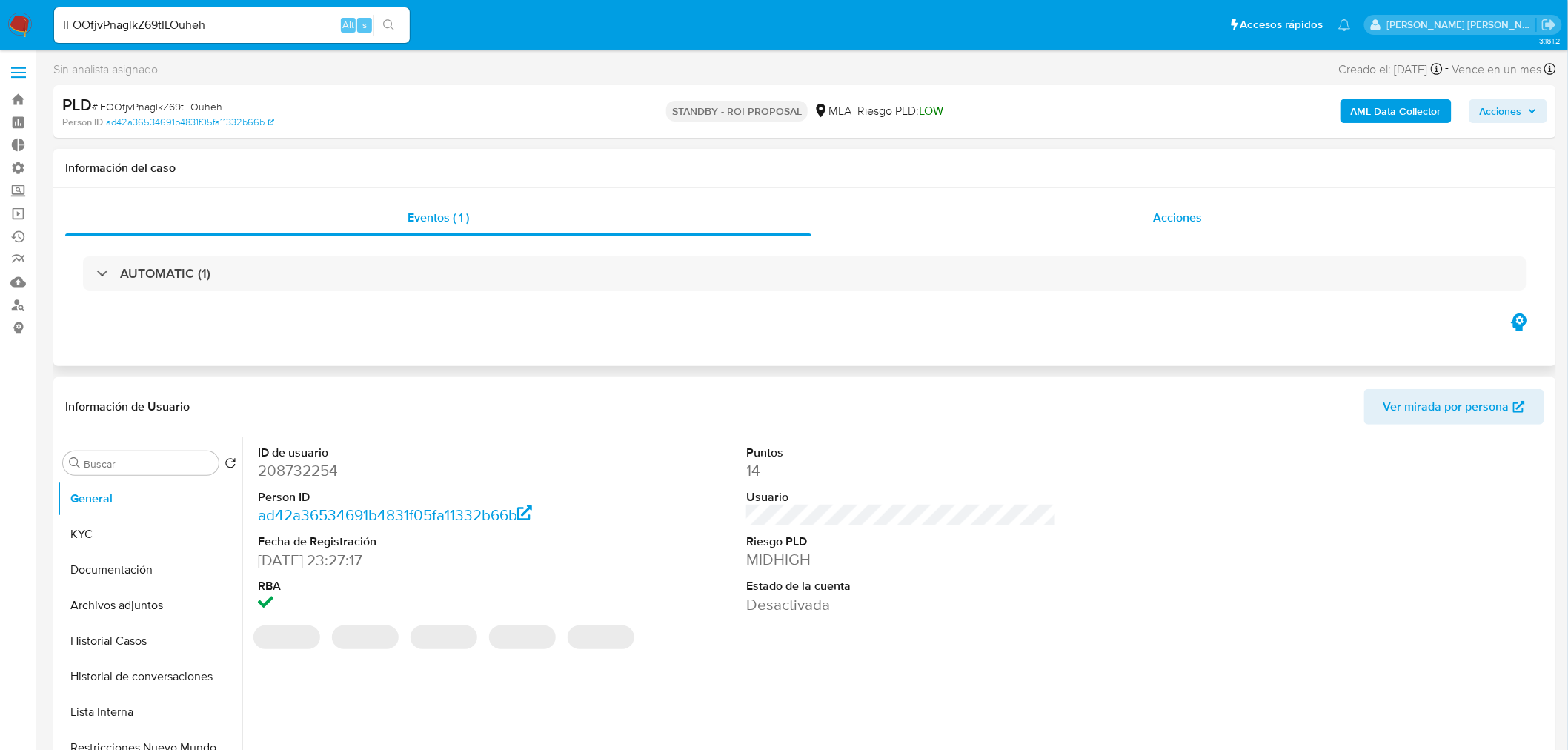
click at [1128, 225] on div "Acciones" at bounding box center [1178, 218] width 733 height 36
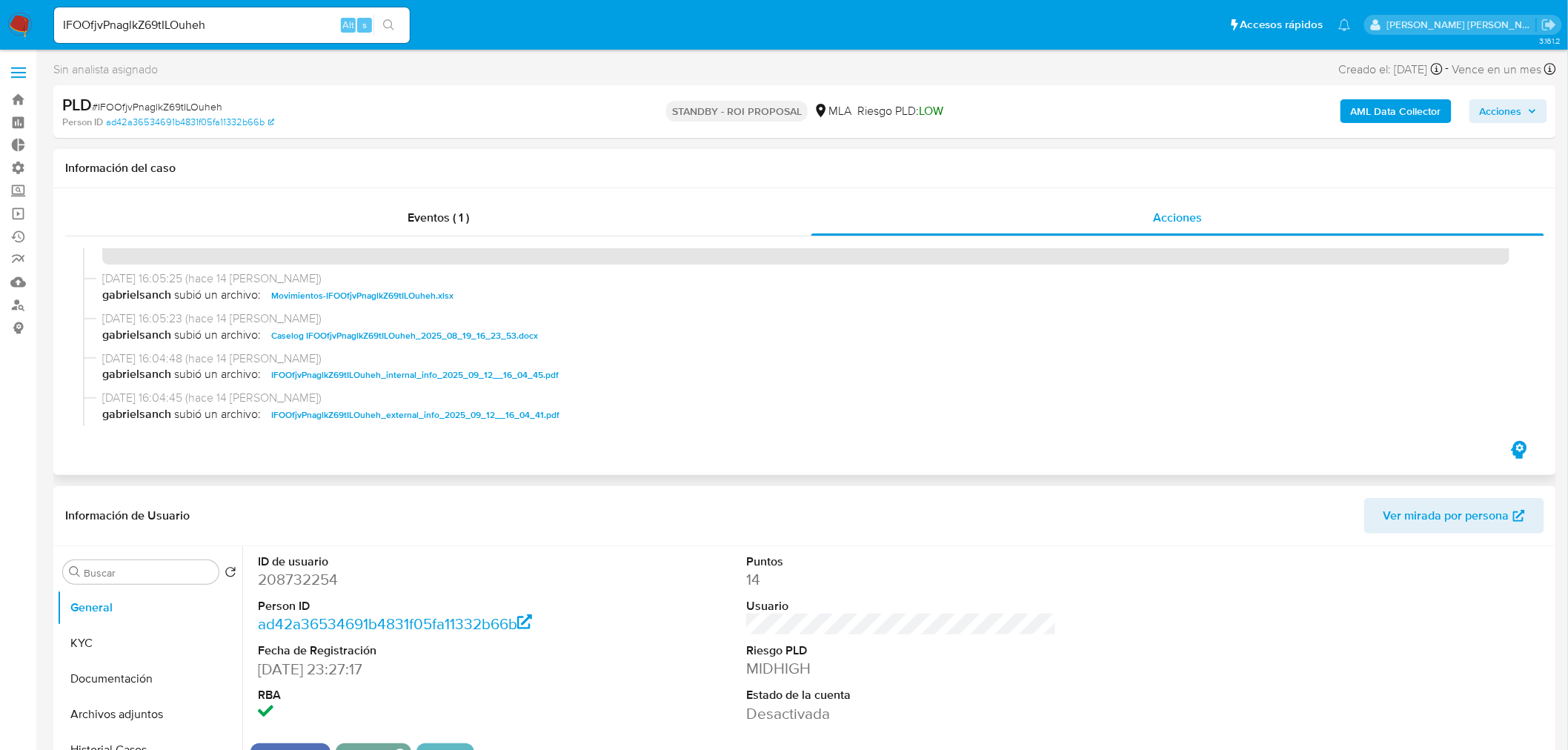
scroll to position [82, 0]
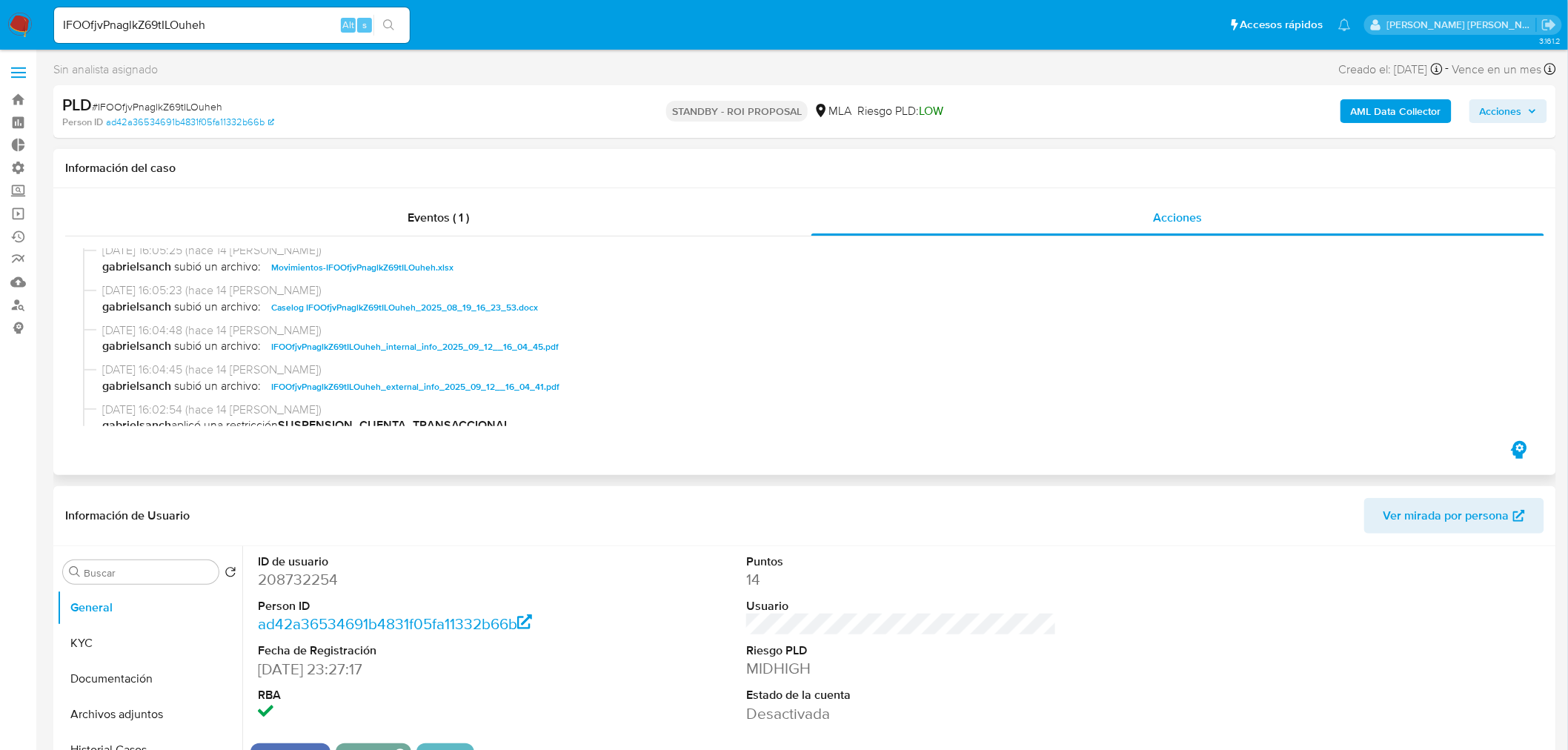
click at [499, 309] on span "Caselog IFOOfjvPnaglkZ69tILOuheh_2025_08_19_16_23_53.docx" at bounding box center [404, 307] width 267 height 18
click at [292, 30] on input "IFOOfjvPnaglkZ69tILOuheh" at bounding box center [232, 25] width 355 height 19
paste input "sUqKnwwTP6mnqeiQE2K0RG9D"
type input "sUqKnwwTP6mnqeiQE2K0RG9D"
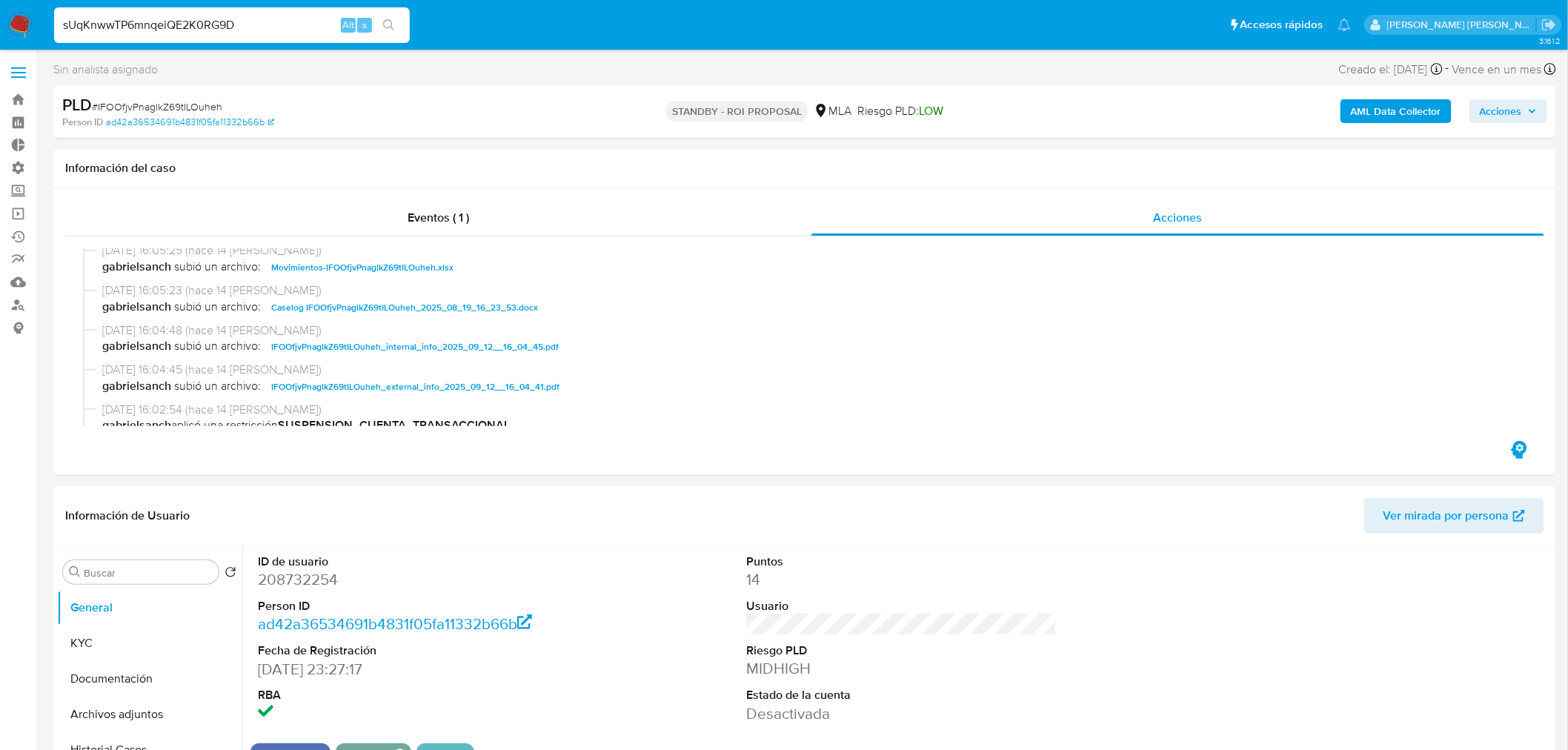
click at [391, 23] on icon "search-icon" at bounding box center [388, 24] width 11 height 11
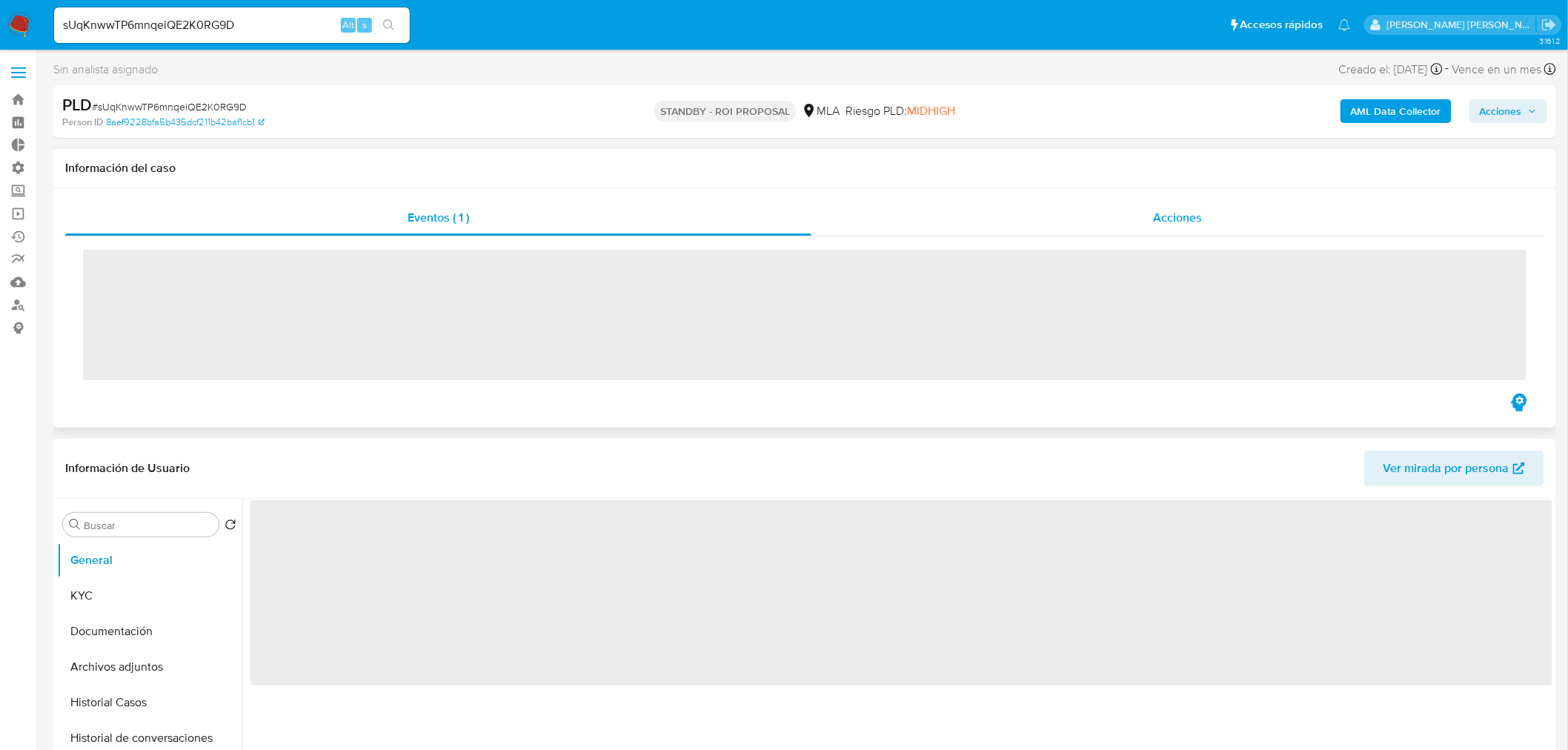
click at [1173, 211] on span "Acciones" at bounding box center [1177, 217] width 49 height 17
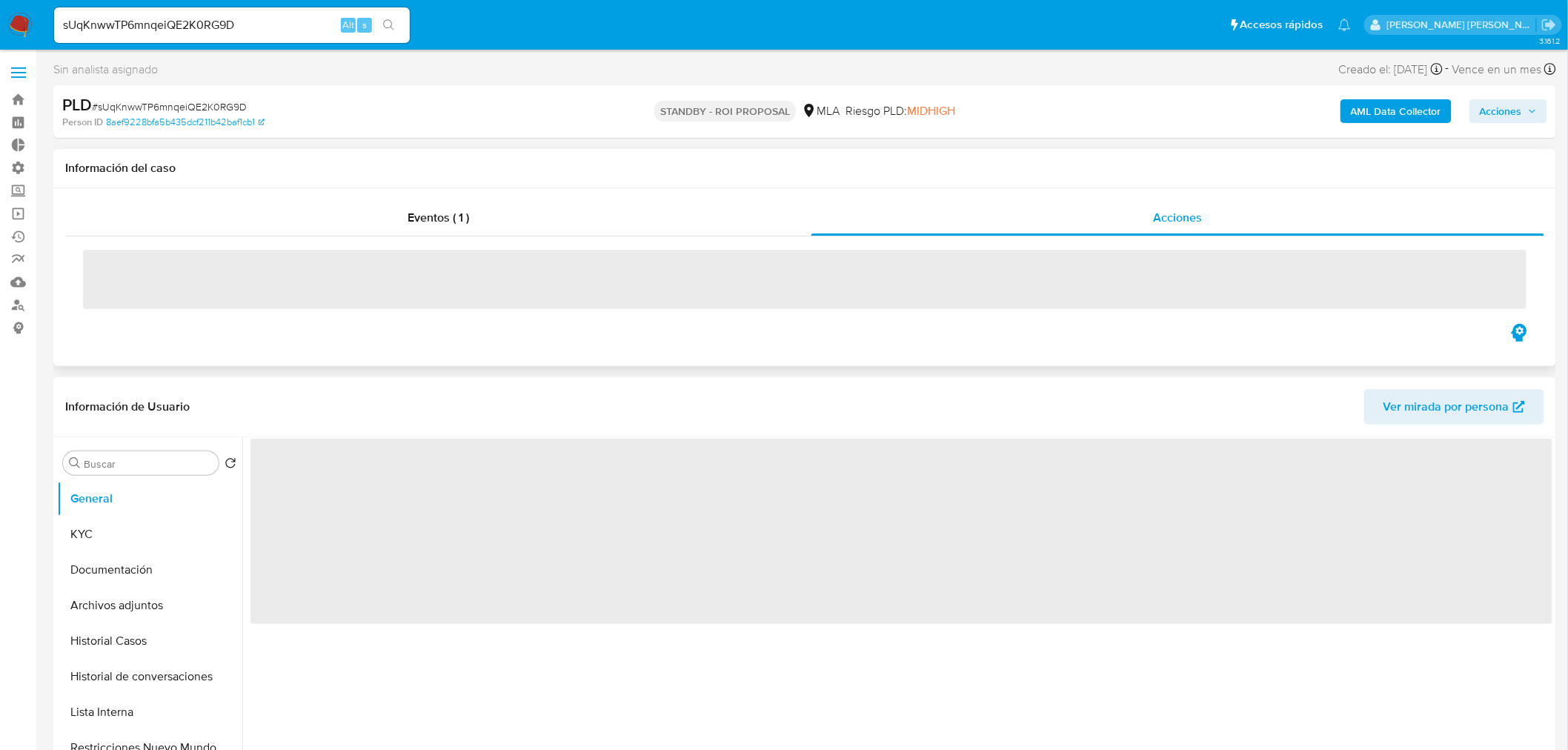
select select "10"
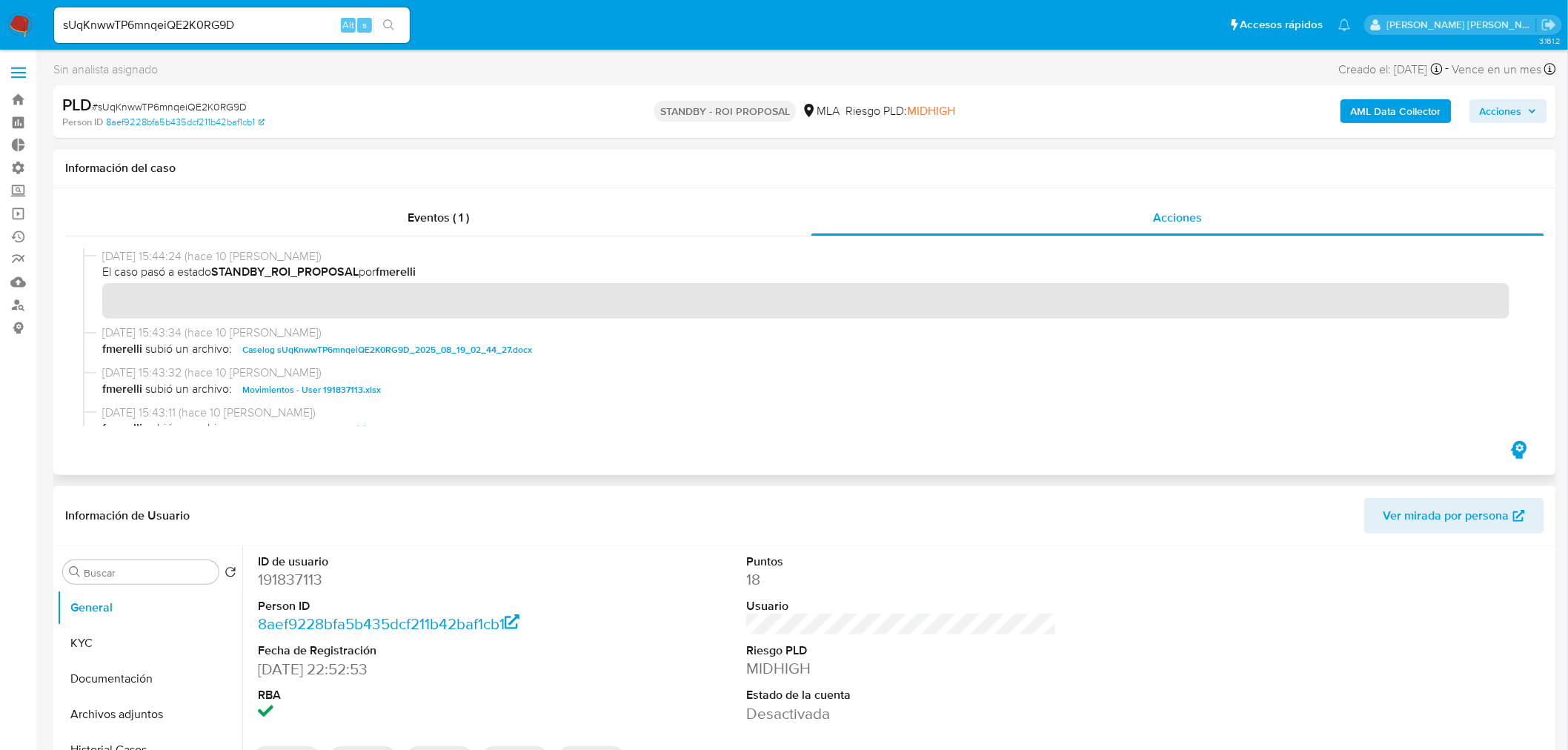
click at [393, 355] on span "Caselog sUqKnwwTP6mnqeiQE2K0RG9D_2025_08_19_02_44_27.docx" at bounding box center [387, 350] width 290 height 18
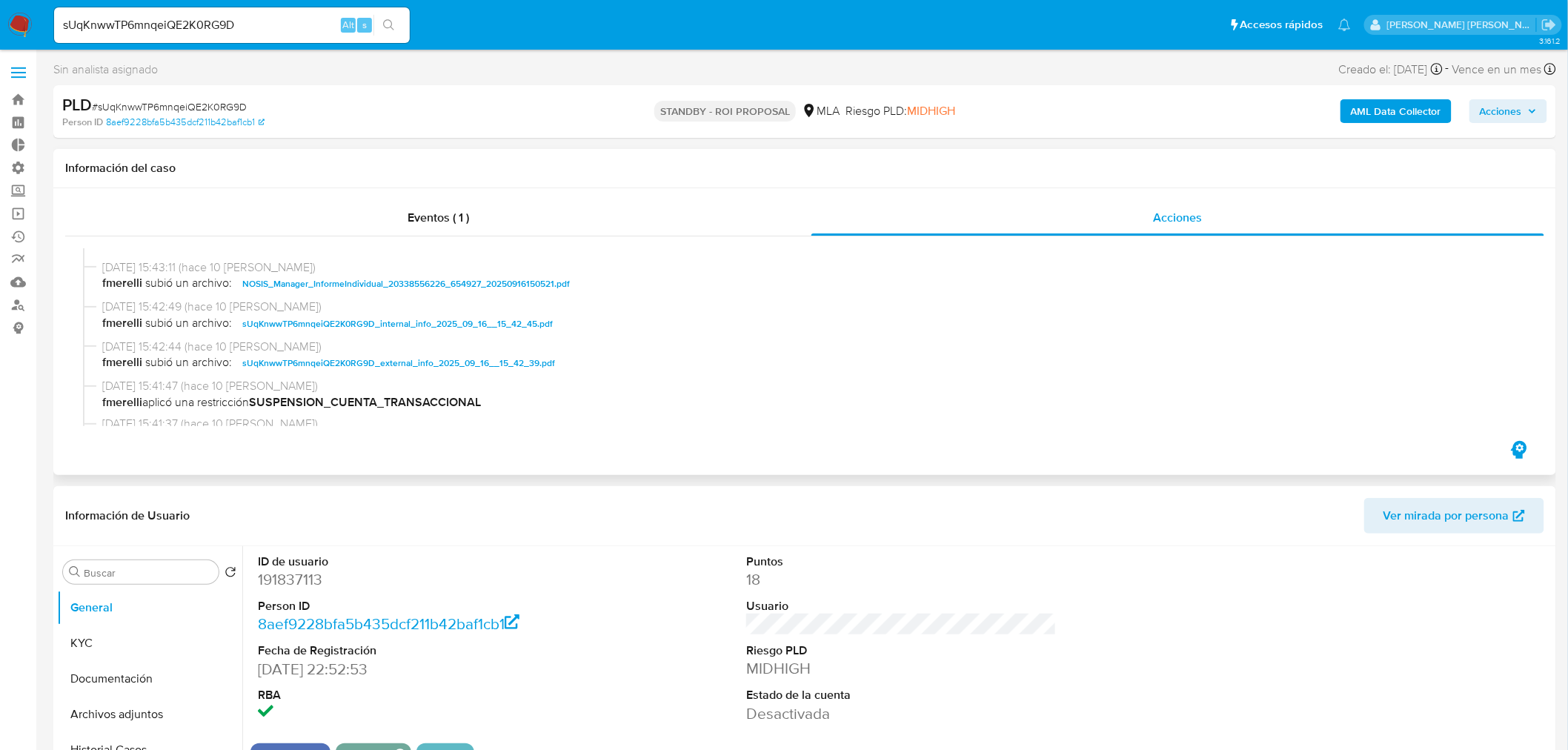
scroll to position [164, 0]
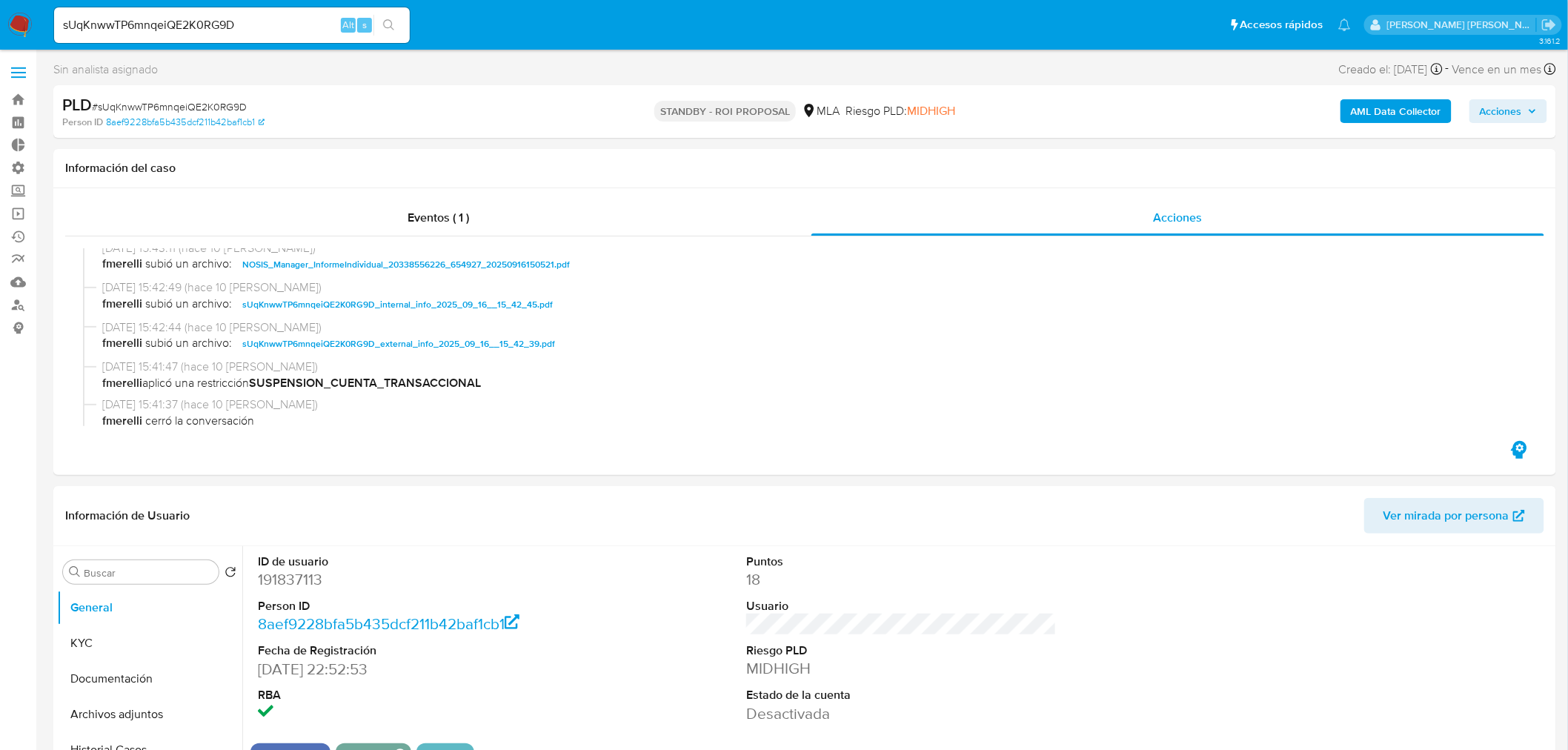
click at [275, 30] on input "sUqKnwwTP6mnqeiQE2K0RG9D" at bounding box center [232, 25] width 355 height 19
drag, startPoint x: 275, startPoint y: 30, endPoint x: 344, endPoint y: 34, distance: 69.1
click at [275, 30] on input "sUqKnwwTP6mnqeiQE2K0RG9D" at bounding box center [232, 25] width 355 height 19
paste input "kS6Jpx7U5FjO1G3xSBcOUsxf"
type input "kS6Jpx7U5FjO1G3xSBcOUsxf"
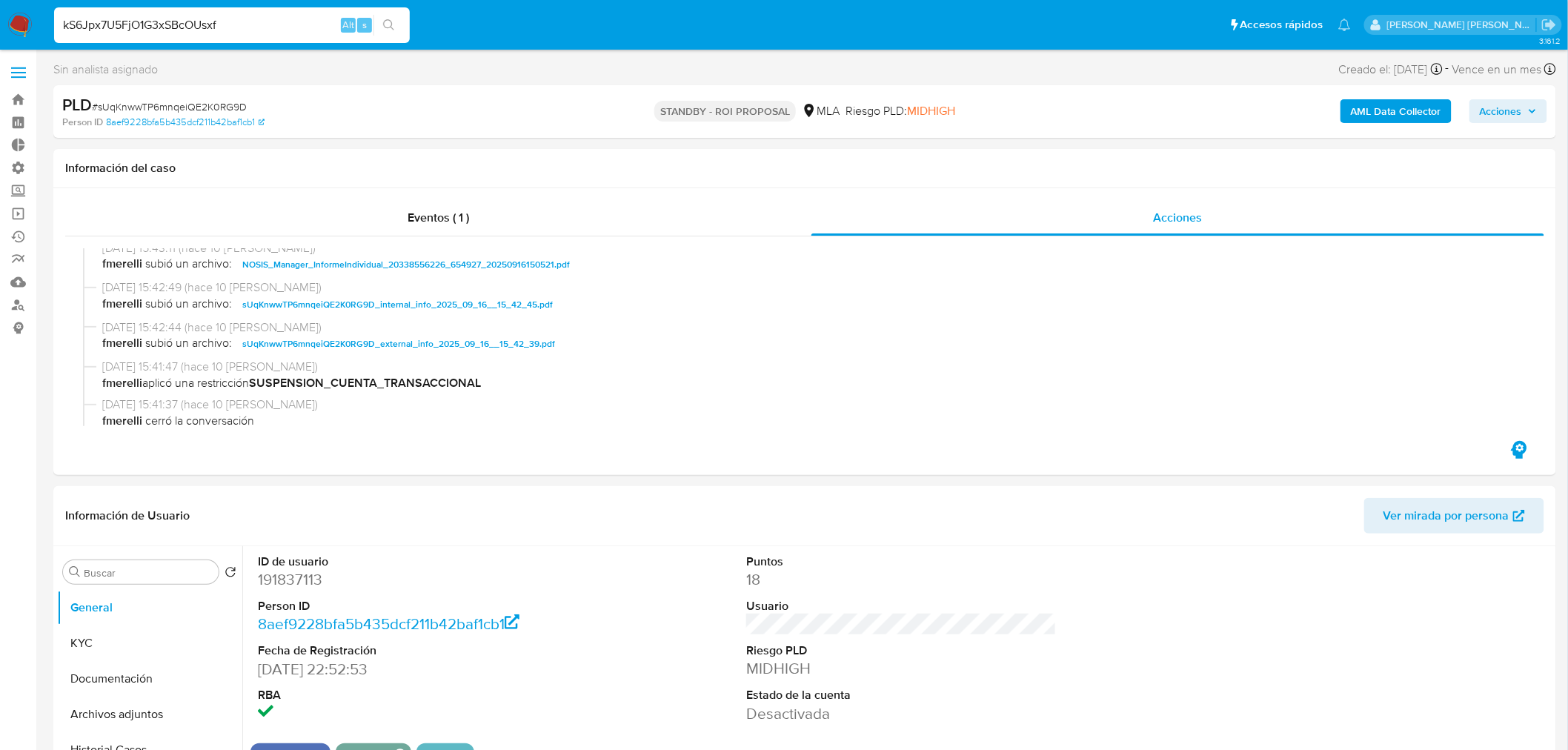
click at [387, 32] on button "search-icon" at bounding box center [388, 25] width 30 height 21
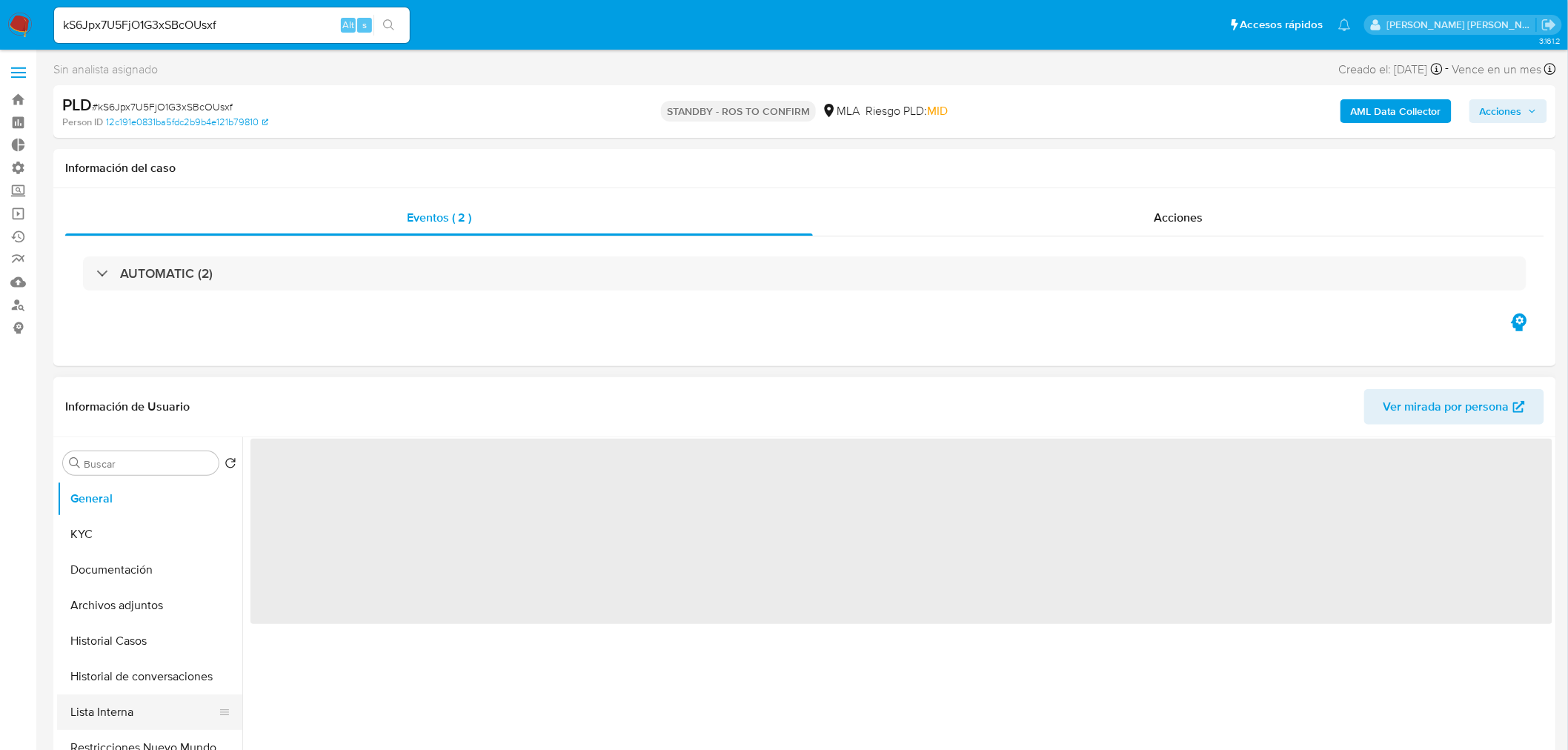
select select "10"
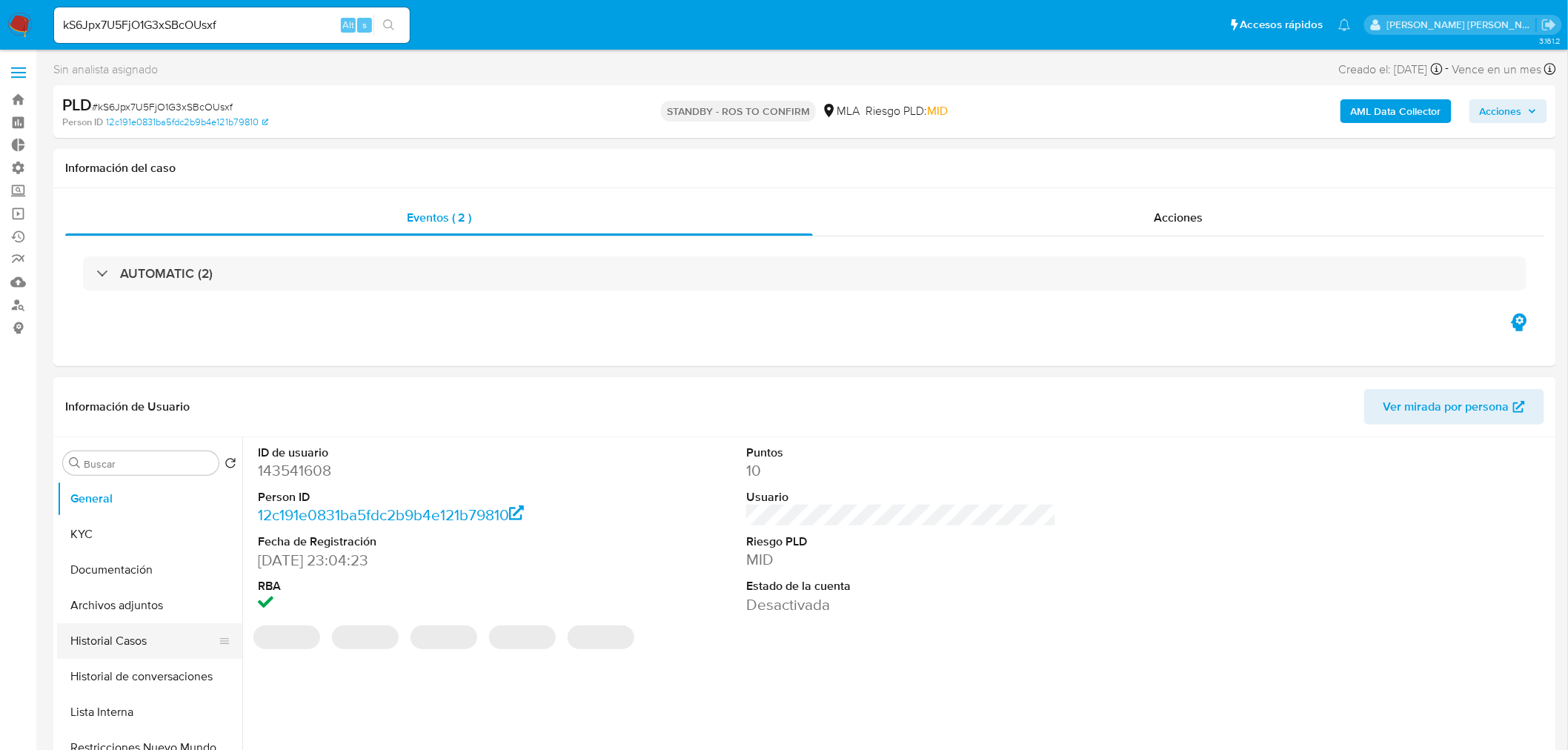
click at [142, 631] on button "Historial Casos" at bounding box center [144, 641] width 173 height 36
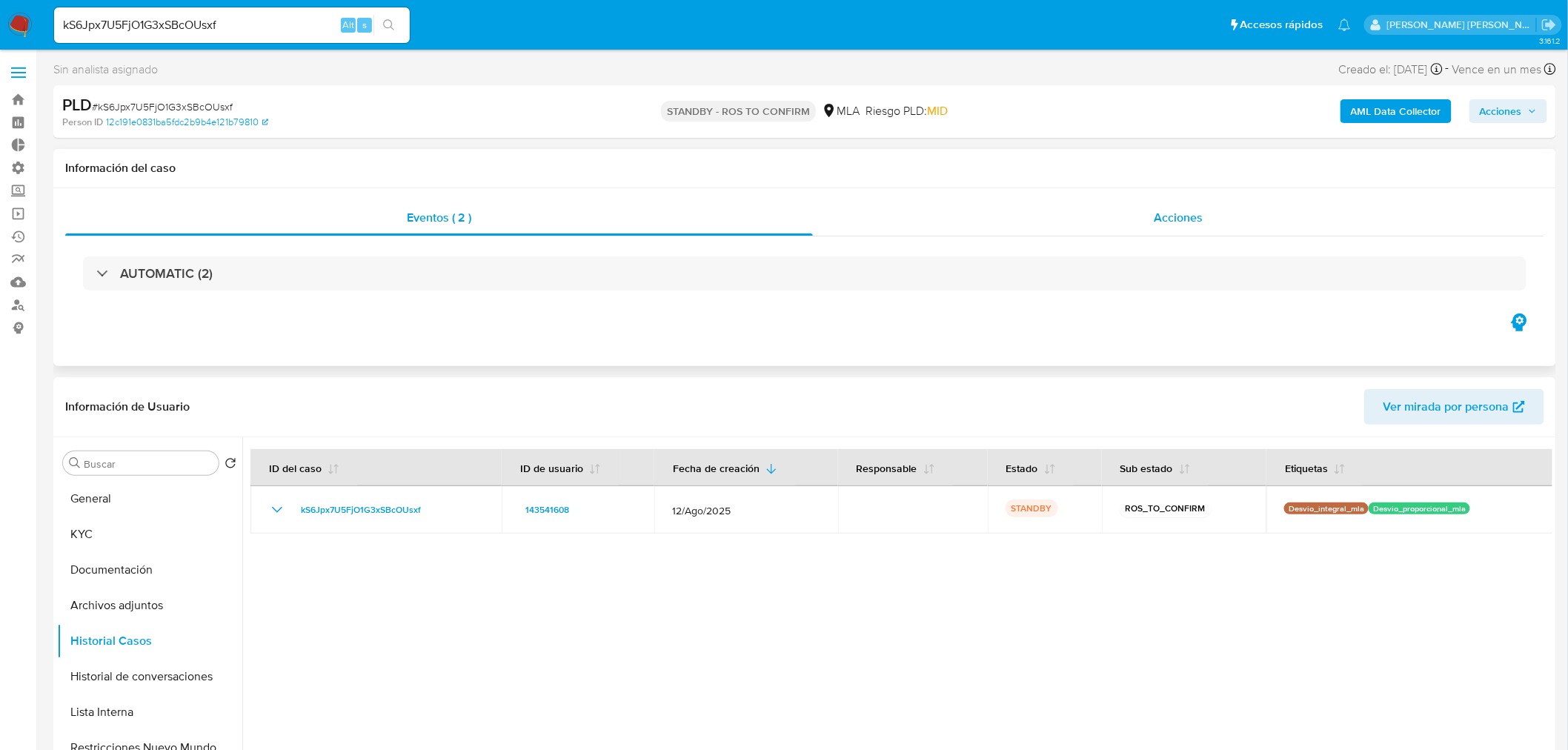
click at [1142, 211] on div "Acciones" at bounding box center [1179, 218] width 732 height 36
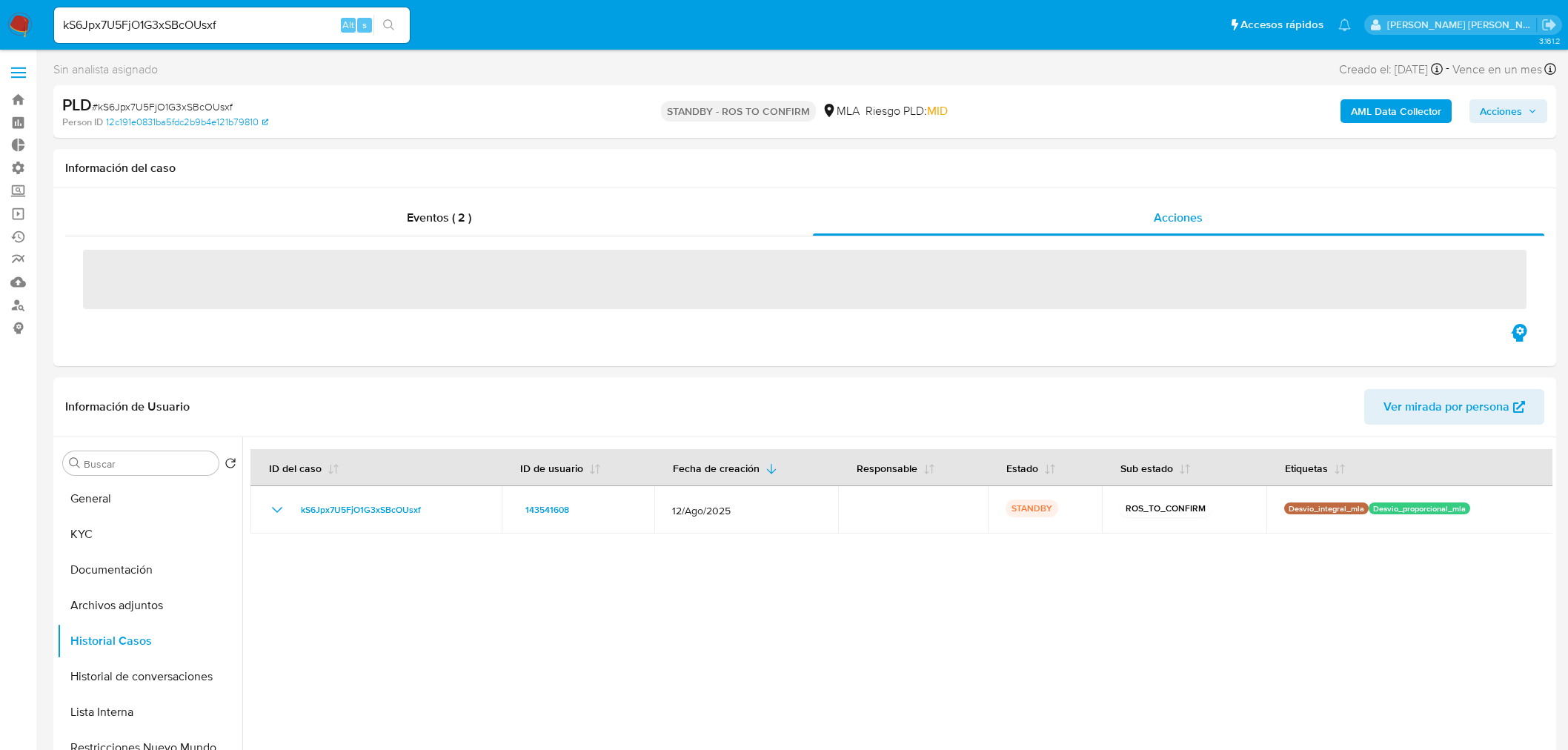
select select "10"
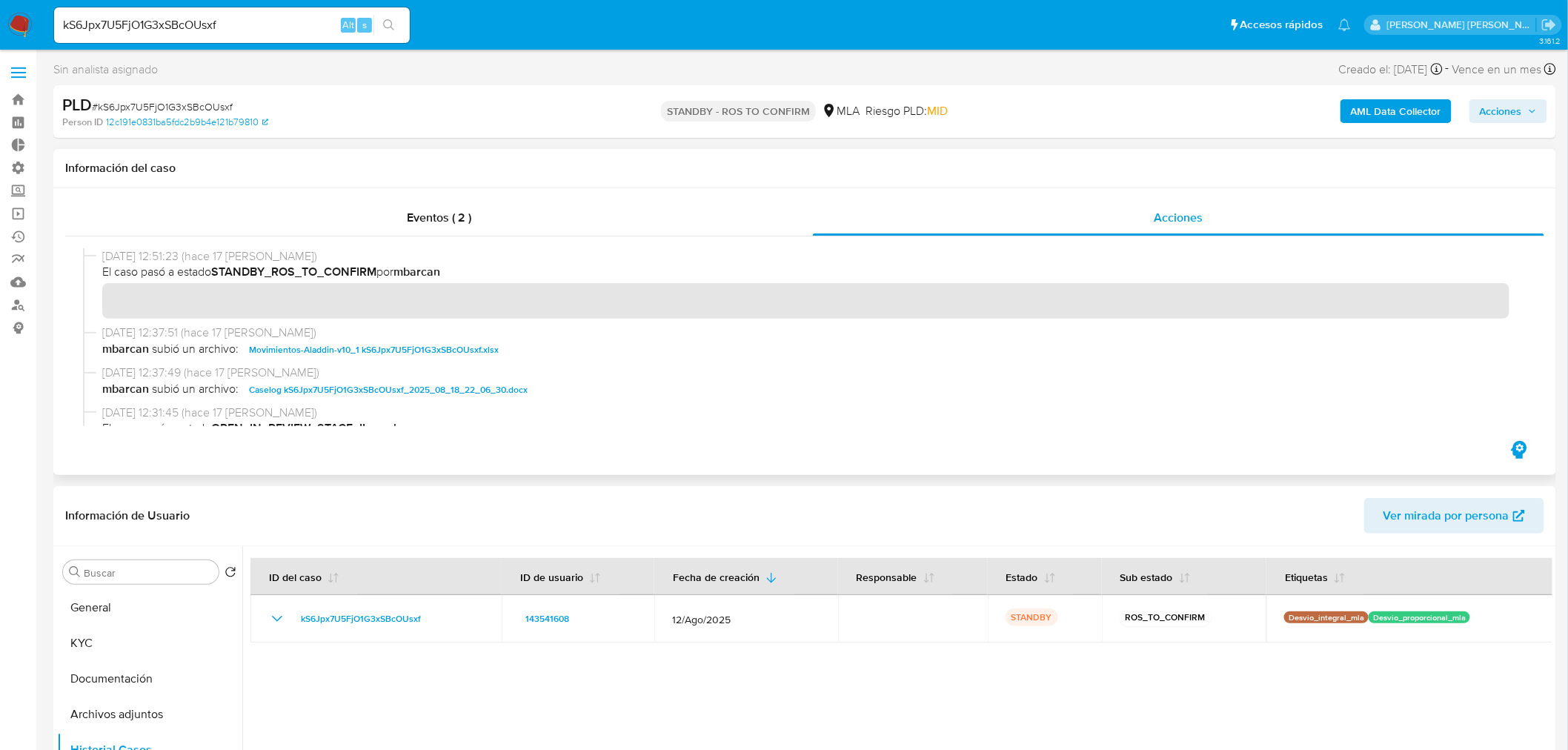
click at [416, 393] on span "Caselog kS6Jpx7U5FjO1G3xSBcOUsxf_2025_08_18_22_06_30.docx" at bounding box center [388, 389] width 278 height 18
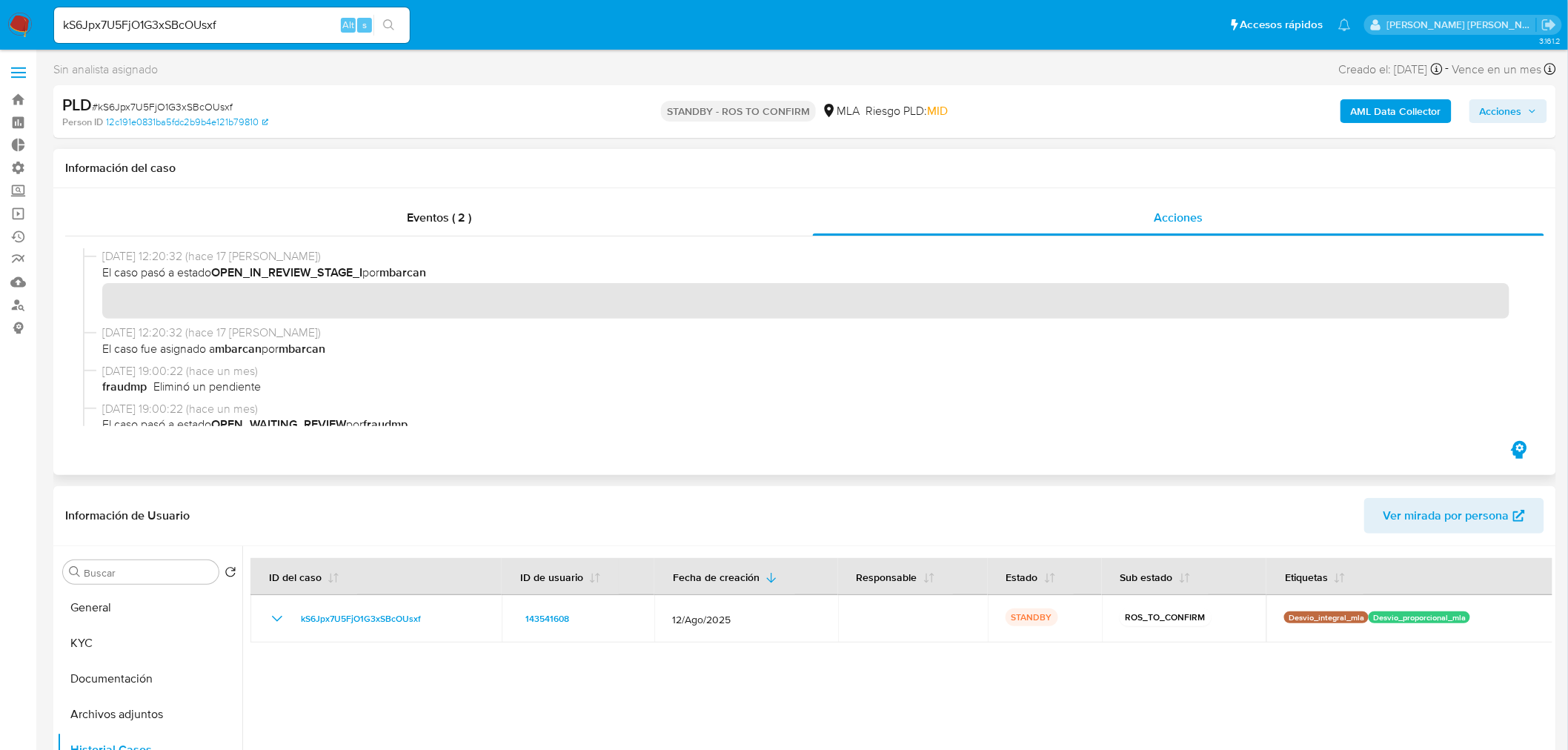
scroll to position [823, 0]
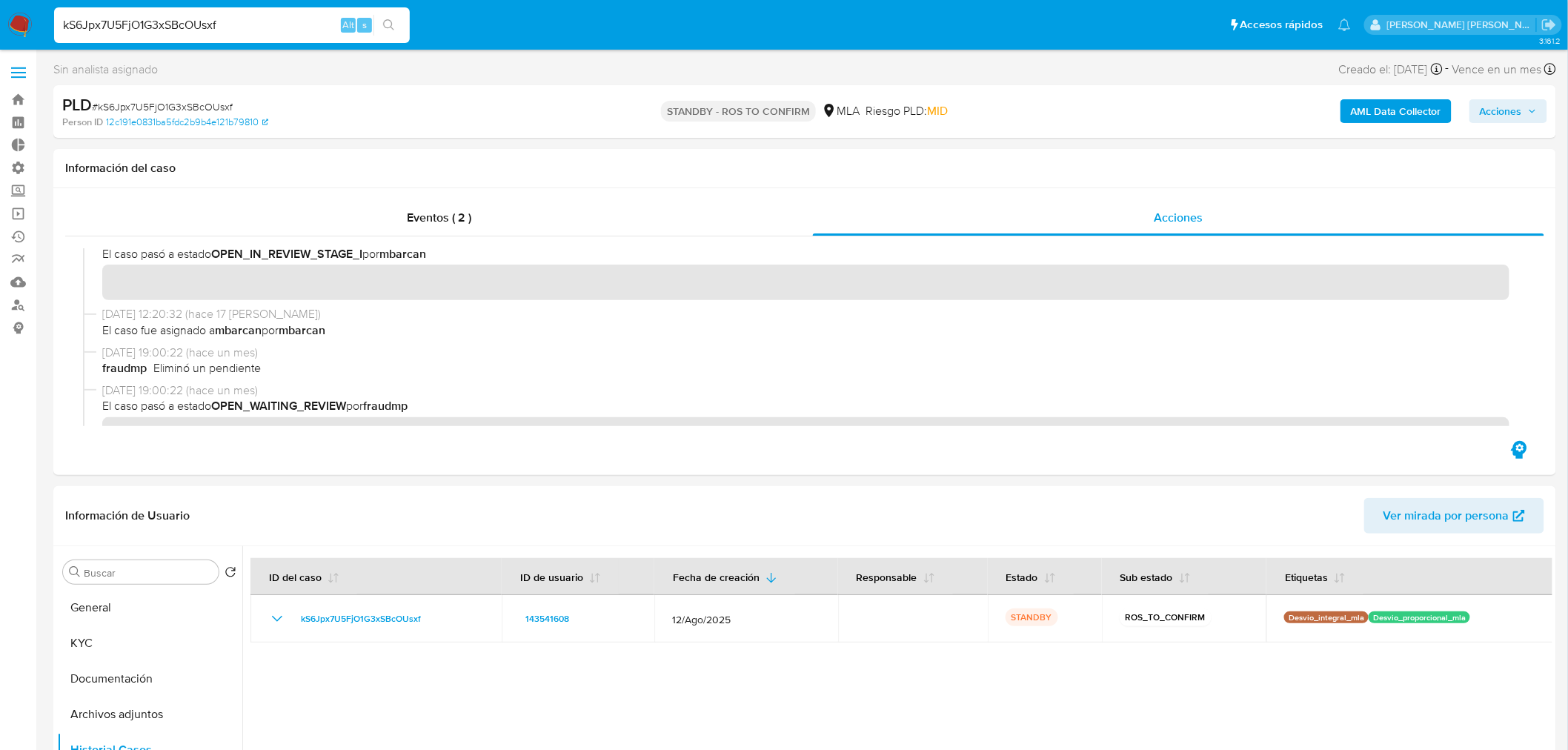
click at [90, 17] on input "kS6Jpx7U5FjO1G3xSBcOUsxf" at bounding box center [232, 25] width 355 height 19
click at [90, 16] on input "kS6Jpx7U5FjO1G3xSBcOUsxf" at bounding box center [232, 25] width 355 height 19
paste input "Xr7AwPobPw7AXzuKAPcTqKEY"
type input "Xr7AwPobPw7AXzuKAPcTqKEY"
click at [390, 26] on icon "search-icon" at bounding box center [388, 24] width 11 height 11
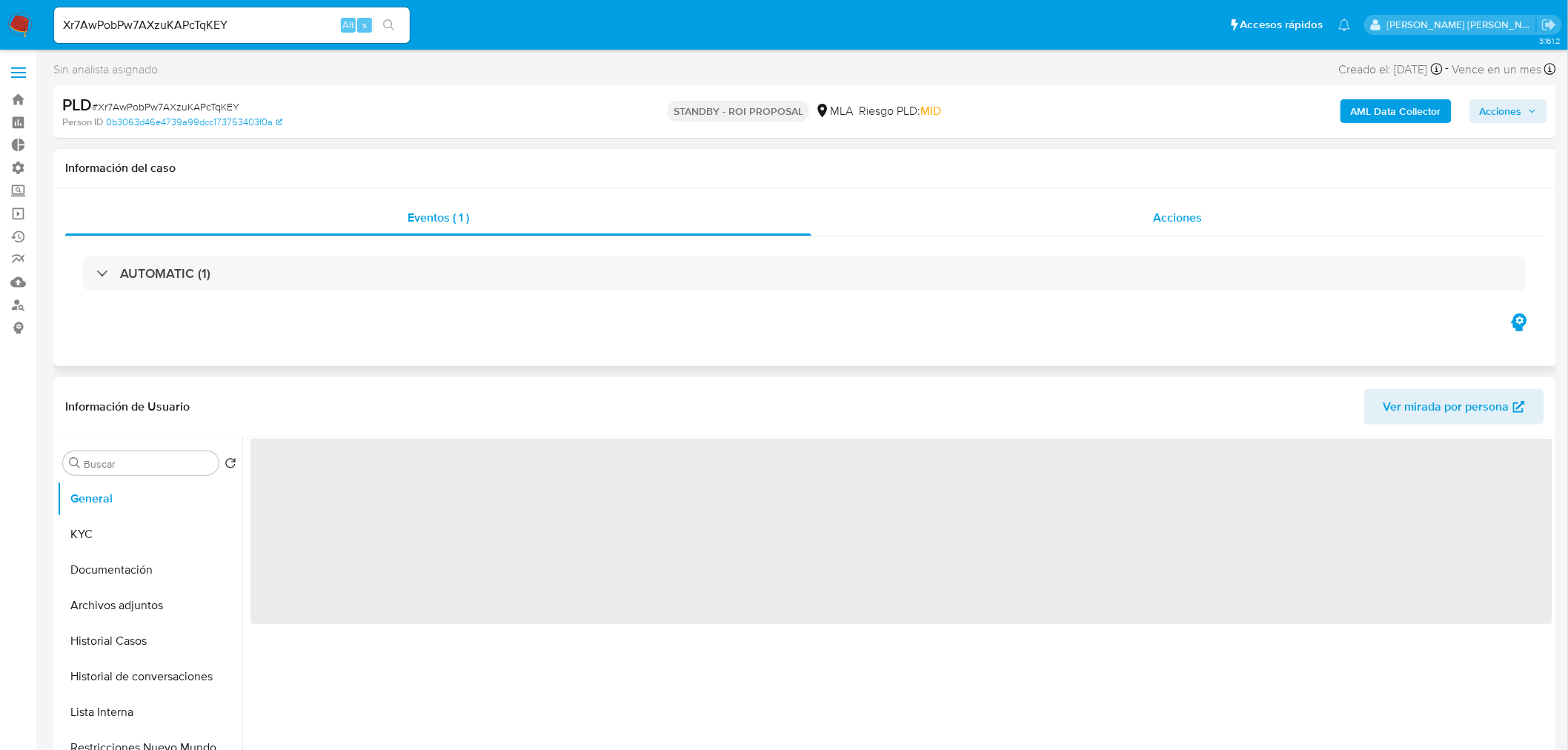
click at [1312, 210] on div "Acciones" at bounding box center [1178, 218] width 733 height 36
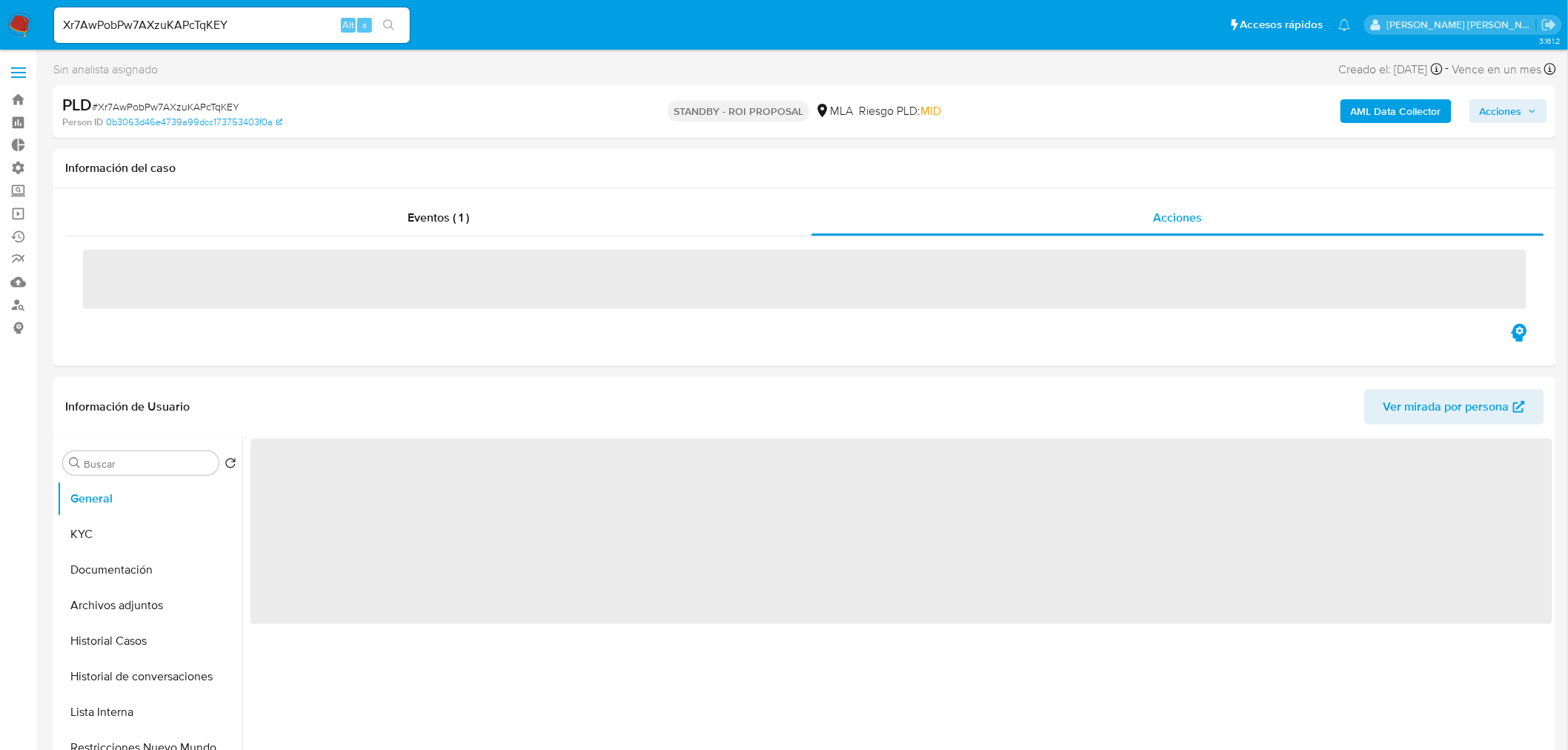
select select "10"
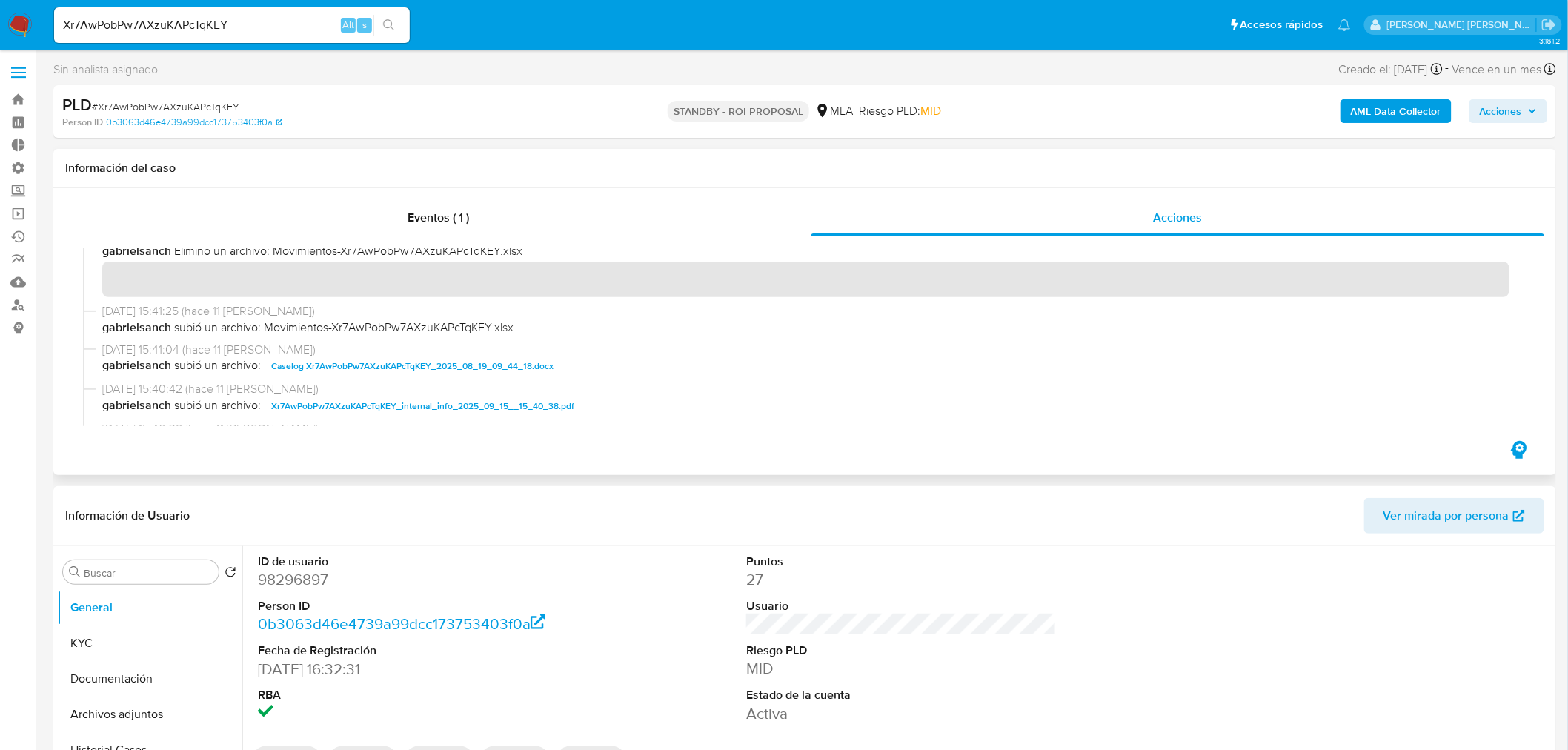
scroll to position [164, 0]
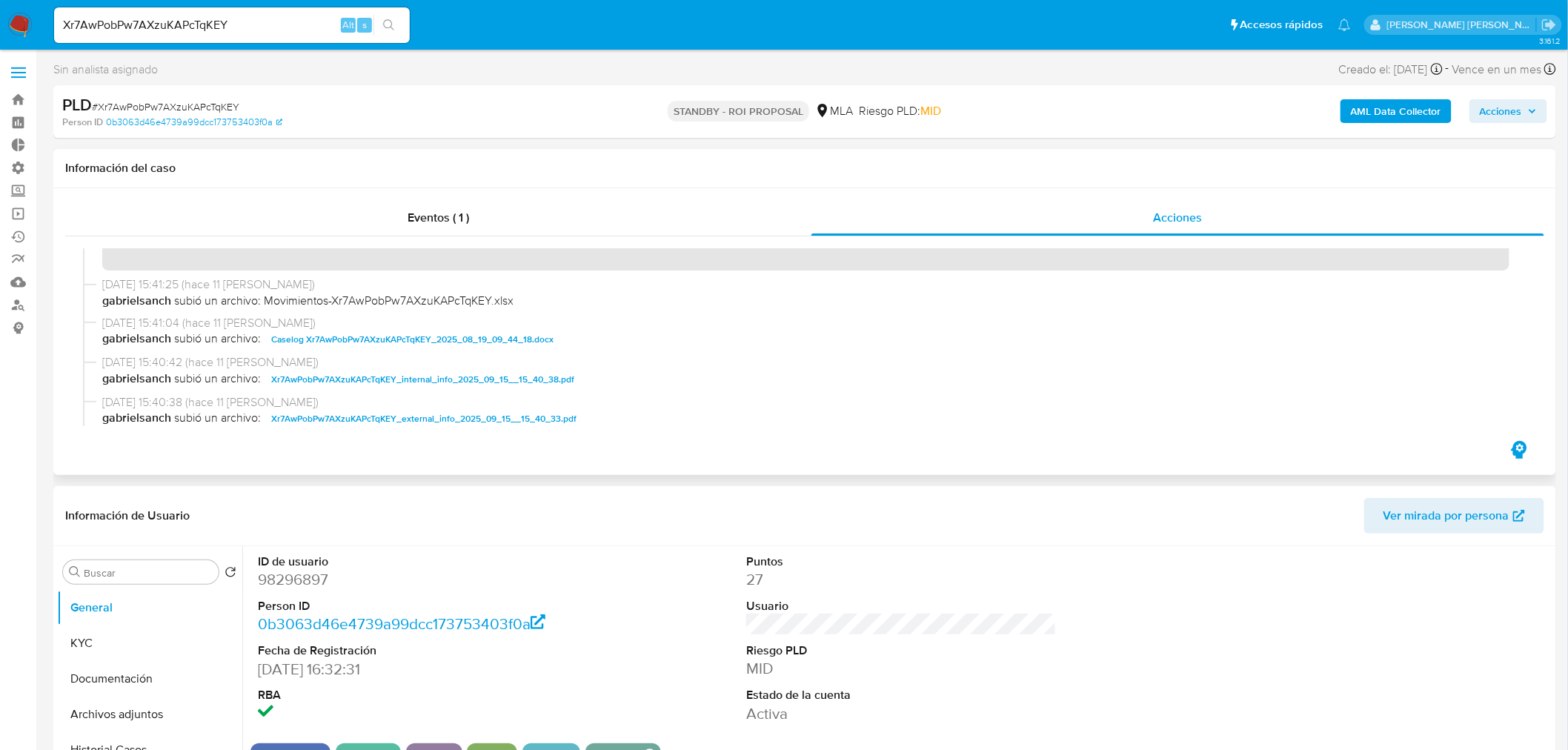
click at [487, 336] on span "Caselog Xr7AwPobPw7AXzuKAPcTqKEY_2025_08_19_09_44_18.docx" at bounding box center [412, 339] width 282 height 18
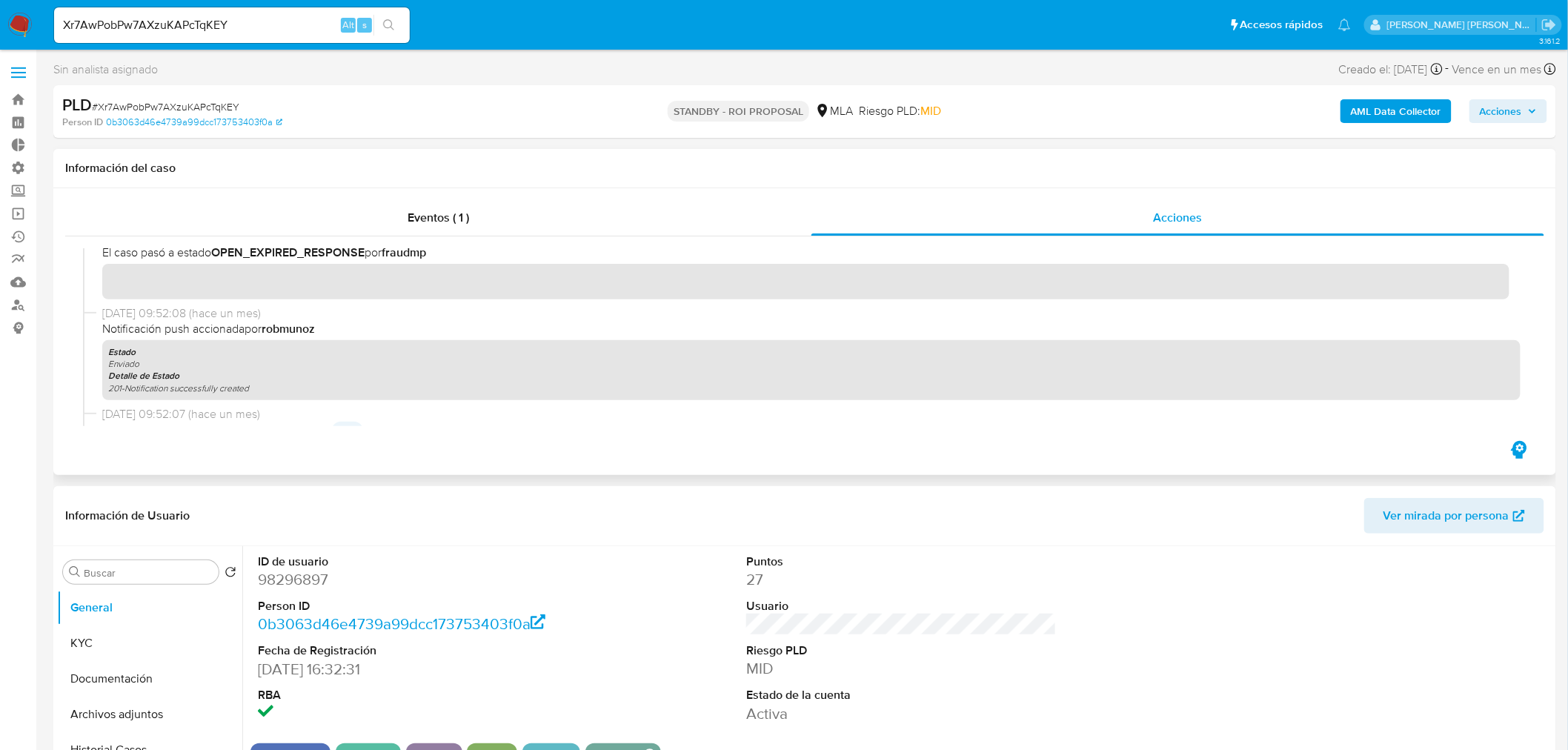
scroll to position [575, 0]
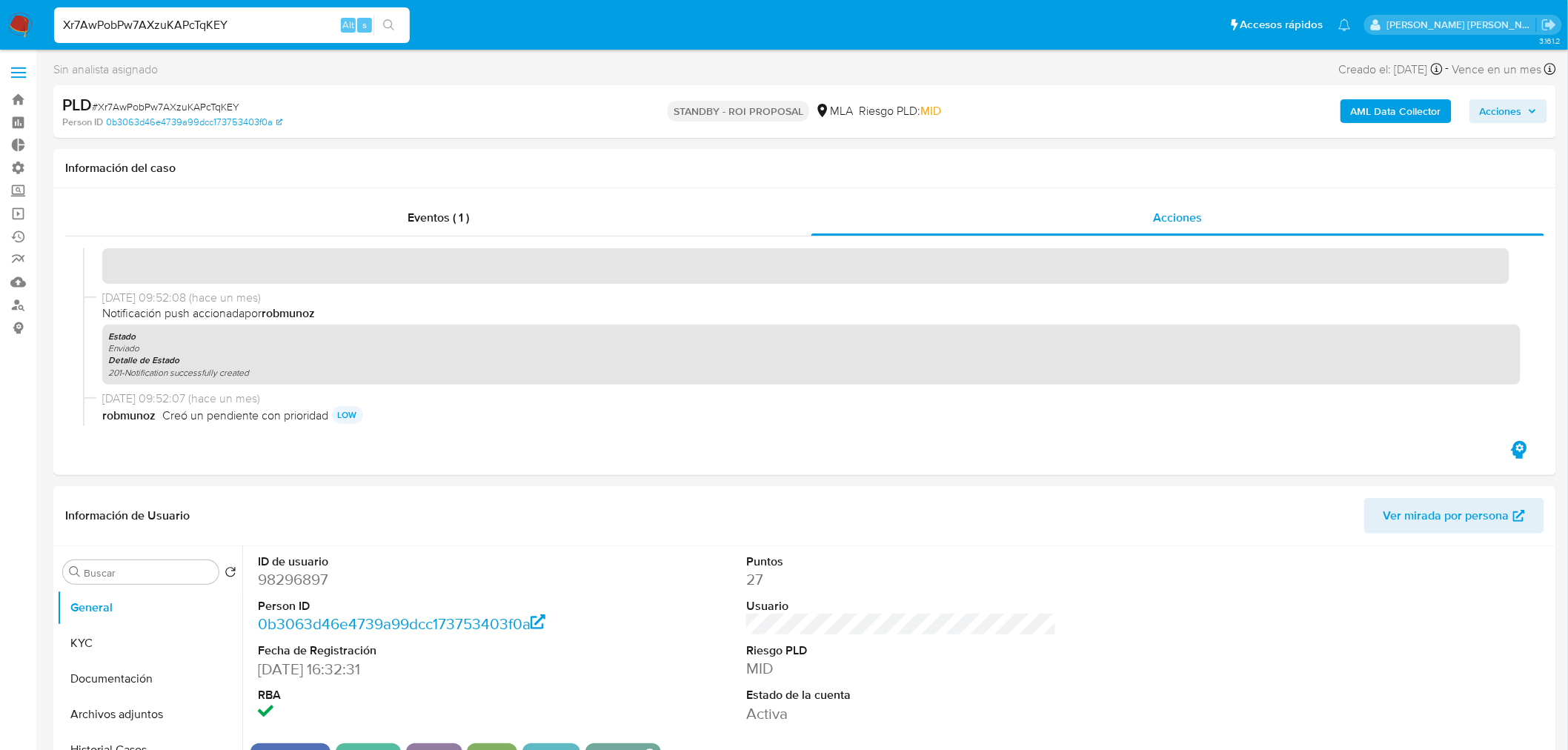
click at [267, 23] on input "Xr7AwPobPw7AXzuKAPcTqKEY" at bounding box center [232, 25] width 355 height 19
click at [267, 23] on input "Xr7AwPobPw7AXzuKAPcTqKEY" at bounding box center [232, 25] width 355 height 19
paste input "qUIapmcMgyXxSJQpGY62Qnr"
type input "XqUIapmcMgyXxSJQpGY62Qnr"
click at [394, 25] on icon "search-icon" at bounding box center [388, 24] width 12 height 12
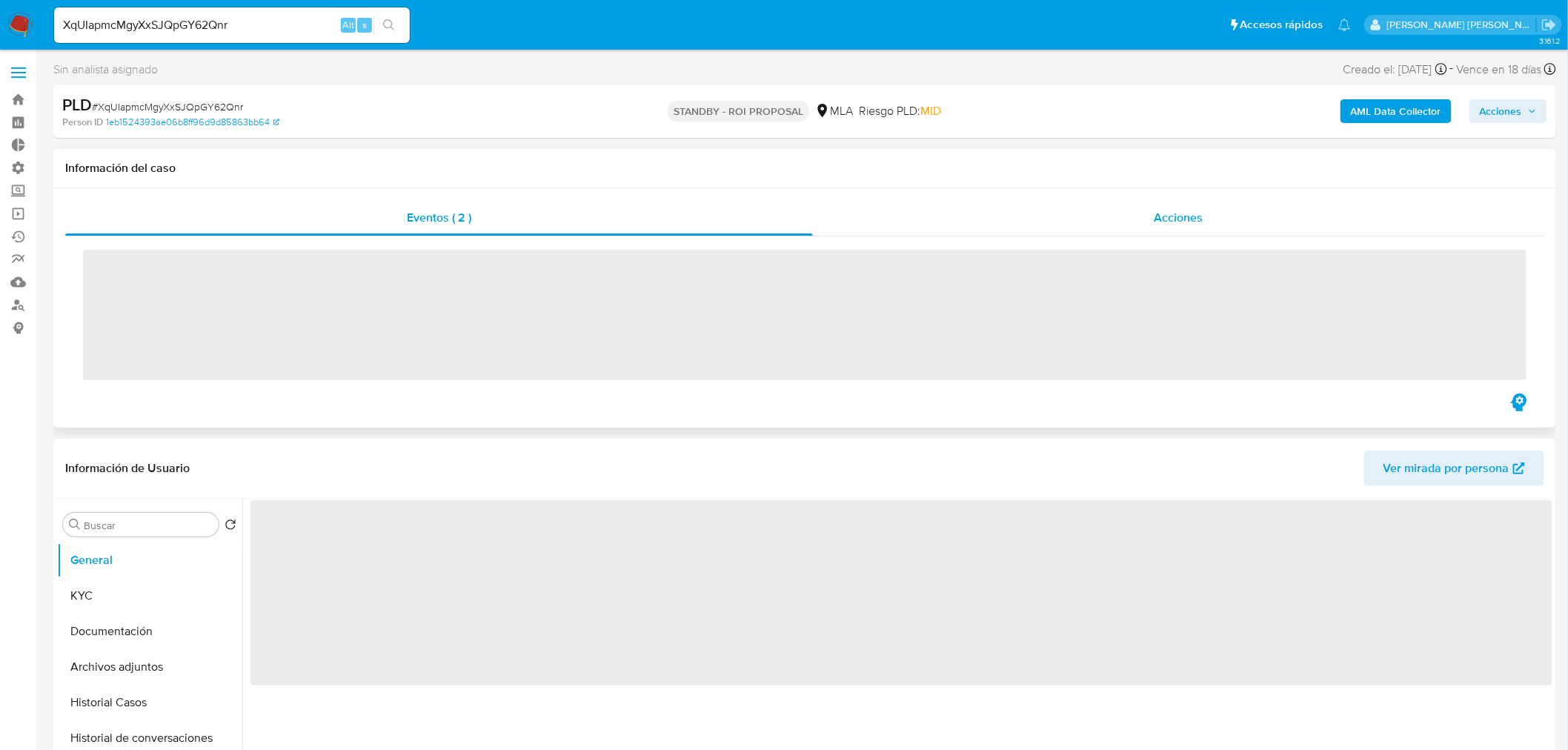
click at [1152, 208] on div "Acciones" at bounding box center [1179, 218] width 732 height 36
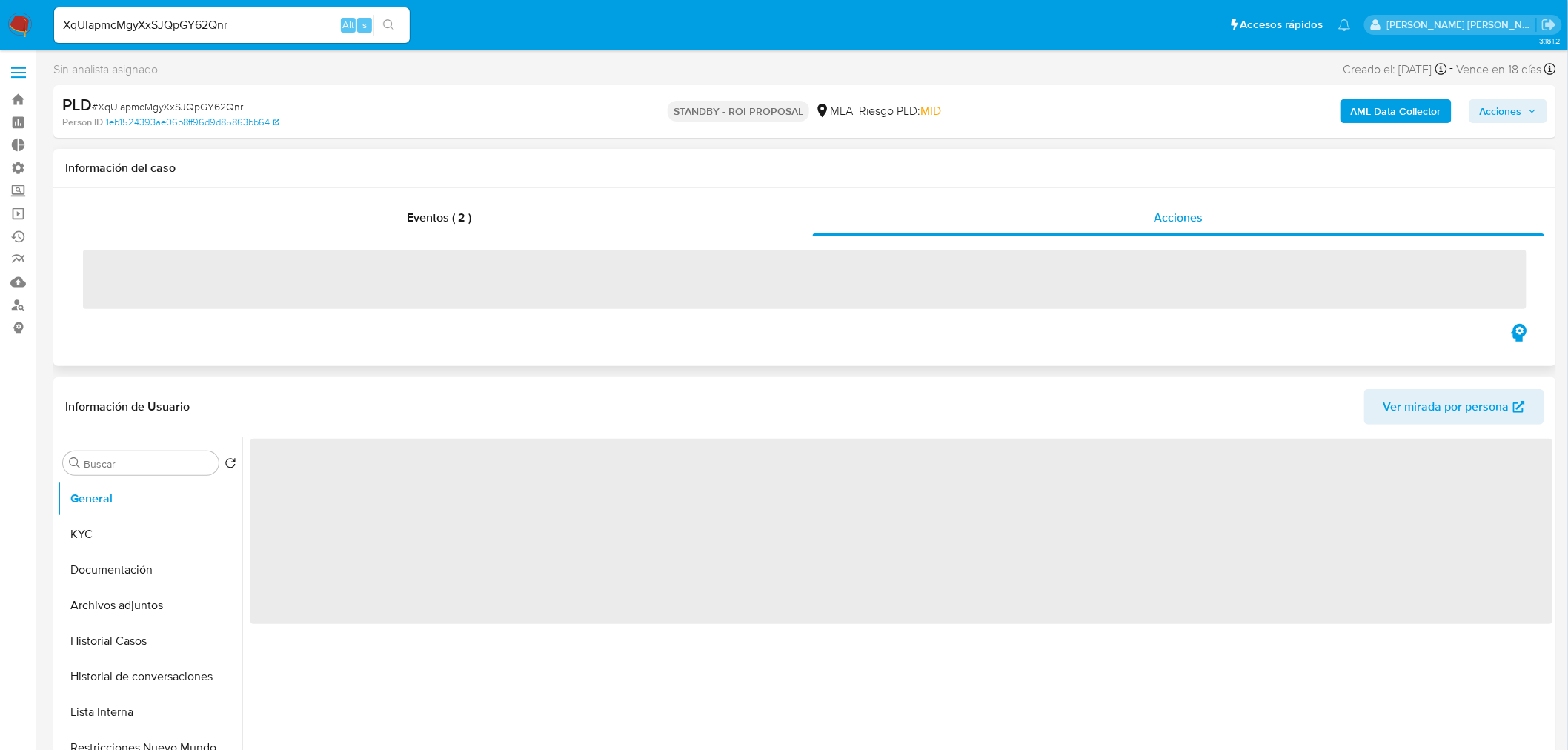
select select "10"
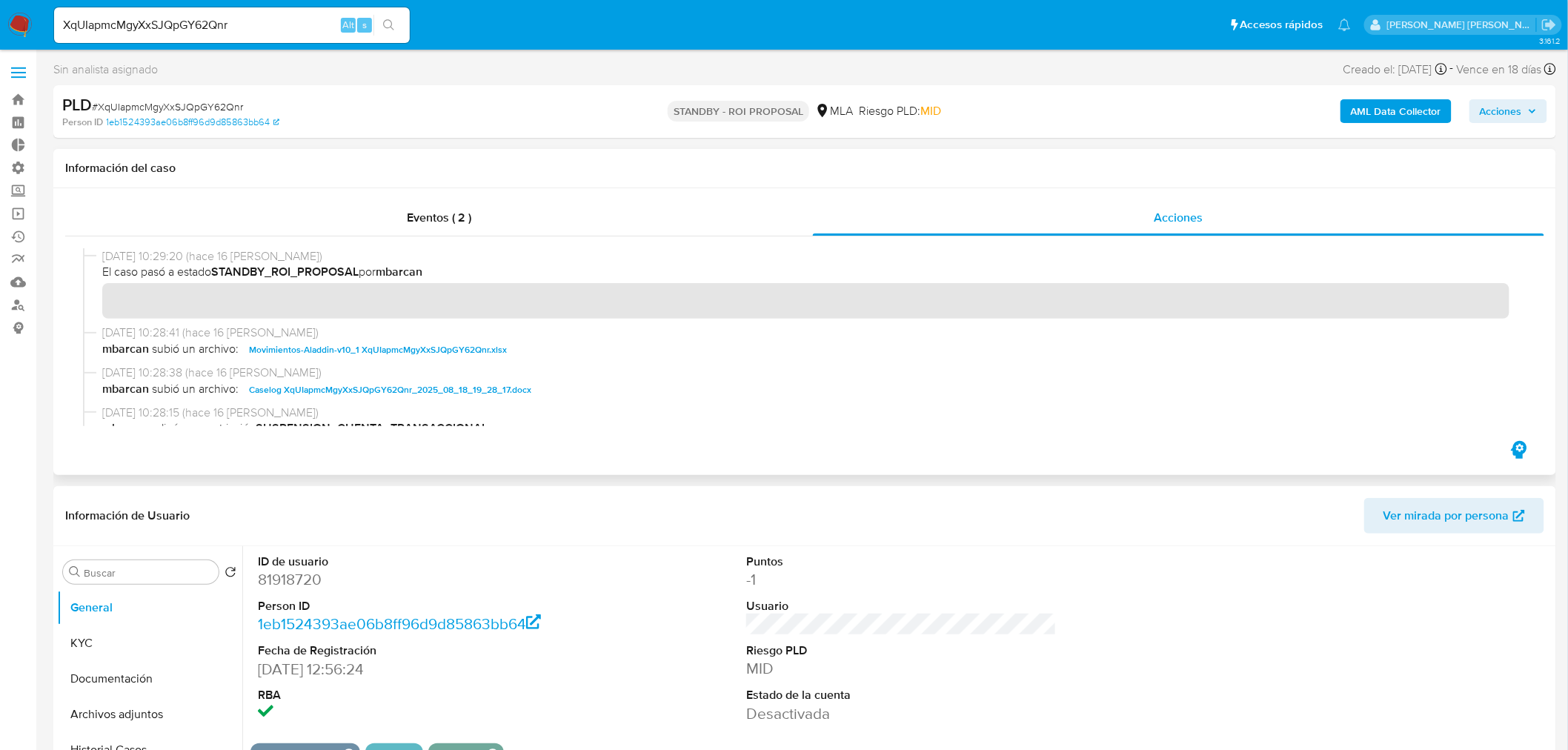
click at [467, 371] on span "10/09/2025 10:28:38 (hace 16 días)" at bounding box center [811, 372] width 1419 height 16
click at [488, 376] on span "10/09/2025 10:28:38 (hace 16 días)" at bounding box center [811, 372] width 1419 height 16
click at [494, 383] on span "Caselog XqUIapmcMgyXxSJQpGY62Qnr_2025_08_18_19_28_17.docx" at bounding box center [390, 389] width 282 height 18
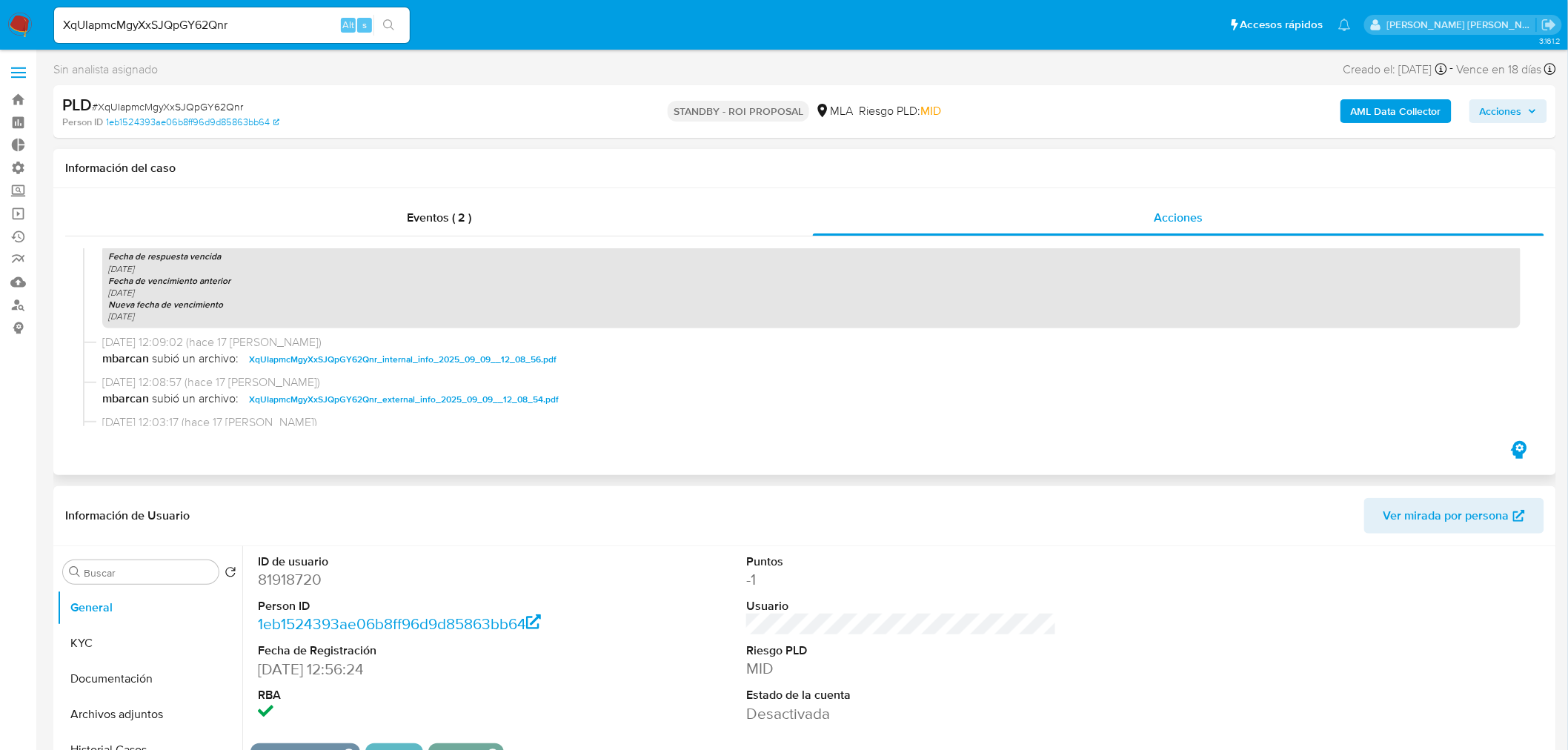
scroll to position [741, 0]
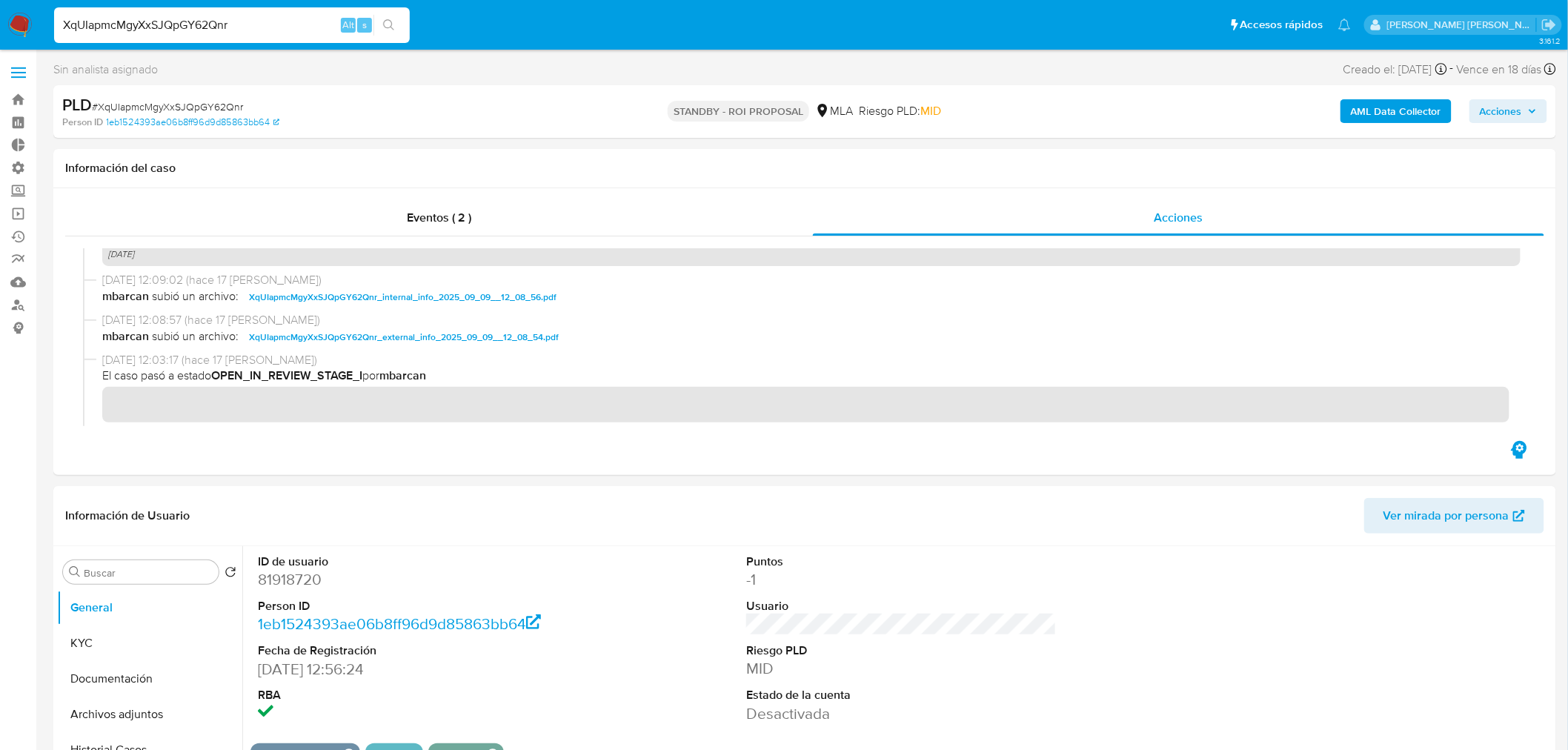
click at [248, 20] on input "XqUIapmcMgyXxSJQpGY62Qnr" at bounding box center [232, 25] width 355 height 19
click at [248, 19] on input "XqUIapmcMgyXxSJQpGY62Qnr" at bounding box center [232, 25] width 355 height 19
paste input "LElrlHJaC6mvAZrVwiwz7vkL"
type input "LElrlHJaC6mvAZrVwiwz7vkL"
drag, startPoint x: 386, startPoint y: 27, endPoint x: 605, endPoint y: 331, distance: 374.7
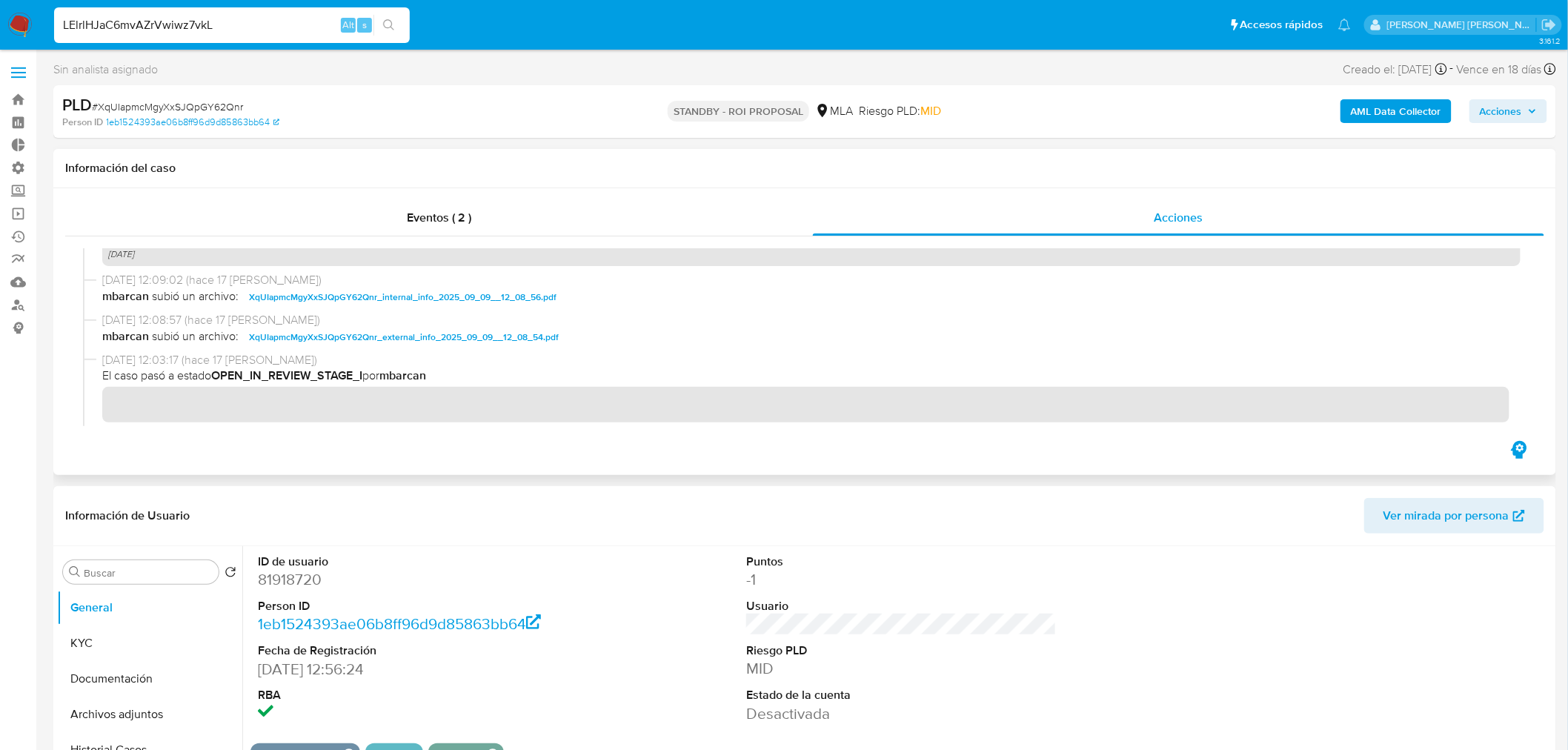
click at [386, 30] on icon "search-icon" at bounding box center [388, 24] width 12 height 12
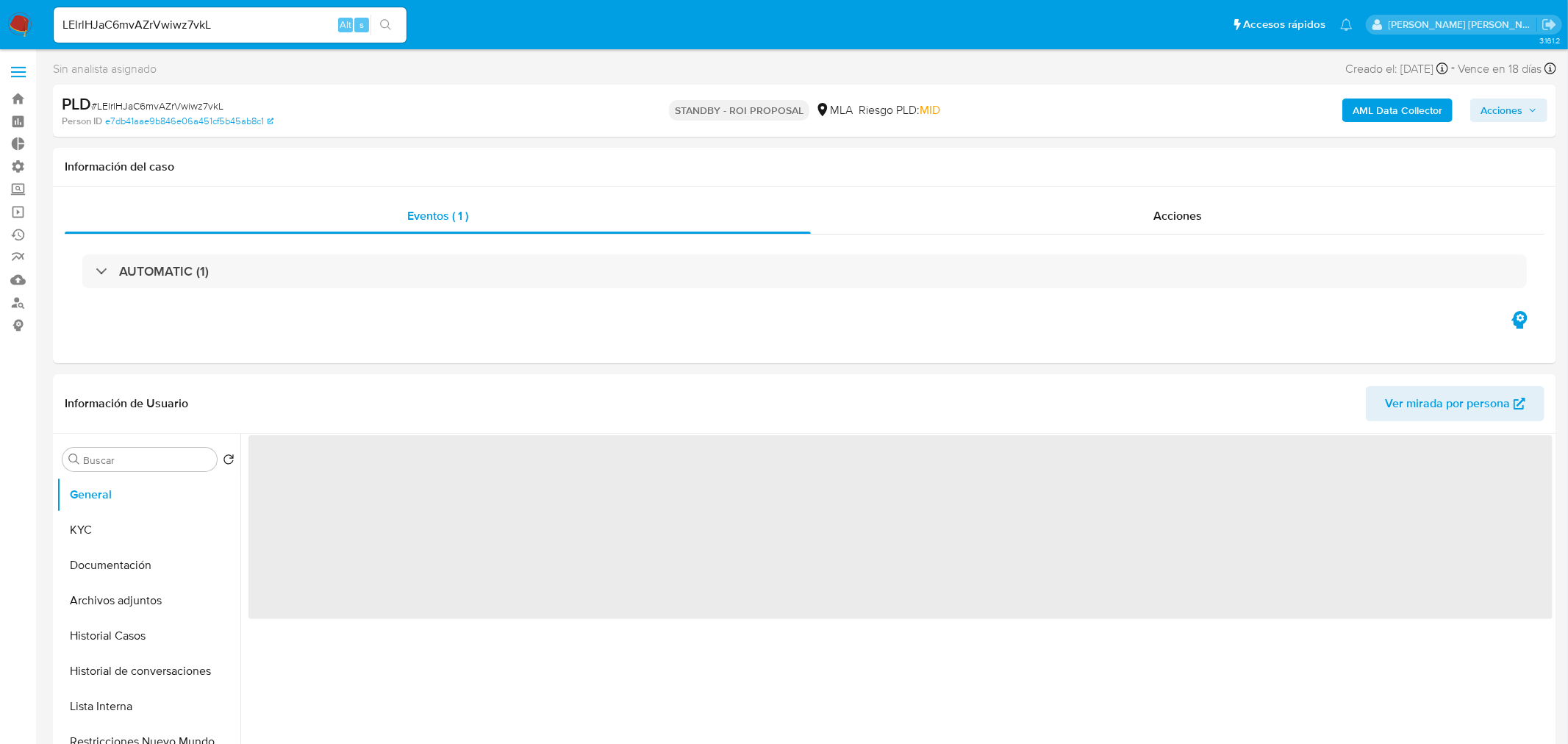
select select "10"
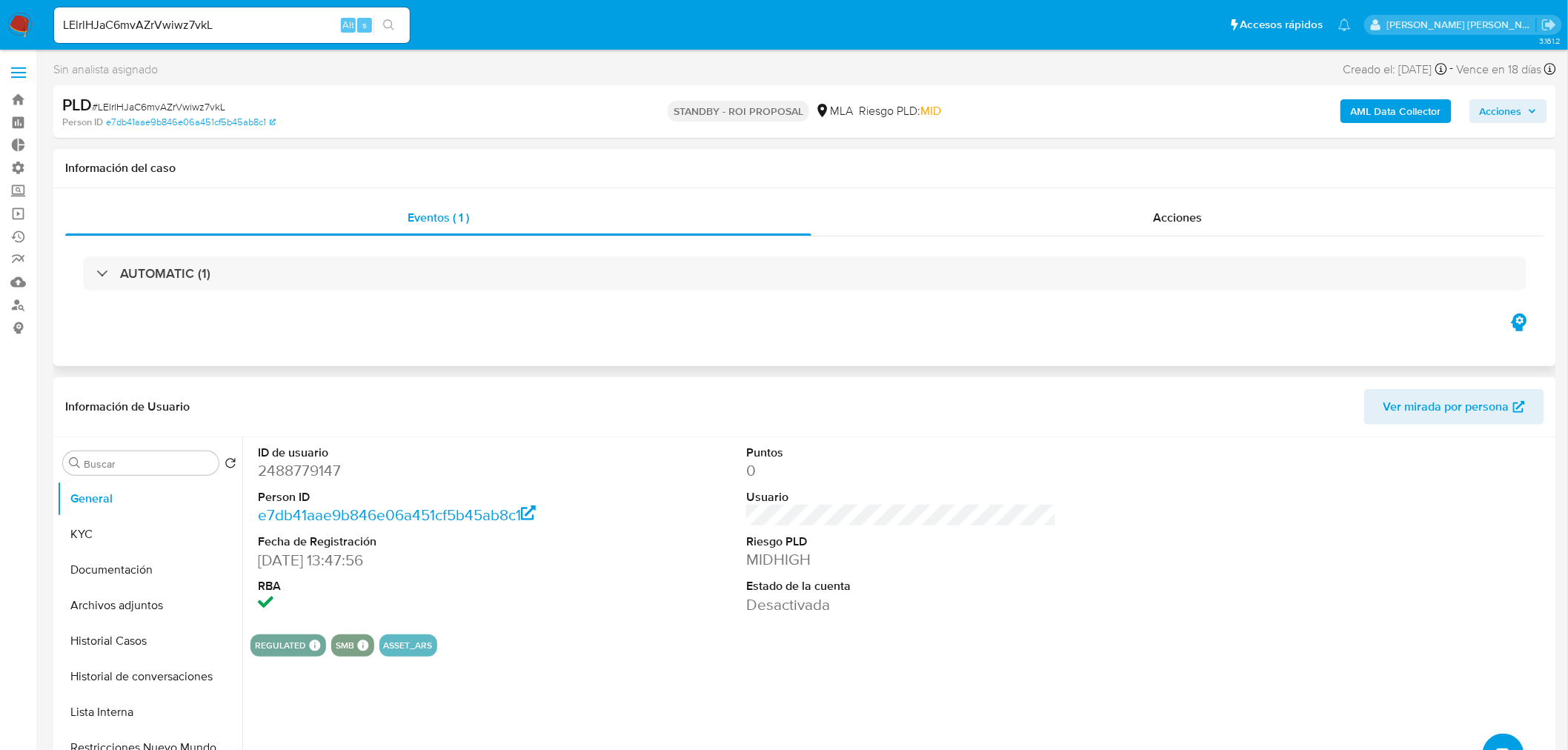
drag, startPoint x: 1226, startPoint y: 219, endPoint x: 1198, endPoint y: 236, distance: 32.8
click at [1222, 216] on div "Acciones" at bounding box center [1178, 218] width 733 height 36
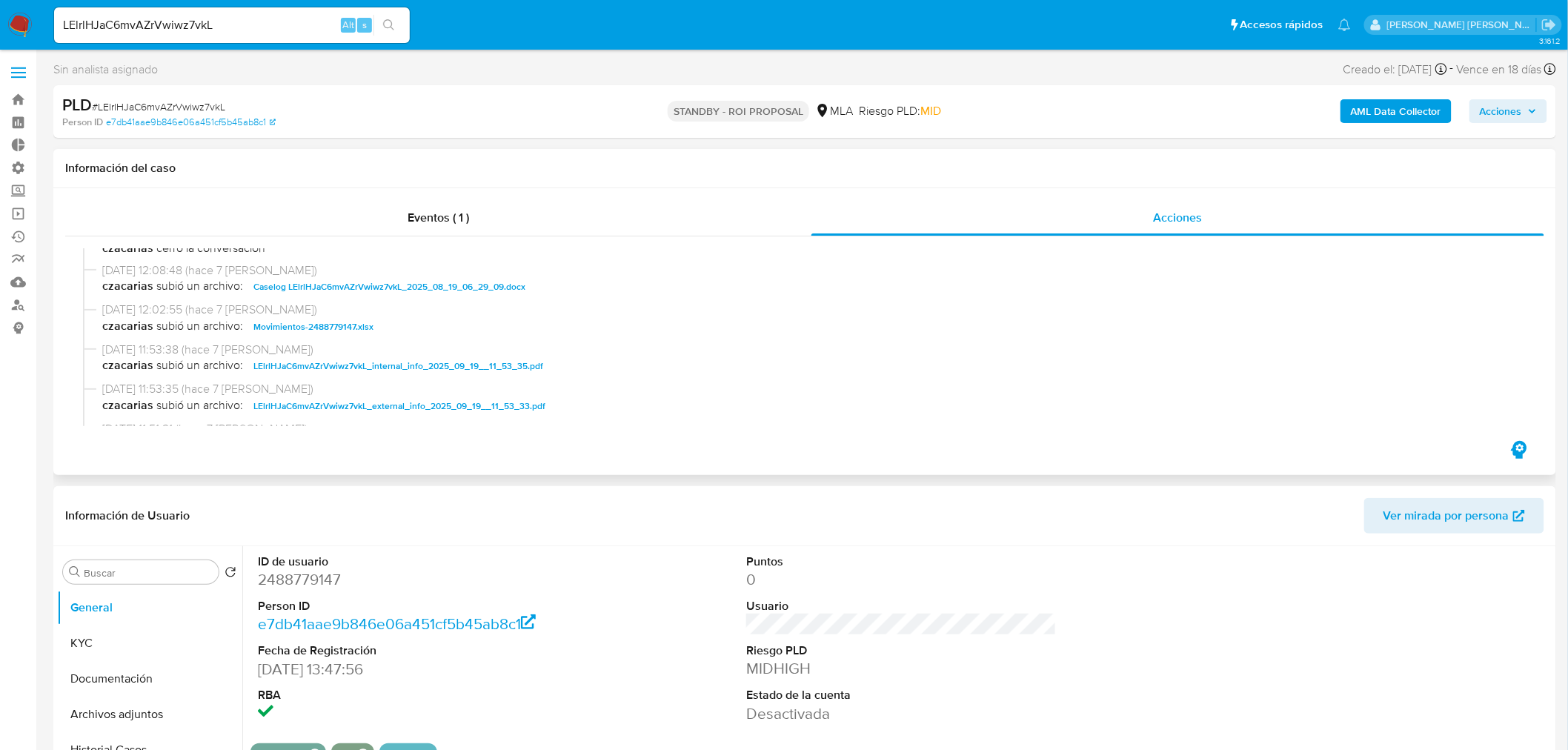
scroll to position [164, 0]
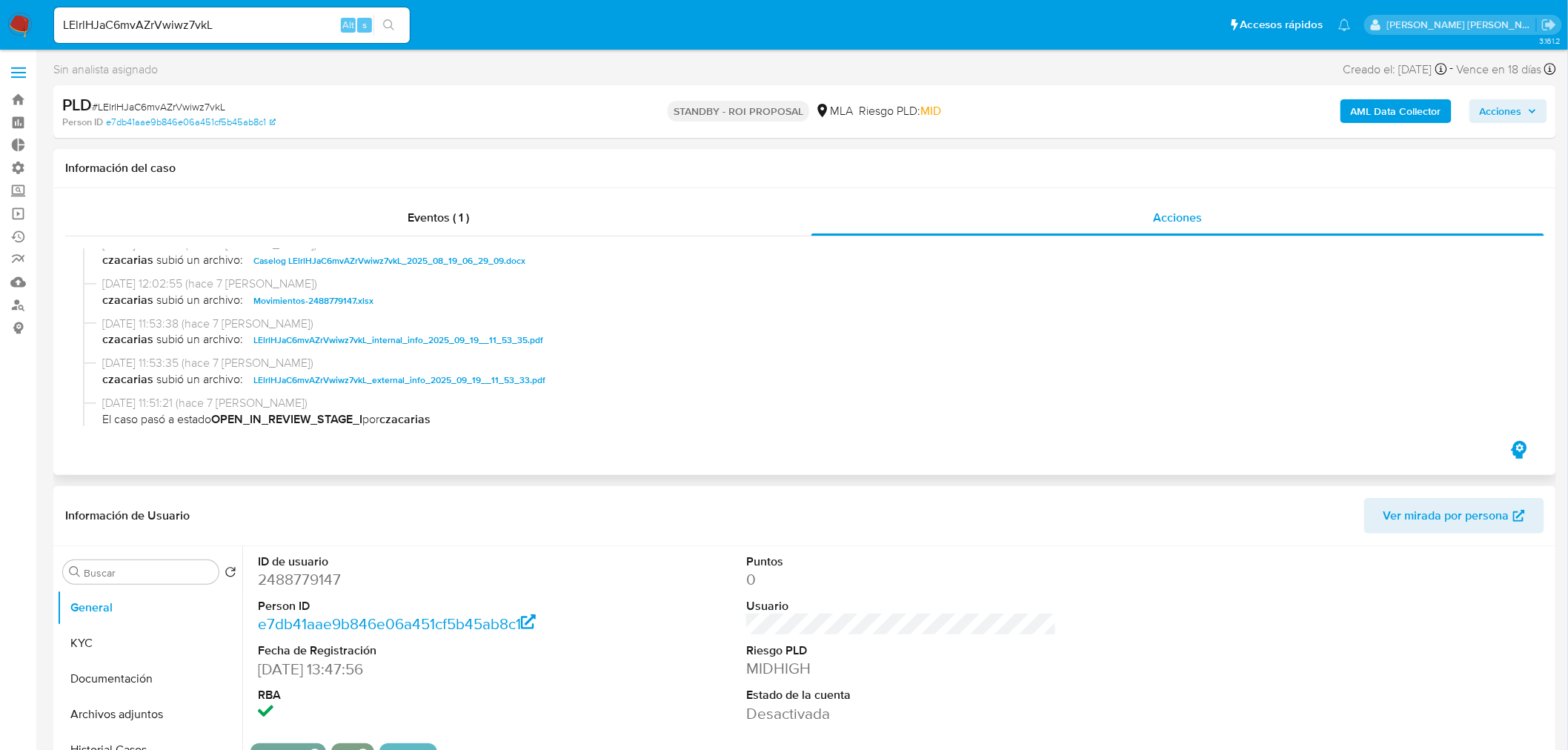
click at [511, 267] on span "Caselog LElrlHJaC6mvAZrVwiwz7vkL_2025_08_19_06_29_09.docx" at bounding box center [389, 260] width 272 height 18
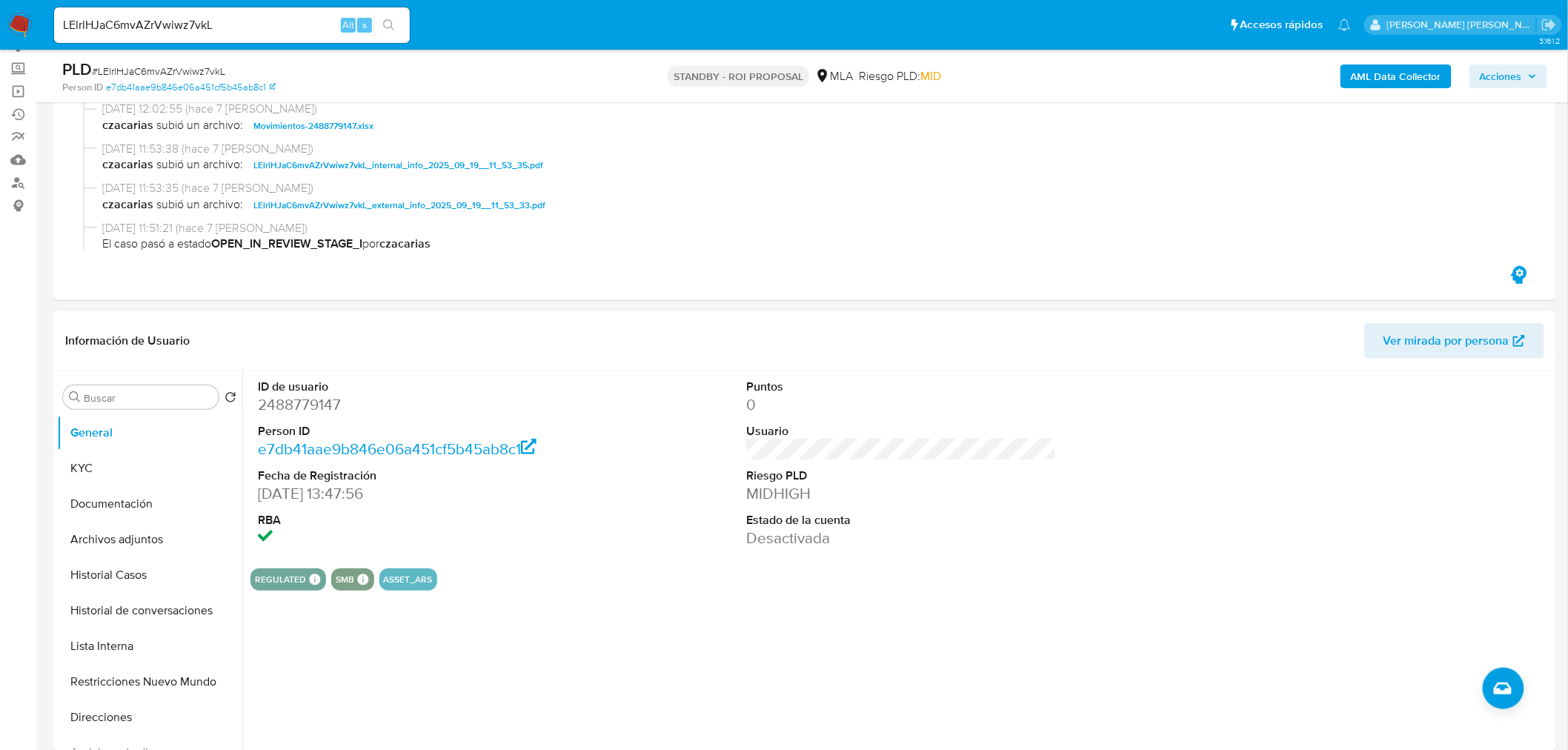
scroll to position [246, 0]
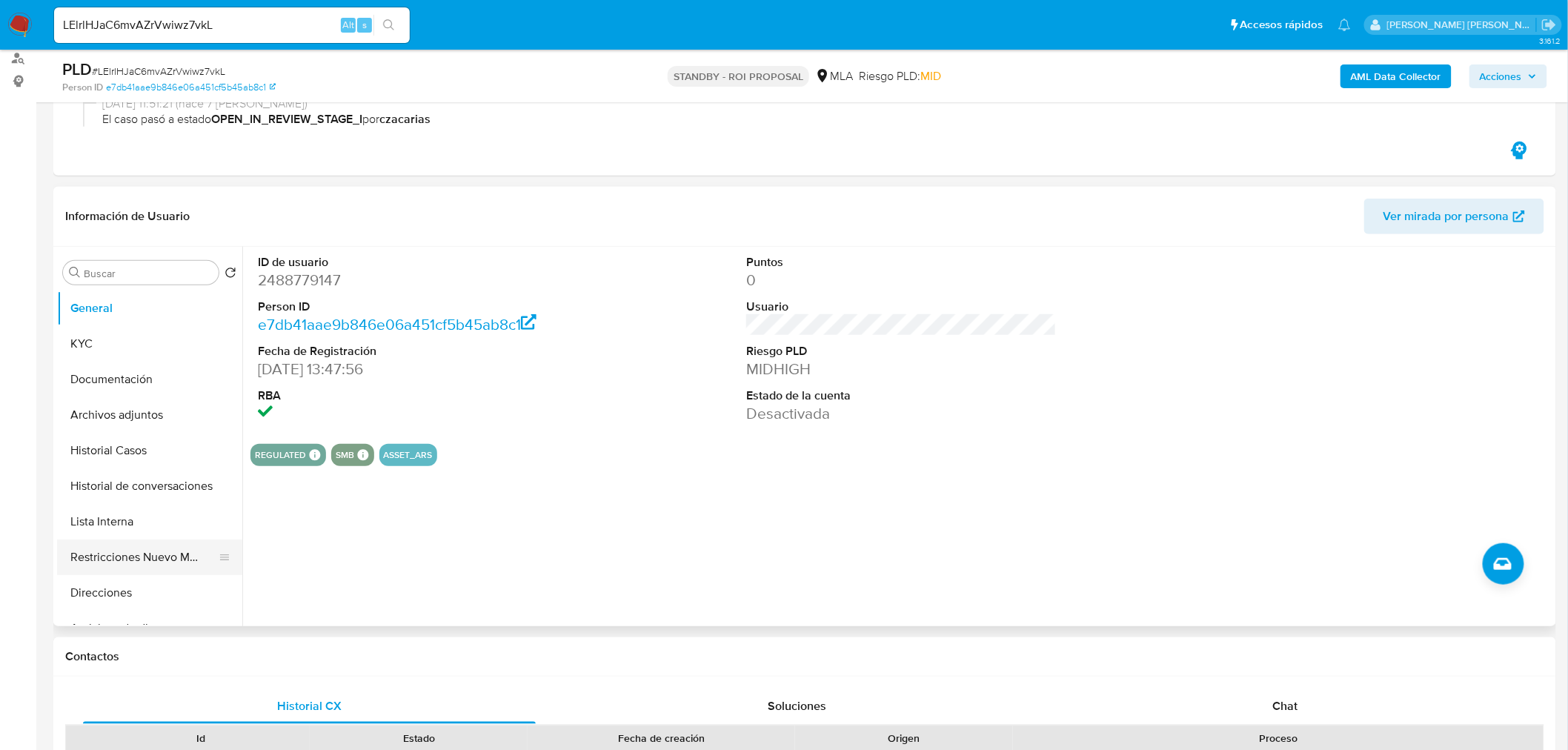
click at [165, 565] on button "Restricciones Nuevo Mundo" at bounding box center [144, 557] width 173 height 36
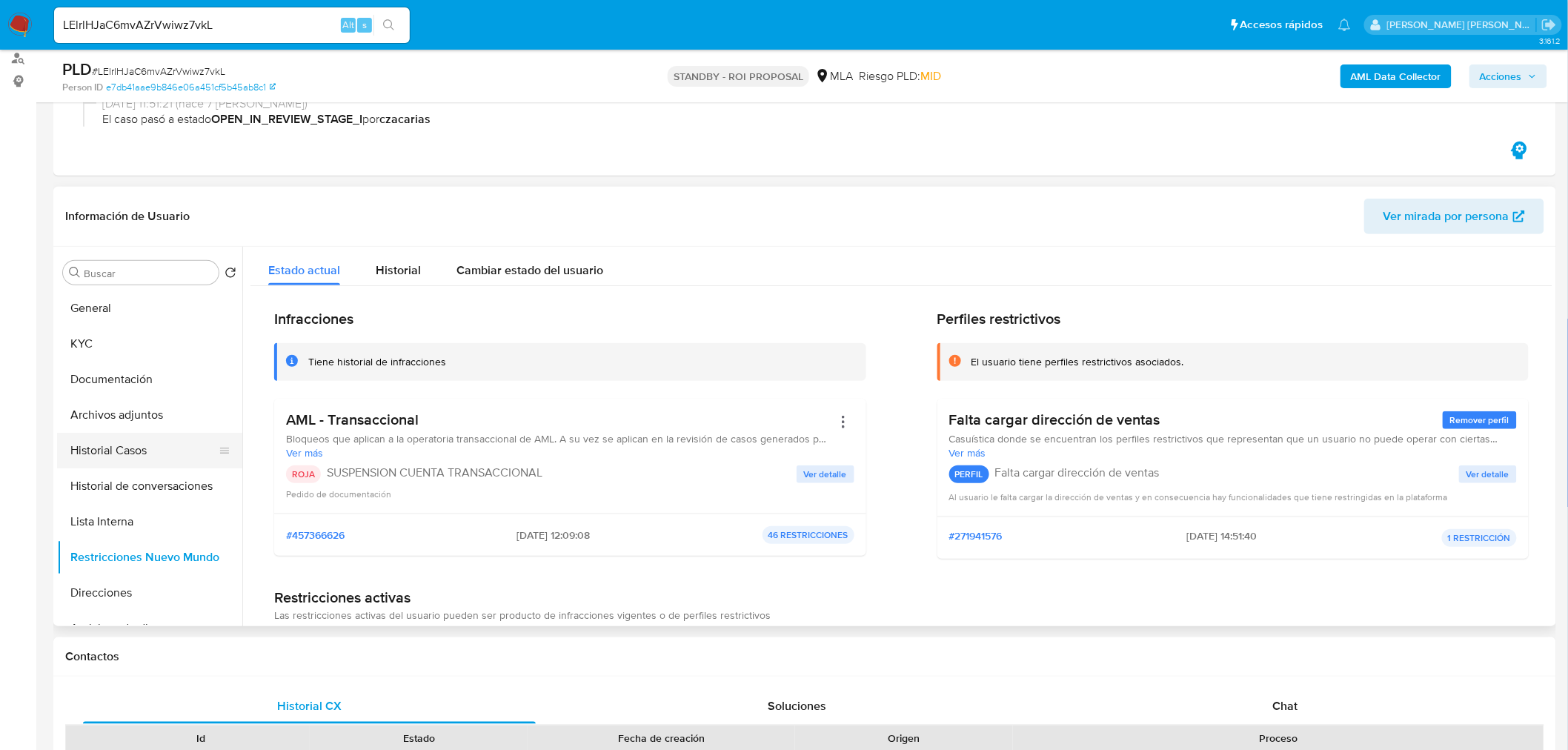
click at [165, 438] on button "Historial Casos" at bounding box center [144, 450] width 173 height 36
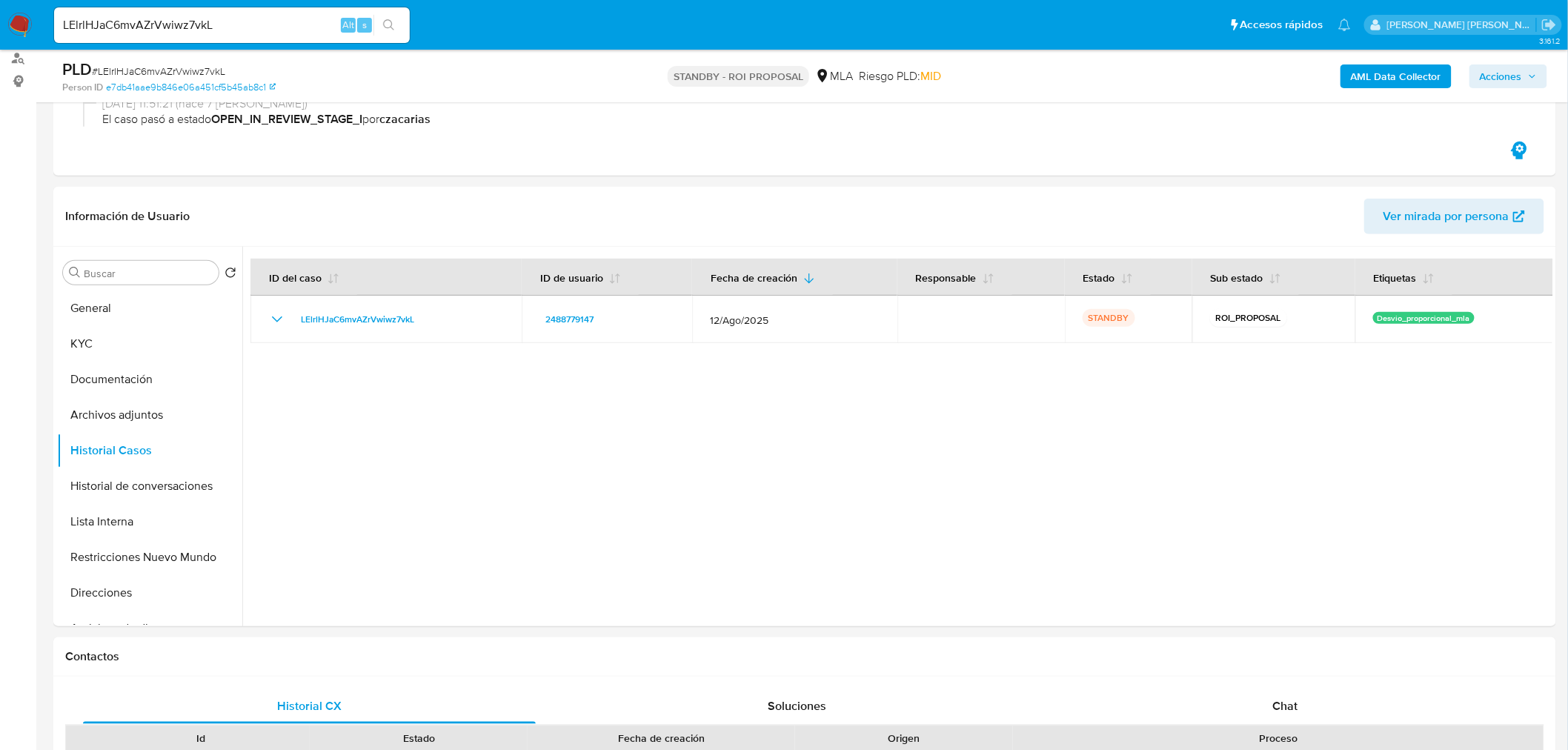
click at [254, 30] on input "LElrlHJaC6mvAZrVwiwz7vkL" at bounding box center [232, 25] width 355 height 19
paste input "G2fxsIr9ZHfqe0JrRYQ2vQC0"
type input "G2fxsIr9ZHfqe0JrRYQ2vQC0"
click at [396, 16] on button "search-icon" at bounding box center [388, 25] width 30 height 21
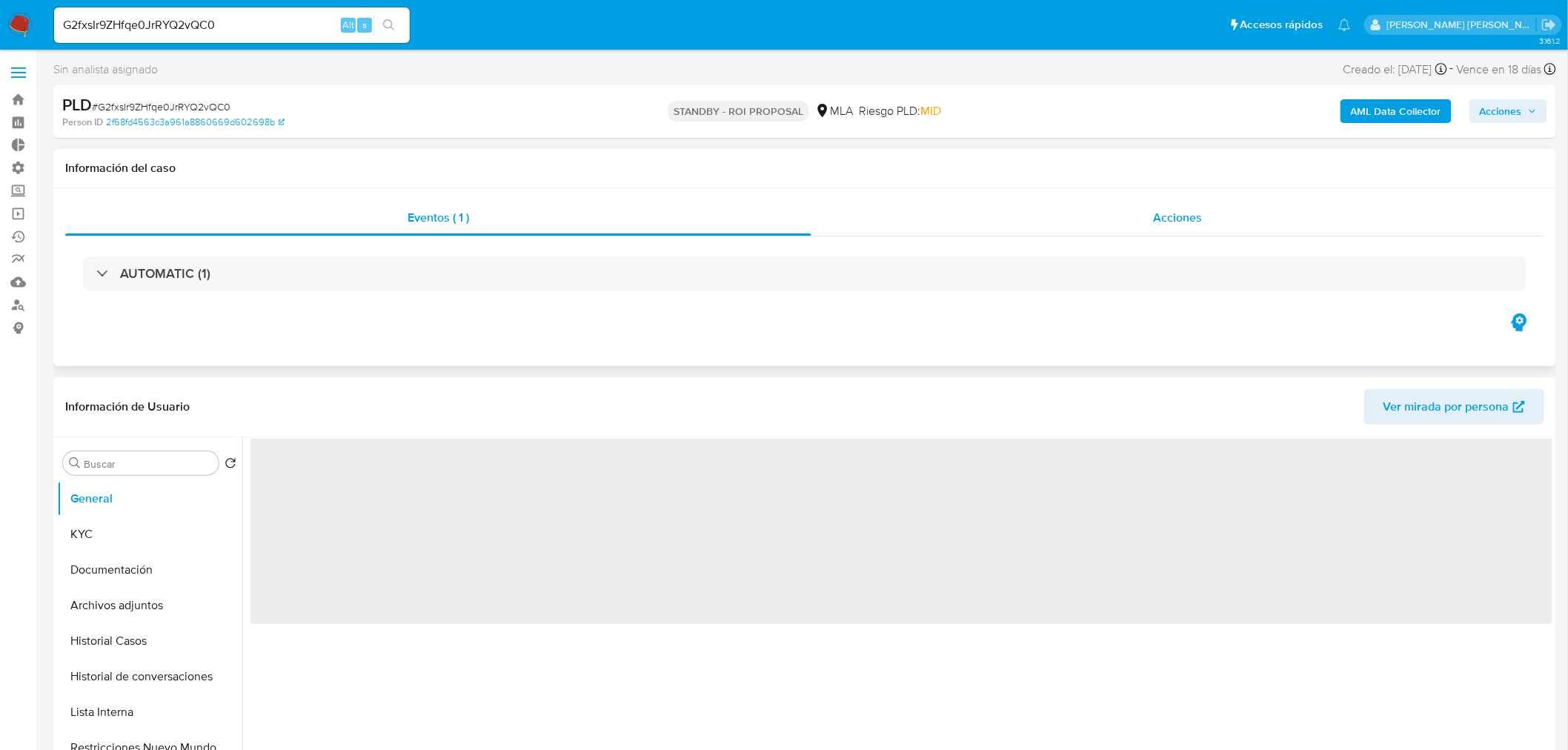
select select "10"
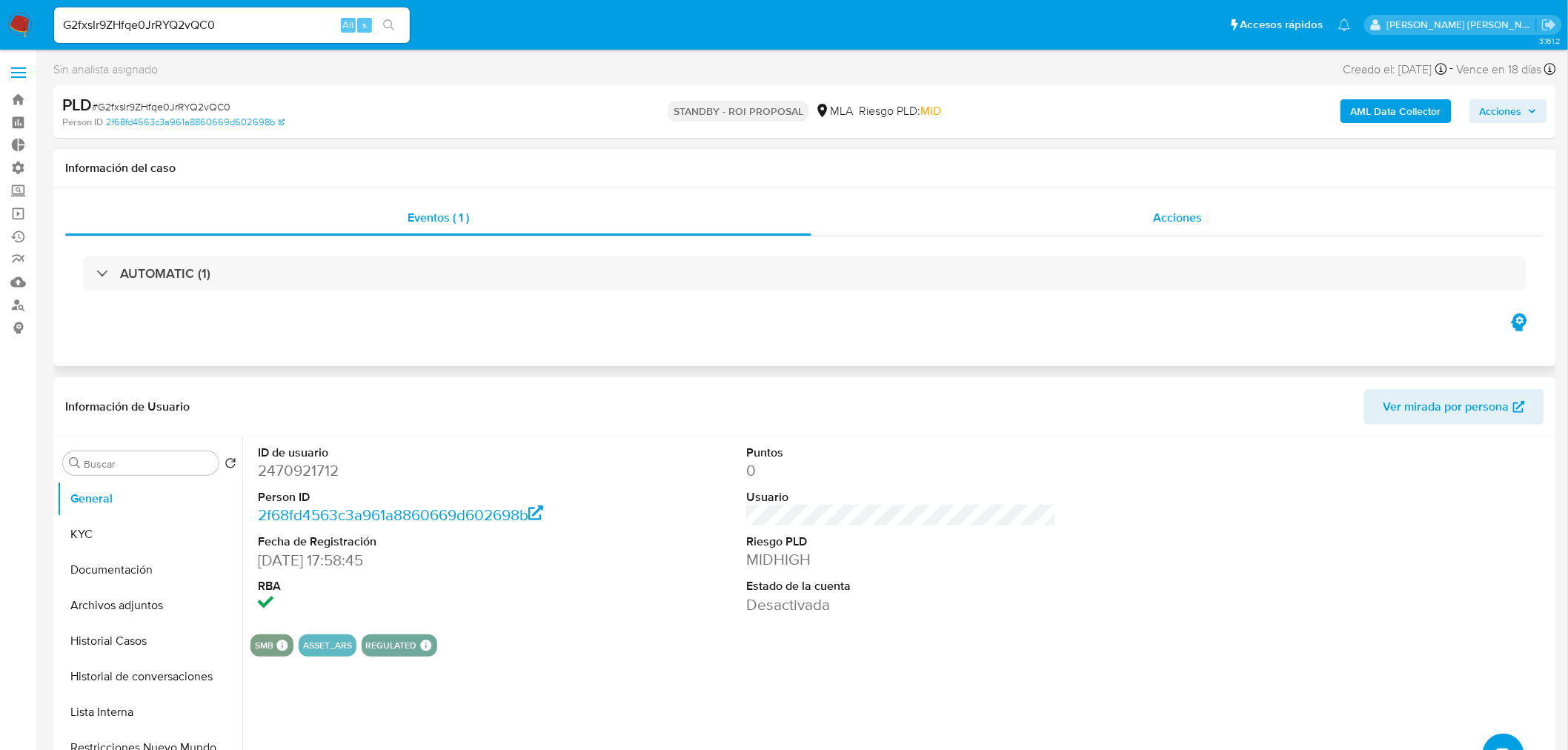
click at [1137, 232] on div "Acciones" at bounding box center [1178, 218] width 733 height 36
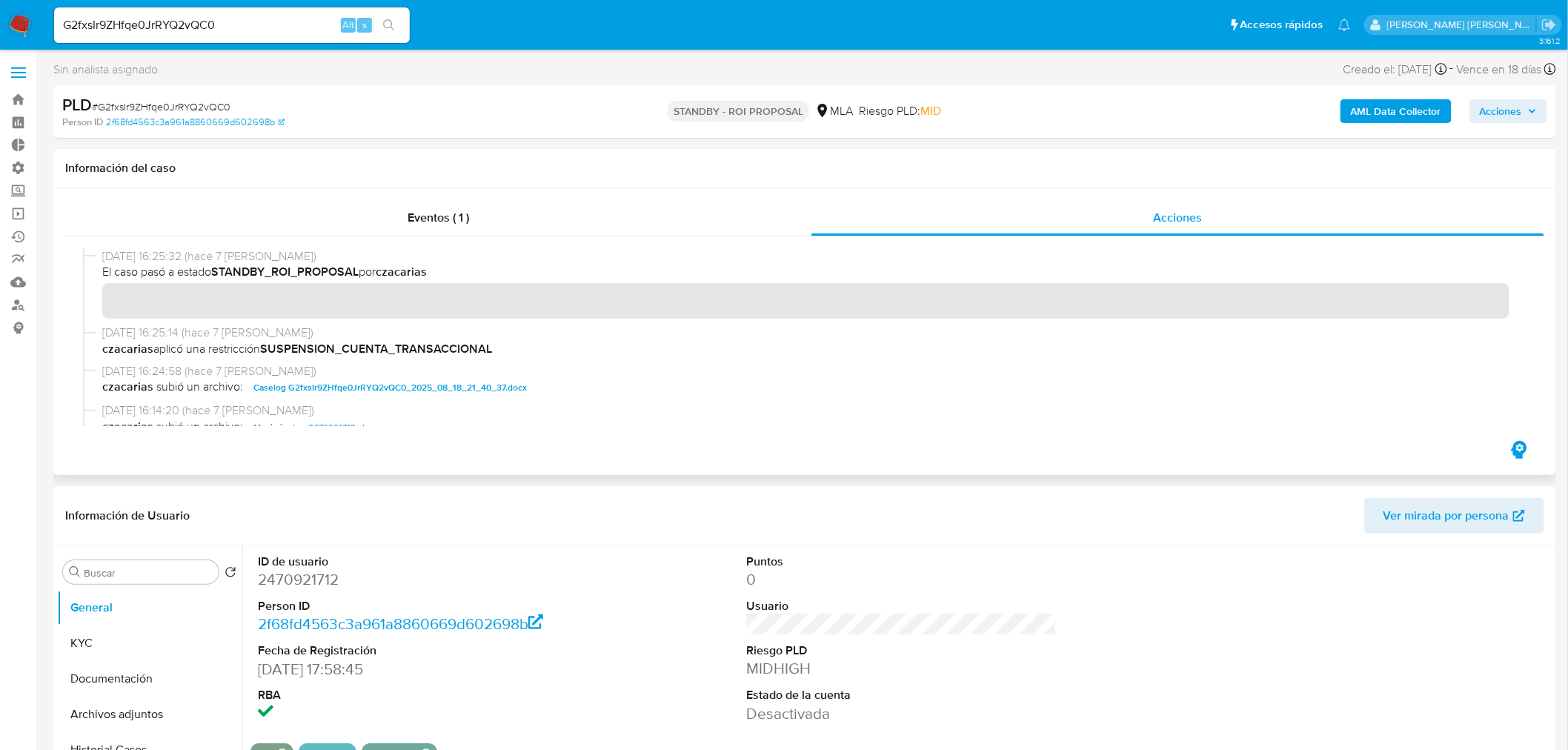
click at [383, 389] on span "Caselog G2fxsIr9ZHfqe0JrRYQ2vQC0_2025_08_18_21_40_37.docx" at bounding box center [390, 387] width 274 height 18
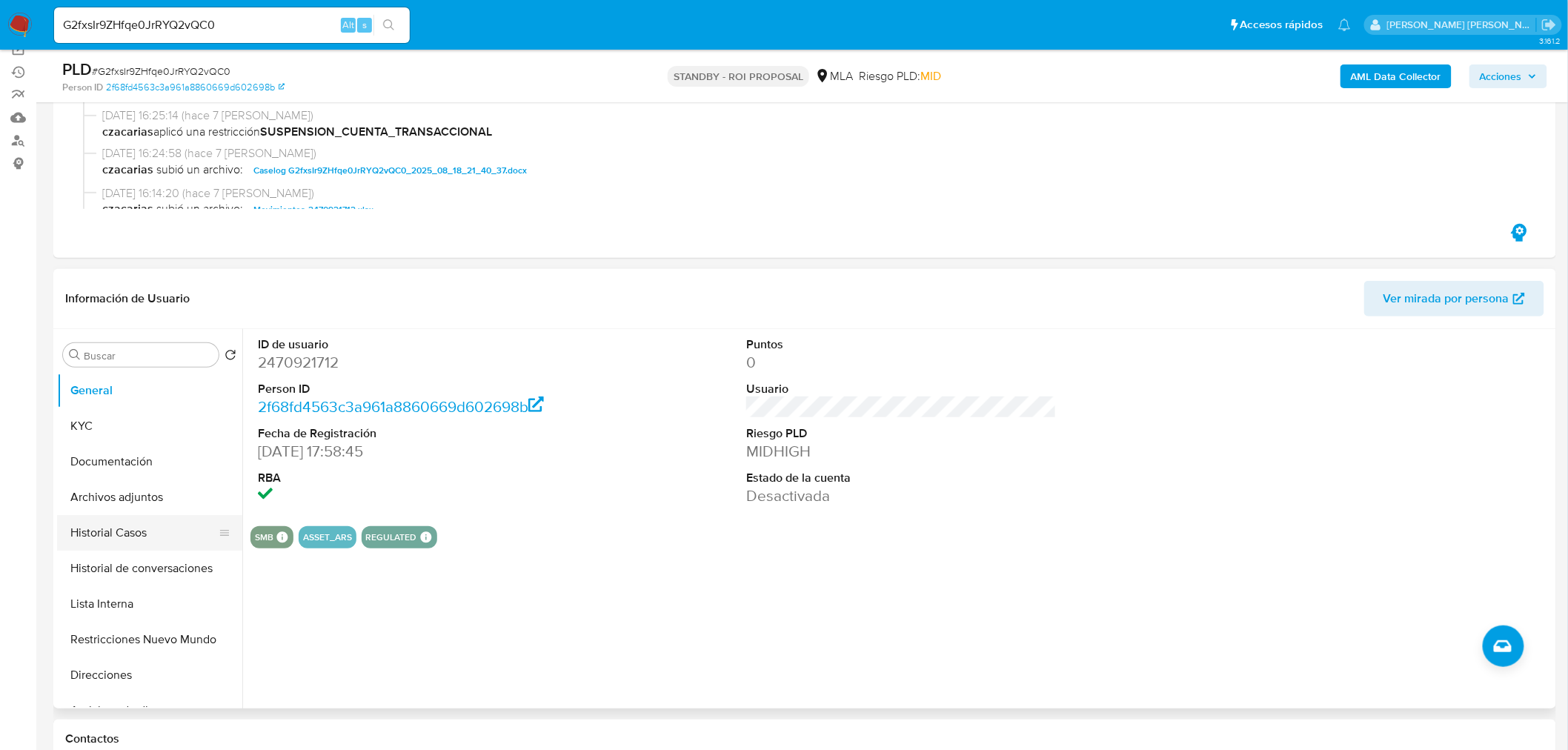
click at [122, 533] on button "Historial Casos" at bounding box center [144, 533] width 173 height 36
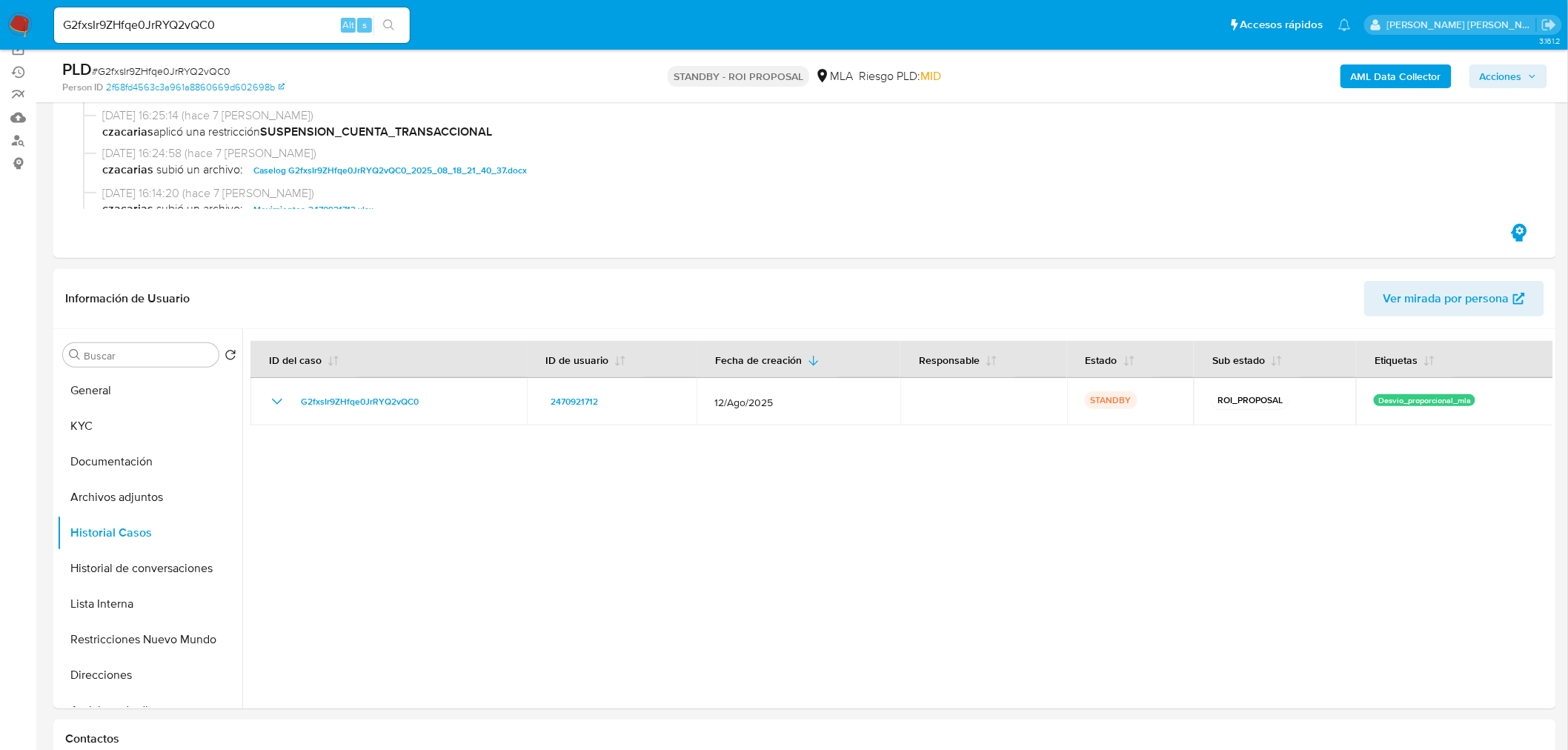
click at [241, 16] on input "G2fxsIr9ZHfqe0JrRYQ2vQC0" at bounding box center [232, 25] width 355 height 19
click at [242, 16] on input "G2fxsIr9ZHfqe0JrRYQ2vQC0" at bounding box center [232, 25] width 355 height 19
paste input "IiOwXEYVWT7642nFrBCgbRSV"
type input "IiOwXEYVWT7642nFrBCgbRSV"
click at [410, 26] on li "IiOwXEYVWT7642nFrBCgbRSV Alt s" at bounding box center [232, 23] width 363 height 37
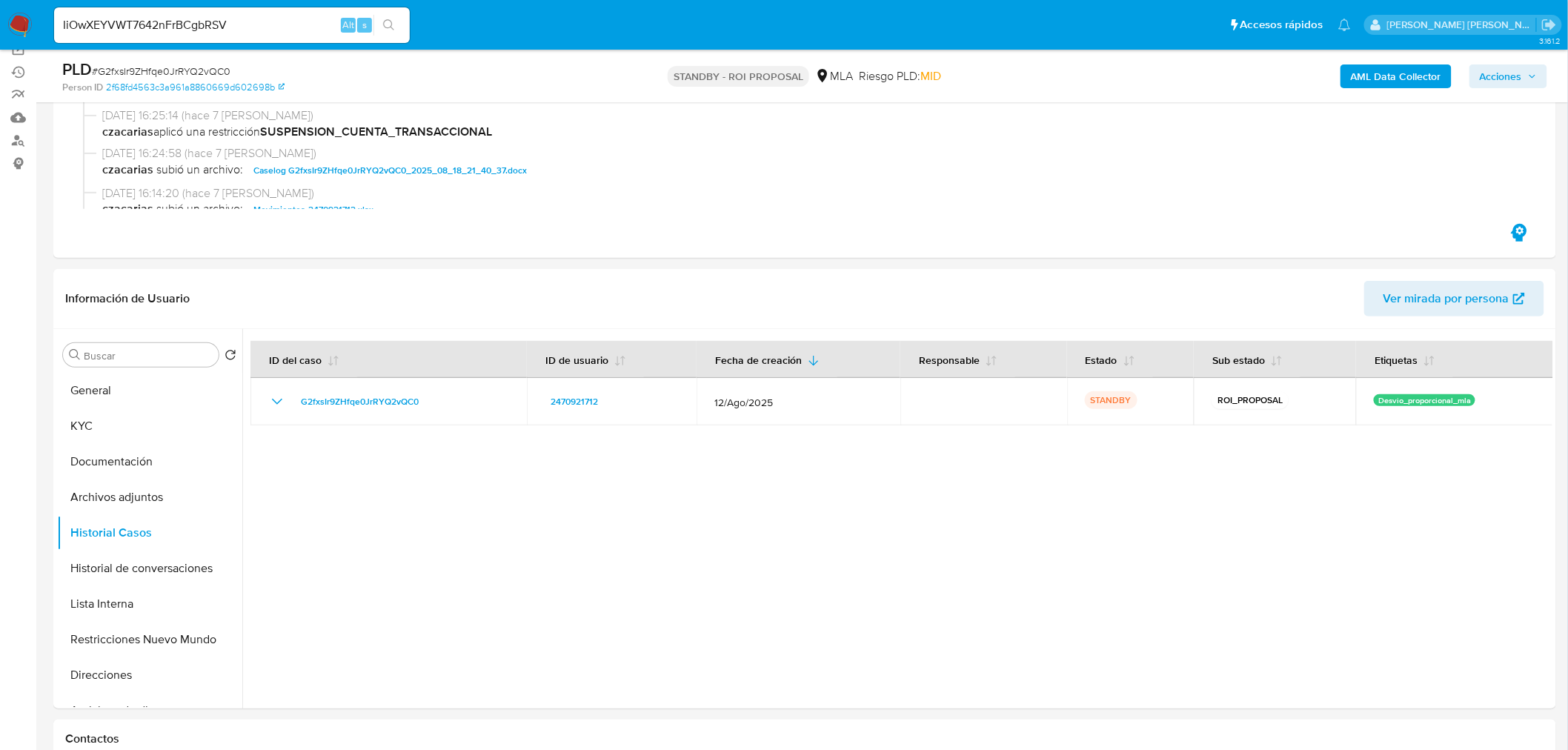
click at [400, 19] on button "search-icon" at bounding box center [388, 25] width 30 height 21
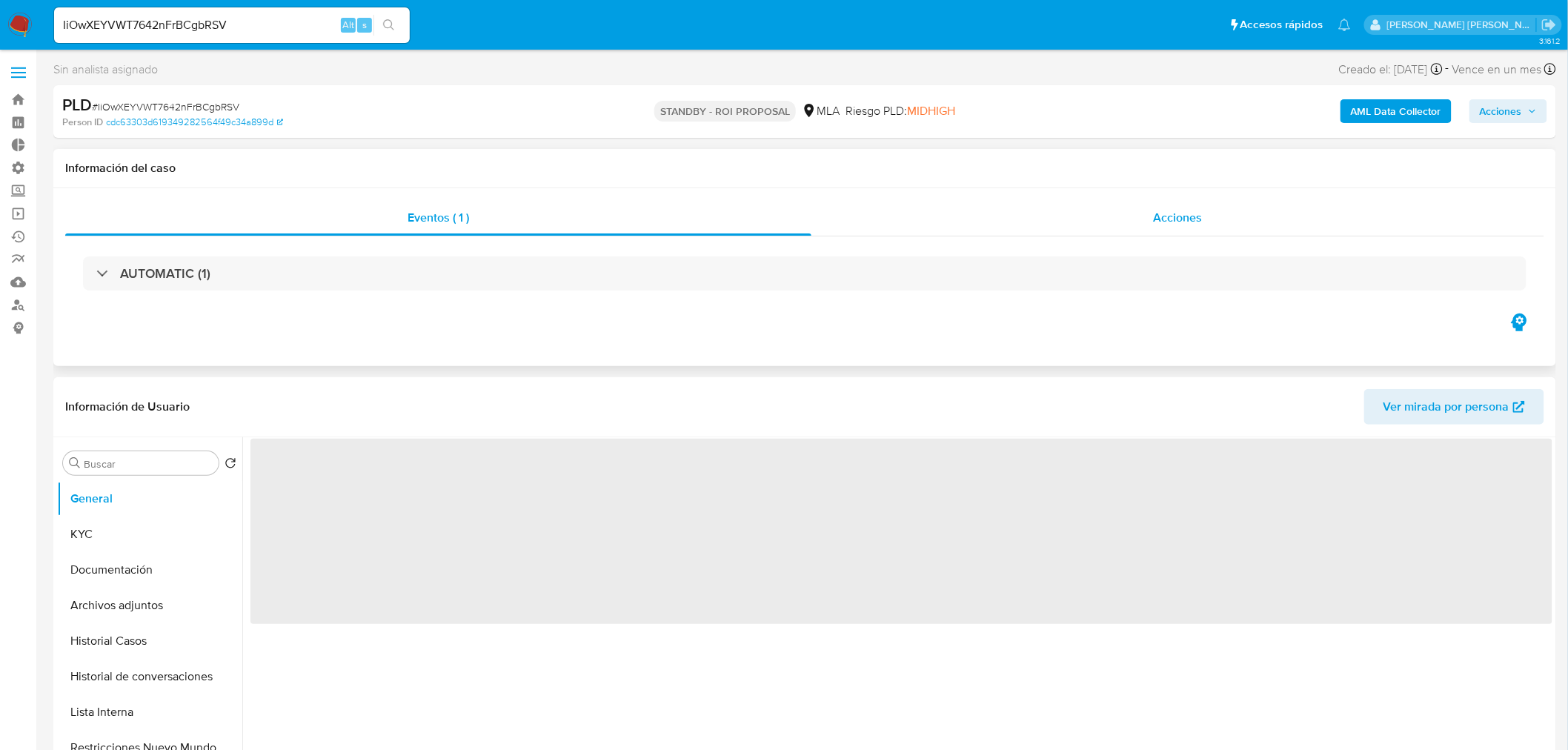
click at [1147, 219] on div "Acciones" at bounding box center [1178, 218] width 733 height 36
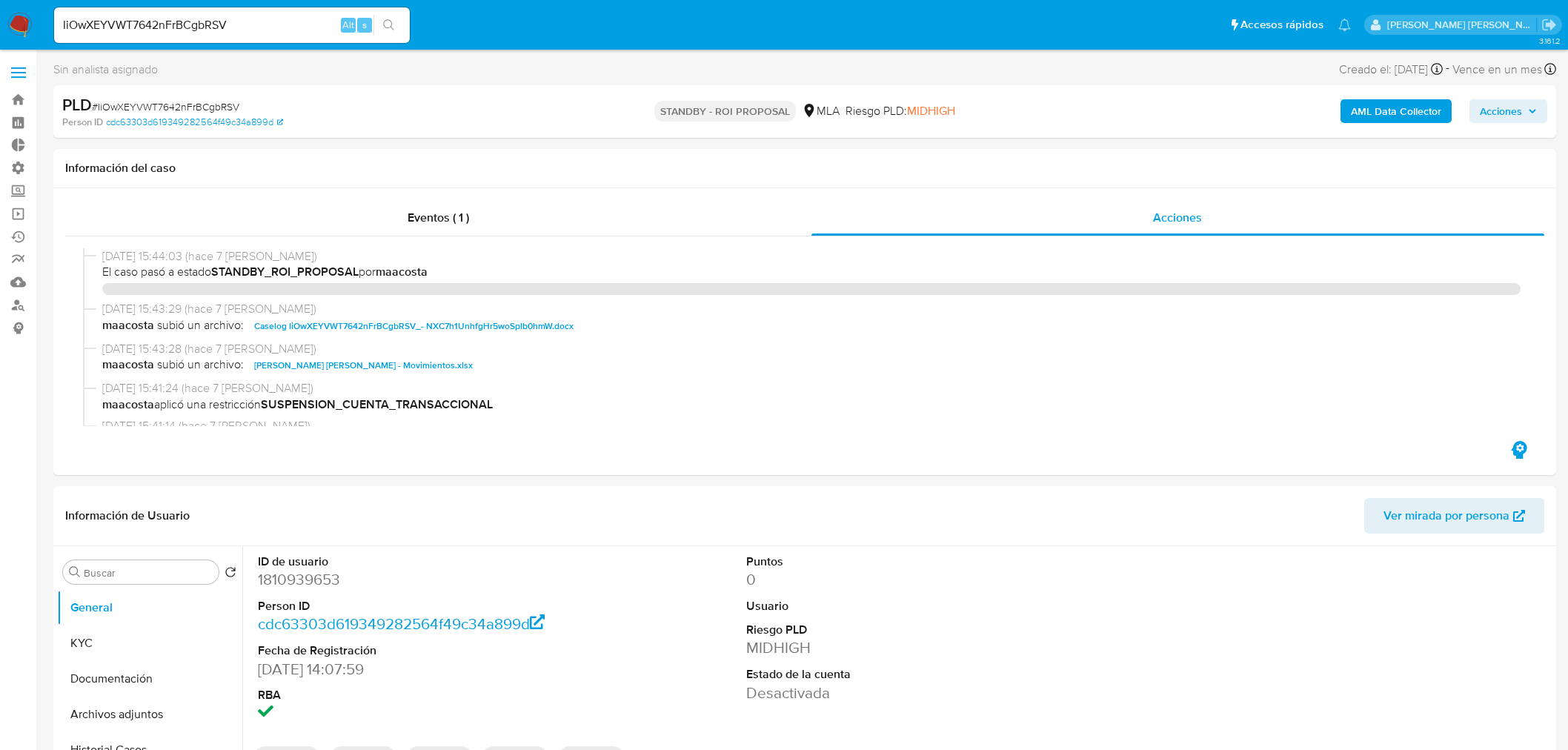
select select "10"
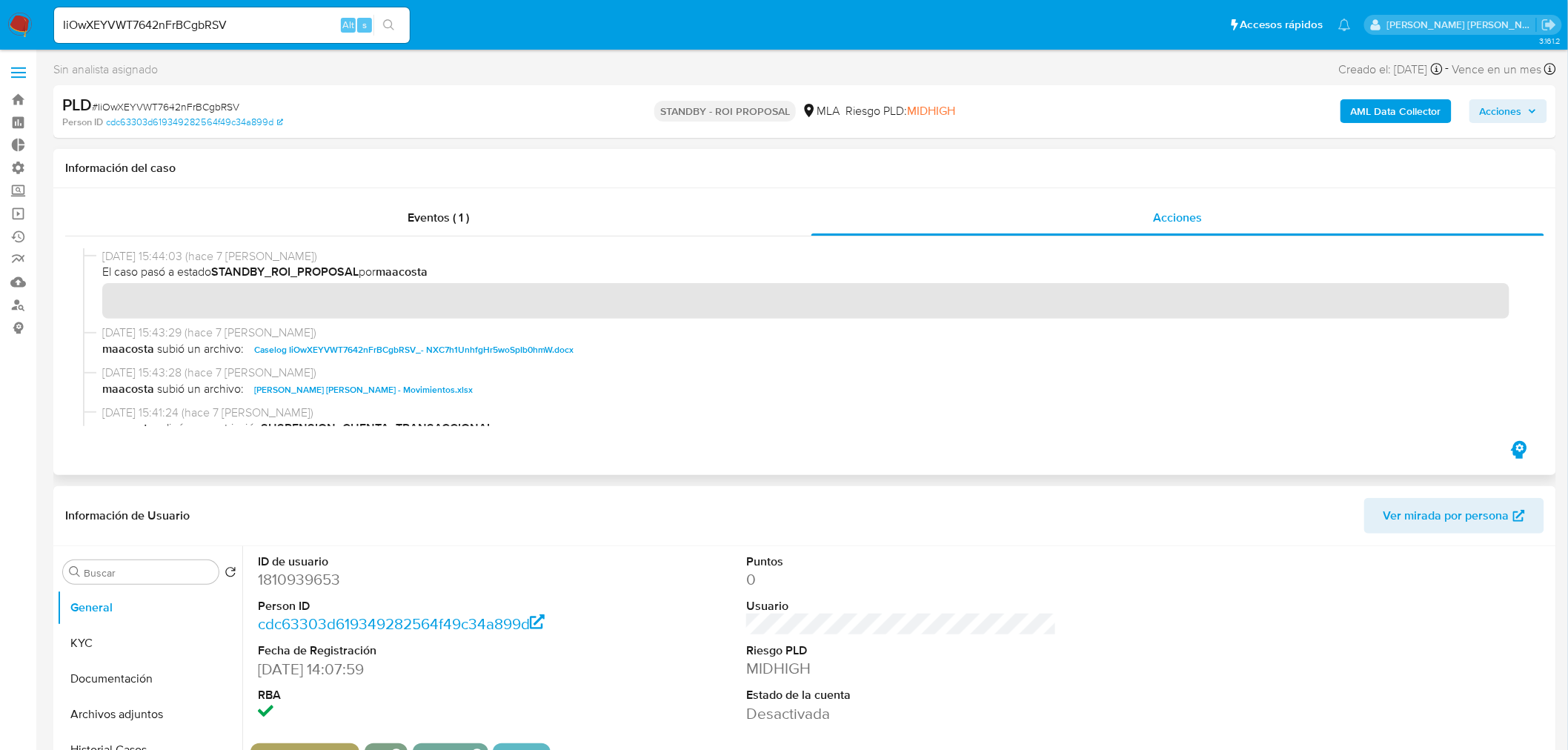
click at [517, 349] on span "Caselog IiOwXEYVWT7642nFrBCgbRSV_- NXC7h1UnhfgHr5woSpIb0hmW.docx" at bounding box center [414, 350] width 320 height 18
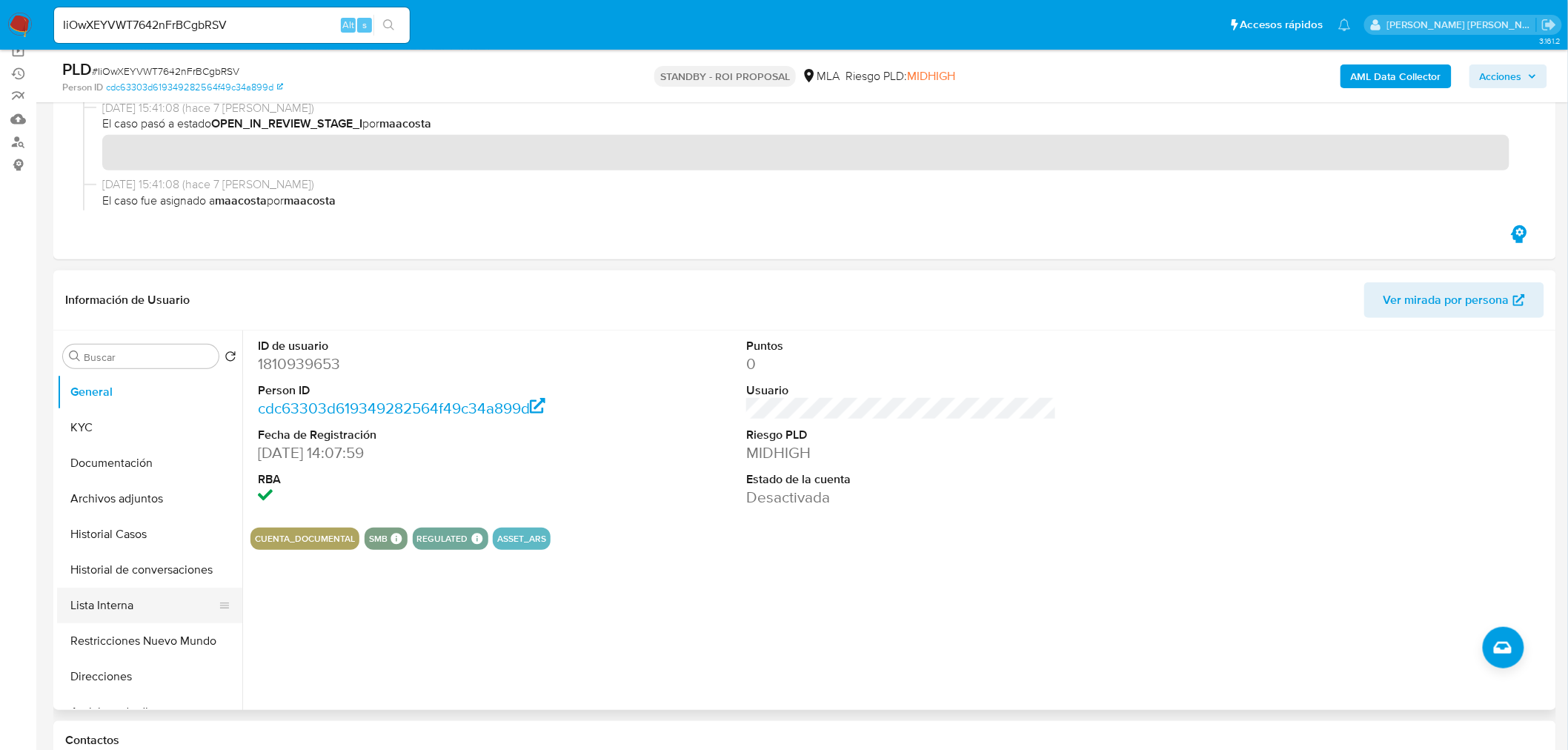
scroll to position [164, 0]
click at [149, 543] on button "Historial Casos" at bounding box center [144, 533] width 173 height 36
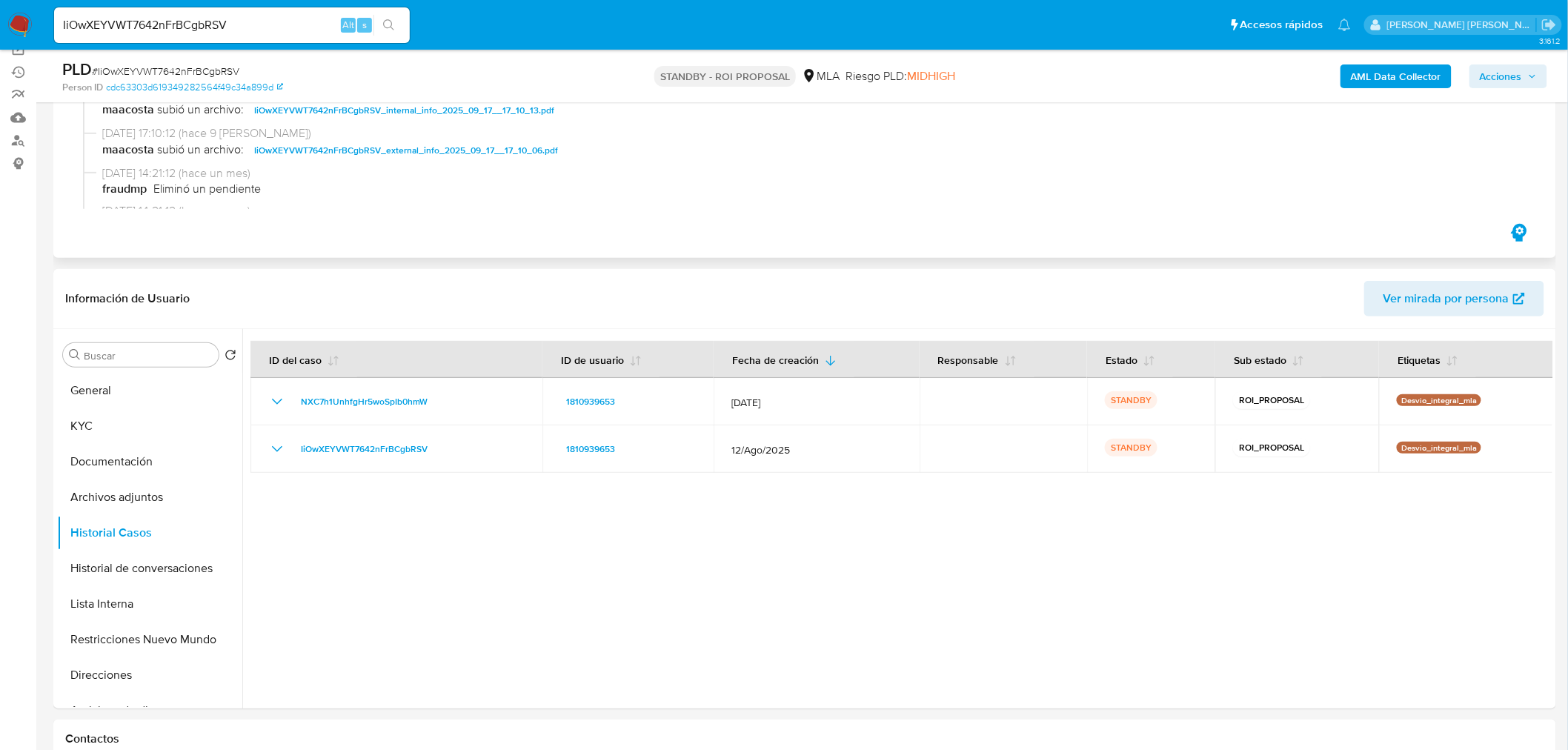
scroll to position [741, 0]
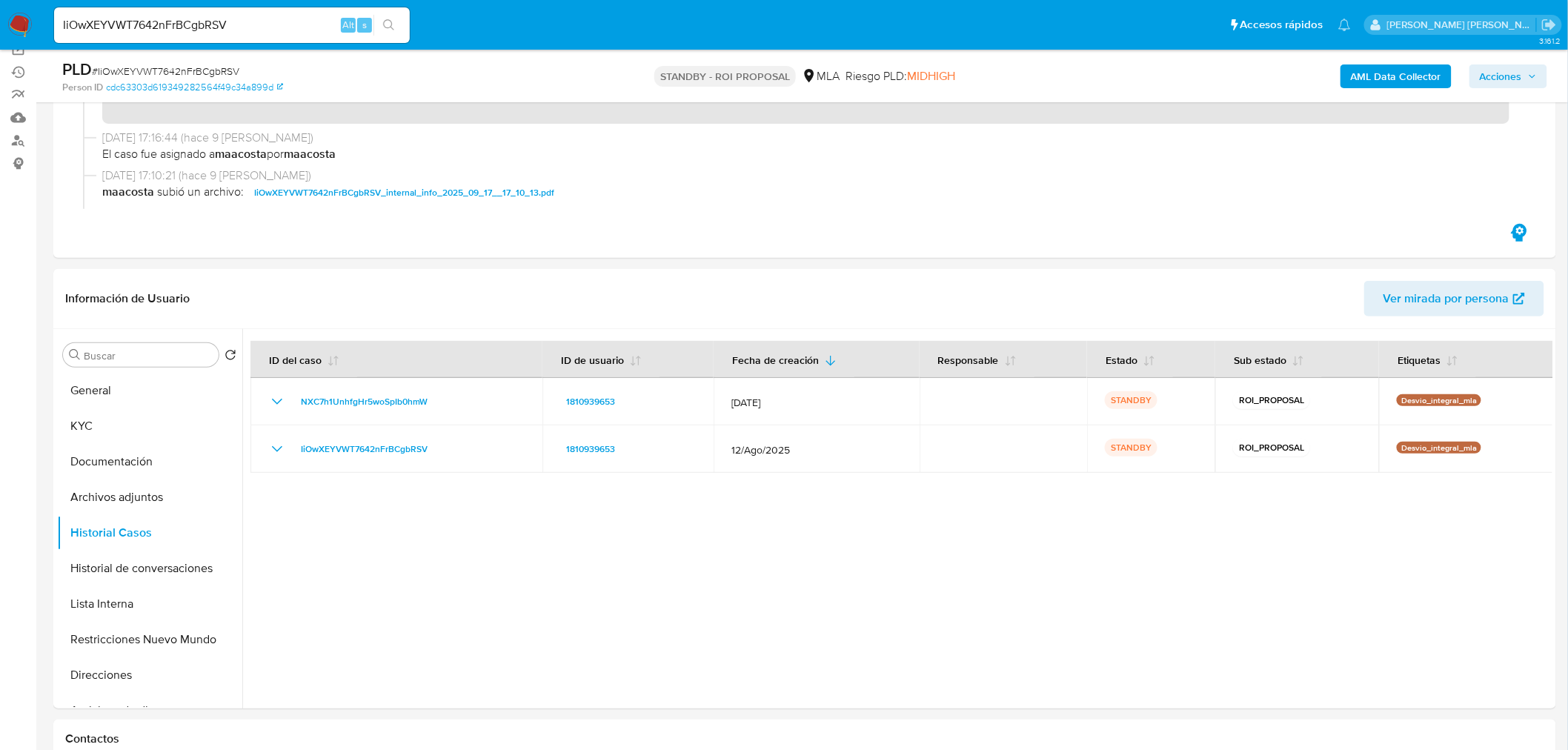
click at [243, 30] on input "IiOwXEYVWT7642nFrBCgbRSV" at bounding box center [232, 25] width 355 height 19
drag, startPoint x: 243, startPoint y: 30, endPoint x: 314, endPoint y: 23, distance: 71.3
click at [243, 30] on input "IiOwXEYVWT7642nFrBCgbRSV" at bounding box center [232, 25] width 355 height 19
paste input "Z5lBoHlZtGAgKkSL5QfrXkjA"
type input "Z5lBoHlZtGAgKkSL5QfrXkjA"
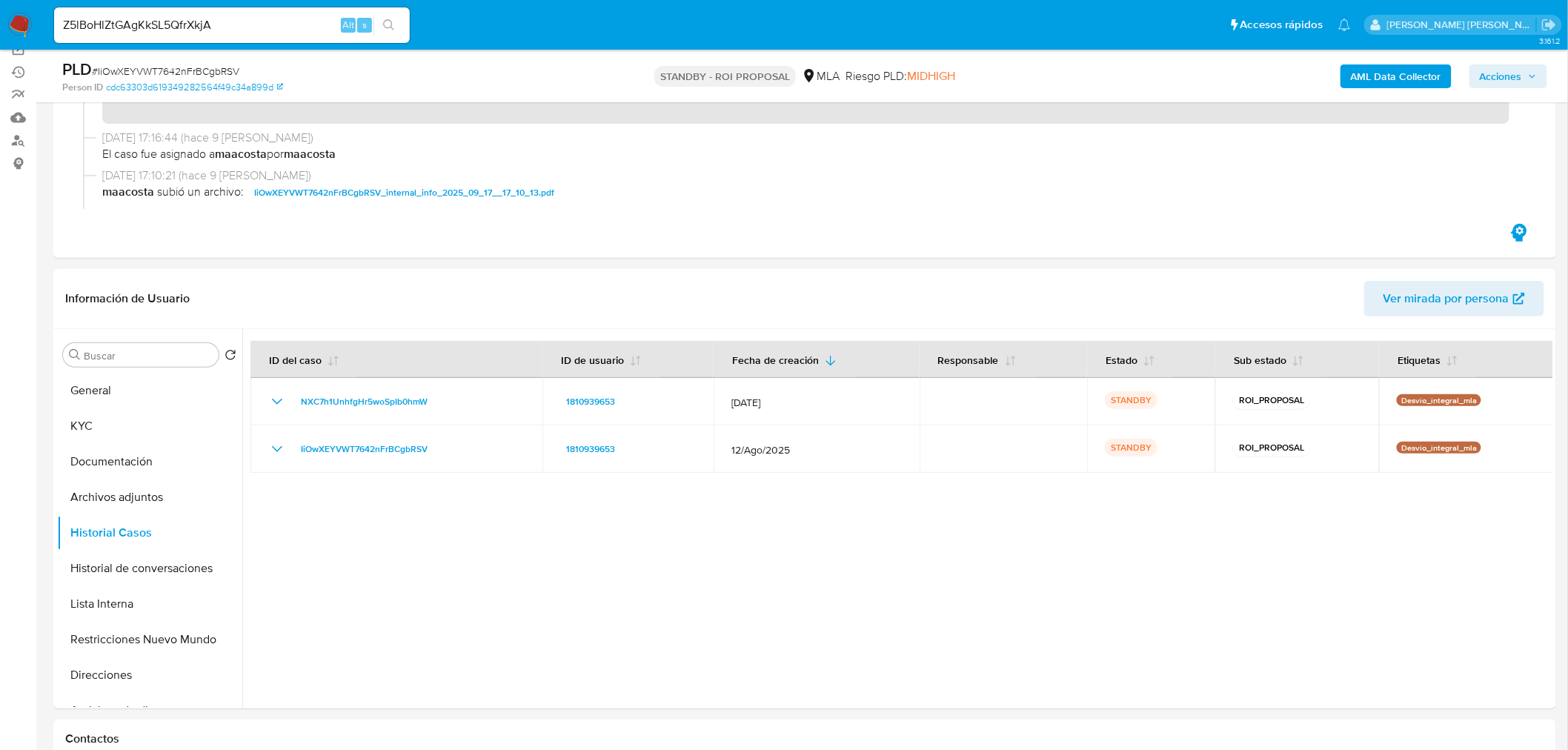
click at [388, 28] on icon "search-icon" at bounding box center [388, 24] width 12 height 12
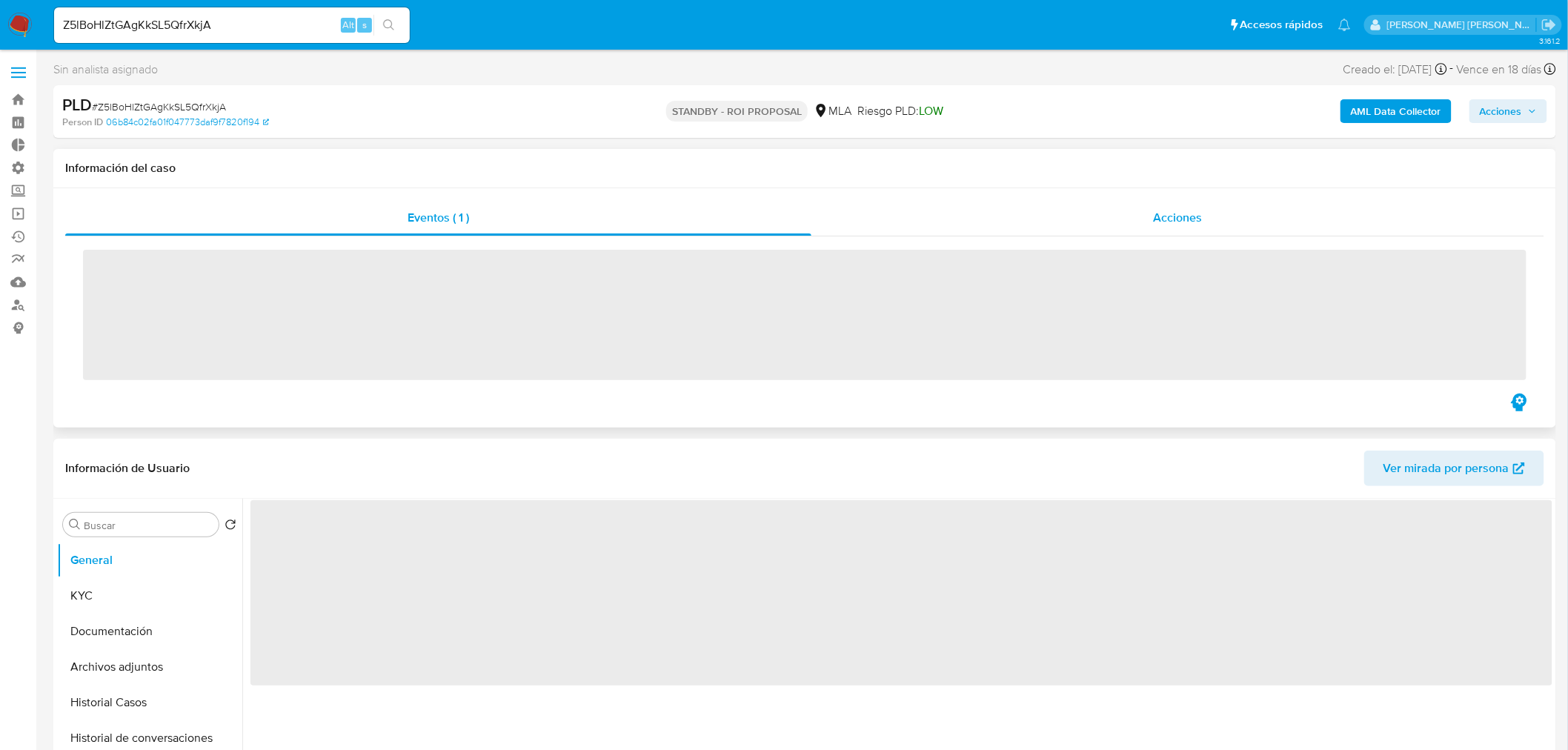
drag, startPoint x: 1114, startPoint y: 205, endPoint x: 1121, endPoint y: 220, distance: 16.6
click at [1114, 206] on div "Acciones" at bounding box center [1178, 218] width 733 height 36
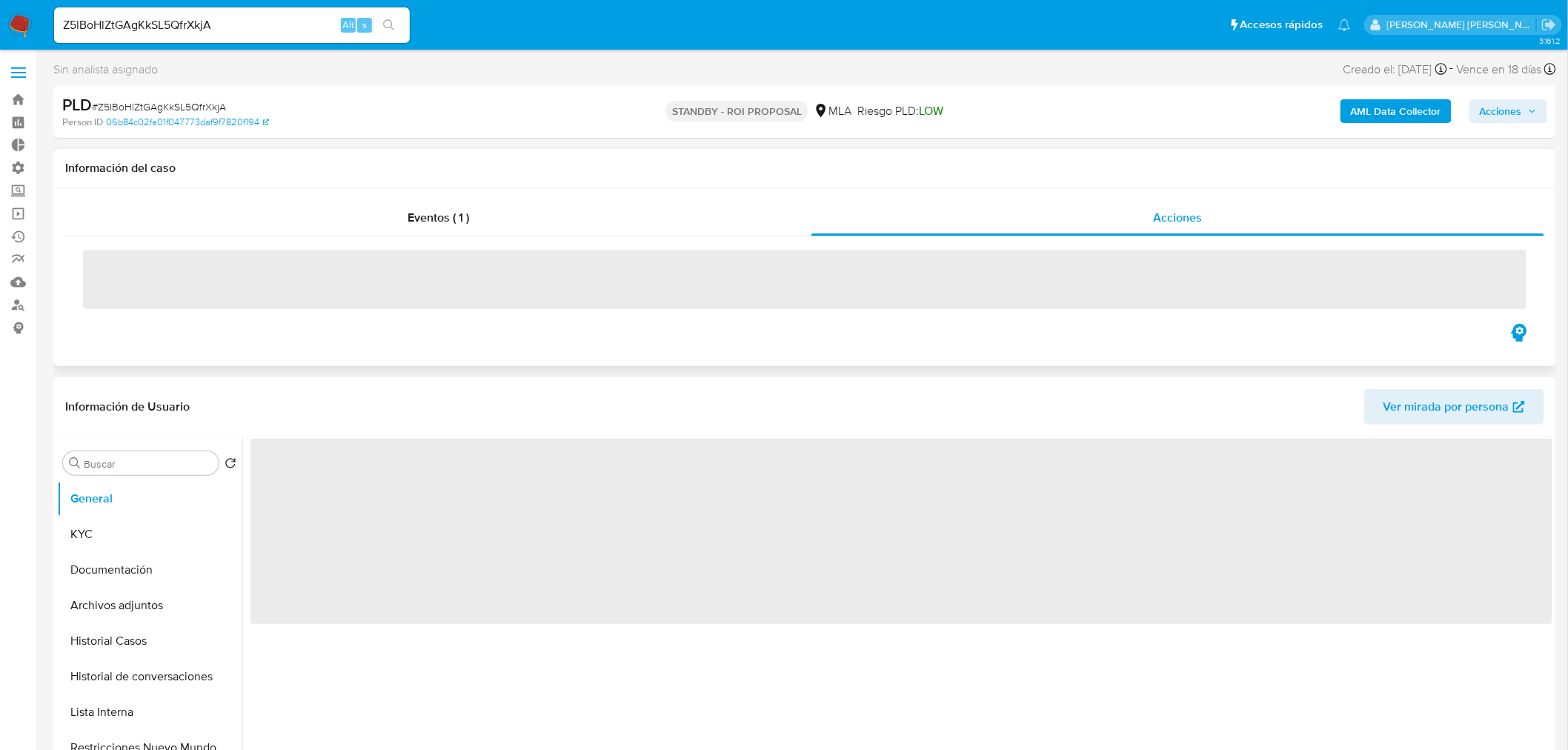
select select "10"
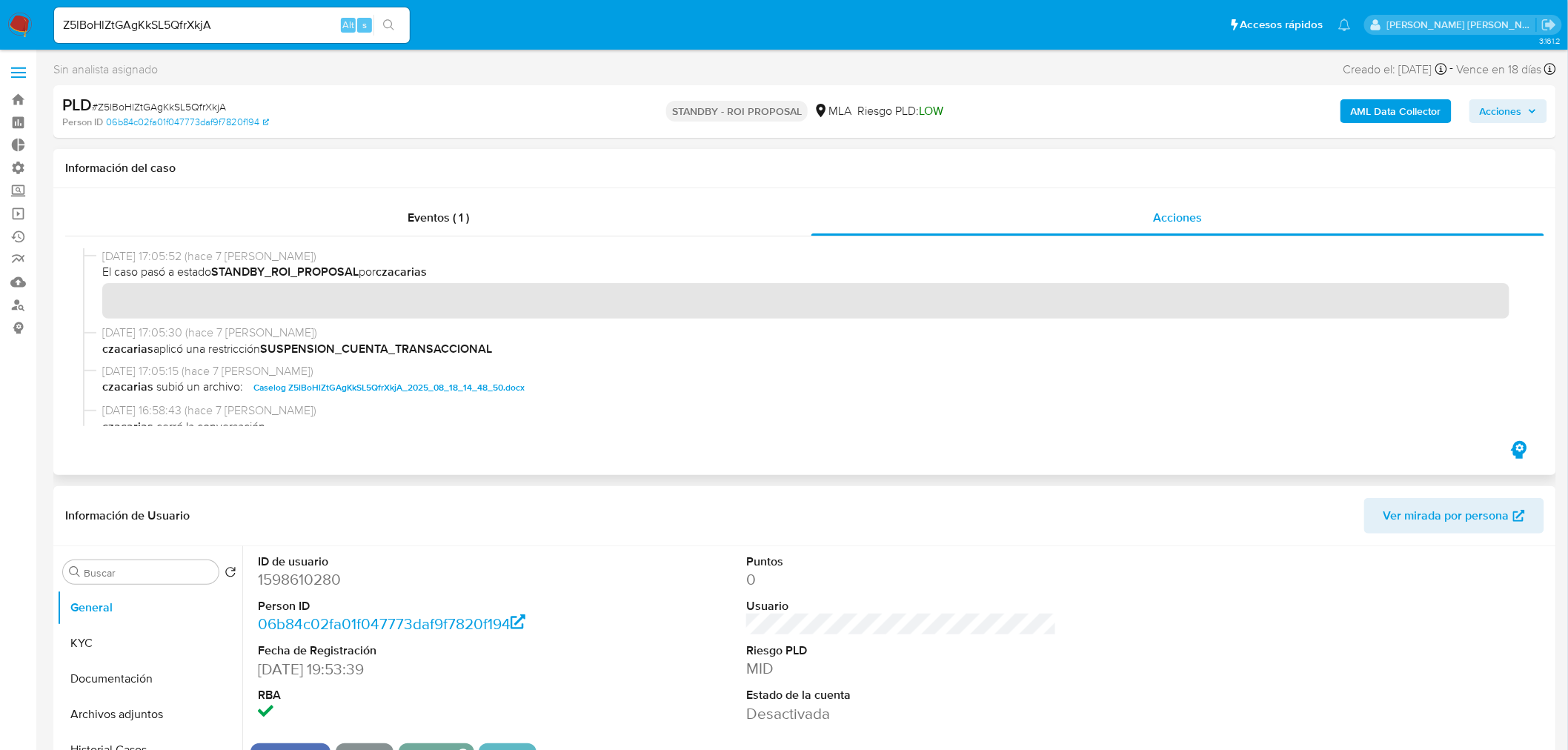
click at [420, 385] on span "Caselog Z5lBoHlZtGAgKkSL5QfrXkjA_2025_08_18_14_48_50.docx" at bounding box center [389, 387] width 271 height 18
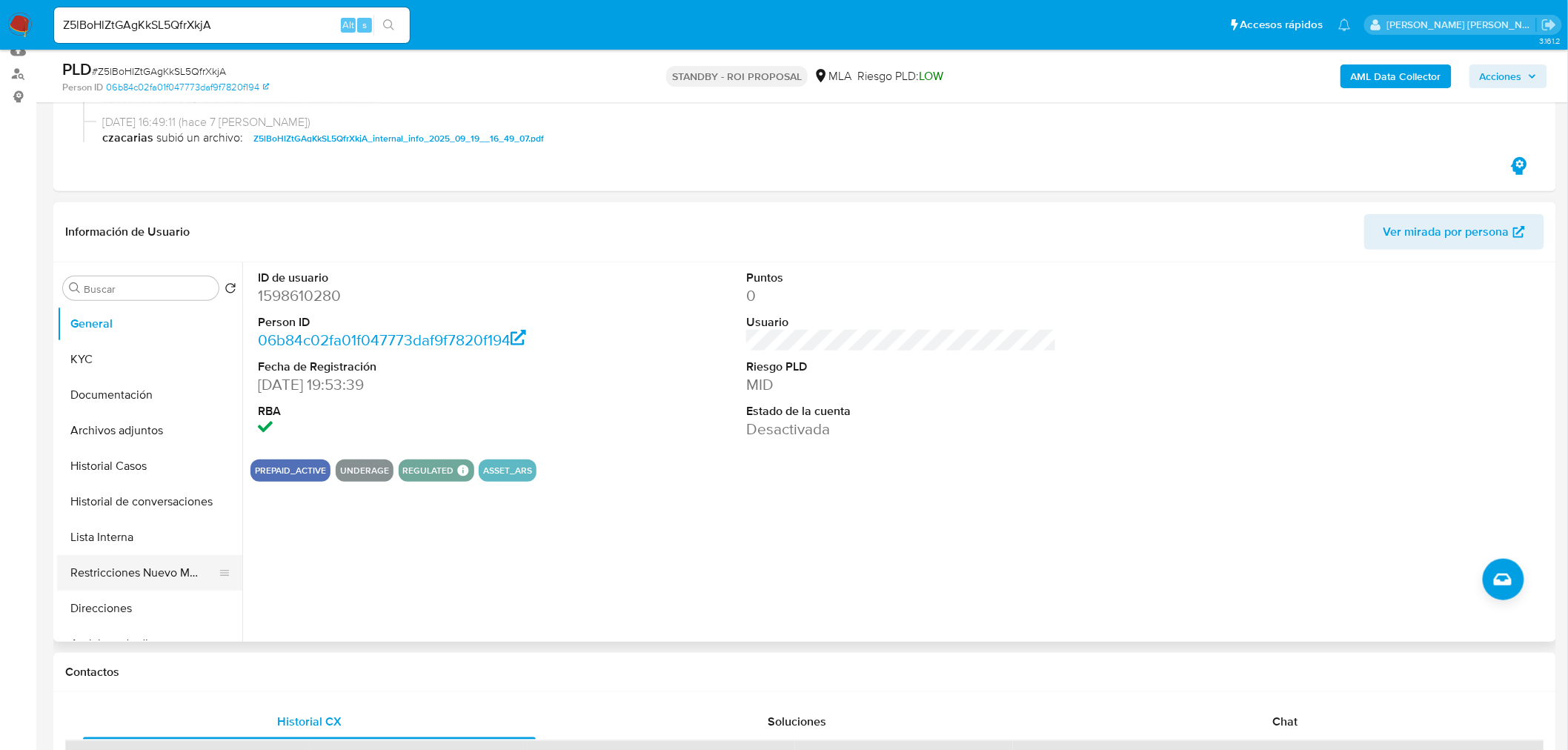
scroll to position [246, 0]
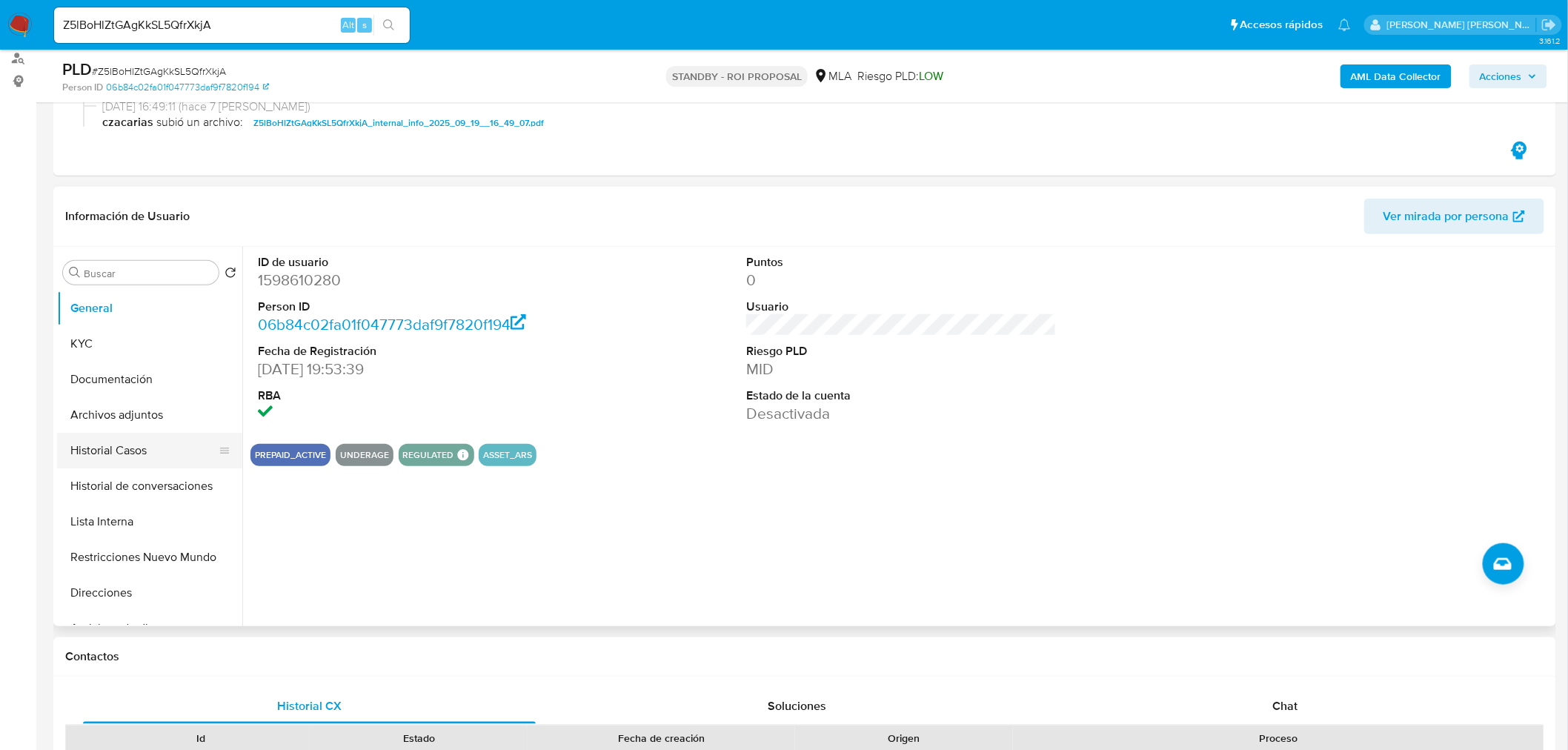
click at [96, 462] on button "Historial Casos" at bounding box center [144, 450] width 173 height 36
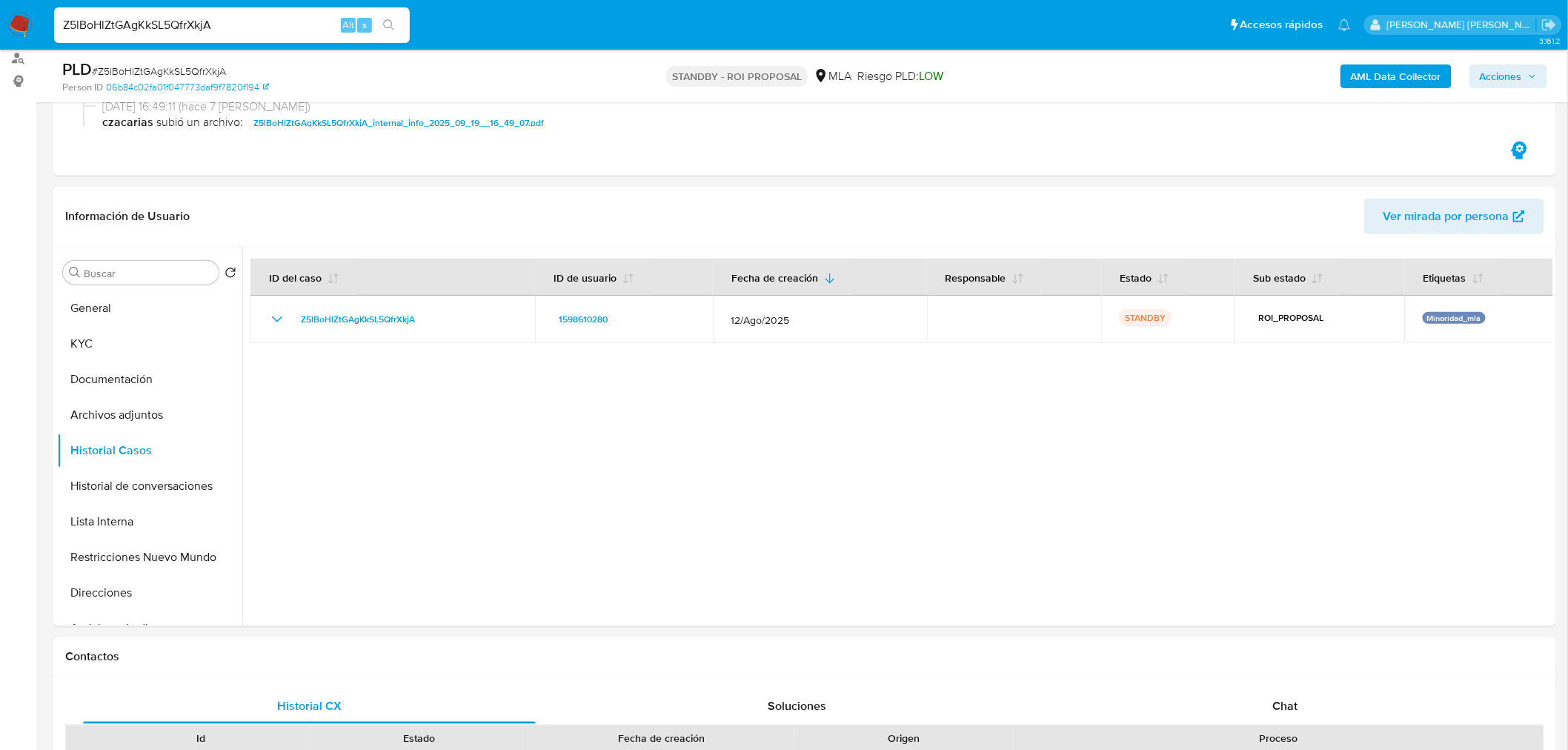
click at [240, 20] on input "Z5lBoHlZtGAgKkSL5QfrXkjA" at bounding box center [232, 25] width 355 height 19
paste input "ep3ljUlseWHaOYF9bcVbCaHd"
click at [189, 27] on input "Z5lBoHlZtGAgKkSL5QfrXkjA" at bounding box center [232, 25] width 355 height 19
drag, startPoint x: 189, startPoint y: 27, endPoint x: 235, endPoint y: 24, distance: 46.1
click at [189, 26] on input "Z5lBoHlZtGAgKkSL5QfrXkjA" at bounding box center [232, 25] width 355 height 19
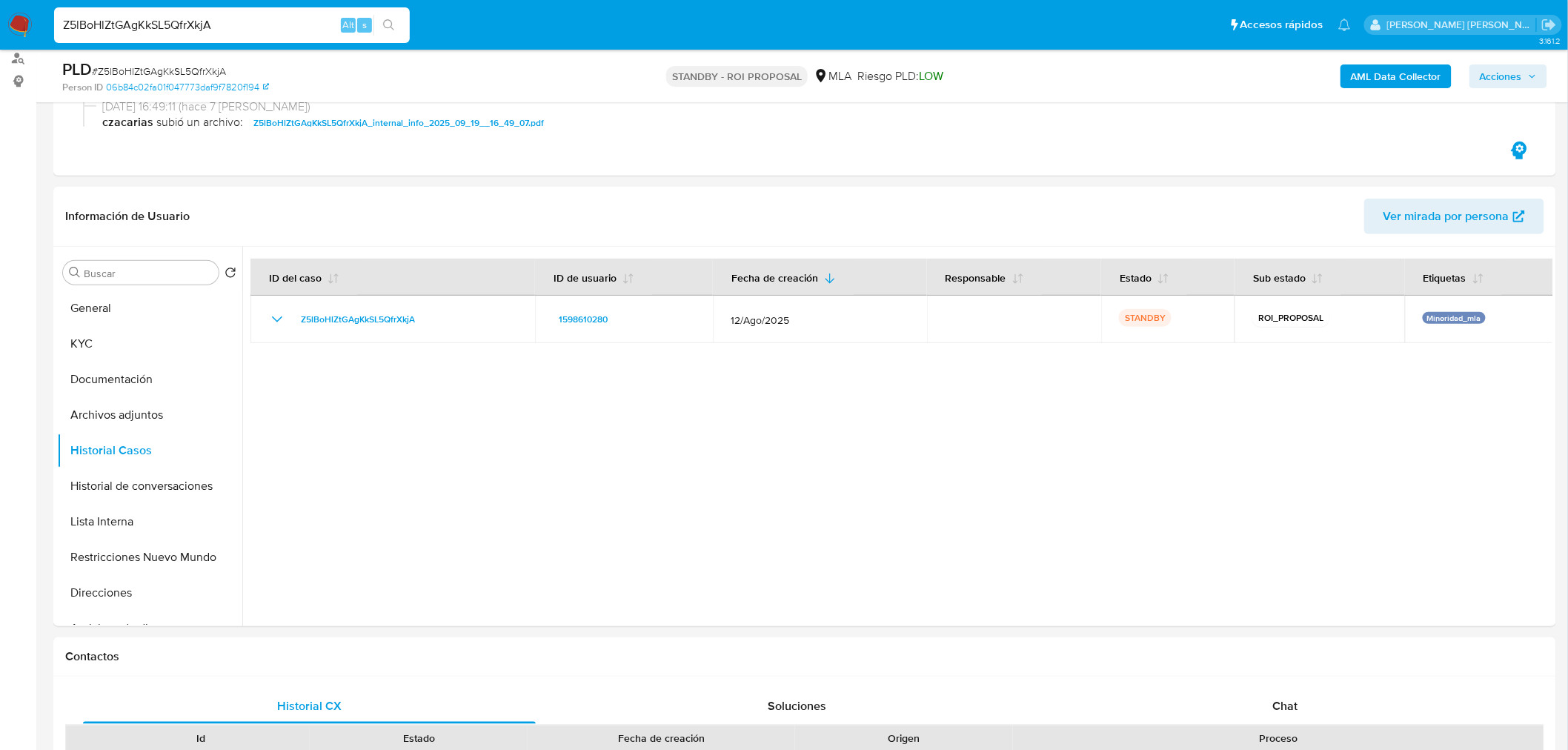
paste input "ep3ljUlseWHaOYF9bcVbCaHd"
type input "ep3ljUlseWHaOYF9bcVbCaHd"
click at [394, 16] on button "search-icon" at bounding box center [388, 25] width 30 height 21
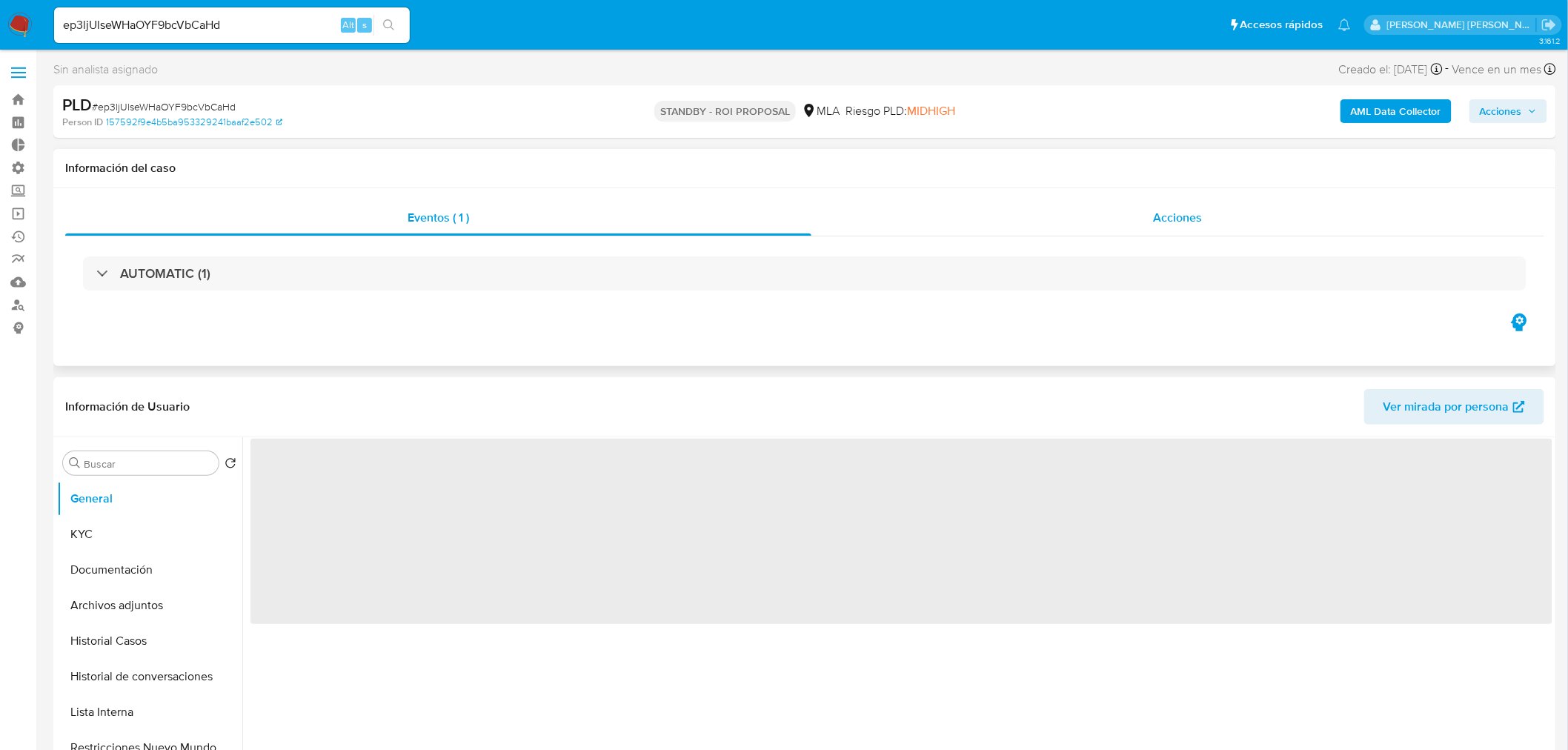
select select "10"
drag, startPoint x: 1152, startPoint y: 211, endPoint x: 1143, endPoint y: 224, distance: 15.8
click at [1152, 211] on div "Acciones" at bounding box center [1178, 218] width 733 height 36
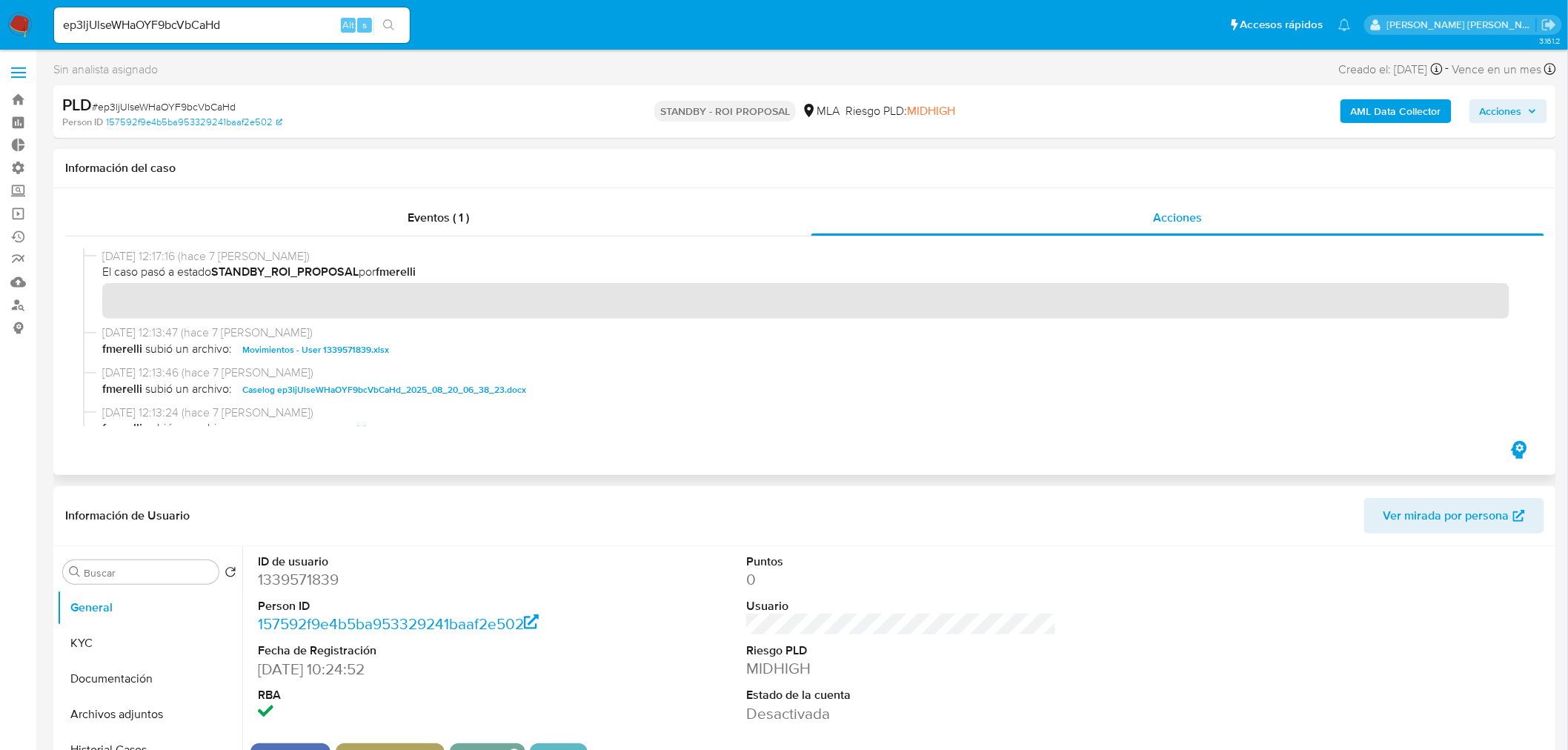
click at [507, 386] on span "Caselog ep3ljUlseWHaOYF9bcVbCaHd_2025_08_20_06_38_23.docx" at bounding box center [384, 389] width 284 height 18
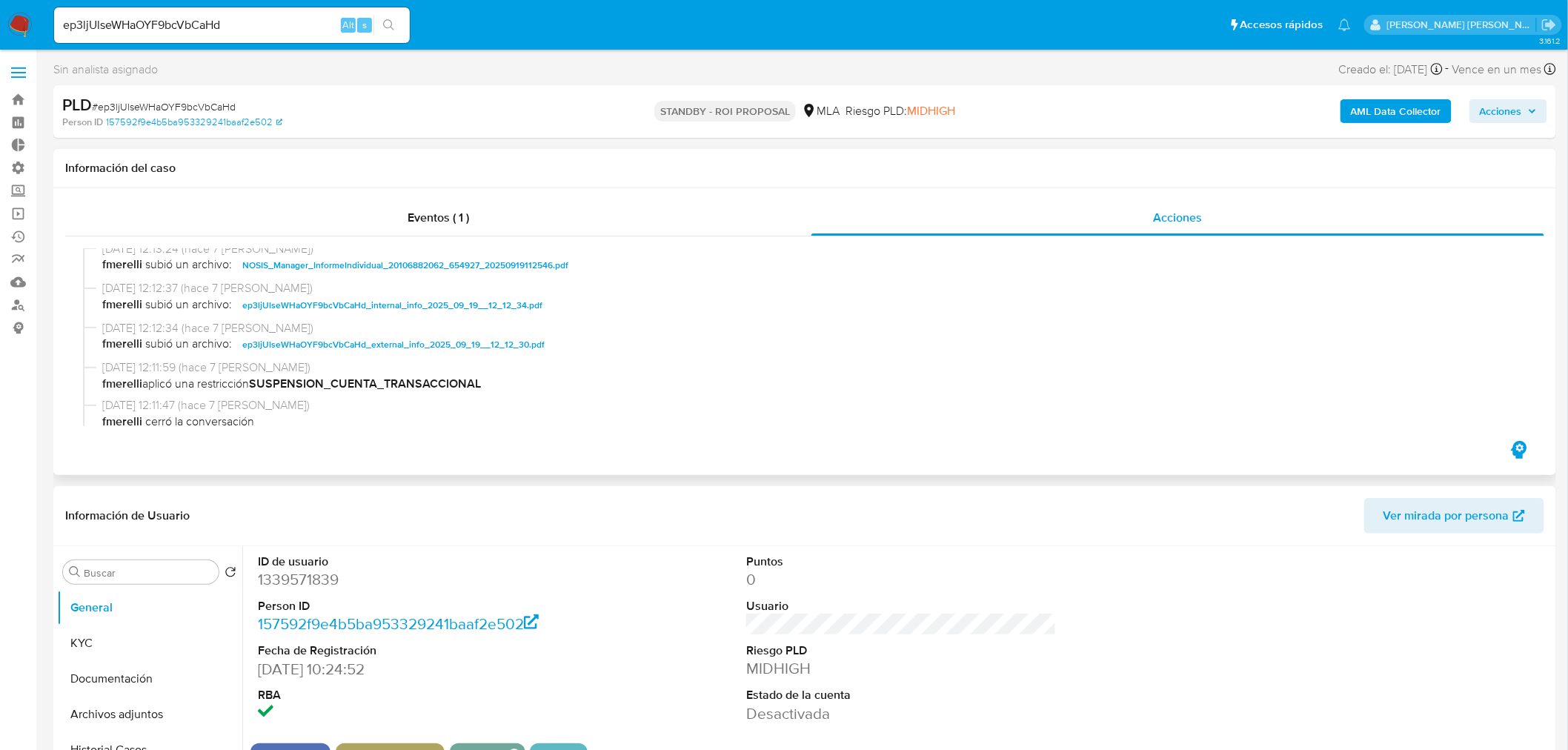
scroll to position [164, 0]
click at [243, 26] on input "ep3ljUlseWHaOYF9bcVbCaHd" at bounding box center [232, 25] width 355 height 19
paste input "ccV6FYOp5mnixHPi03QxhTok"
type input "ccV6FYOp5mnixHPi03QxhTok"
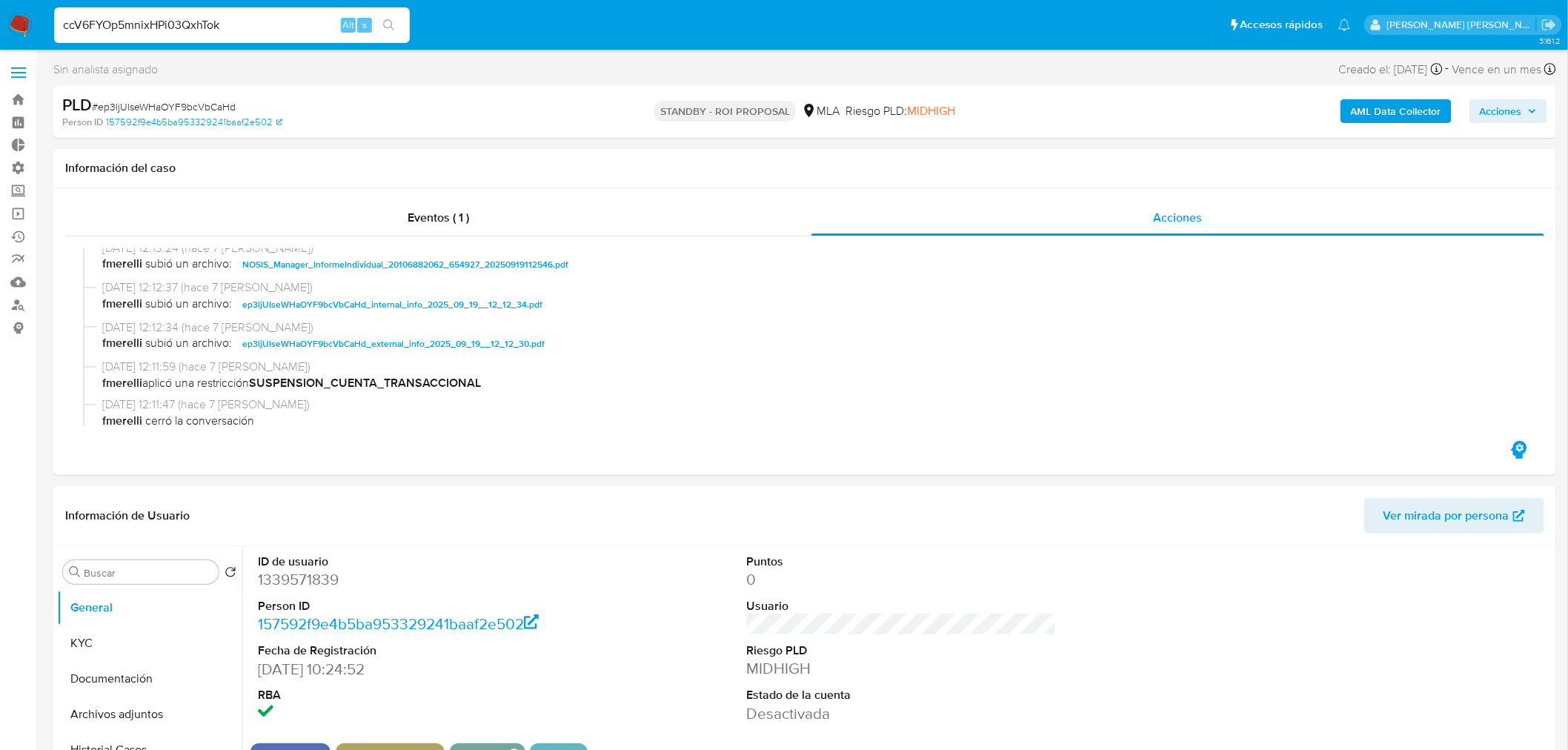
drag, startPoint x: 400, startPoint y: 33, endPoint x: 411, endPoint y: 21, distance: 16.3
click at [401, 31] on button "search-icon" at bounding box center [388, 25] width 30 height 21
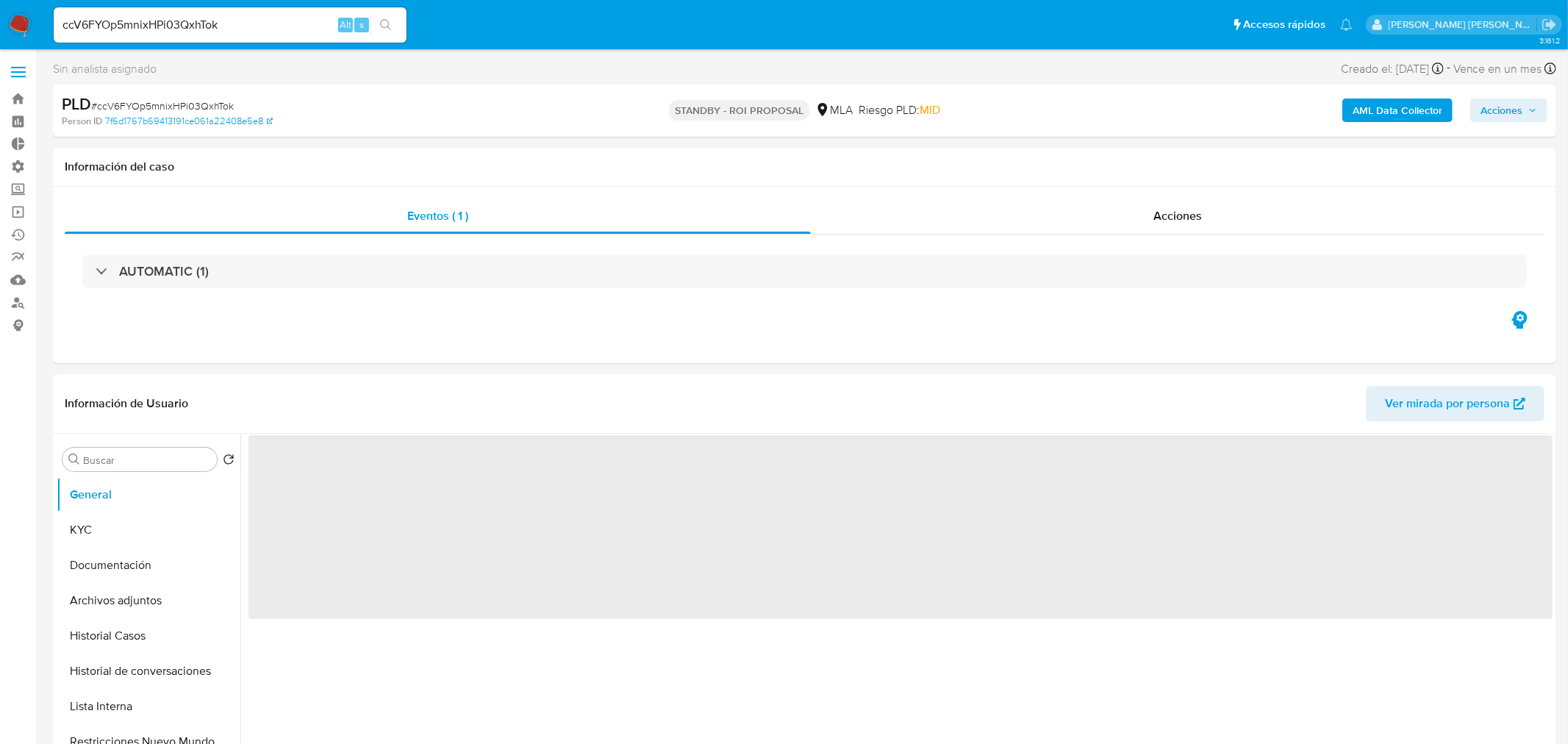
select select "10"
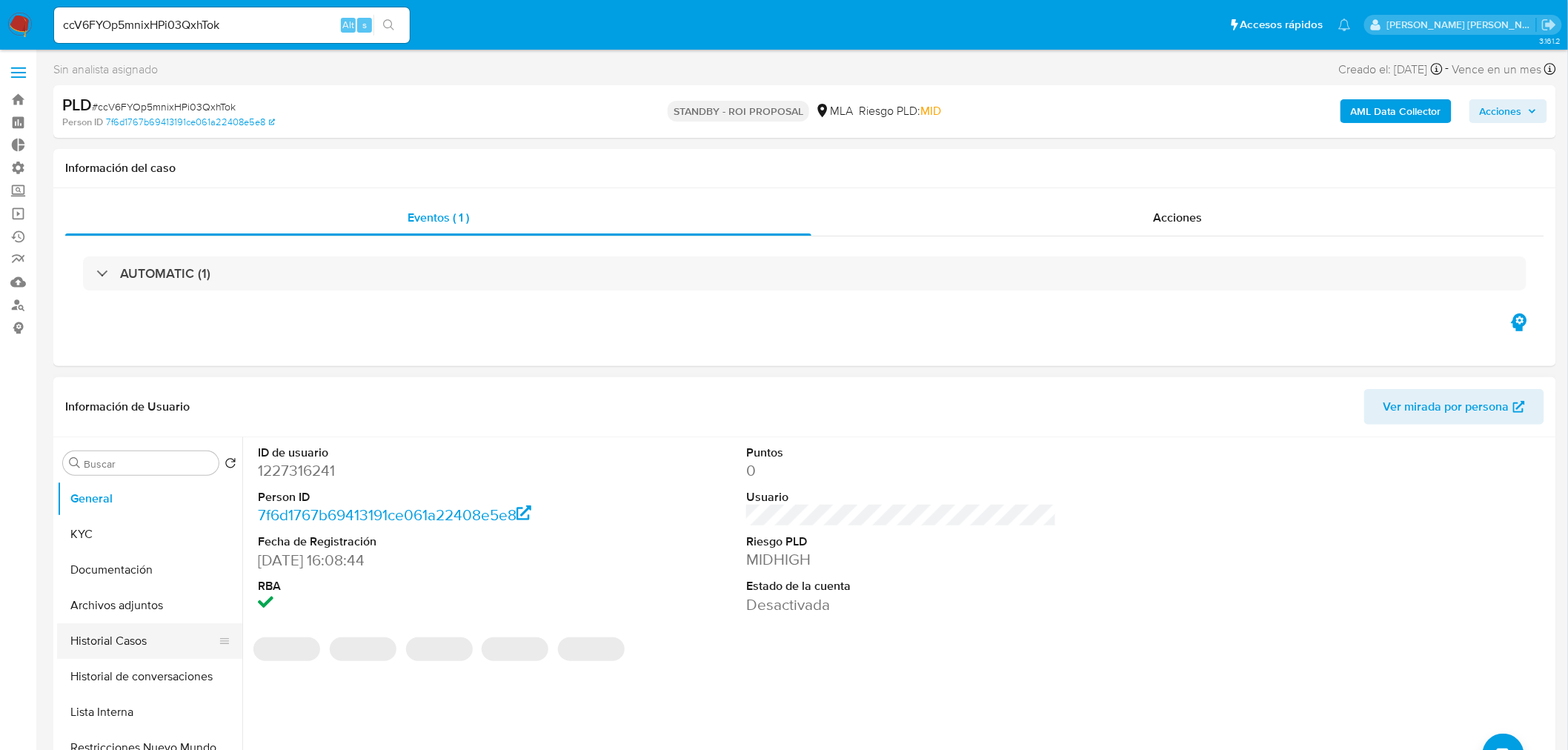
drag, startPoint x: 168, startPoint y: 643, endPoint x: 185, endPoint y: 633, distance: 19.7
click at [167, 642] on button "Historial Casos" at bounding box center [144, 641] width 173 height 36
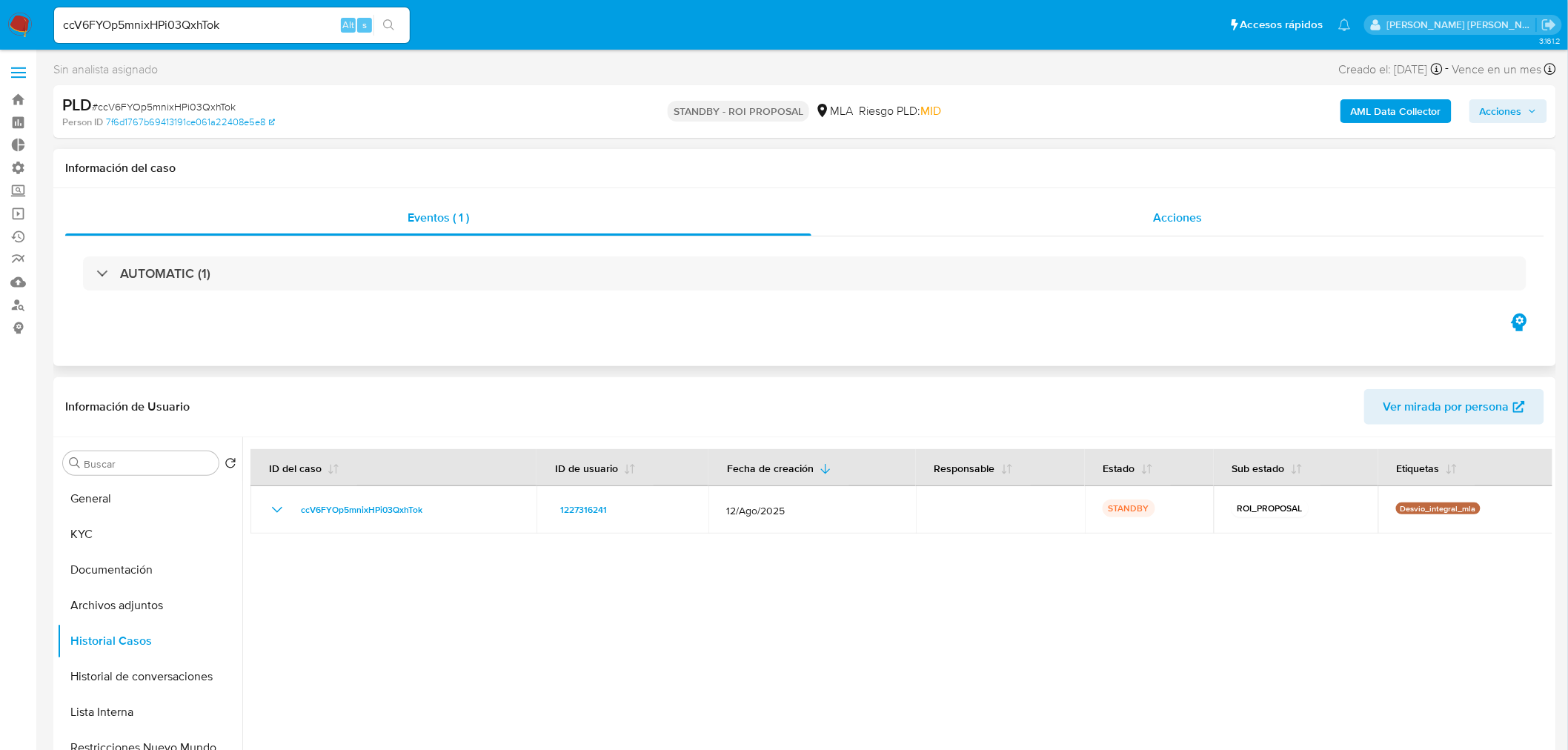
click at [1173, 213] on span "Acciones" at bounding box center [1177, 217] width 49 height 17
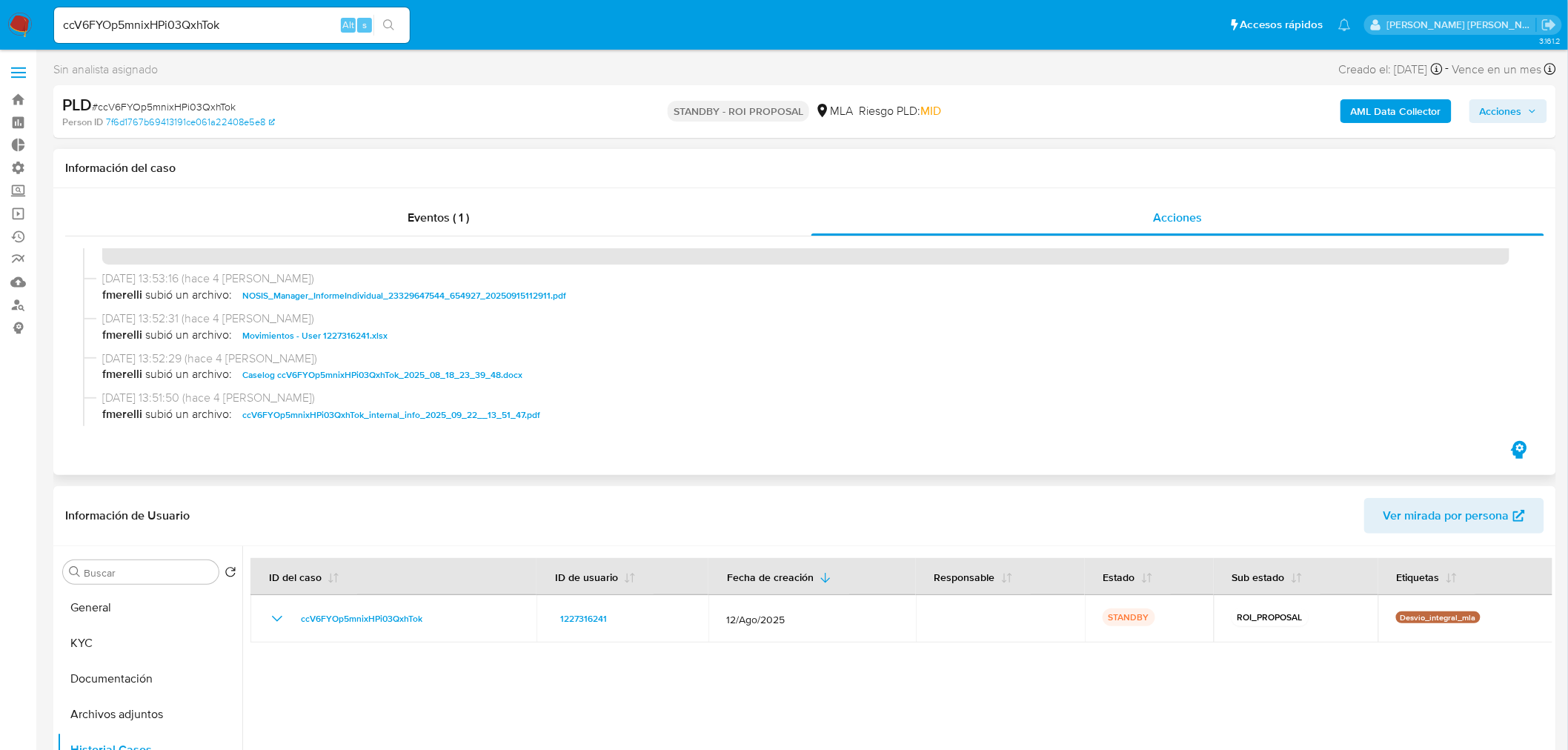
scroll to position [82, 0]
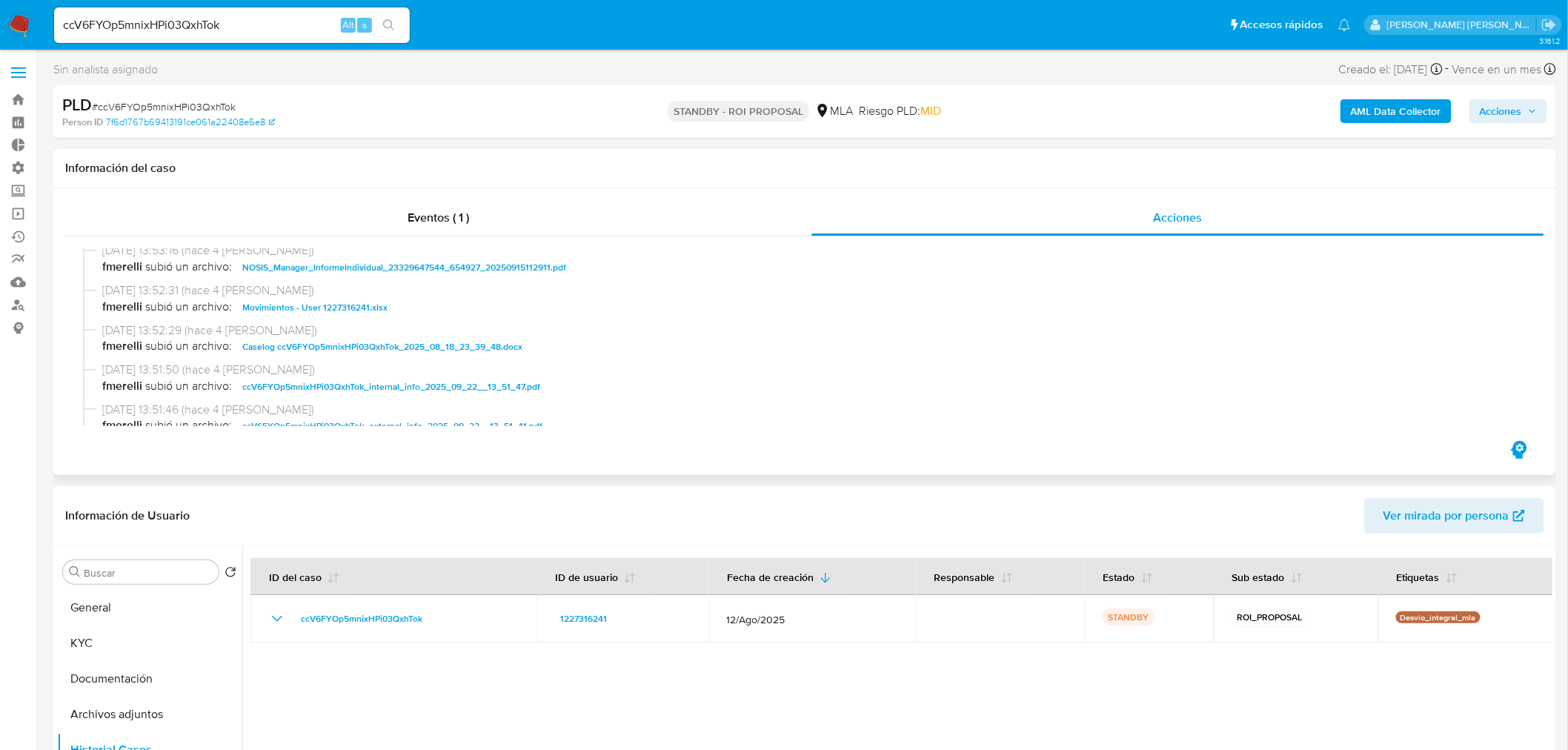
click at [365, 348] on span "Caselog ccV6FYOp5mnixHPi03QxhTok_2025_08_18_23_39_48.docx" at bounding box center [383, 346] width 280 height 18
click at [260, 16] on input "ccV6FYOp5mnixHPi03QxhTok" at bounding box center [232, 25] width 355 height 19
paste input "CUMnb5D9n6uIuBgCUJEwyitc"
type input "CUMnb5D9n6uIuBgCUJEwyitc"
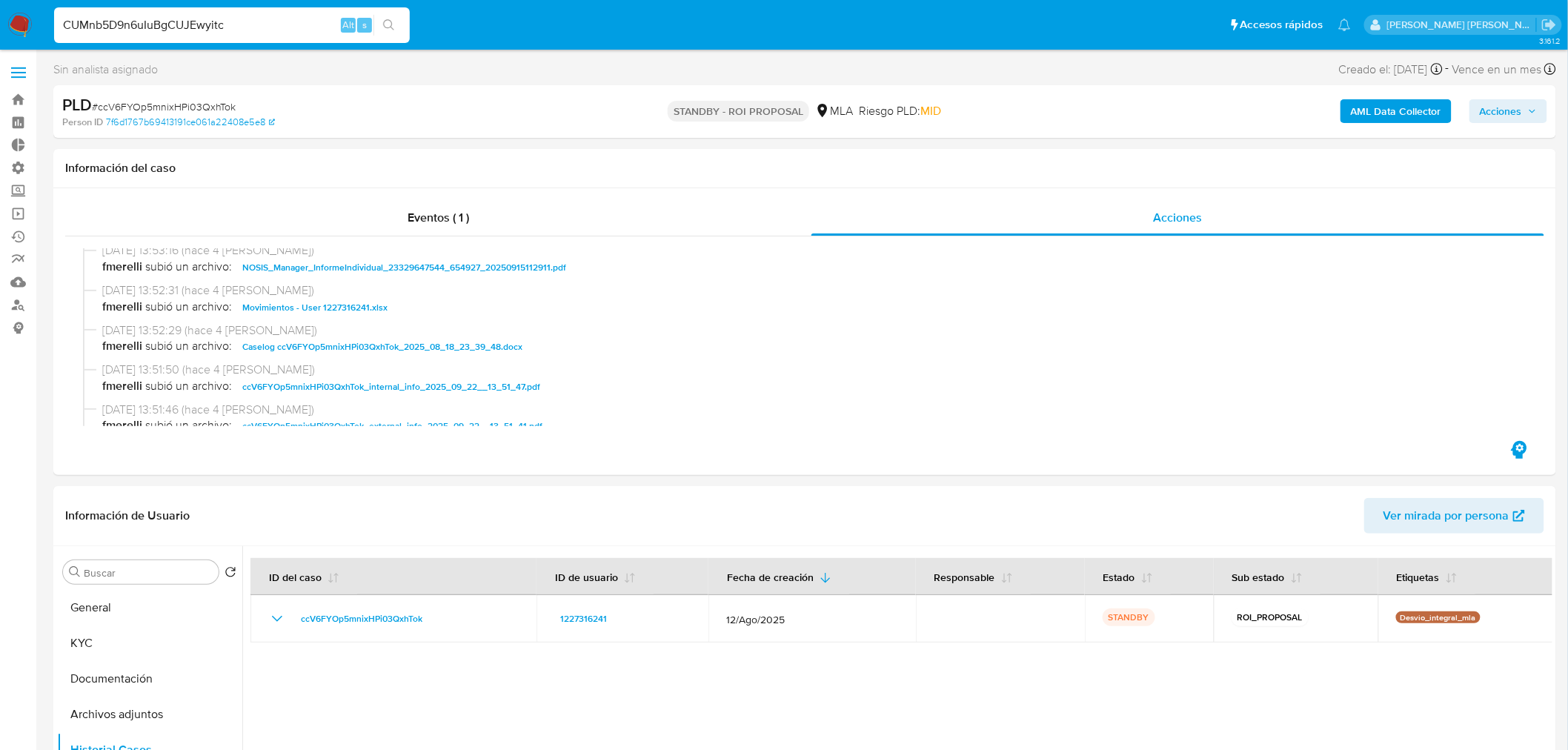
click at [370, 21] on div "s" at bounding box center [365, 25] width 15 height 15
click at [393, 23] on icon "search-icon" at bounding box center [388, 24] width 12 height 12
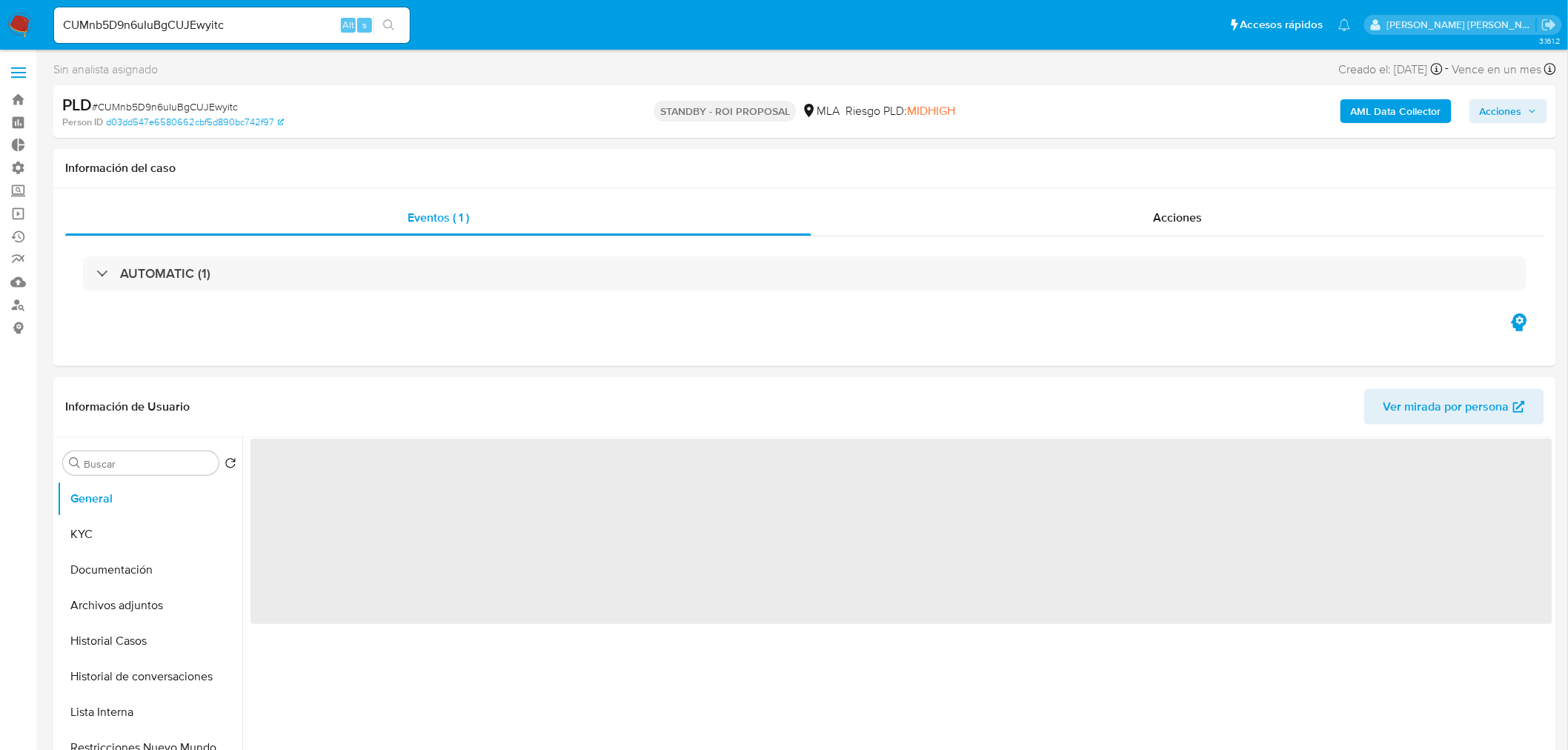
select select "10"
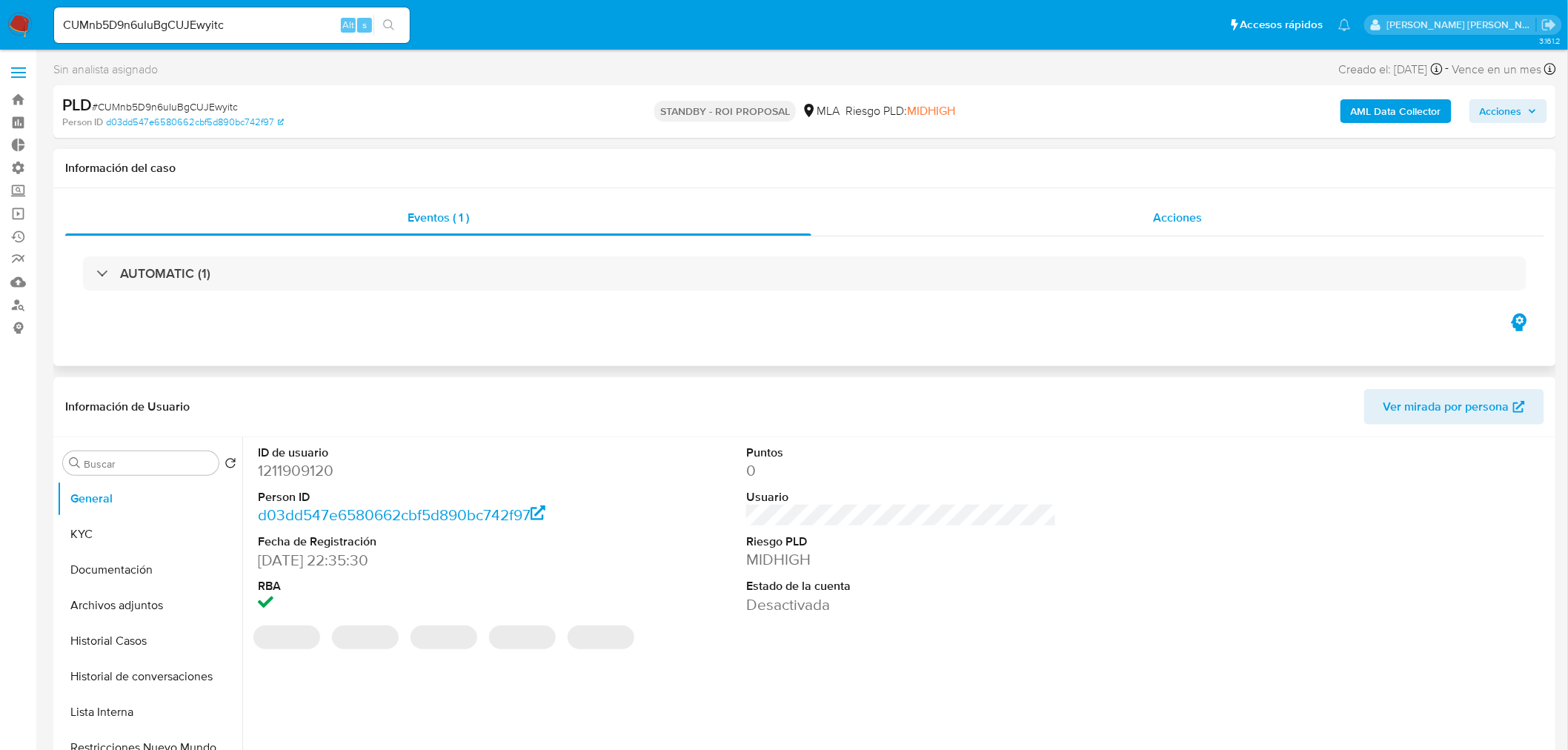
click at [1214, 223] on div "Acciones" at bounding box center [1178, 218] width 733 height 36
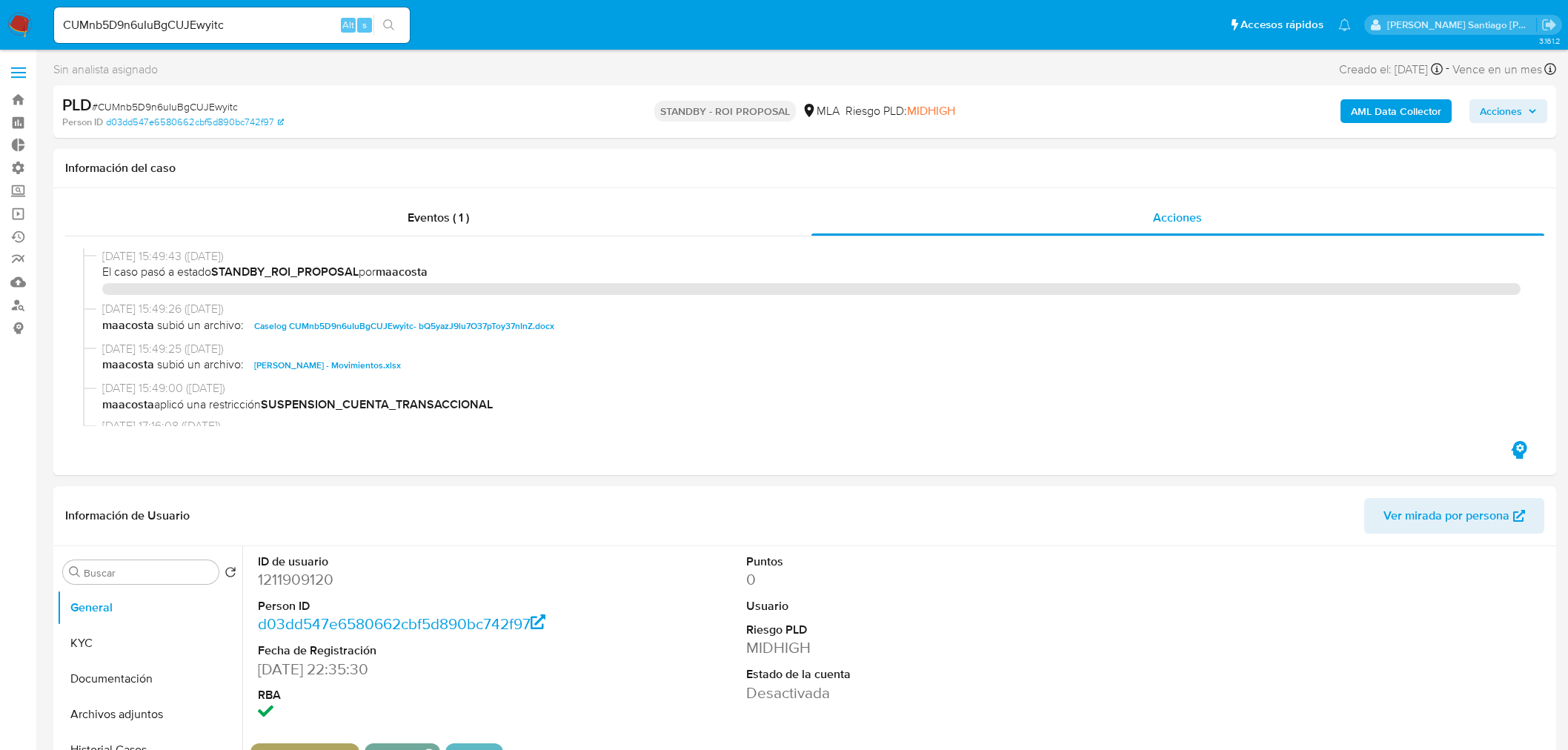
select select "10"
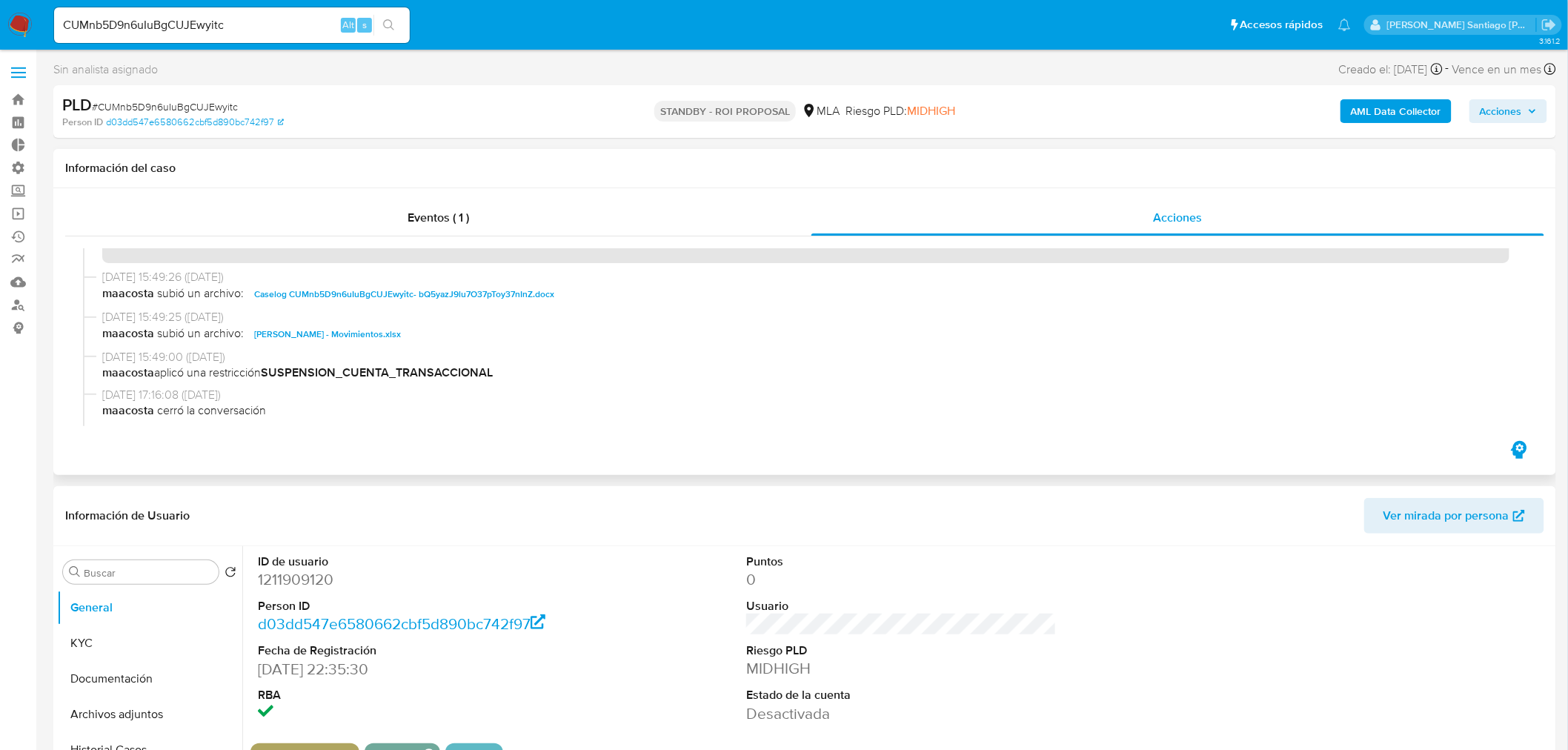
scroll to position [82, 0]
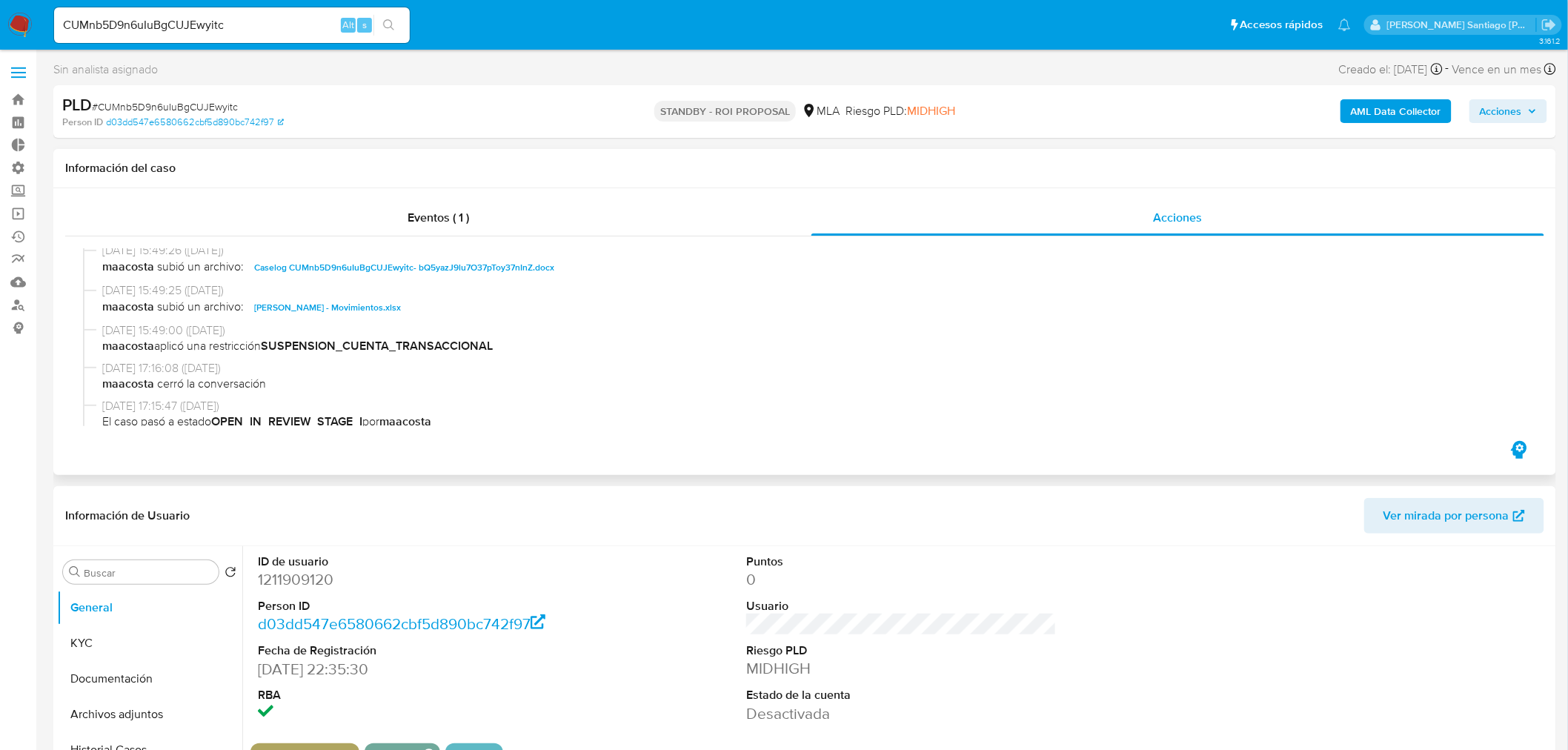
click at [484, 265] on span "Caselog CUMnb5D9n6uIuBgCUJEwyitc- bQ5yazJ9lu7O37pToy37nInZ.docx" at bounding box center [403, 267] width 300 height 18
click at [272, 20] on input "CUMnb5D9n6uIuBgCUJEwyitc" at bounding box center [232, 25] width 355 height 19
click at [272, 19] on input "CUMnb5D9n6uIuBgCUJEwyitc" at bounding box center [232, 25] width 355 height 19
paste input "nmvJEz0AY5UdHqZ7b2qytZhi"
type input "nmvJEz0AY5UdHqZ7b2qytZhi"
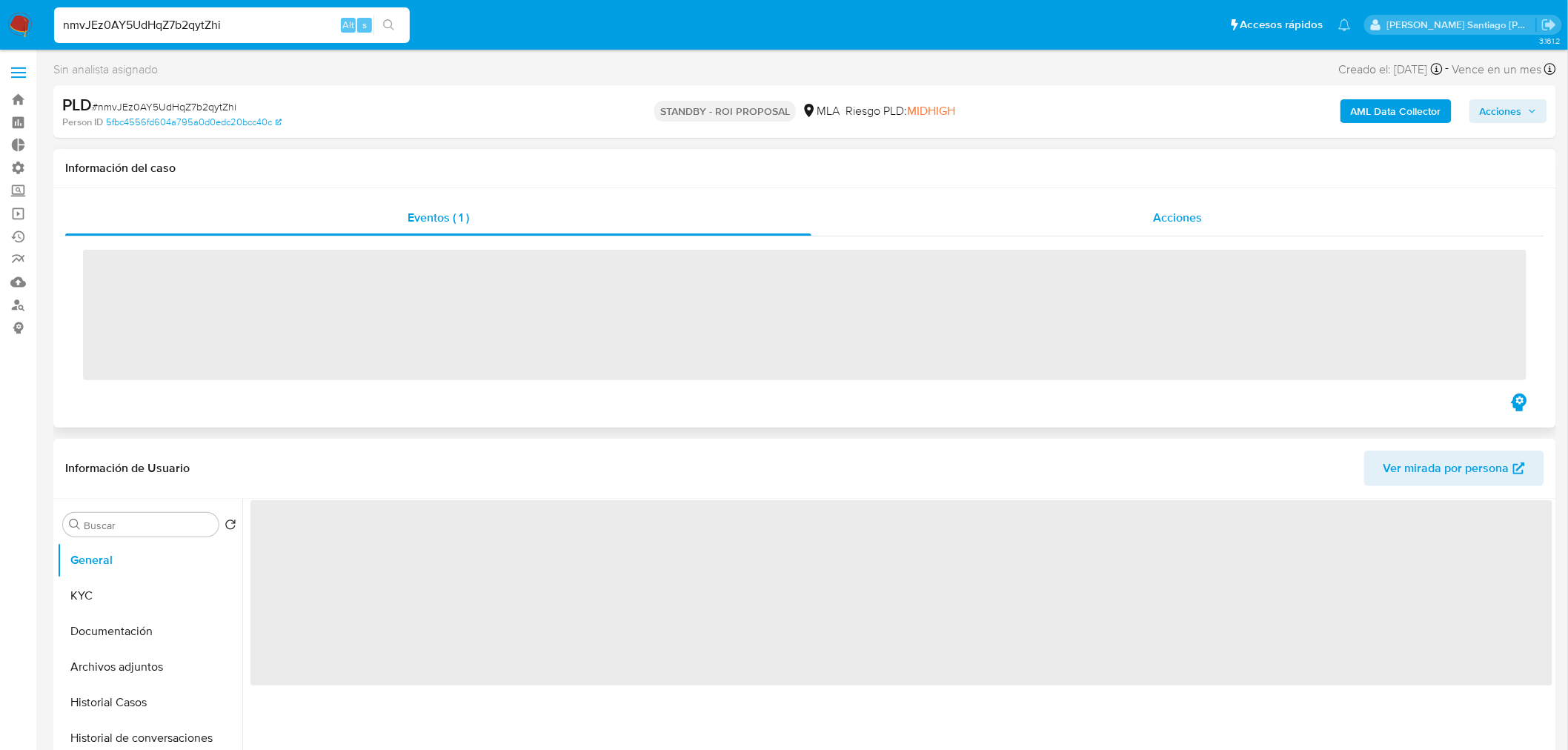
click at [1225, 203] on div "Acciones" at bounding box center [1178, 218] width 733 height 36
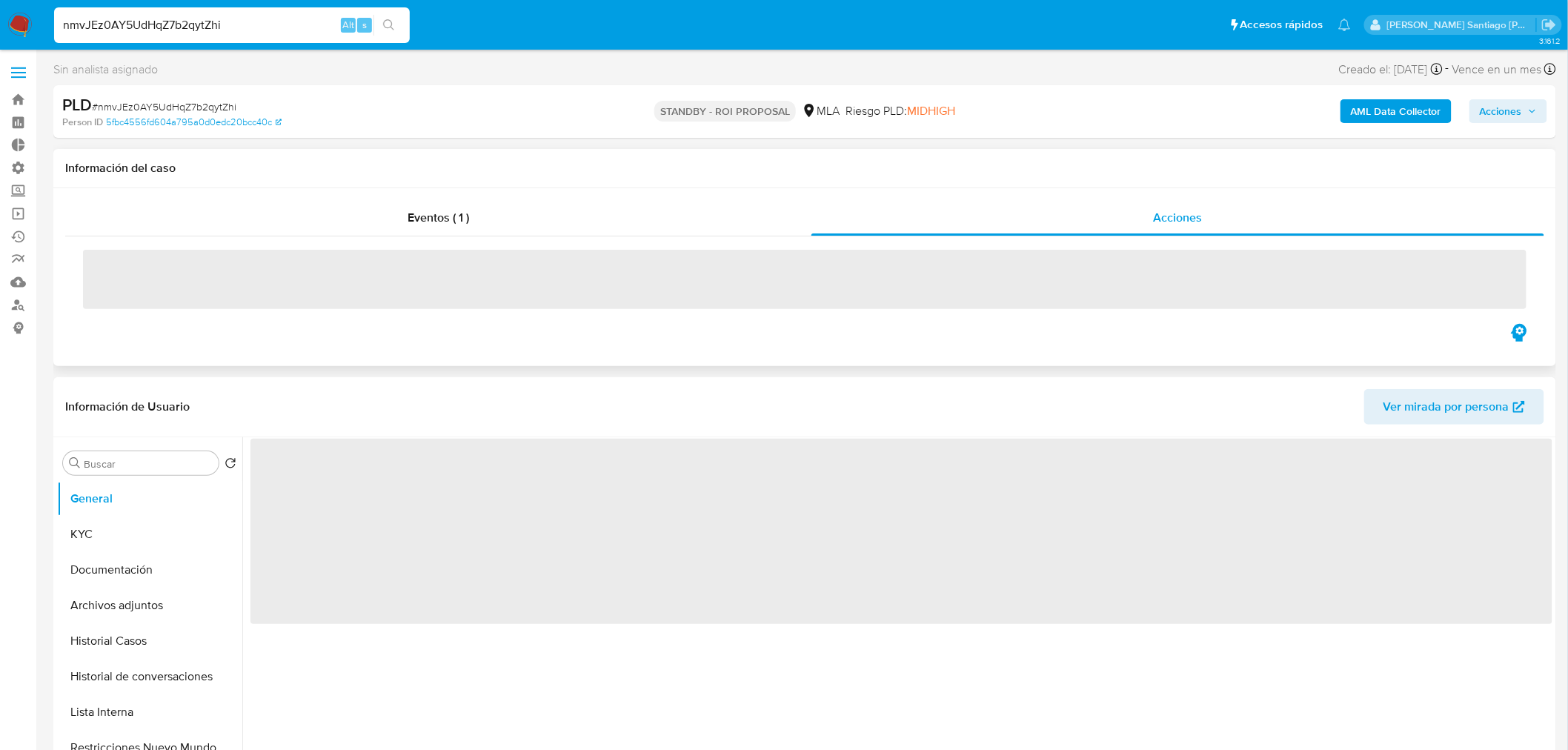
select select "10"
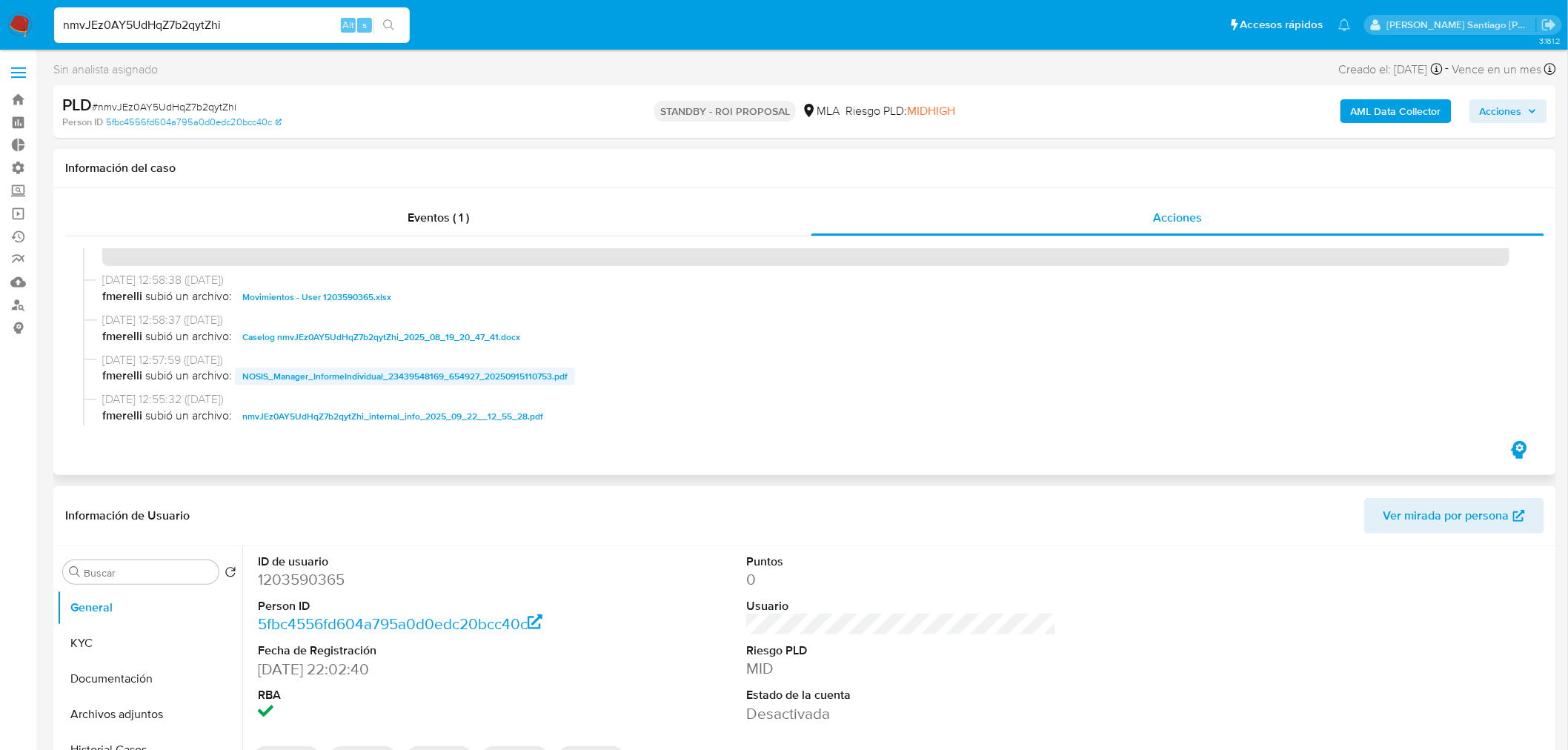
scroll to position [82, 0]
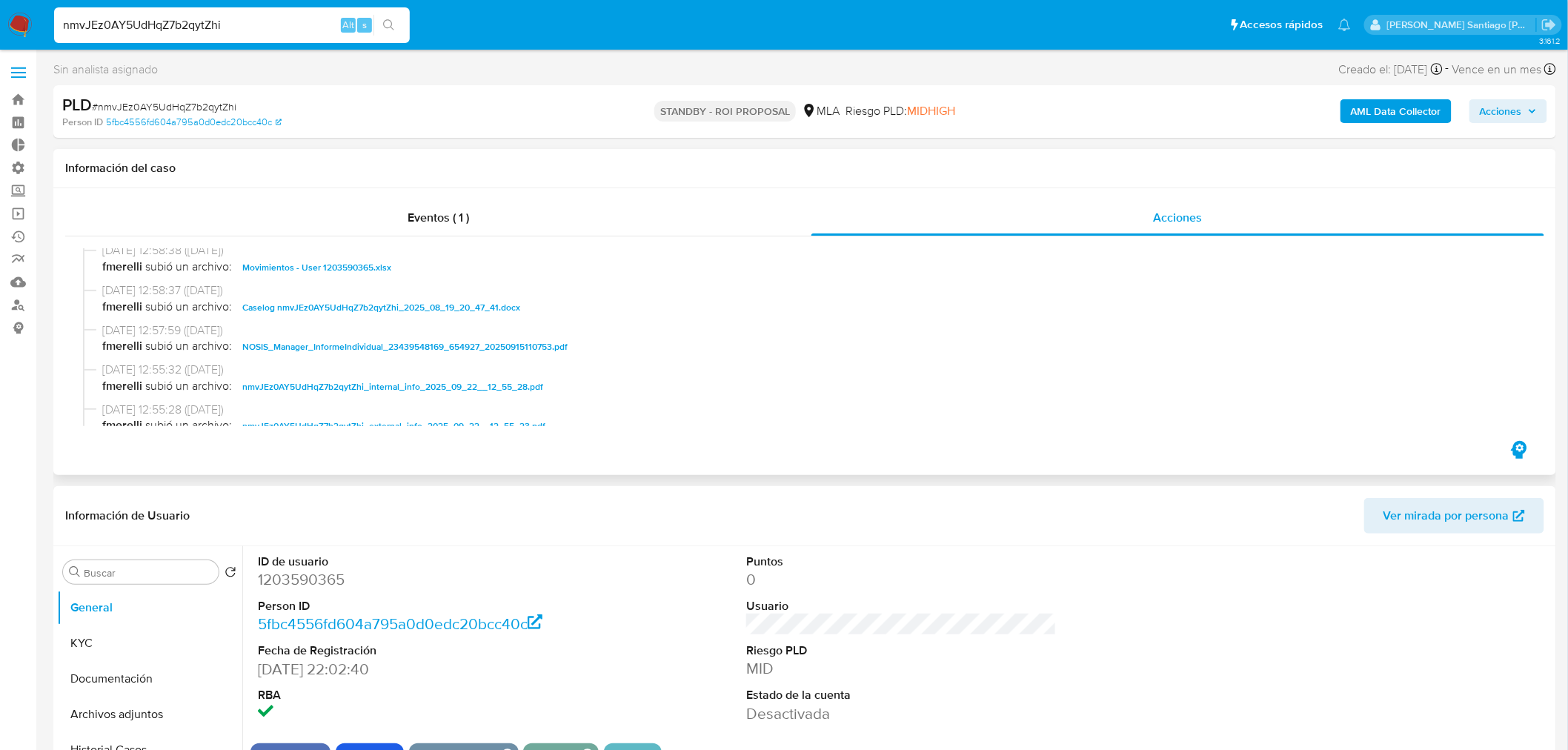
click at [465, 306] on span "Caselog nmvJEz0AY5UdHqZ7b2qytZhi_2025_08_19_20_47_41.docx" at bounding box center [382, 307] width 278 height 18
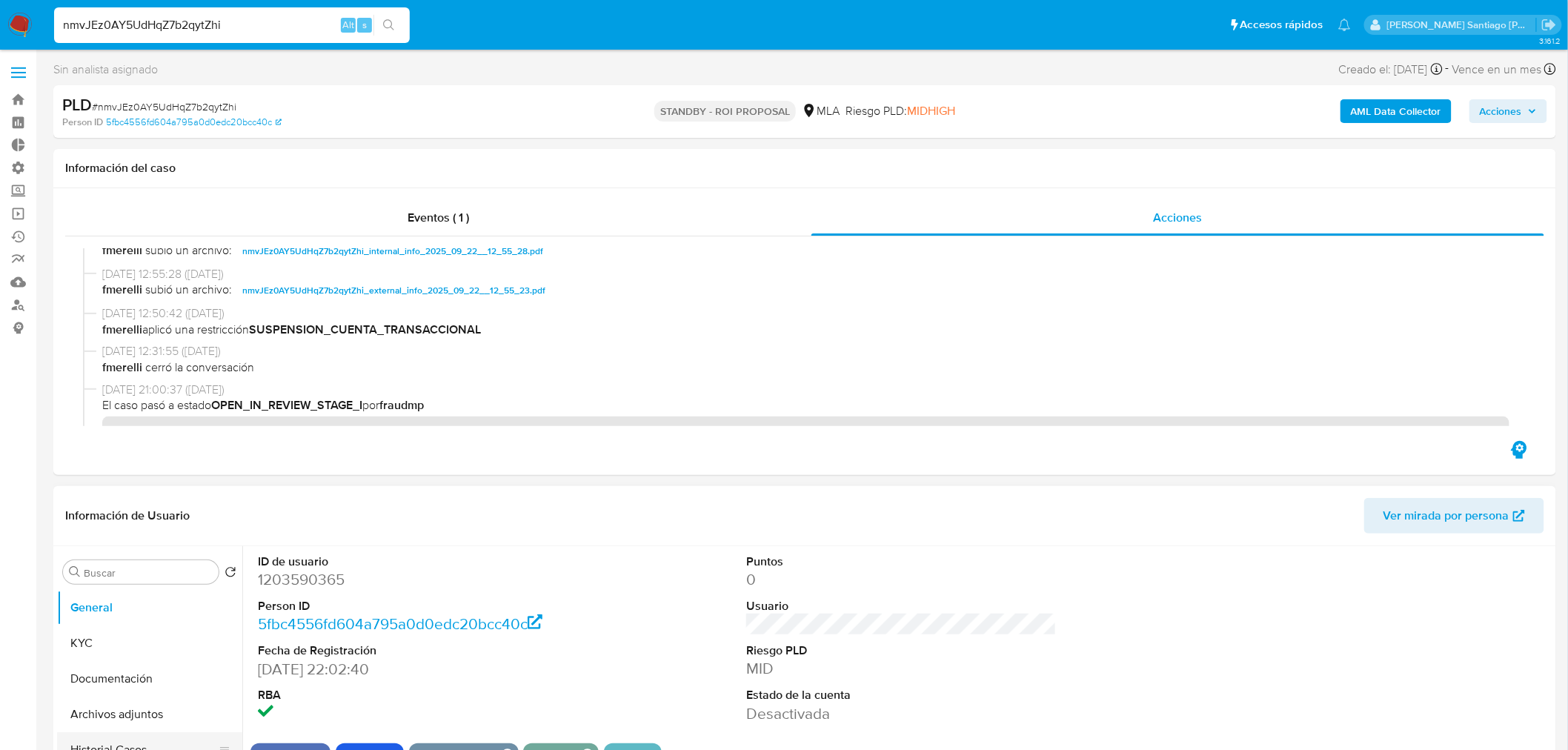
scroll to position [246, 0]
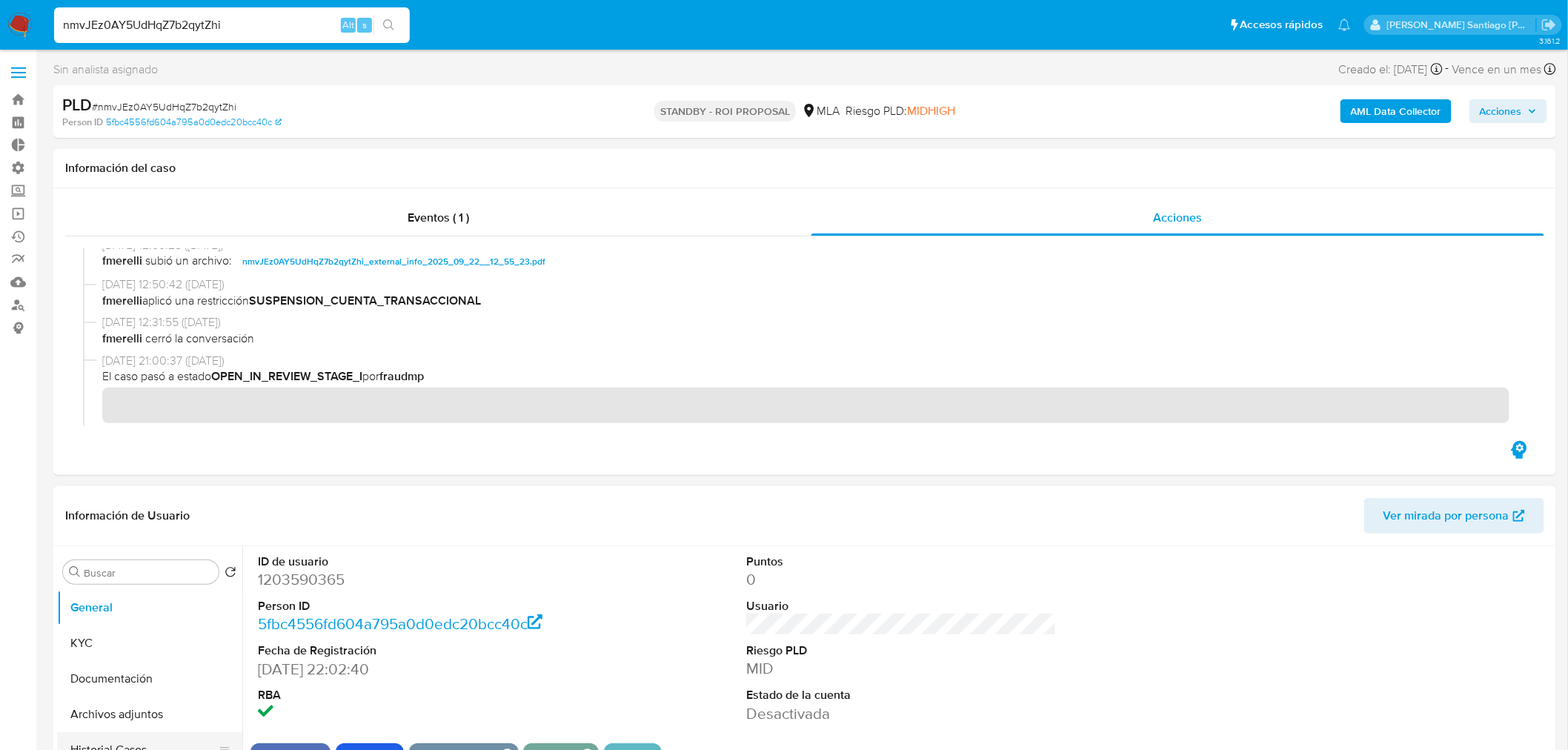
click at [123, 743] on button "Historial Casos" at bounding box center [144, 750] width 173 height 36
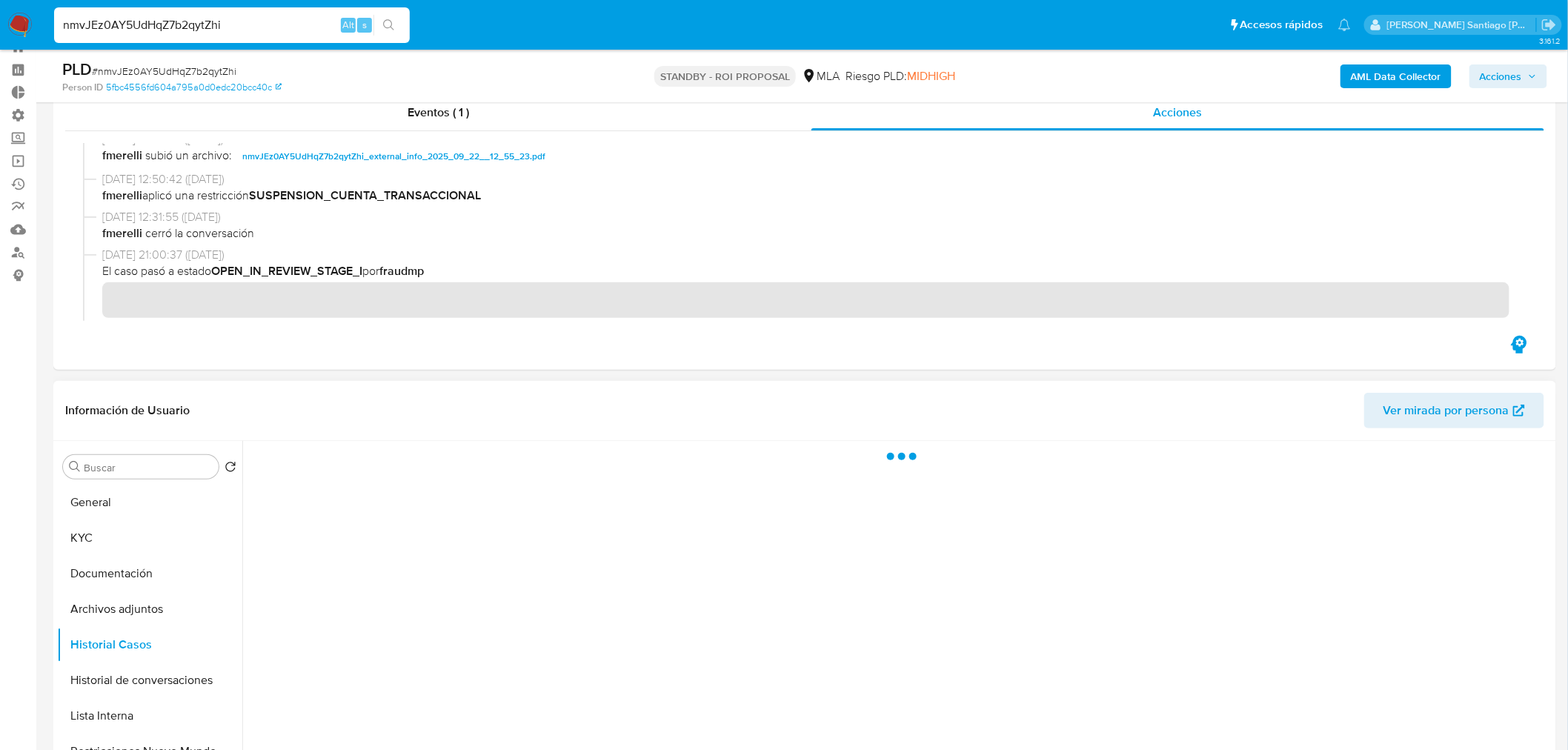
scroll to position [82, 0]
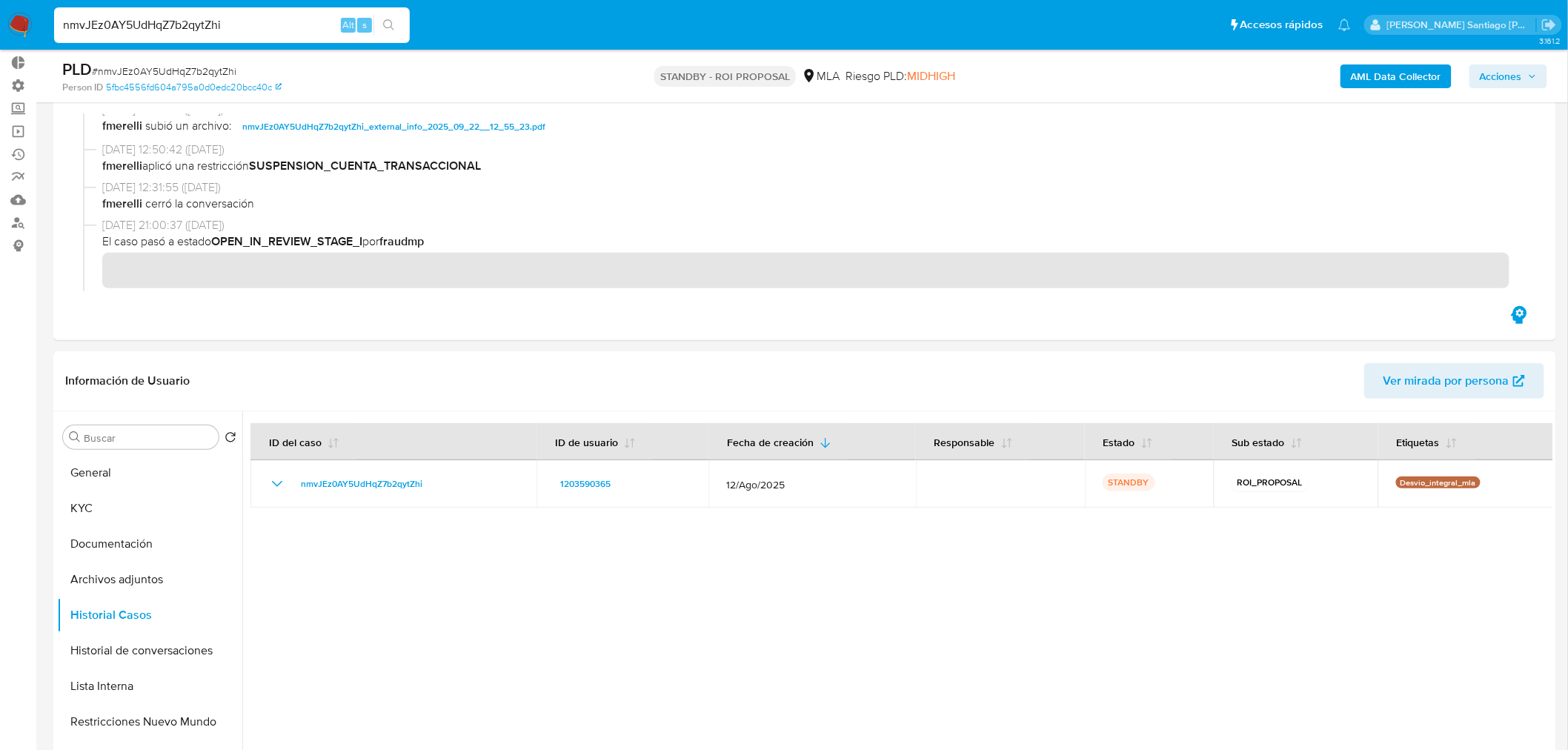
click at [219, 20] on input "nmvJEz0AY5UdHqZ7b2qytZhi" at bounding box center [232, 25] width 355 height 19
paste input "lwGKx6CBYZCUUR5klX2KxkUg"
type input "lwGKx6CBYZCUUR5klX2KxkUg"
click at [391, 32] on button "search-icon" at bounding box center [388, 25] width 30 height 21
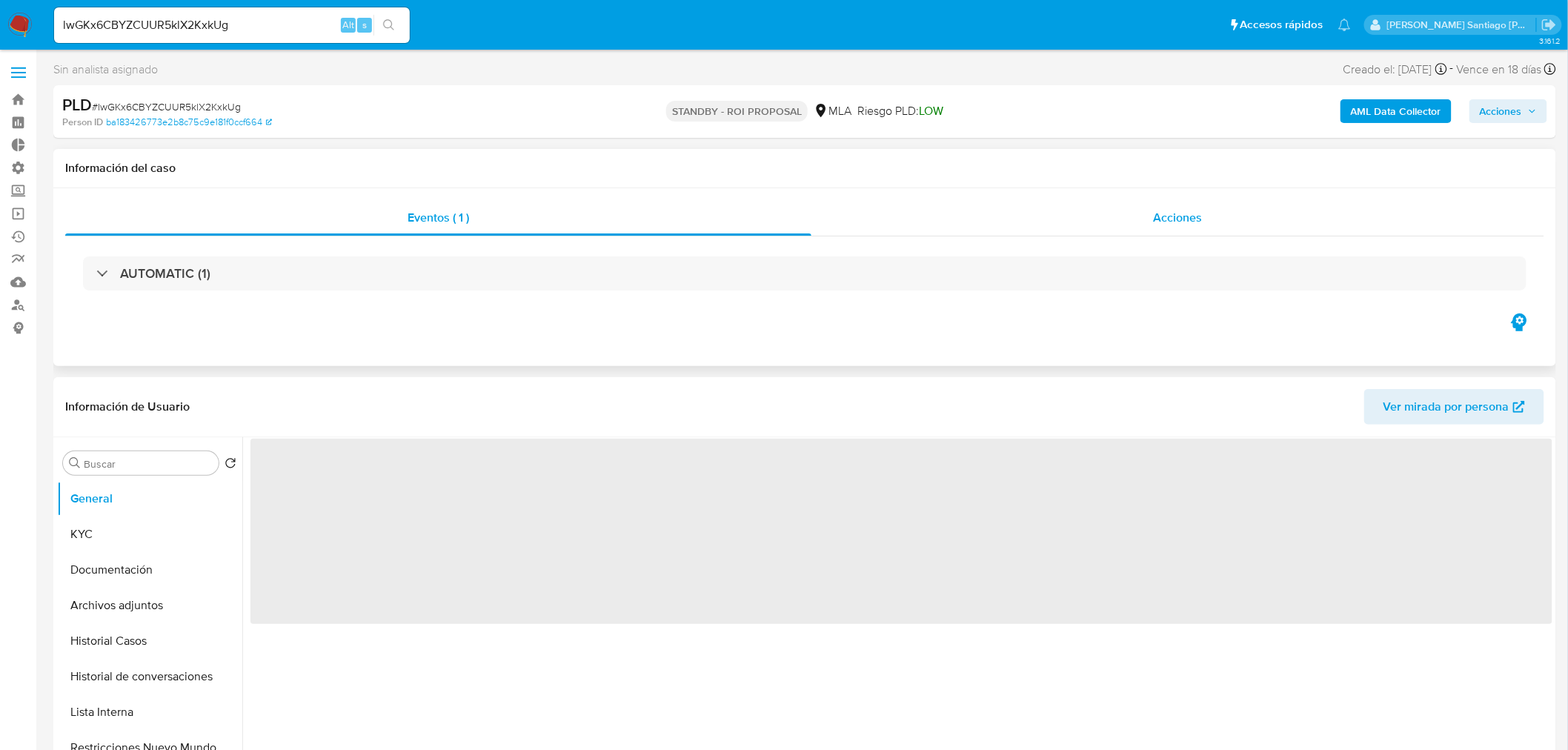
click at [1198, 213] on span "Acciones" at bounding box center [1177, 217] width 49 height 17
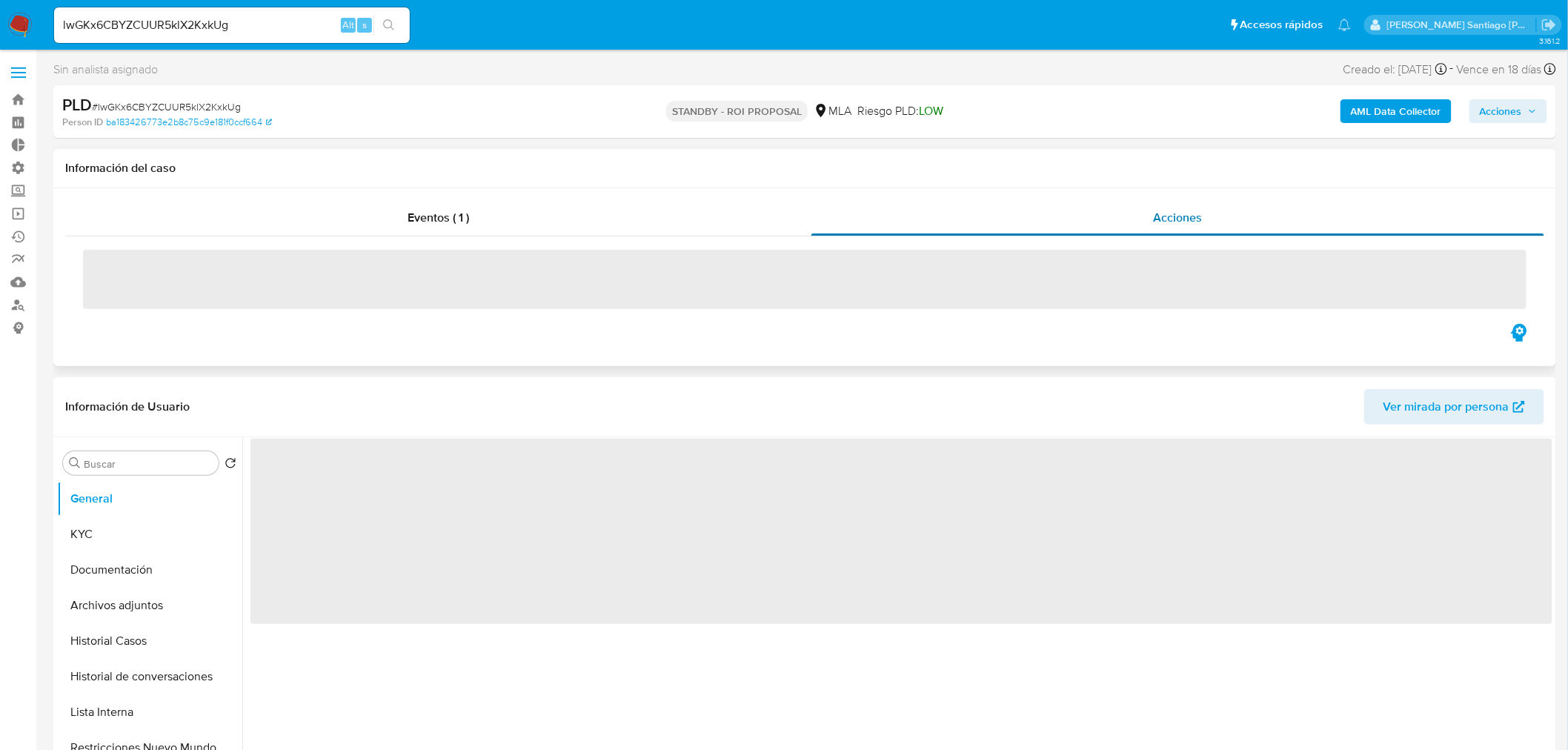
select select "10"
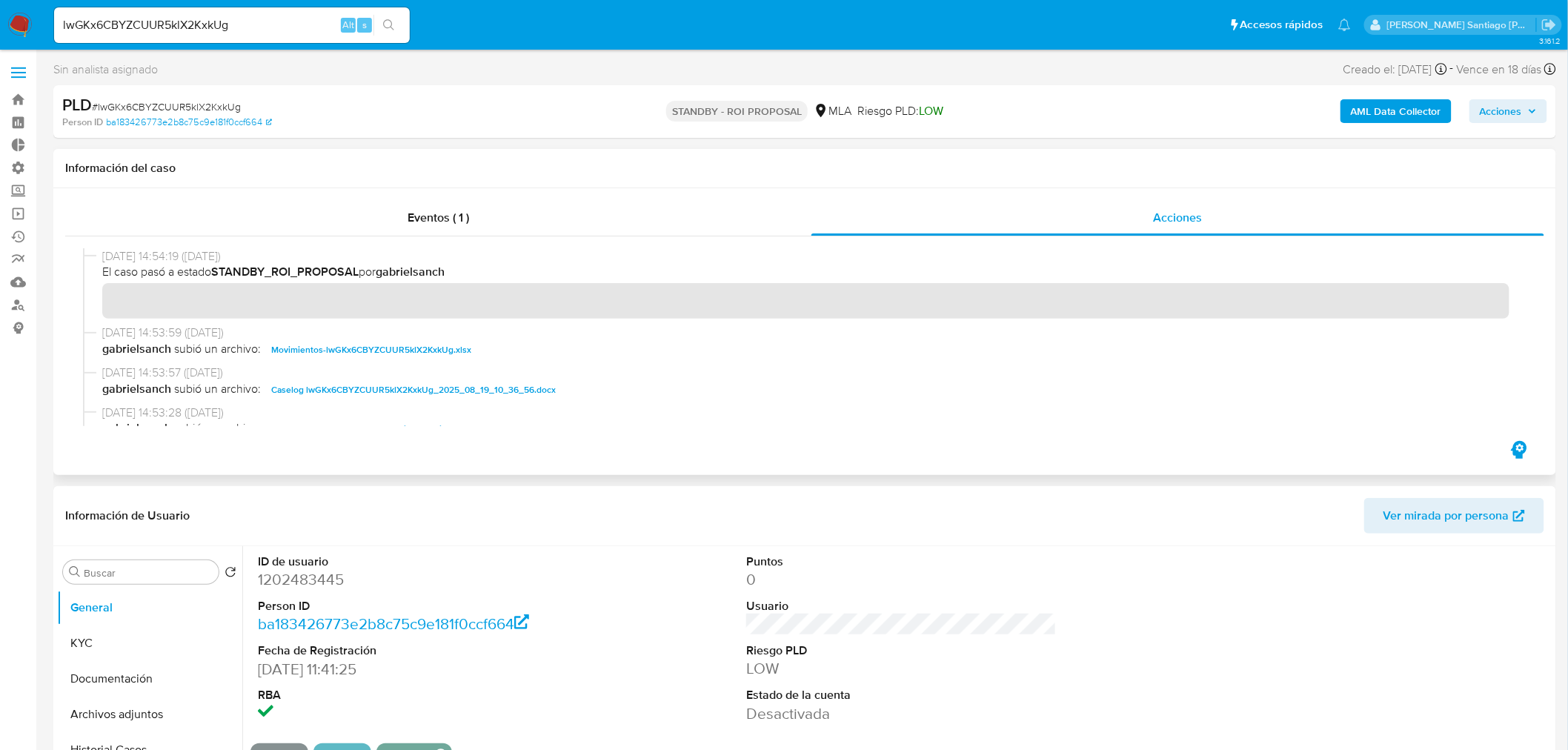
scroll to position [82, 0]
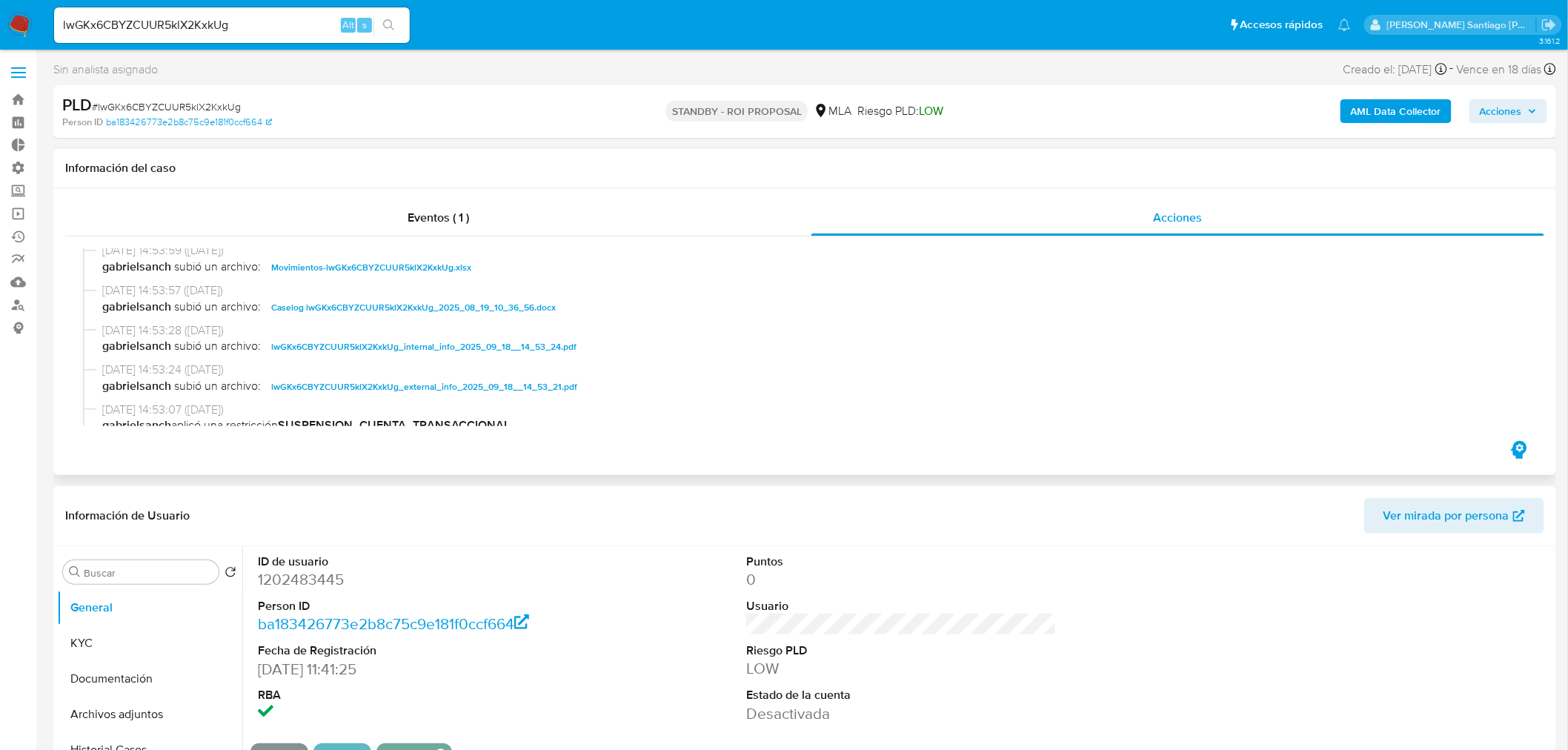
drag, startPoint x: 482, startPoint y: 305, endPoint x: 705, endPoint y: 366, distance: 231.2
click at [482, 305] on span "Caselog lwGKx6CBYZCUUR5klX2KxkUg_2025_08_19_10_36_56.docx" at bounding box center [413, 307] width 285 height 18
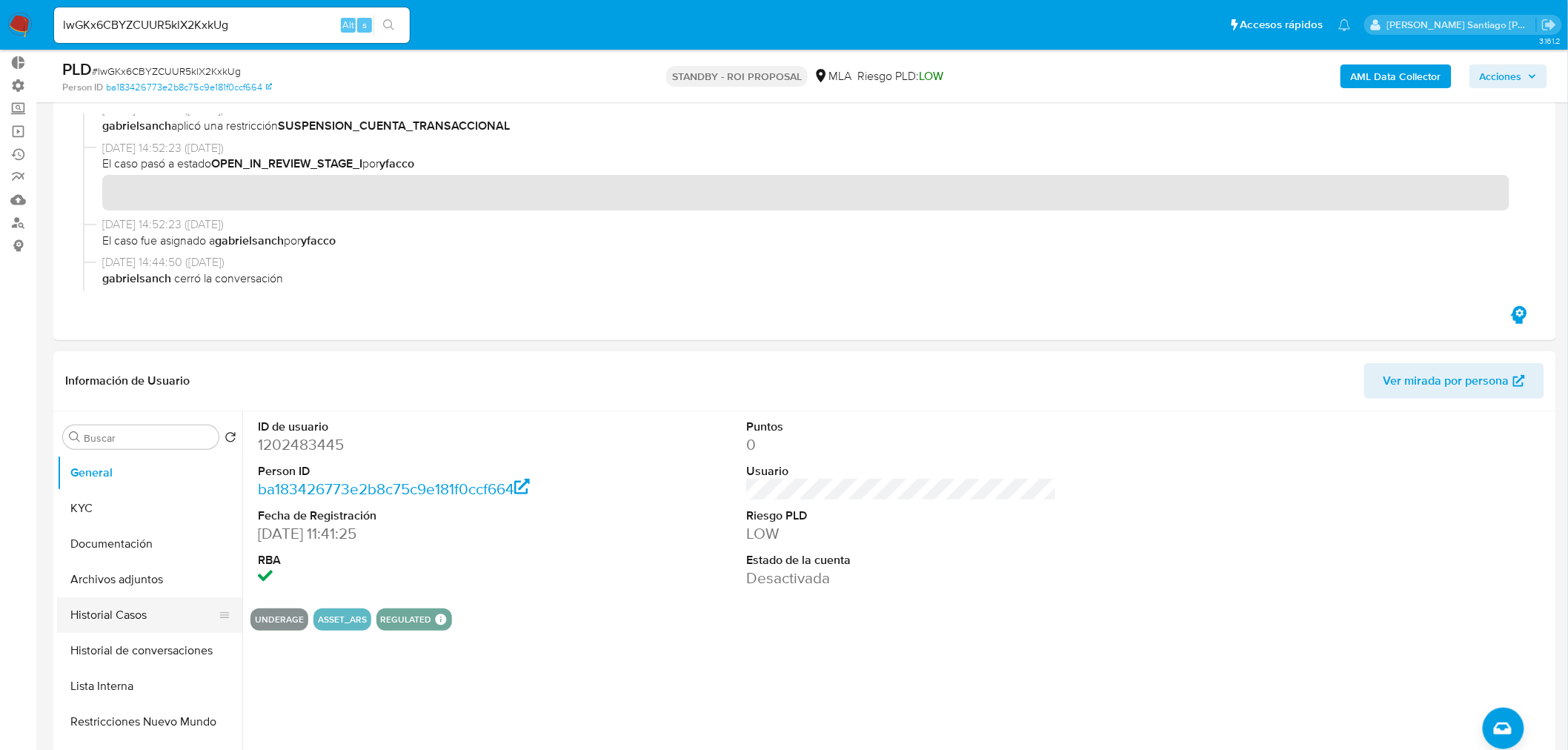
click at [145, 615] on button "Historial Casos" at bounding box center [144, 615] width 173 height 36
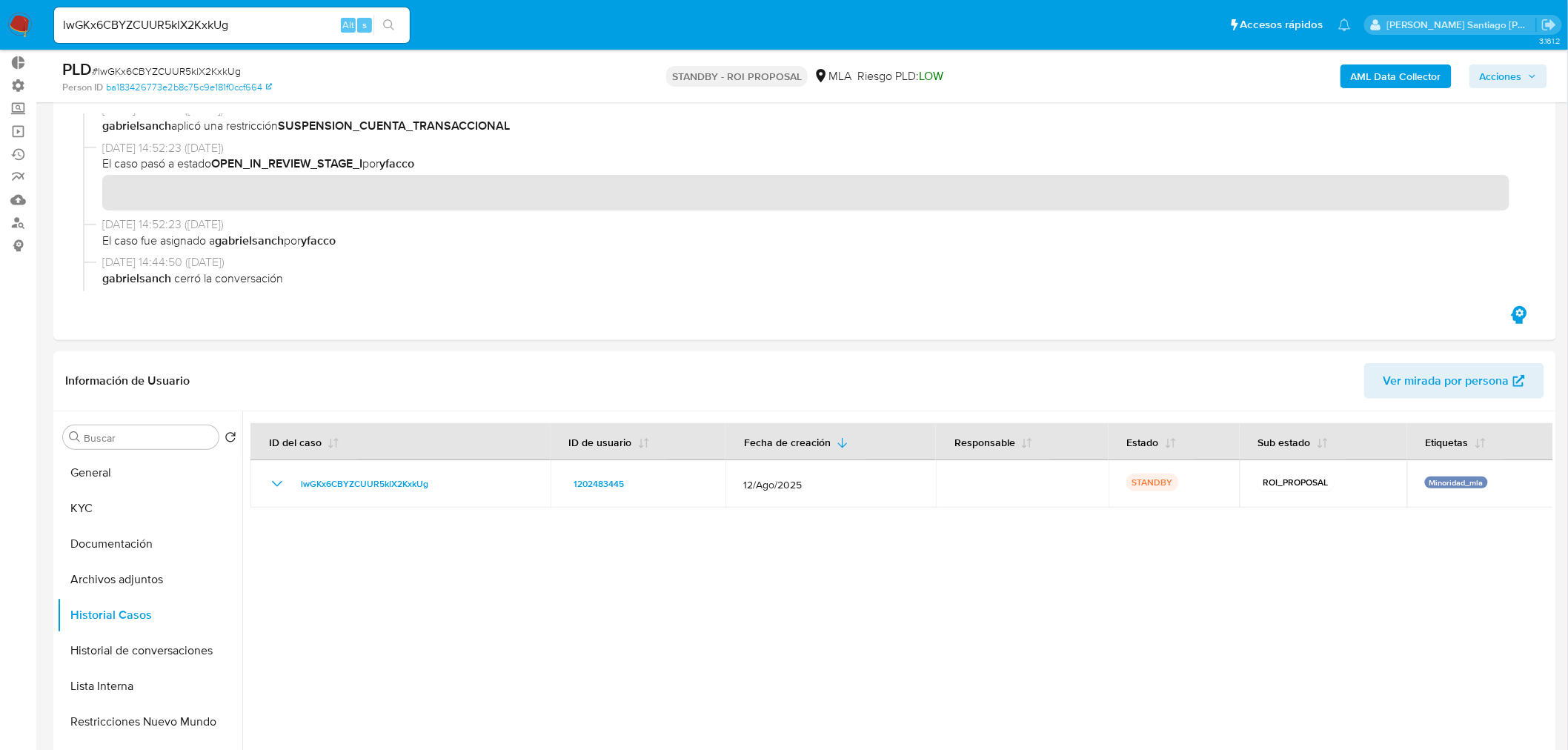
click at [257, 23] on input "lwGKx6CBYZCUUR5klX2KxkUg" at bounding box center [232, 25] width 355 height 19
paste input "jhdhtAtATyjMfFykNkRk6fSF"
type input "jhdhtAtATyjMfFykNkRk6fSF"
click at [387, 36] on div "jhdhtAtATyjMfFykNkRk6fSF Alt s" at bounding box center [232, 25] width 355 height 36
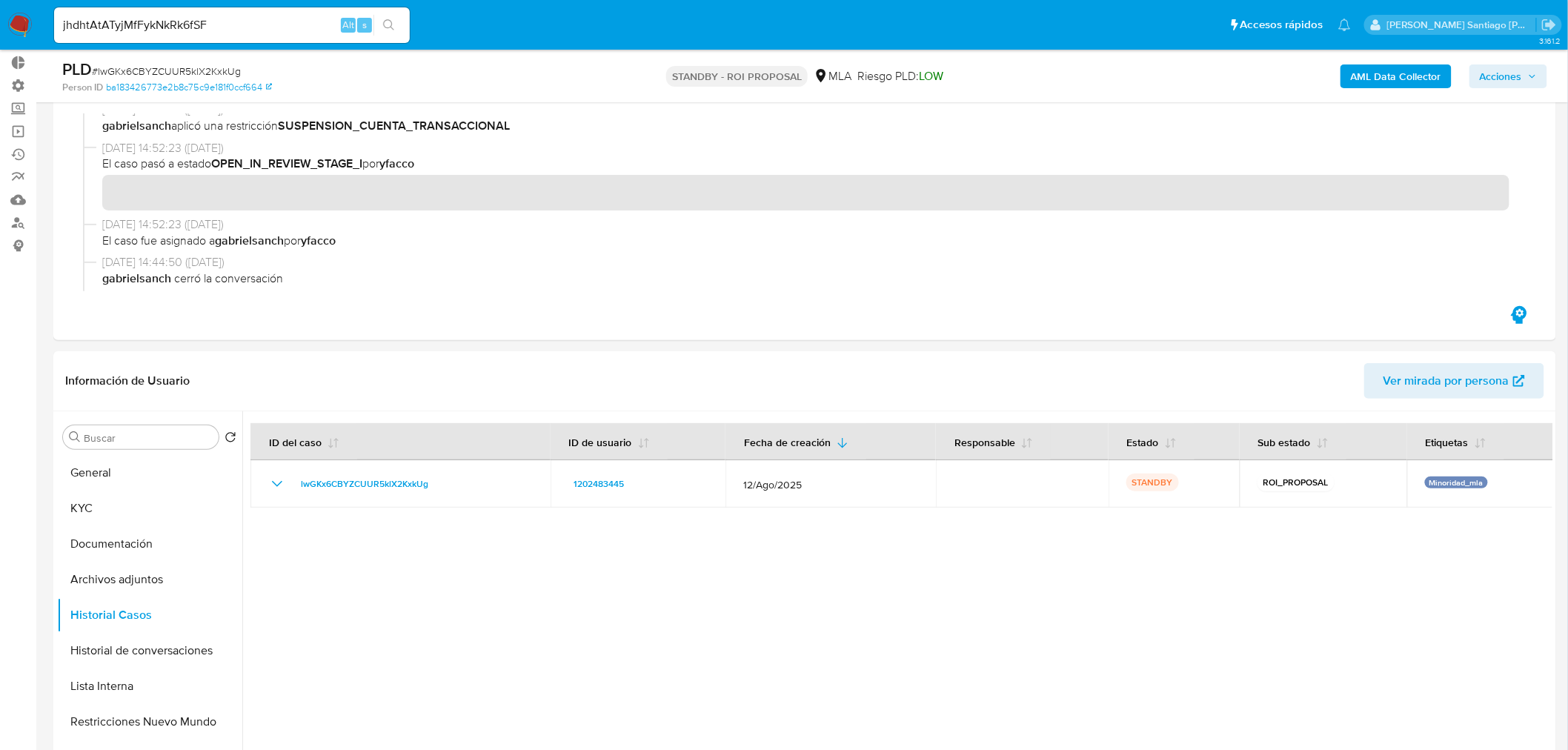
click at [396, 31] on button "search-icon" at bounding box center [388, 25] width 30 height 21
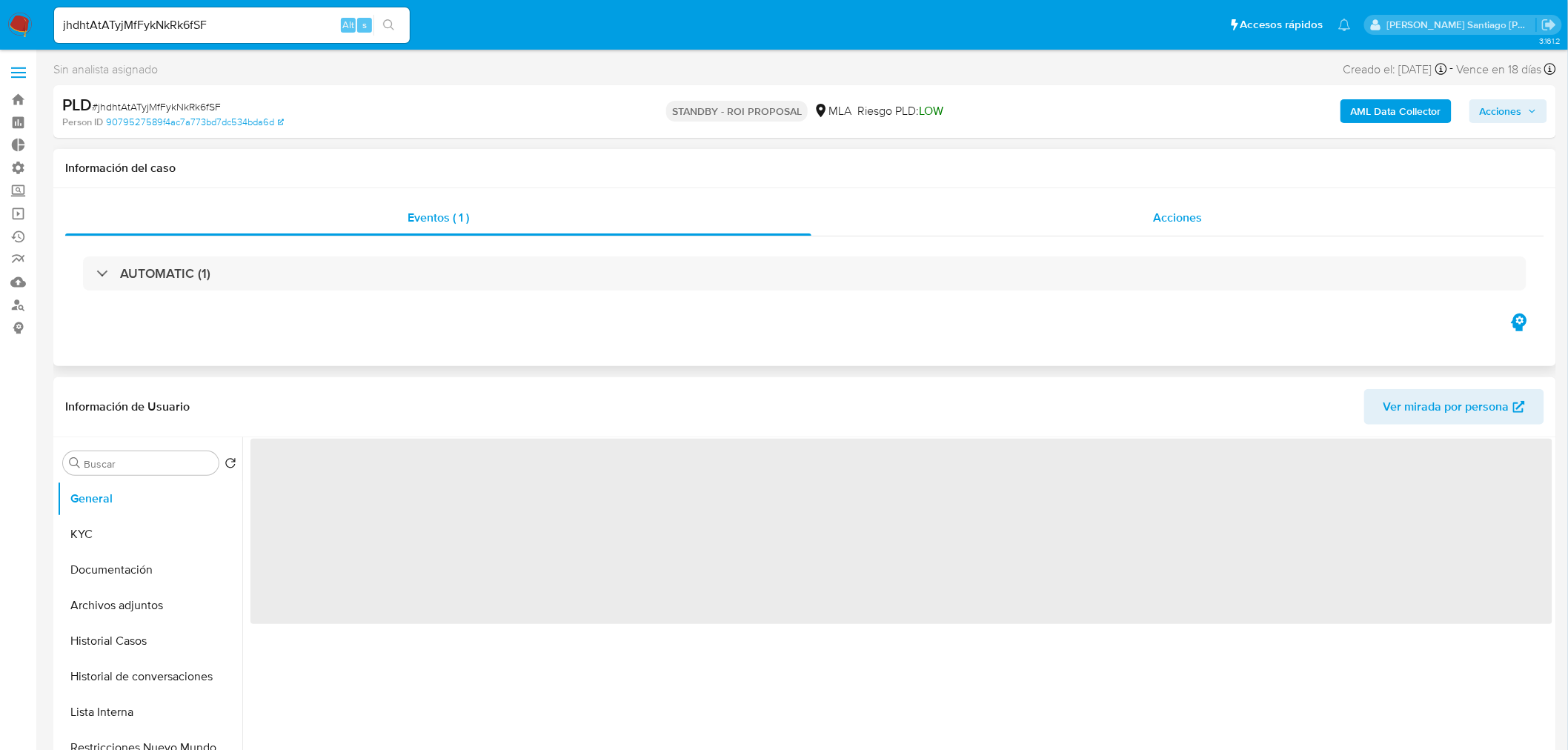
click at [1135, 211] on div "Acciones" at bounding box center [1178, 218] width 733 height 36
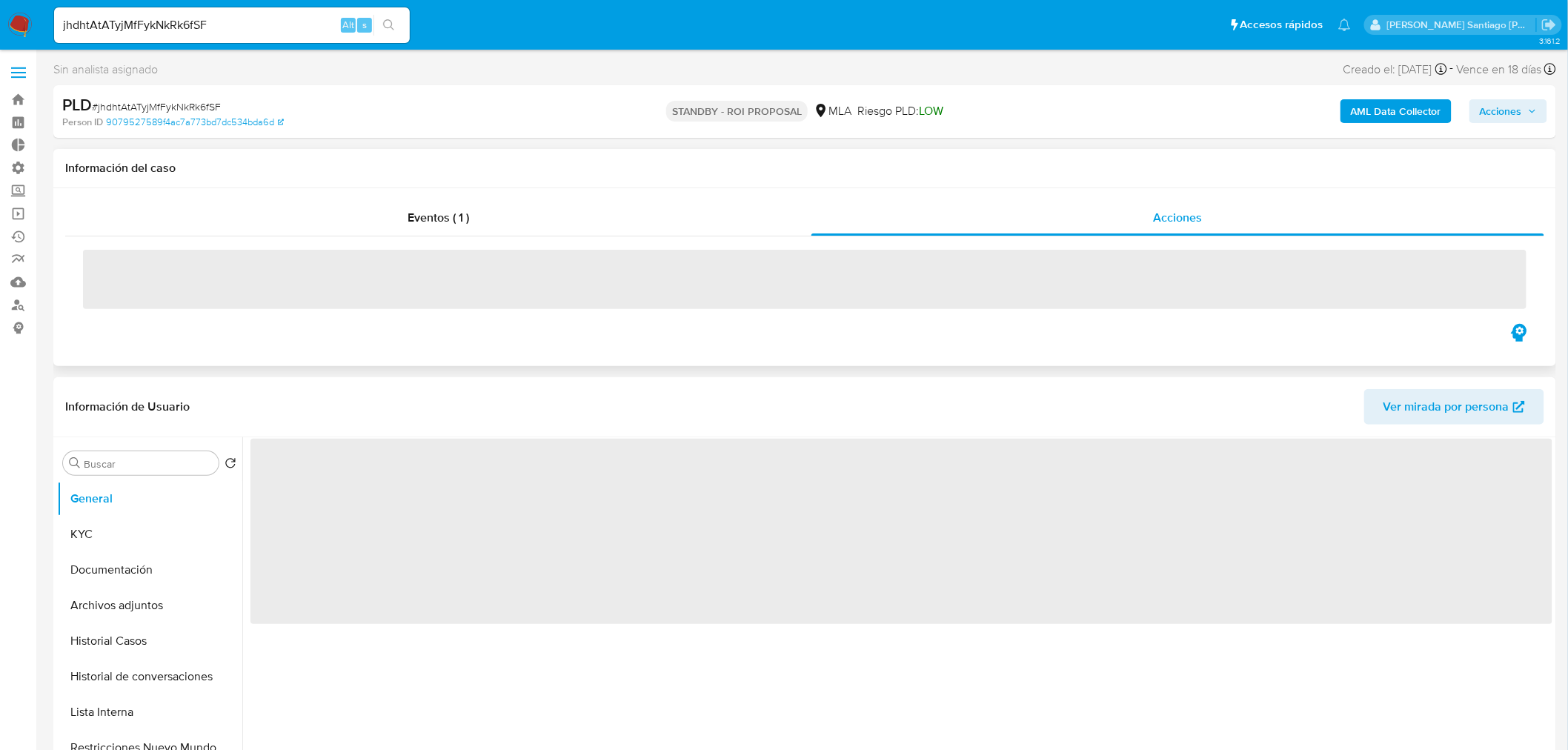
select select "10"
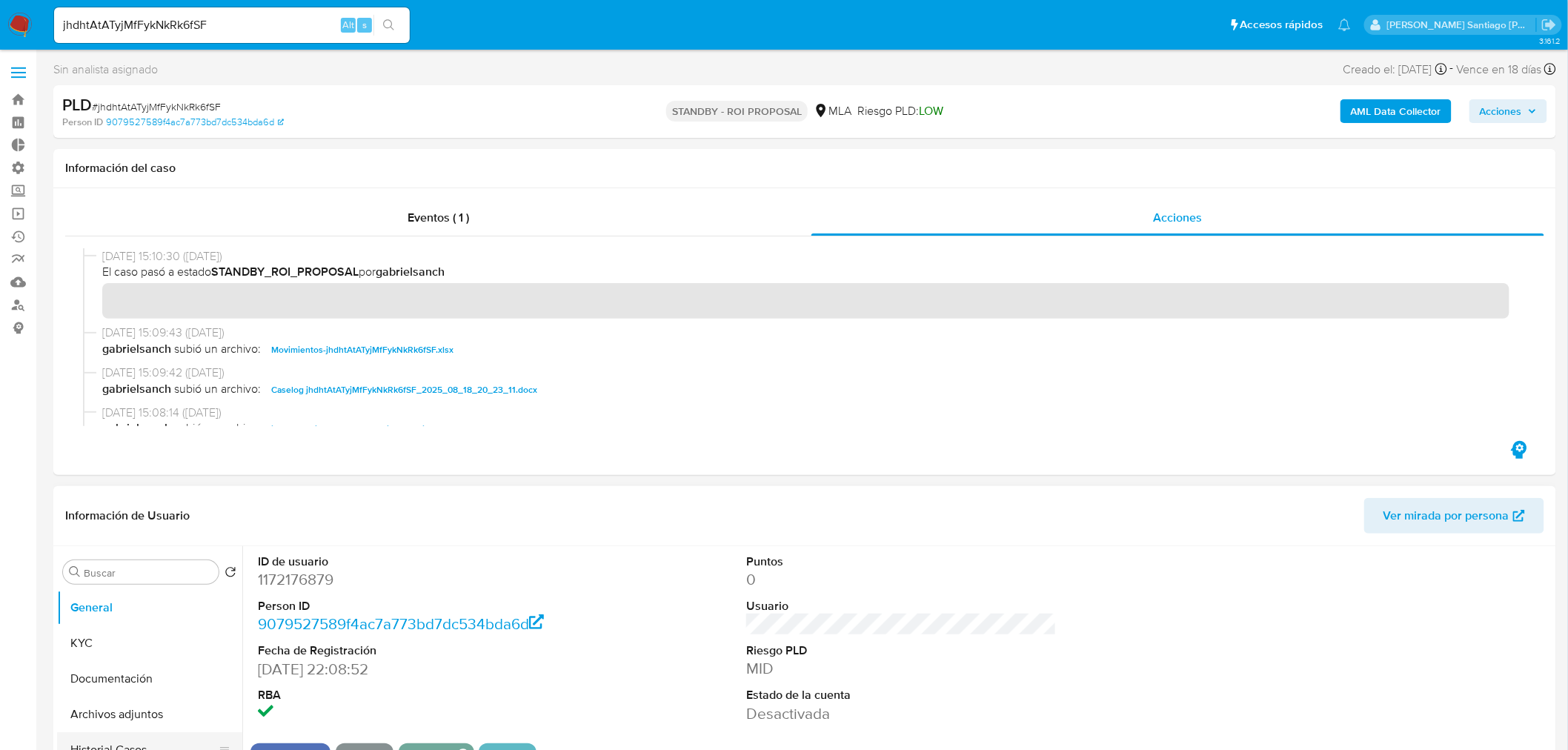
click at [137, 741] on button "Historial Casos" at bounding box center [144, 750] width 173 height 36
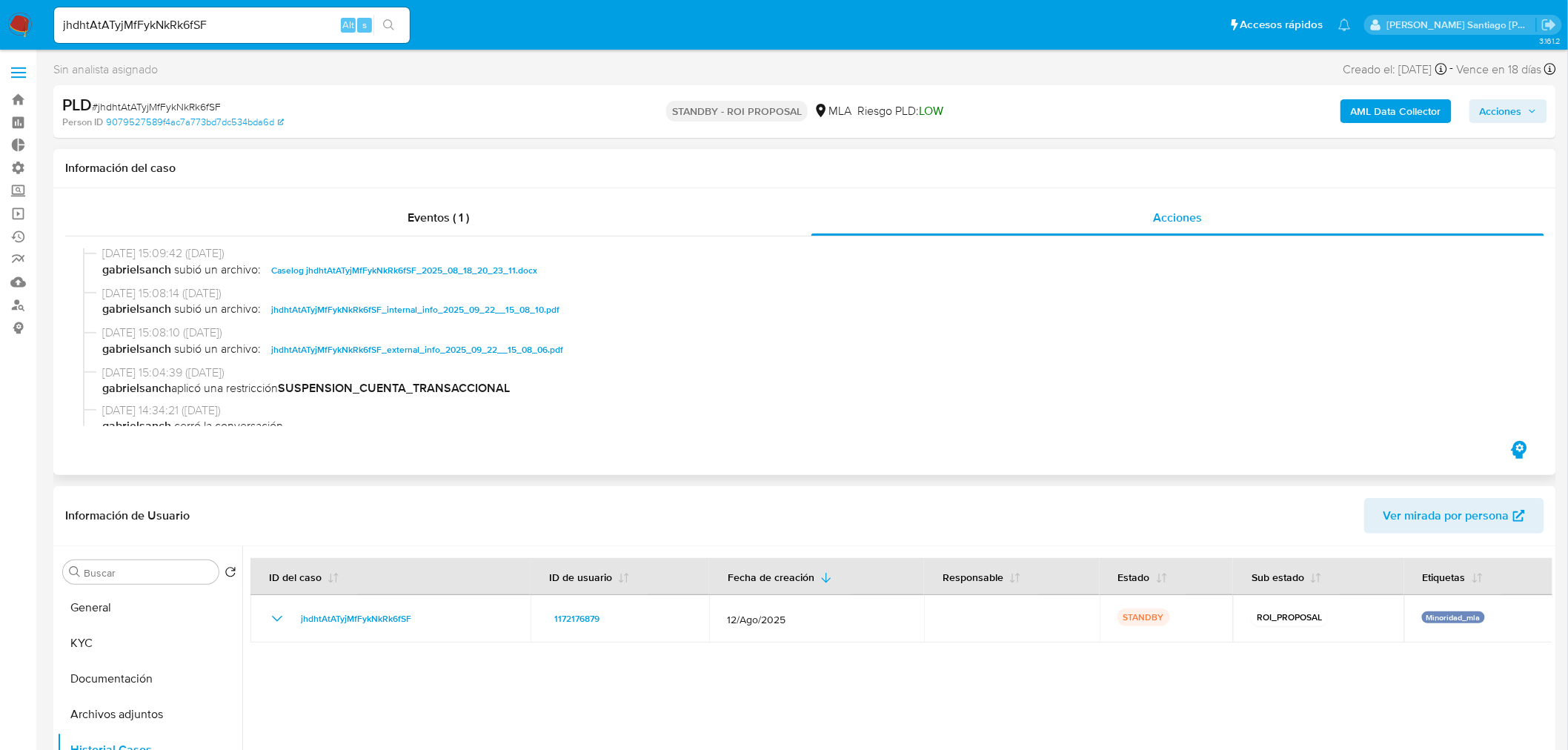
scroll to position [82, 0]
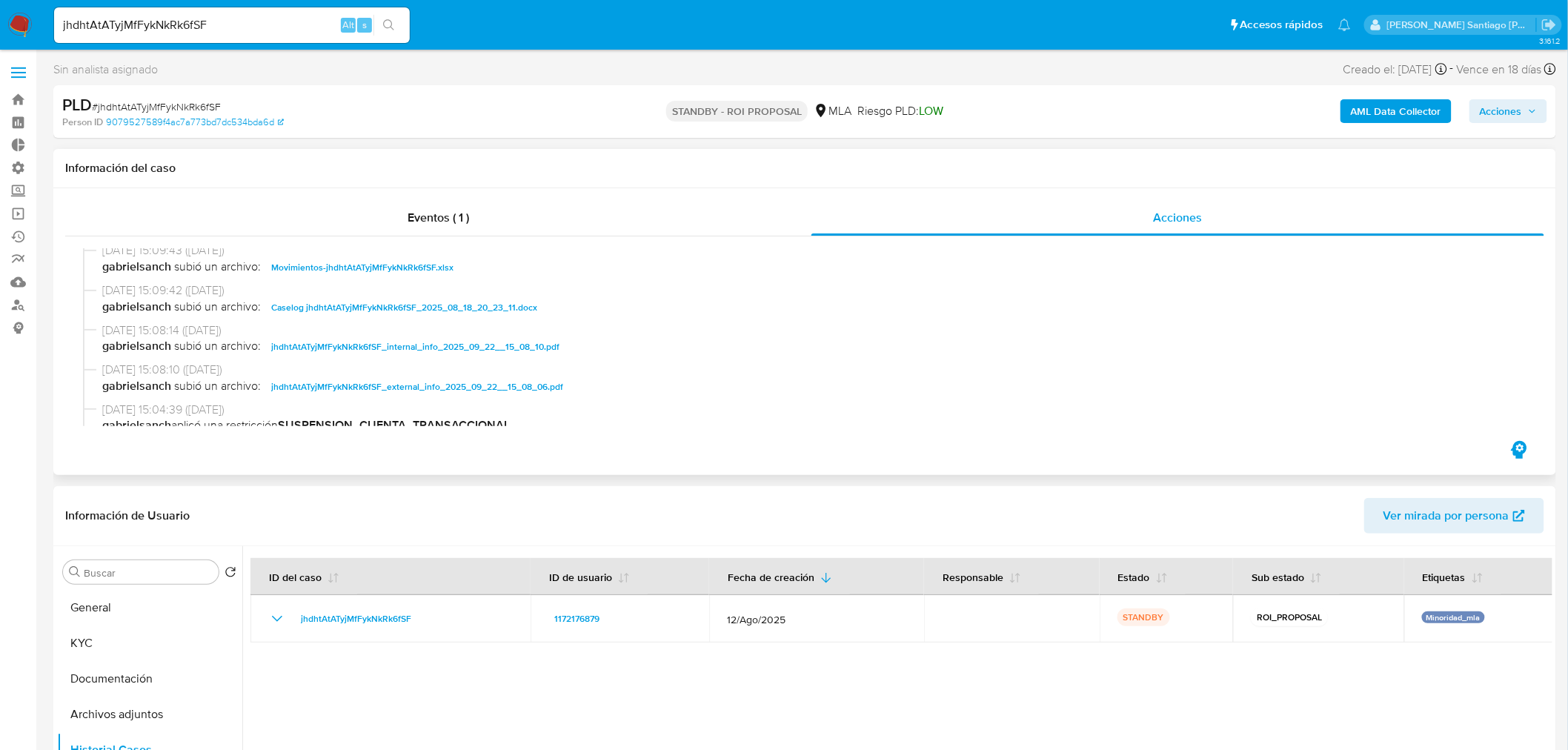
click at [368, 301] on span "Caselog jhdhtAtATyjMfFykNkRk6fSF_2025_08_18_20_23_11.docx" at bounding box center [403, 307] width 266 height 18
click at [227, 19] on input "jhdhtAtATyjMfFykNkRk6fSF" at bounding box center [232, 25] width 355 height 19
paste input "2SEPJJzqYrjq83nEY01DISU1"
type input "2SEPJJzqYrjq83nEY01DISU1"
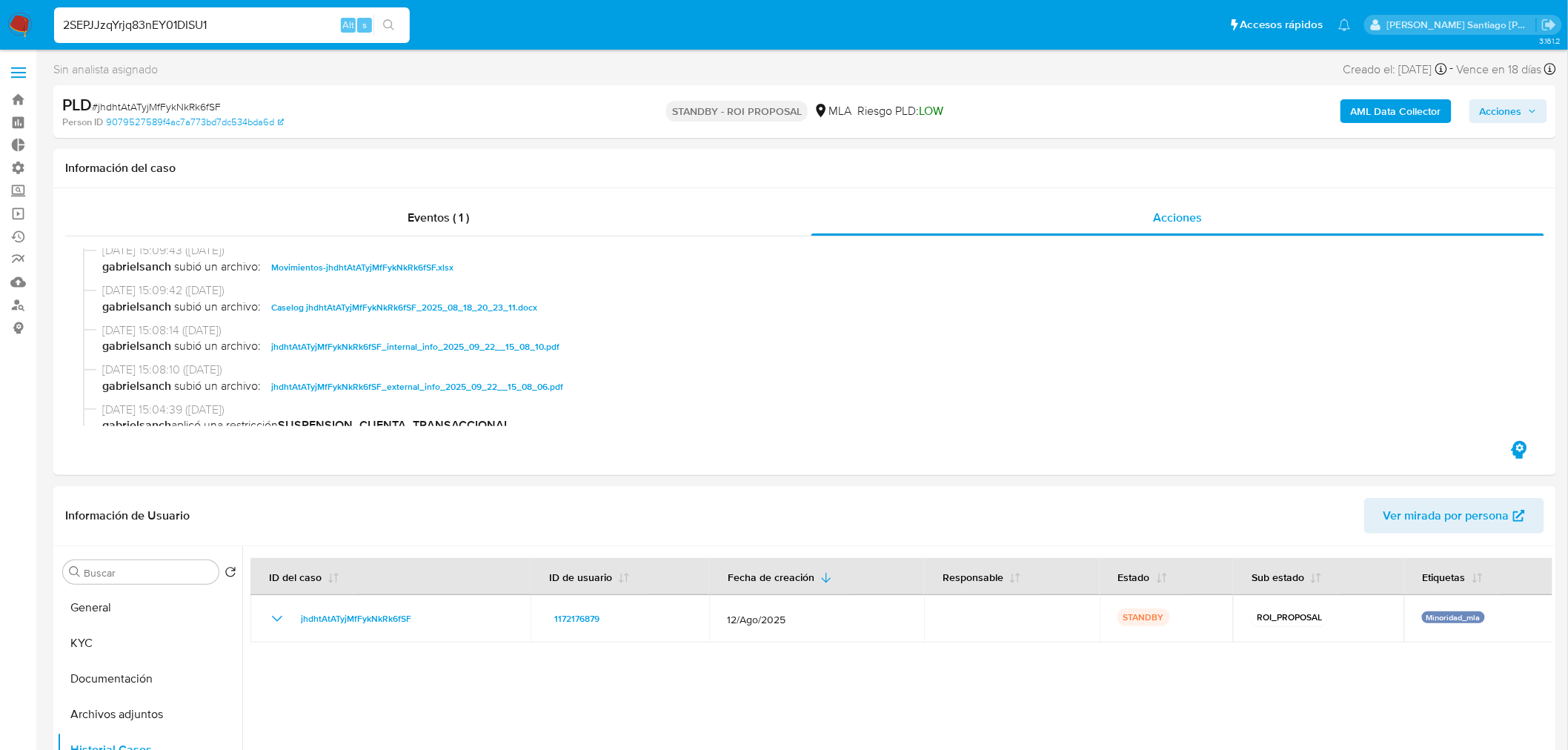
click at [386, 23] on icon "search-icon" at bounding box center [388, 24] width 12 height 12
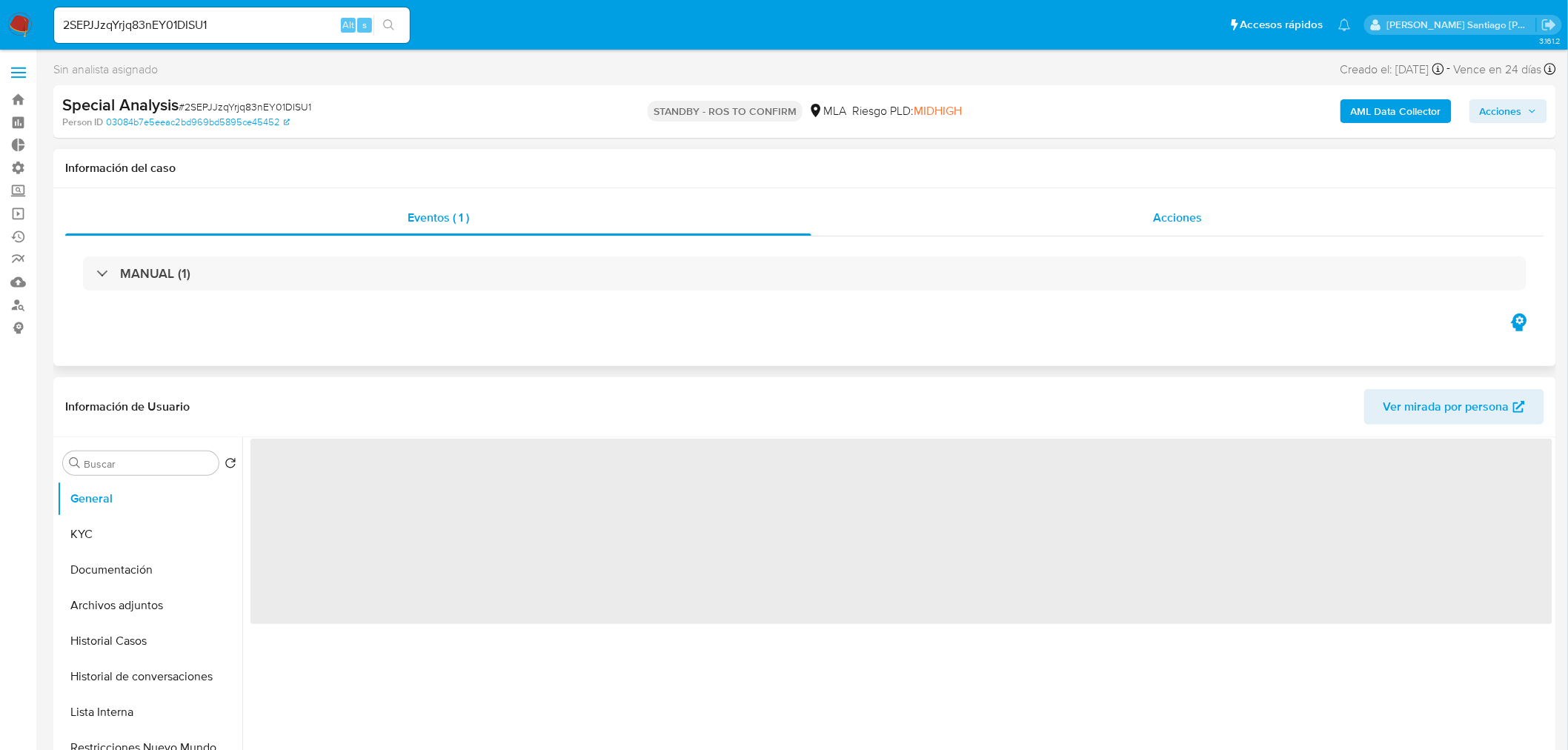
click at [1195, 227] on div "Acciones" at bounding box center [1178, 218] width 733 height 36
select select "10"
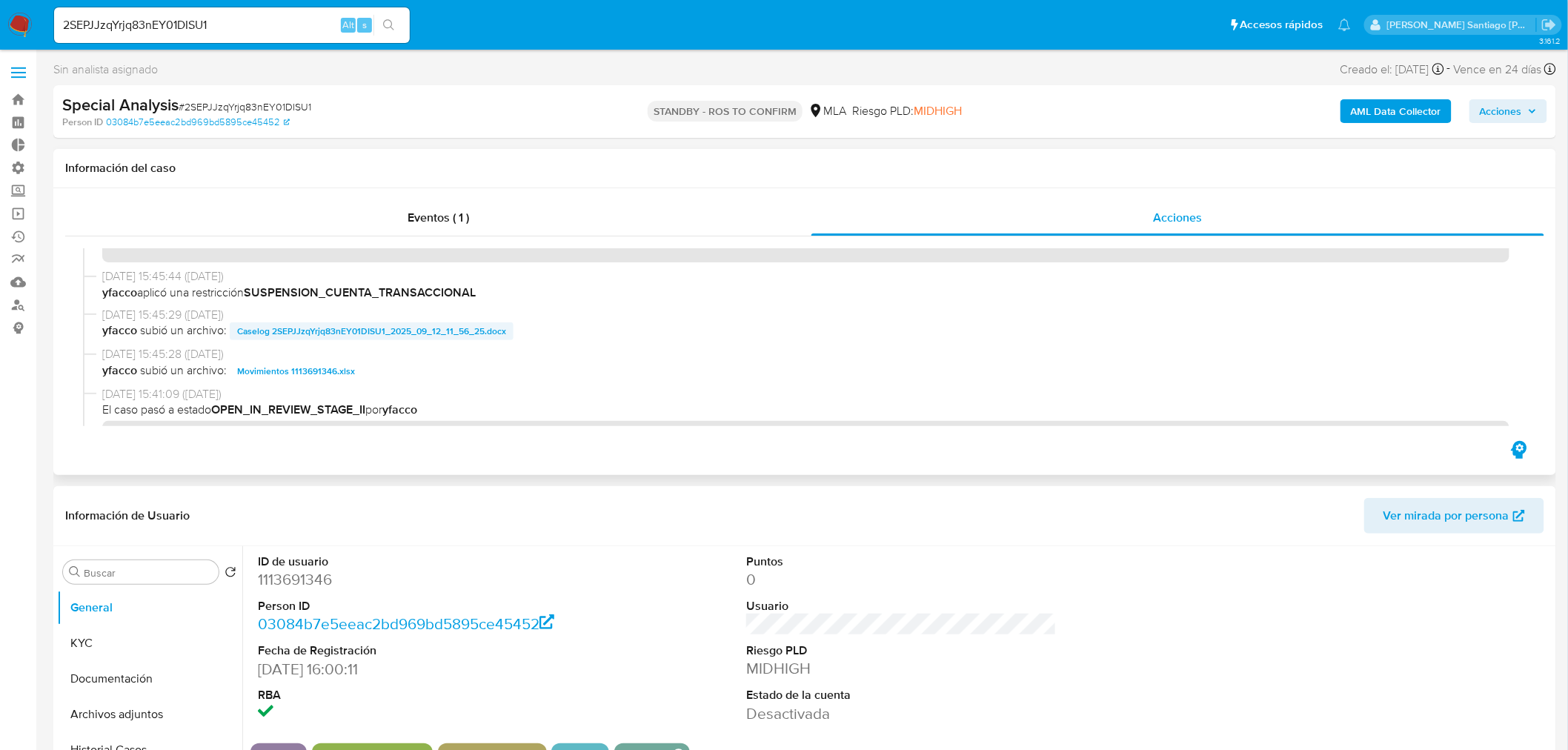
scroll to position [82, 0]
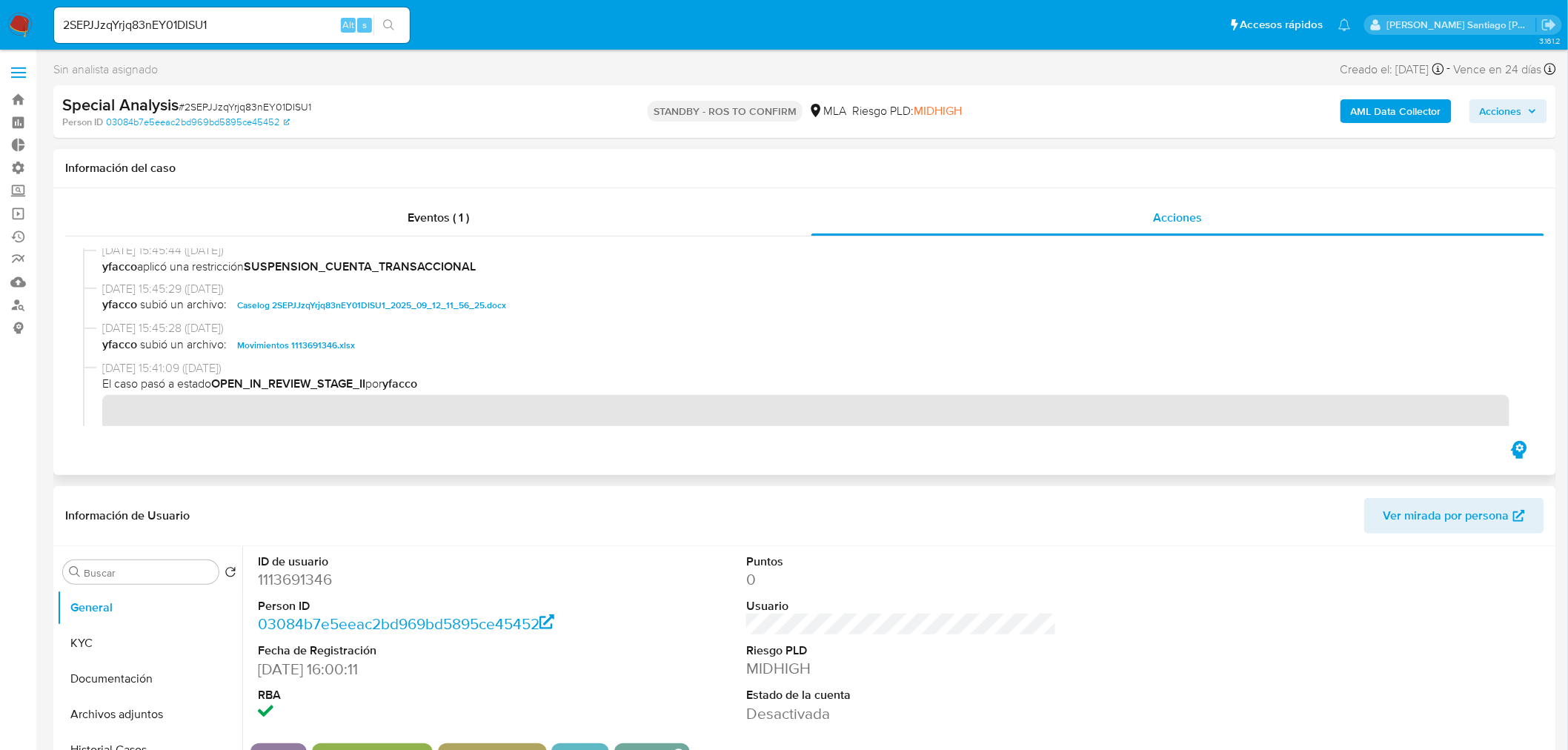
click at [453, 306] on span "Caselog 2SEPJJzqYrjq83nEY01DISU1_2025_09_12_11_56_25.docx" at bounding box center [371, 305] width 269 height 18
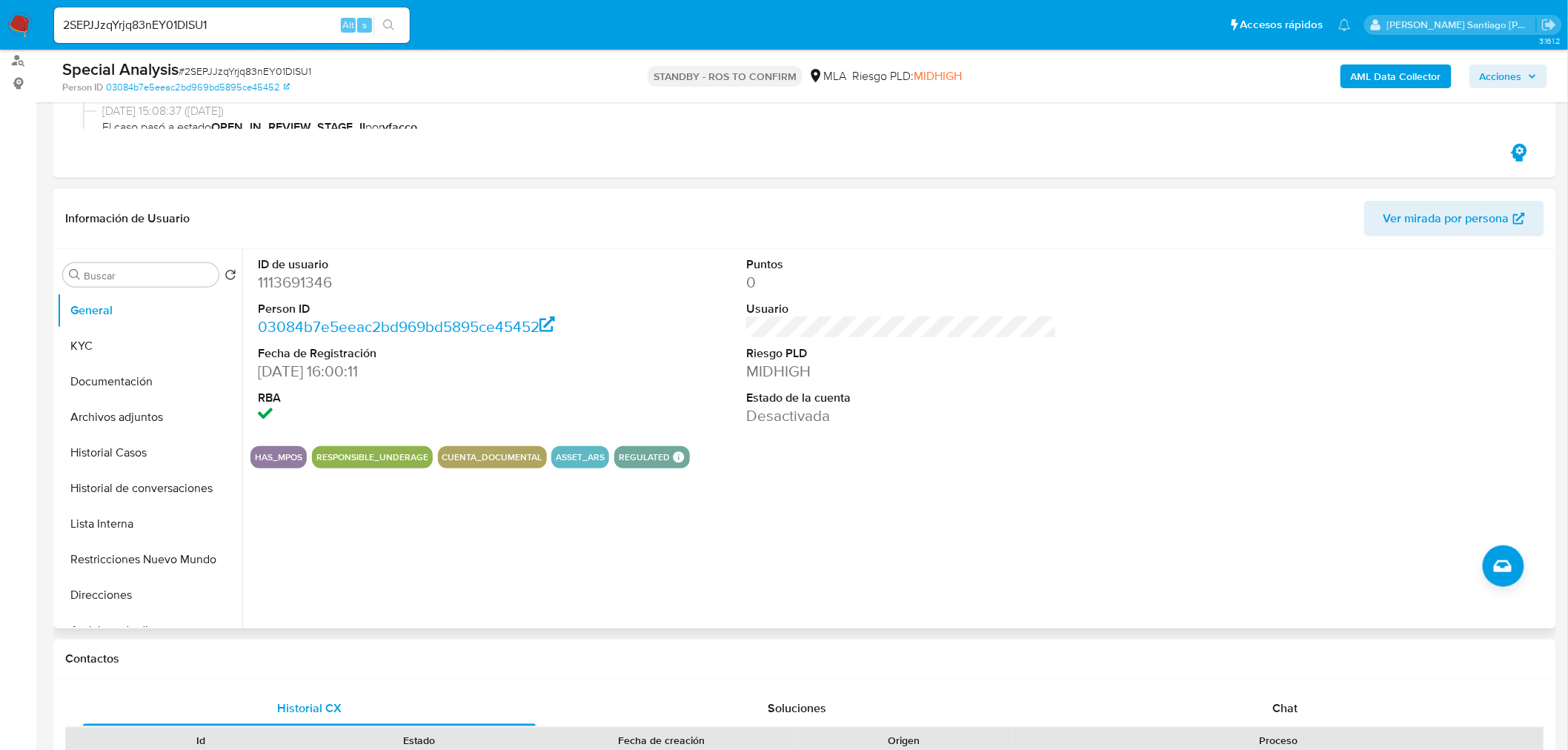
scroll to position [246, 0]
click at [145, 456] on button "Historial Casos" at bounding box center [144, 450] width 173 height 36
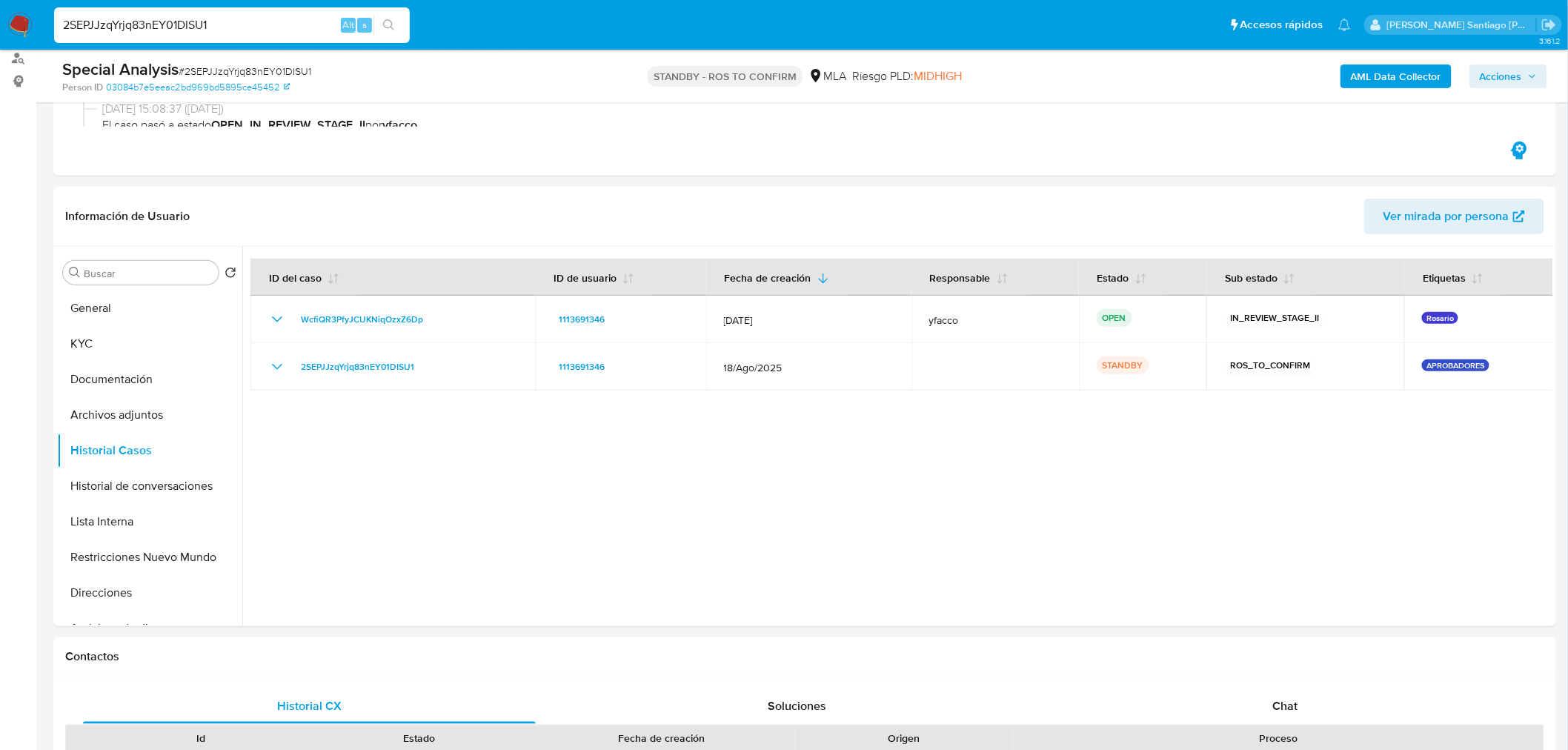
click at [224, 30] on input "2SEPJJzqYrjq83nEY01DISU1" at bounding box center [232, 25] width 355 height 19
paste input "9tYjXGCfL5upquDp3GyL9npP"
type input "9tYjXGCfL5upquDp3GyL9npP"
click at [400, 26] on button "search-icon" at bounding box center [388, 25] width 30 height 21
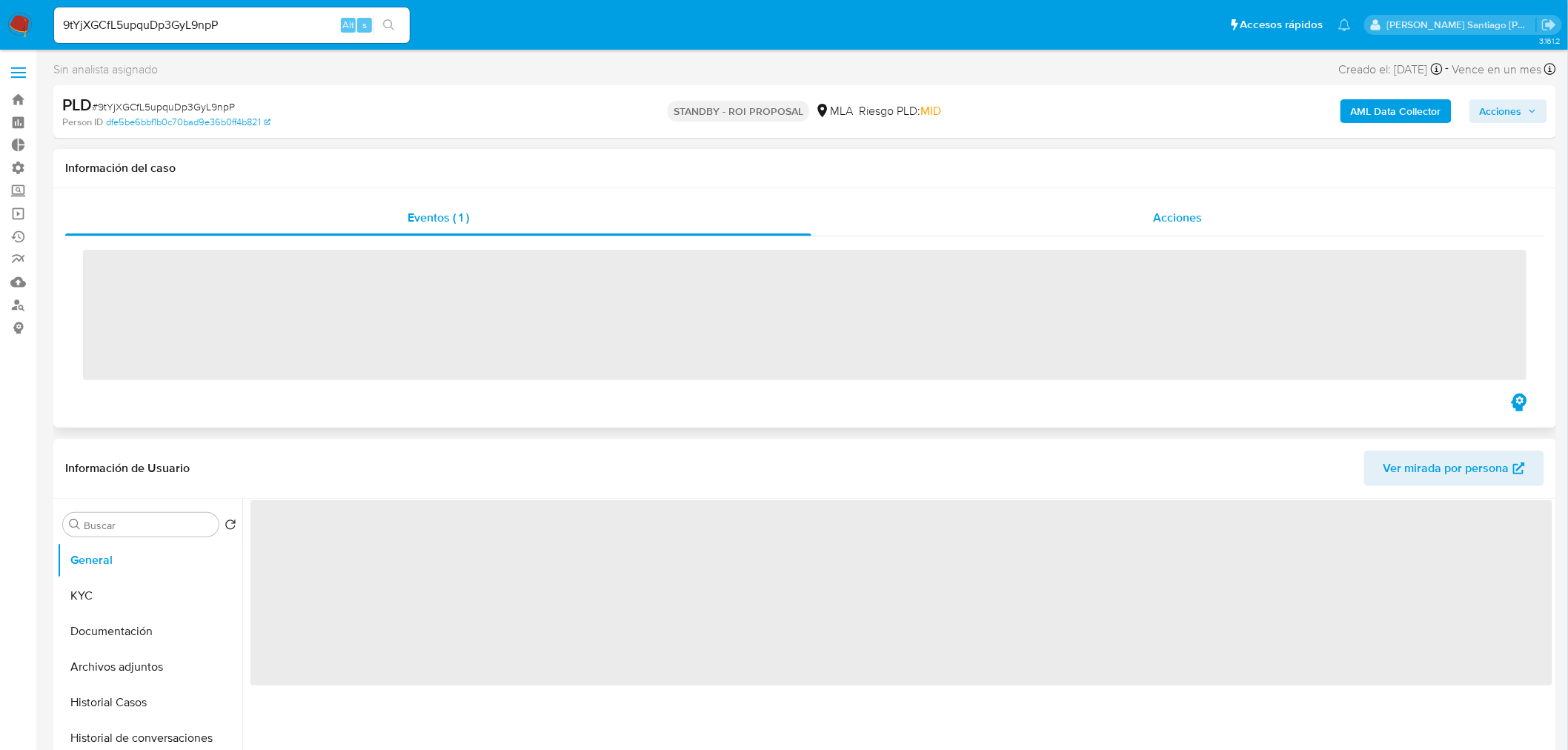
click at [1142, 208] on div "Acciones" at bounding box center [1178, 218] width 733 height 36
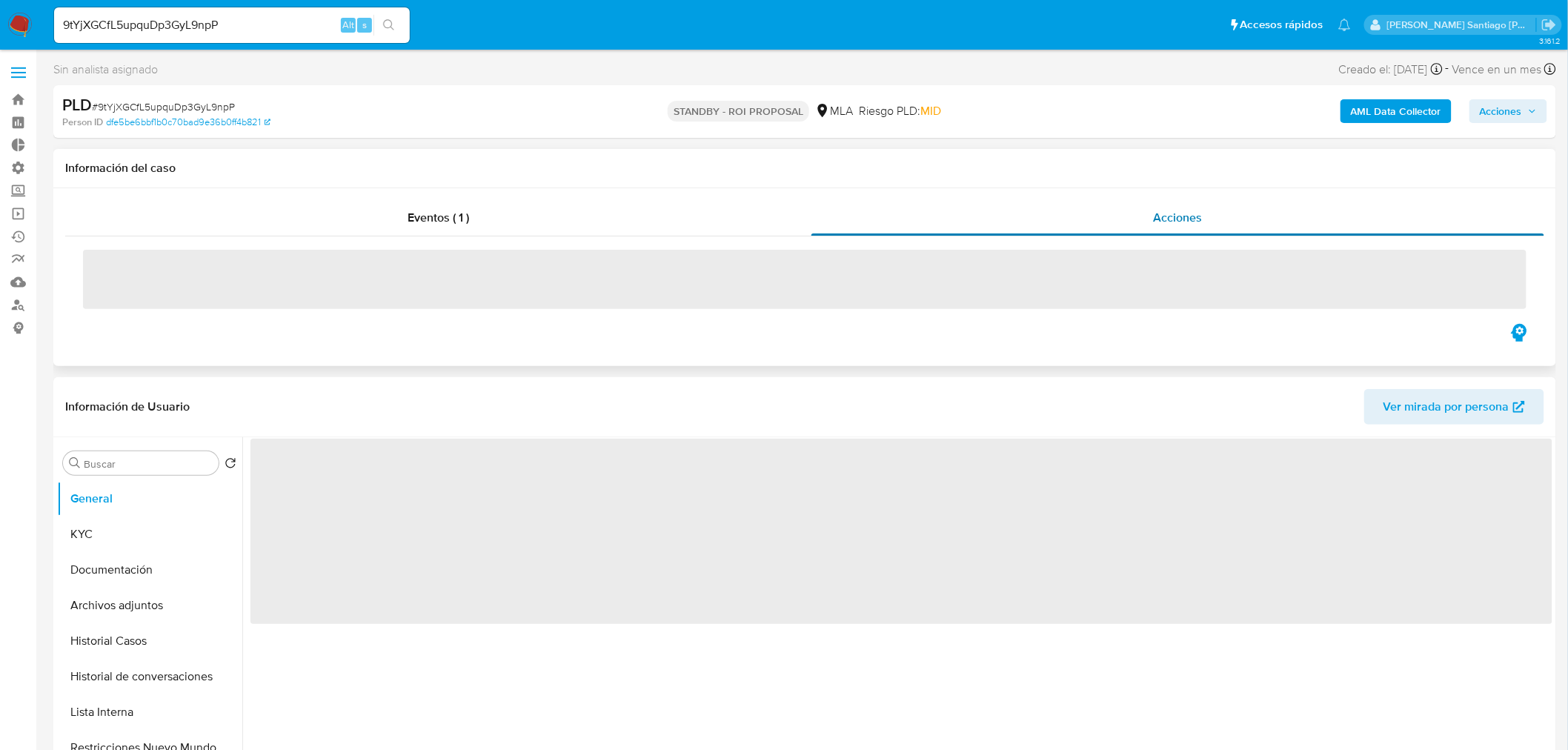
select select "10"
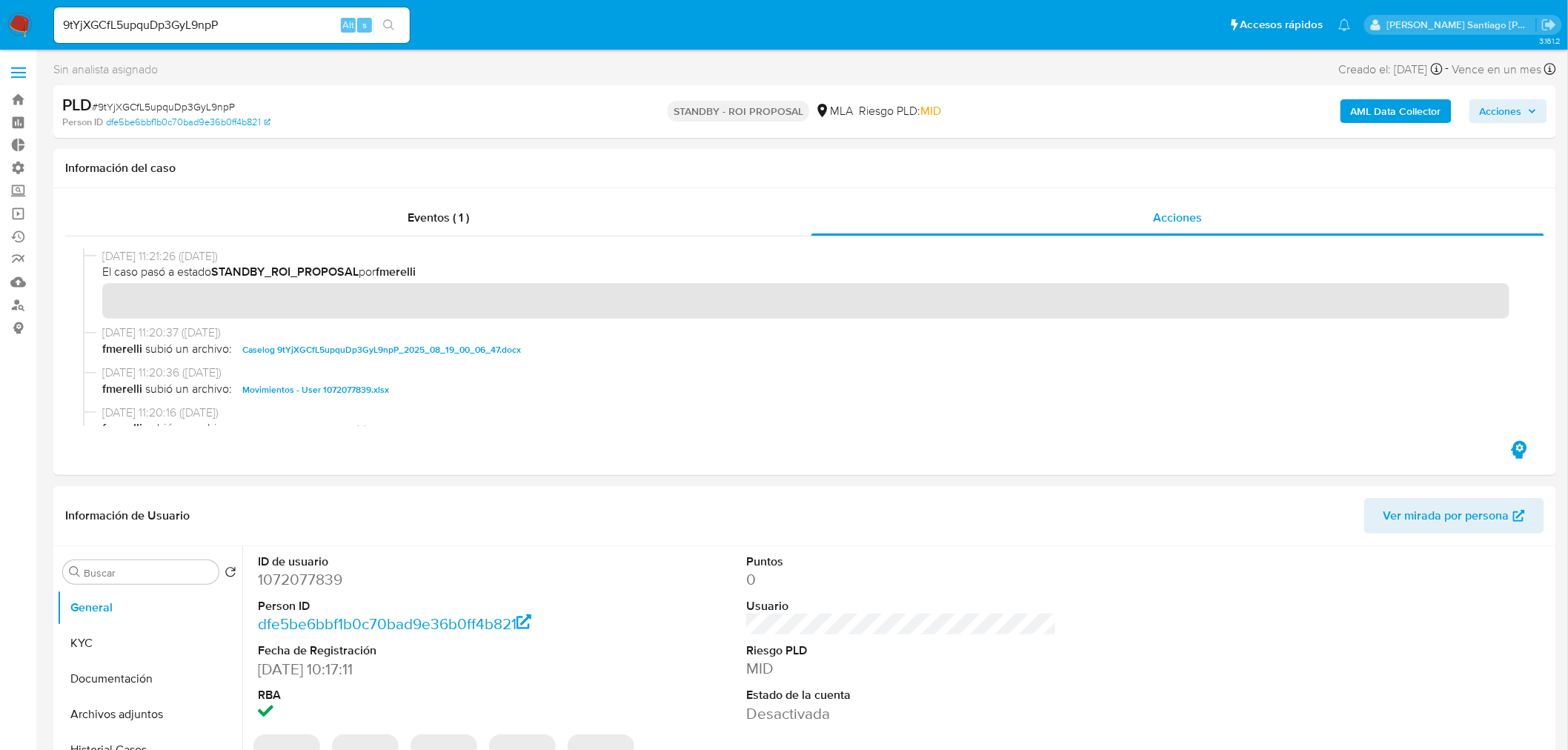
scroll to position [82, 0]
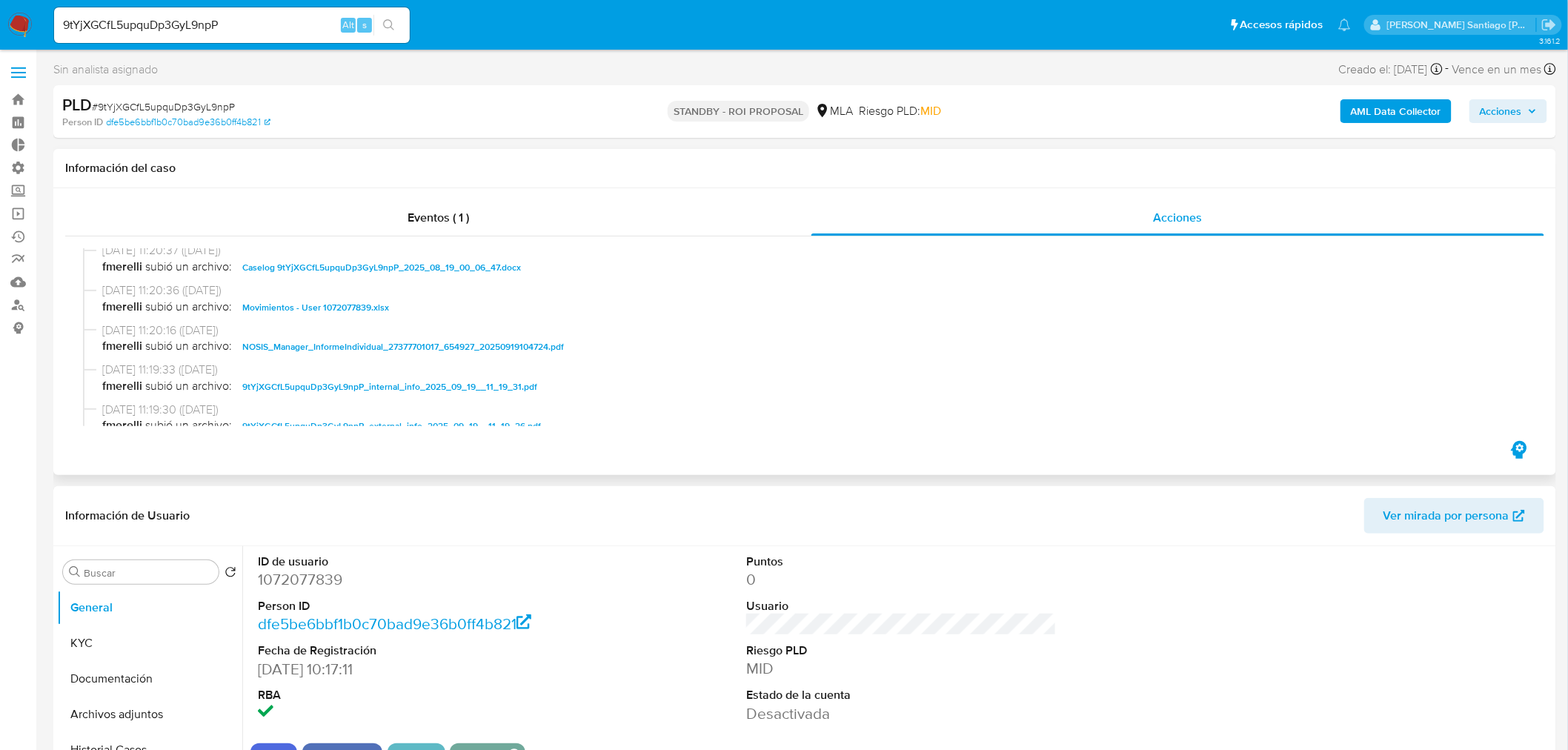
click at [453, 276] on div "19/09/2025 11:20:37 (hace 7 días) fmerelli subió un archivo: Caselog 9tYjXGCfL5…" at bounding box center [804, 262] width 1443 height 40
click at [460, 265] on span "Caselog 9tYjXGCfL5upquDp3GyL9npP_2025_08_19_00_06_47.docx" at bounding box center [382, 267] width 278 height 18
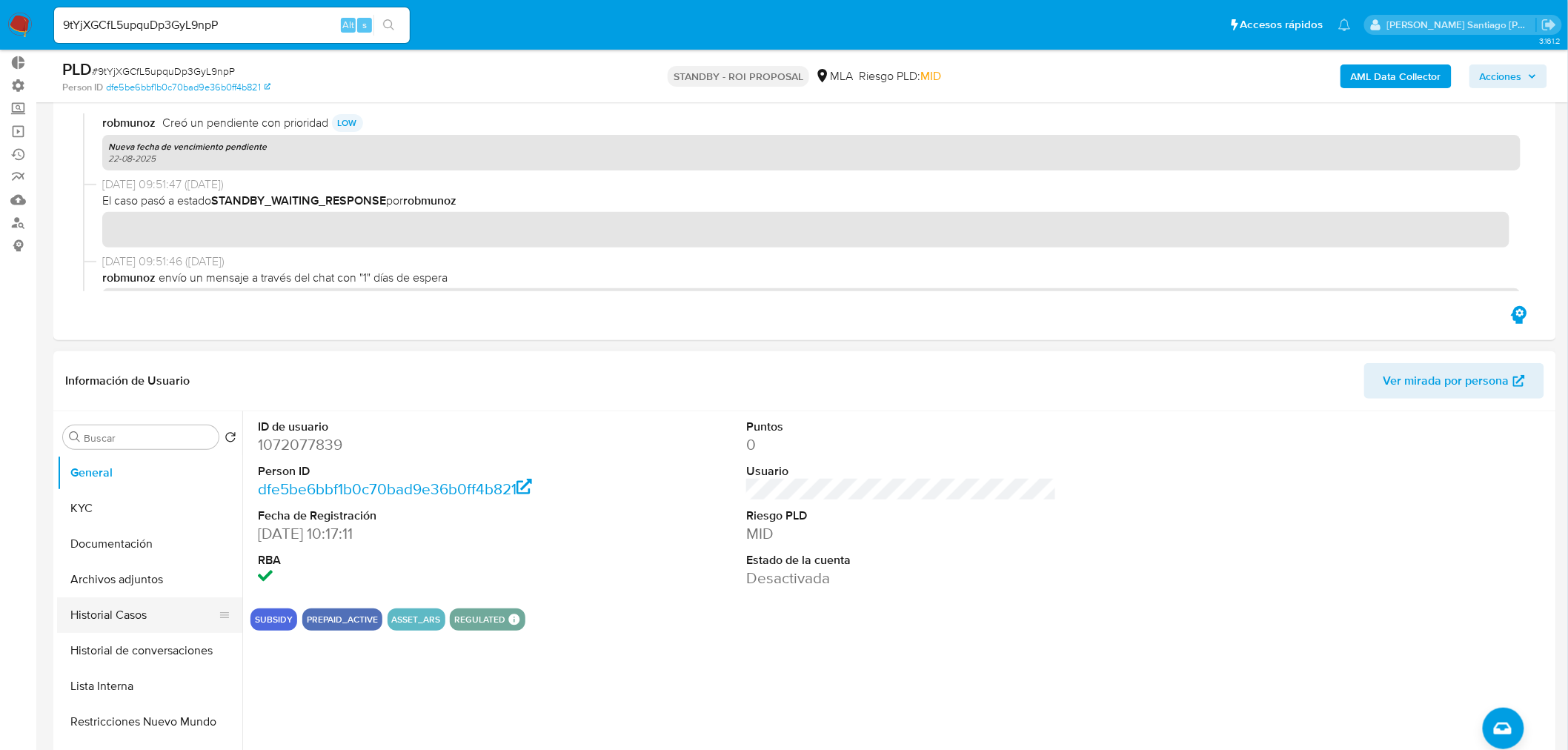
click at [132, 614] on button "Historial Casos" at bounding box center [144, 615] width 173 height 36
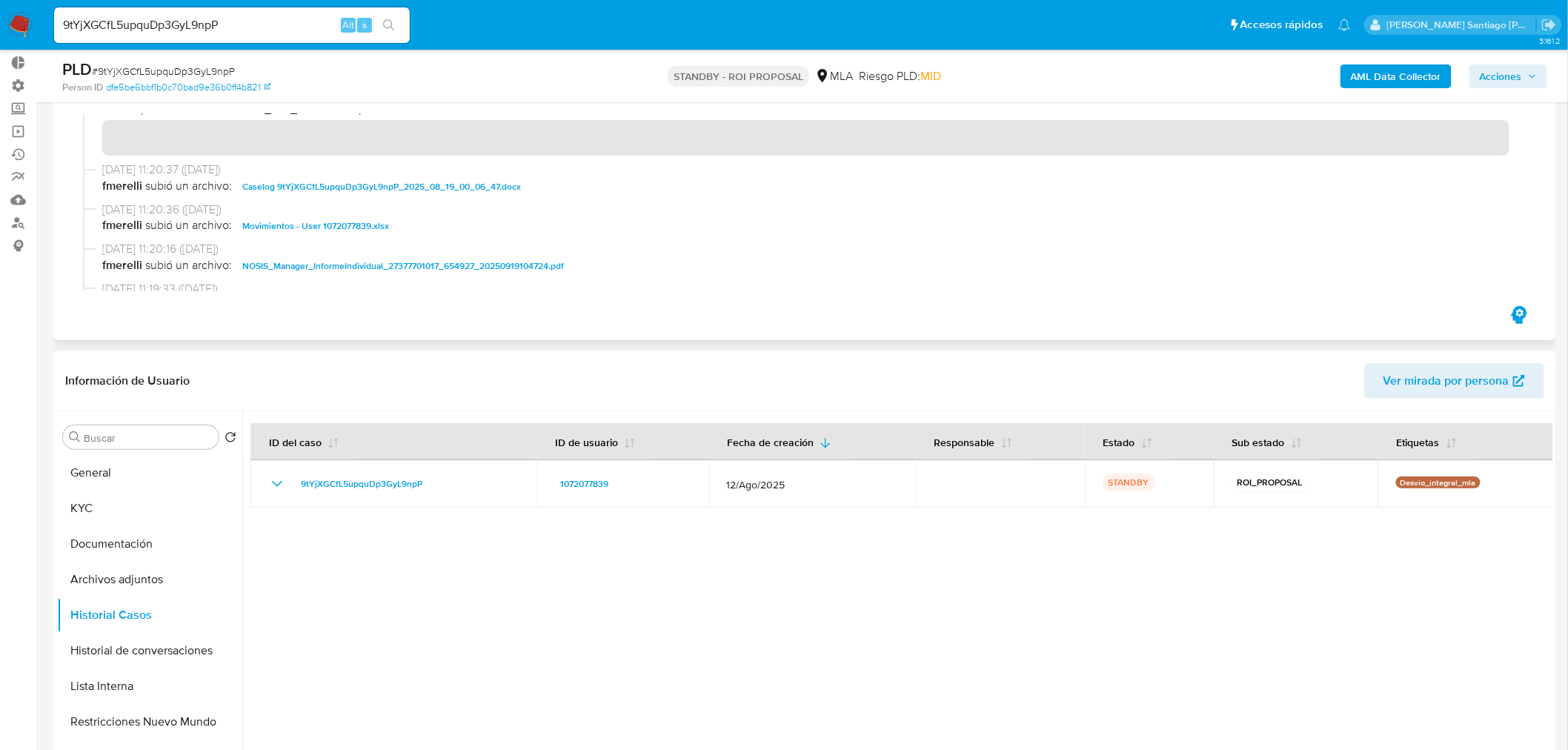
scroll to position [0, 0]
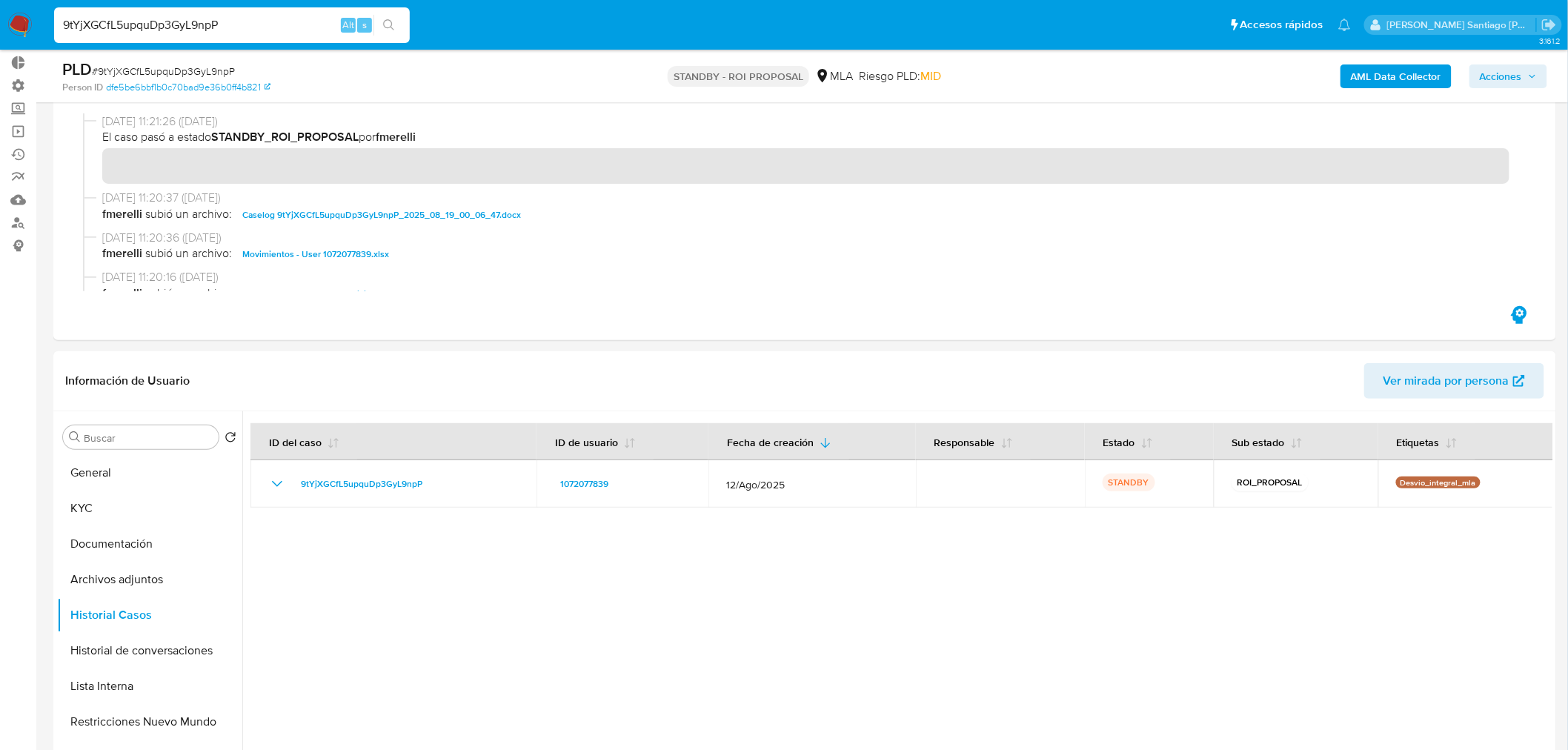
click at [242, 31] on input "9tYjXGCfL5upquDp3GyL9npP" at bounding box center [232, 25] width 355 height 19
paste input "WzywAUfqTEknuiQ4gF3SSUTy"
type input "WzywAUfqTEknuiQ4gF3SSUTy"
click at [386, 36] on div "WzywAUfqTEknuiQ4gF3SSUTy Alt s" at bounding box center [232, 25] width 355 height 36
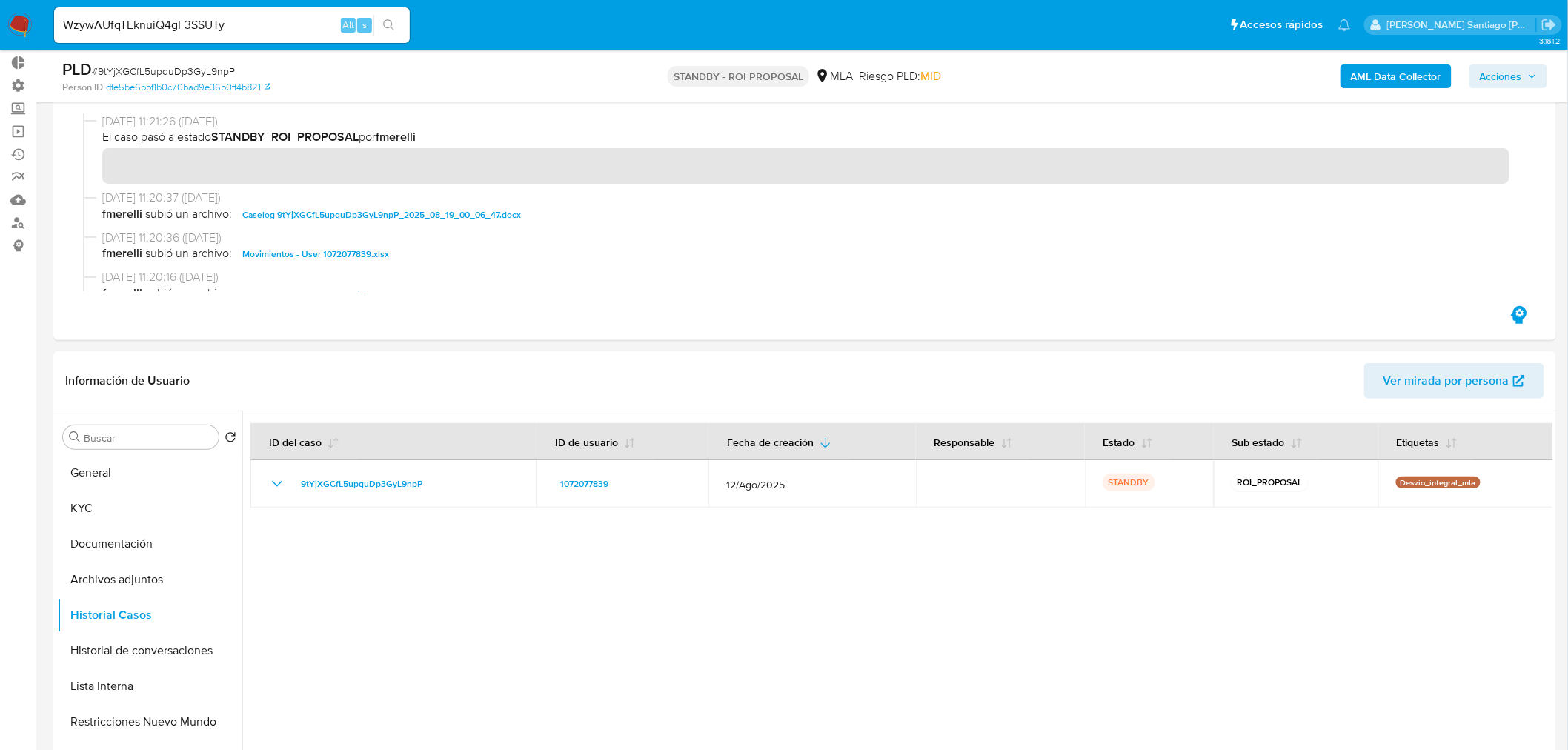
click at [385, 19] on icon "search-icon" at bounding box center [388, 24] width 12 height 12
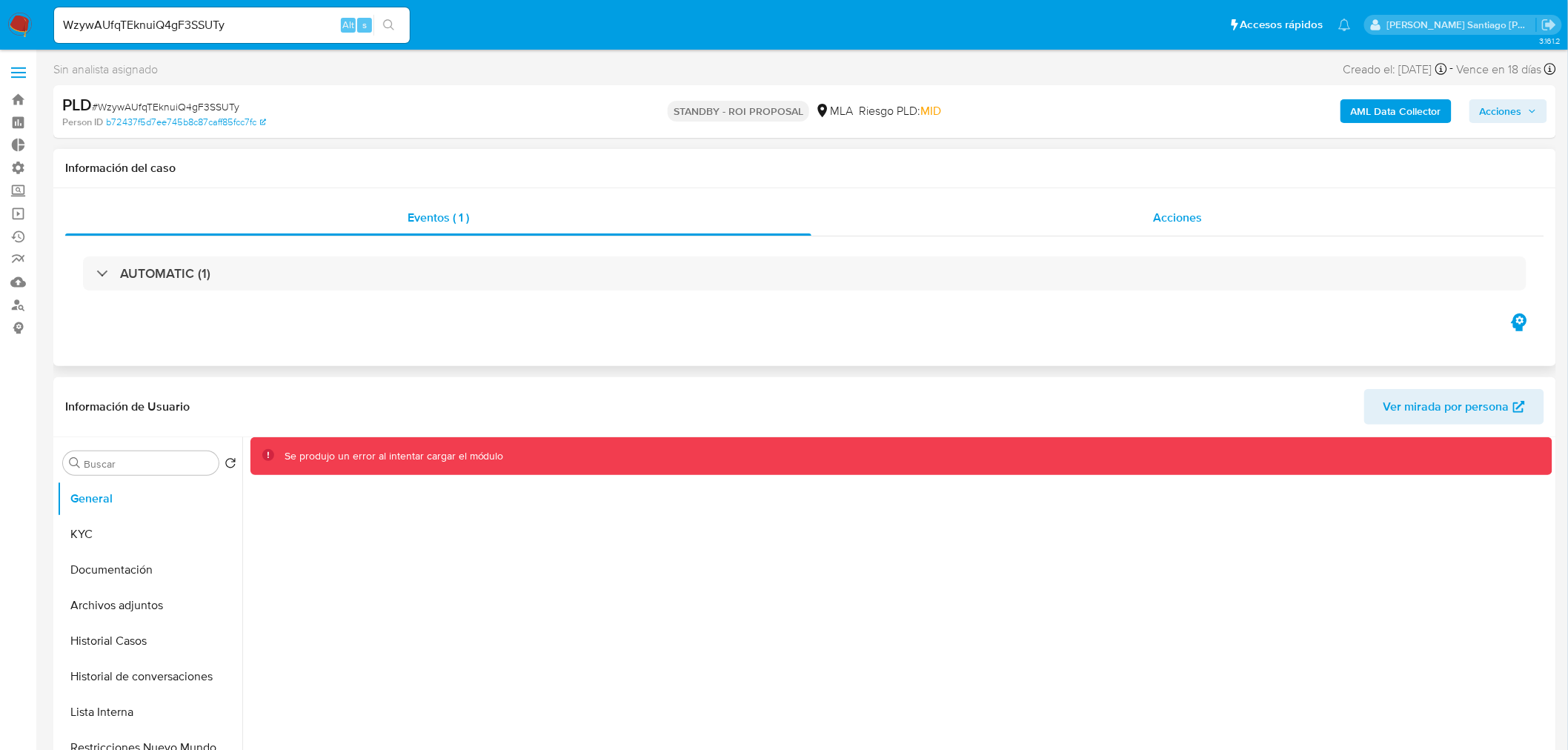
click at [1138, 229] on div "Acciones" at bounding box center [1178, 218] width 733 height 36
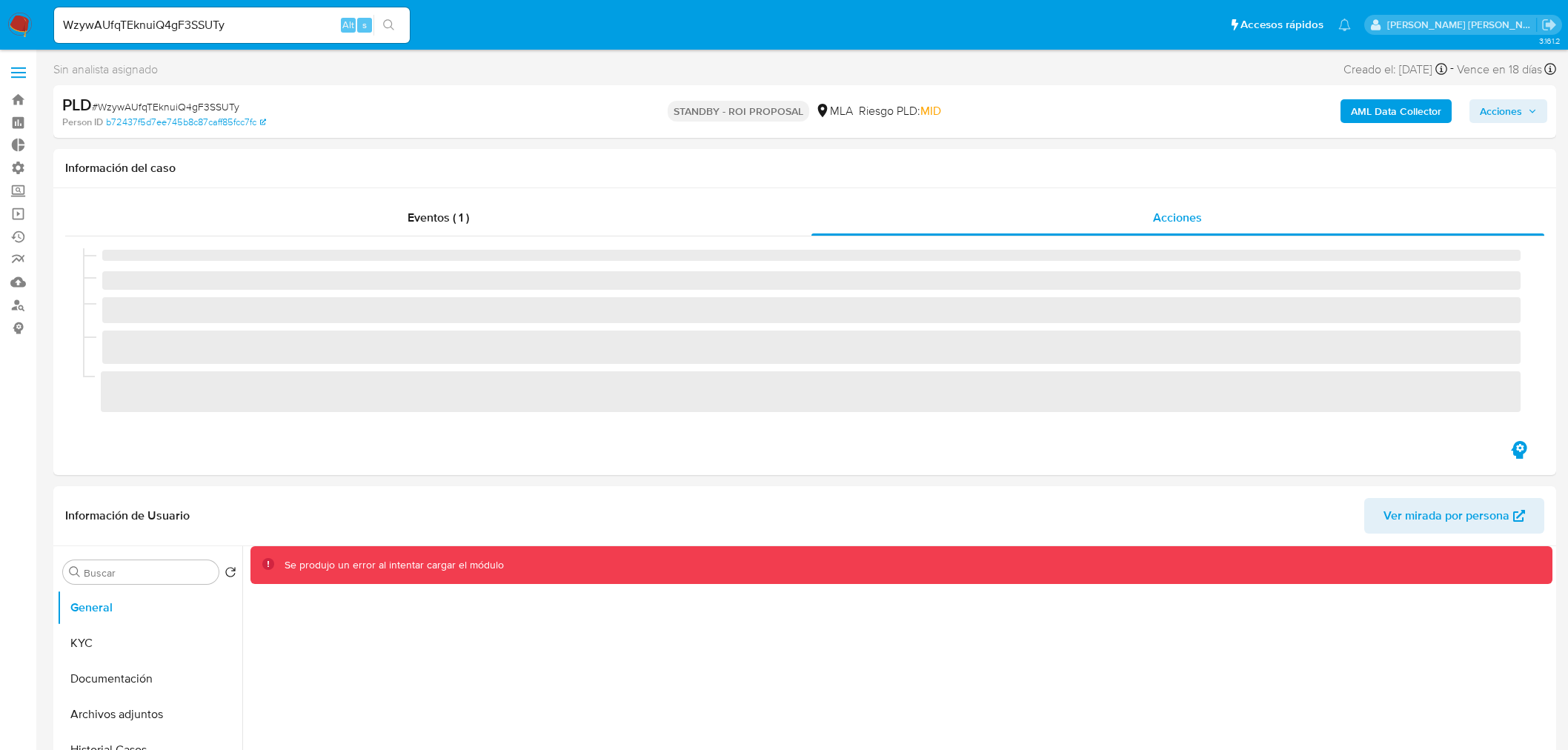
select select "10"
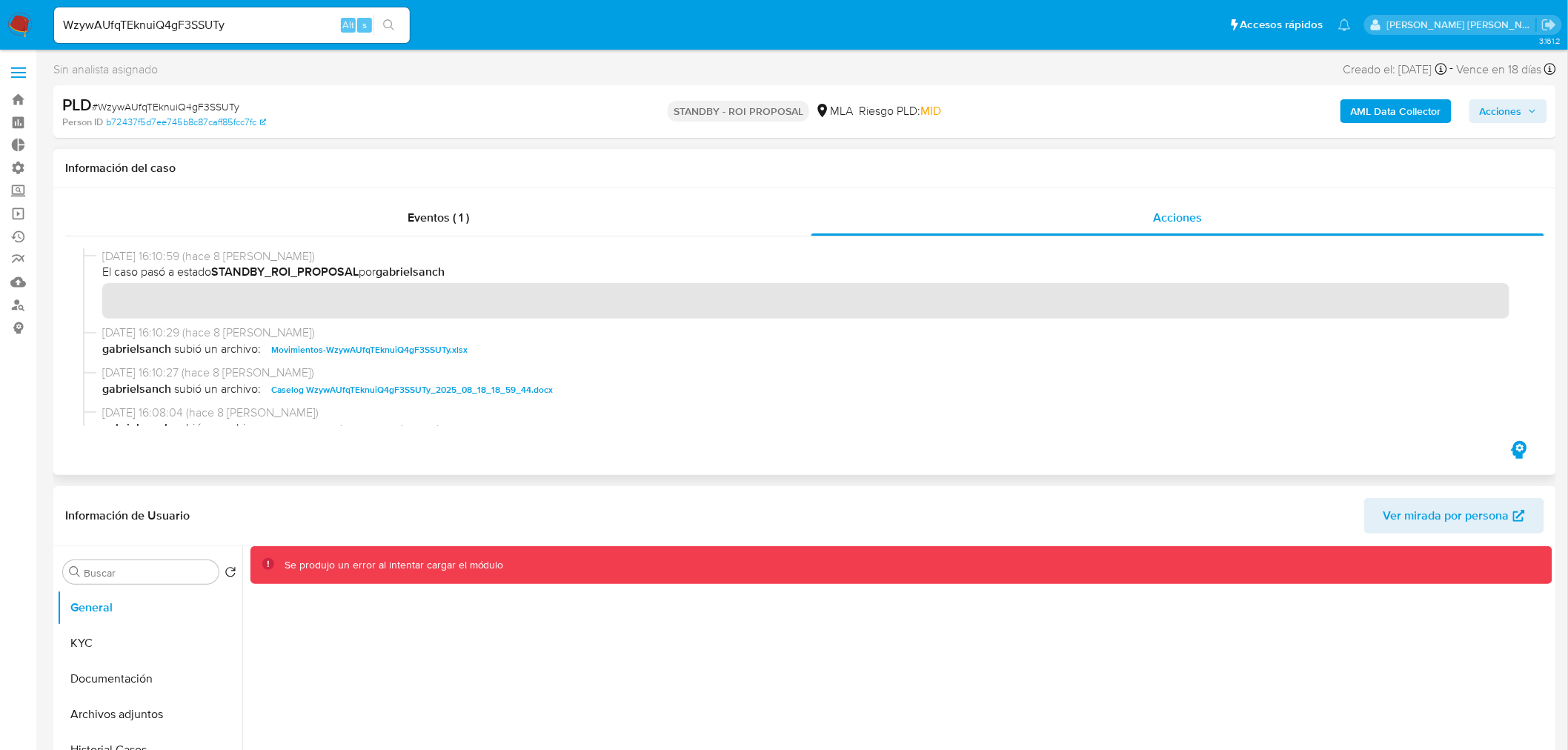
click at [509, 386] on span "Caselog WzywAUfqTEknuiQ4gF3SSUTy_2025_08_18_18_59_44.docx" at bounding box center [411, 389] width 281 height 18
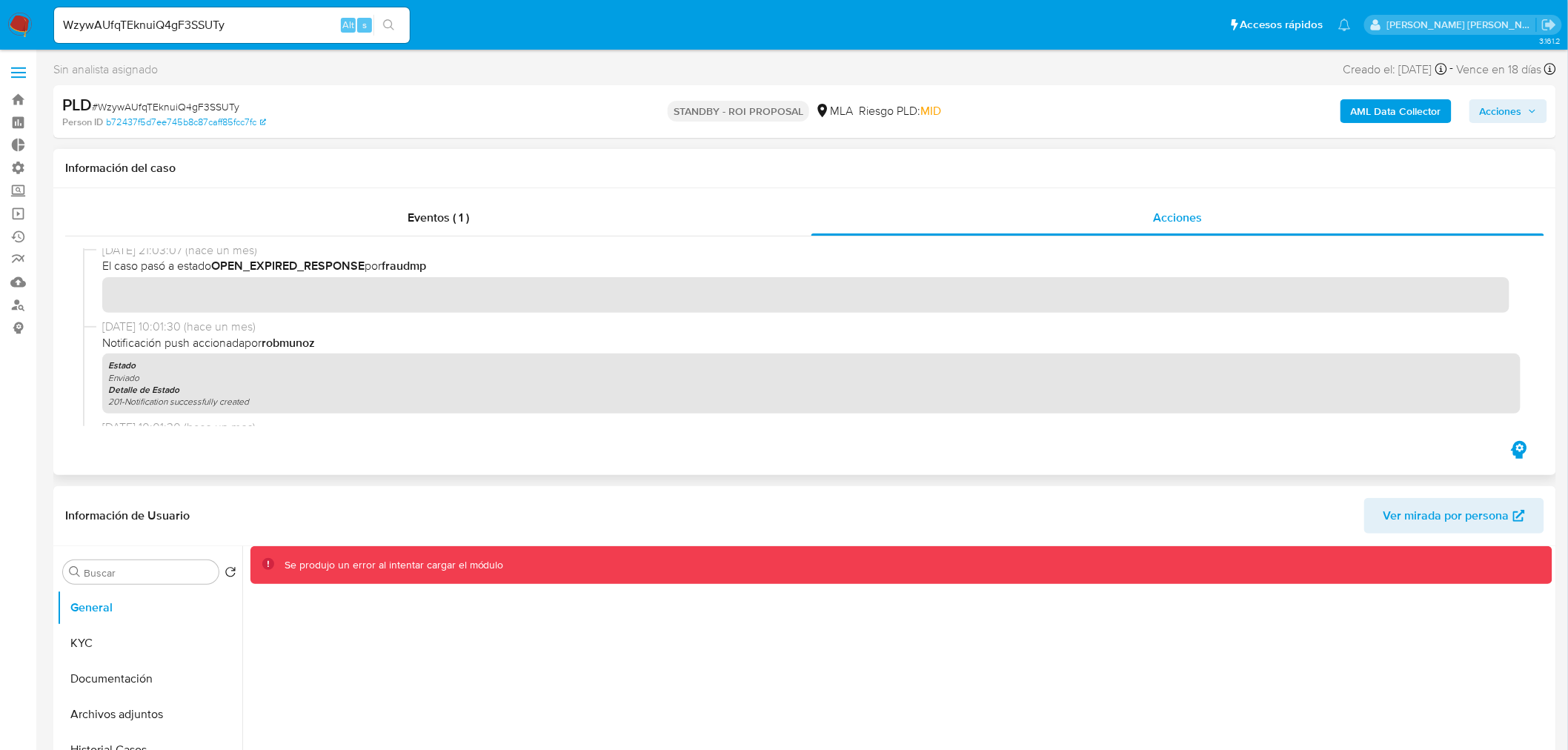
scroll to position [575, 0]
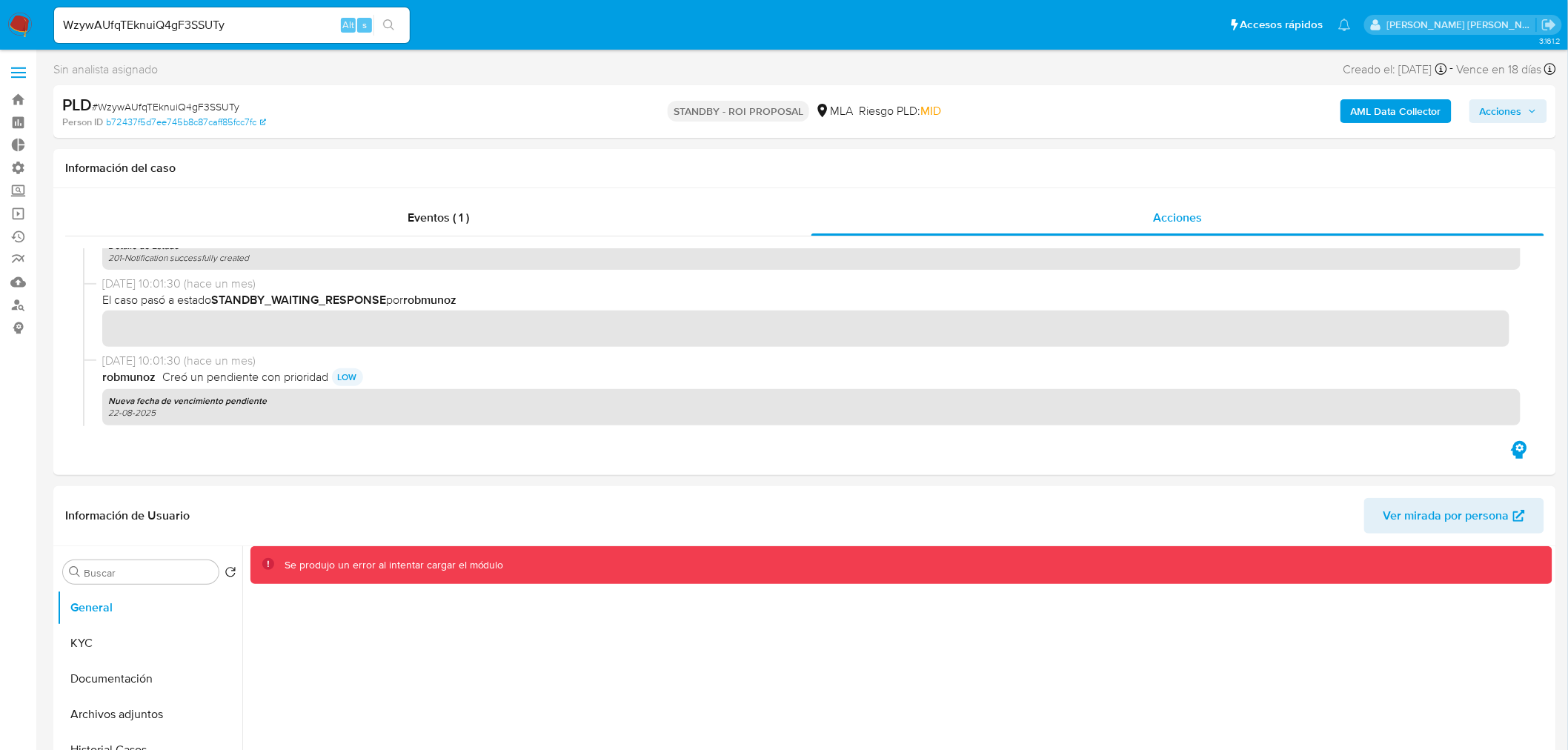
click at [229, 23] on input "WzywAUfqTEknuiQ4gF3SSUTy" at bounding box center [232, 25] width 355 height 19
drag, startPoint x: 229, startPoint y: 23, endPoint x: 293, endPoint y: 18, distance: 64.2
click at [230, 23] on input "WzywAUfqTEknuiQ4gF3SSUTy" at bounding box center [232, 25] width 355 height 19
paste input "jb6S6lA7NJJ2zruYnZfRK1xH"
type input "jb6S6lA7NJJ2zruYnZfRK1xH"
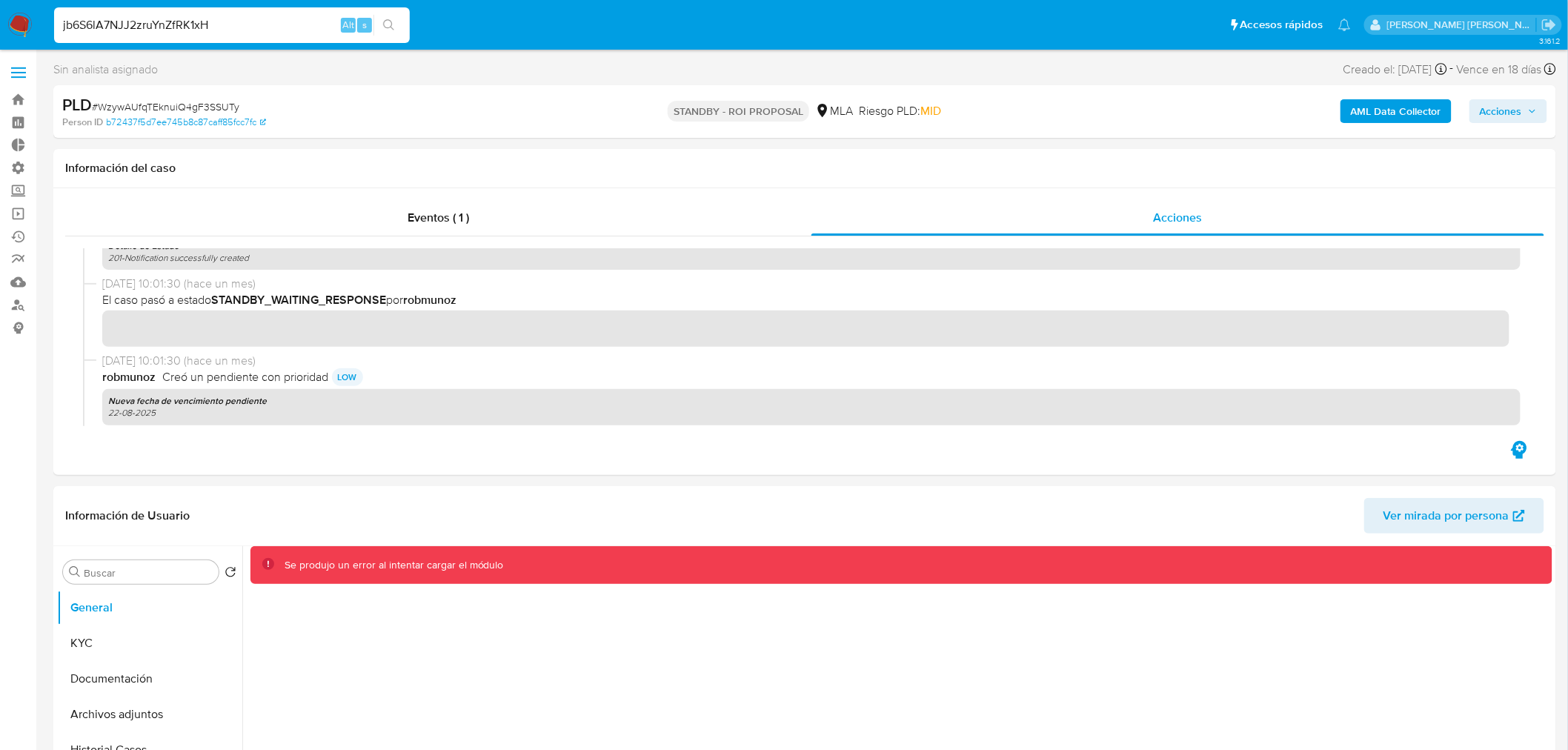
click at [389, 25] on icon "search-icon" at bounding box center [388, 24] width 12 height 12
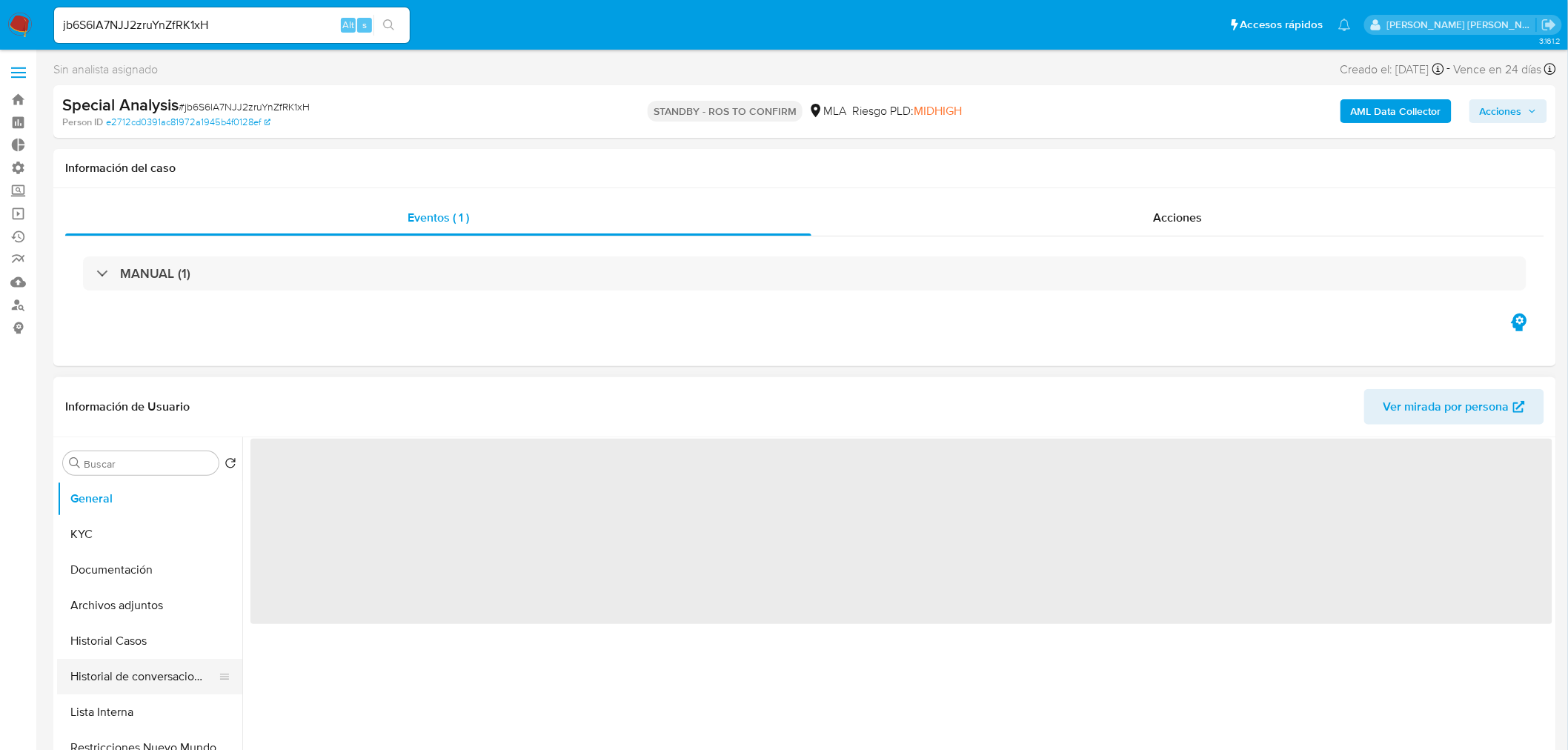
select select "10"
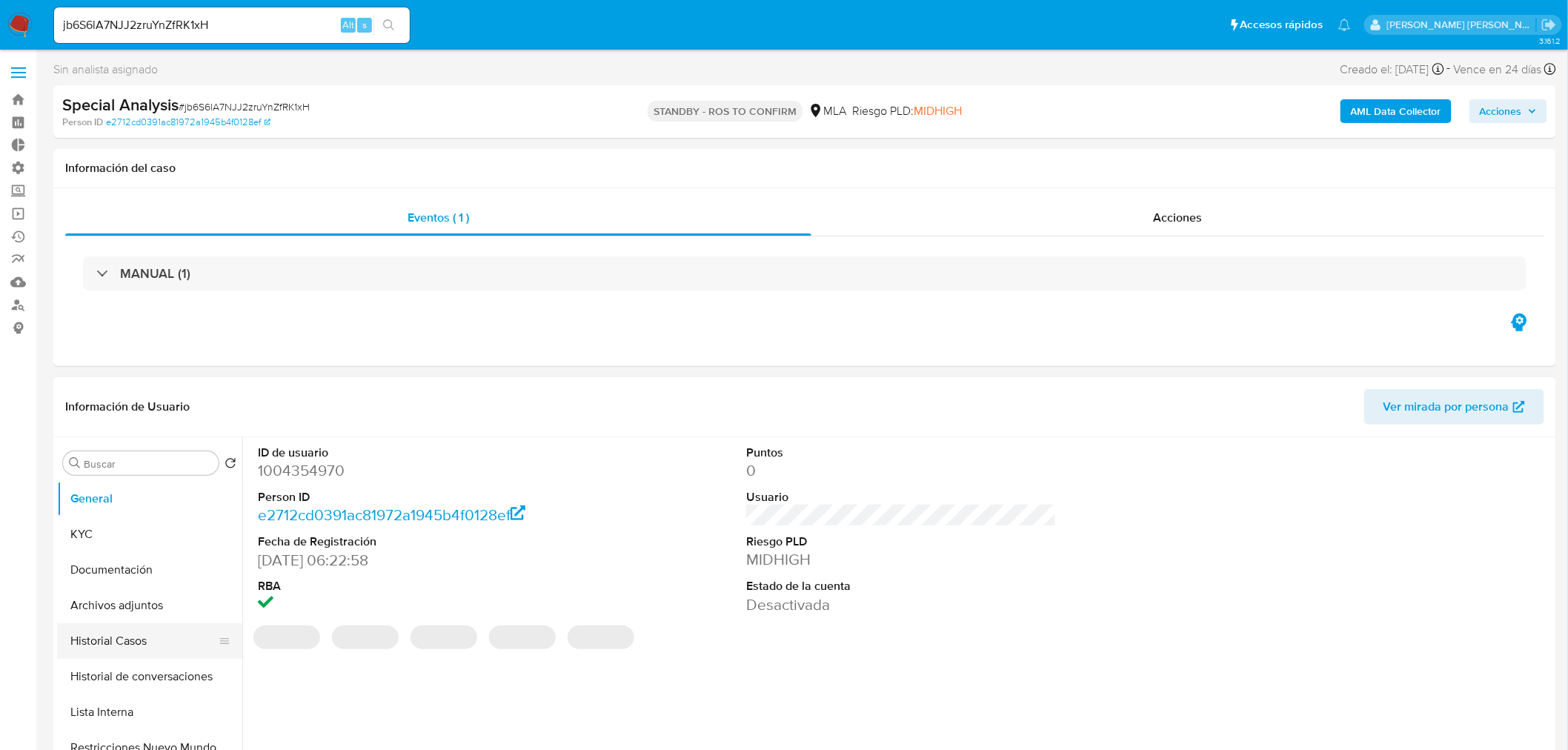
click at [134, 650] on button "Historial Casos" at bounding box center [144, 641] width 173 height 36
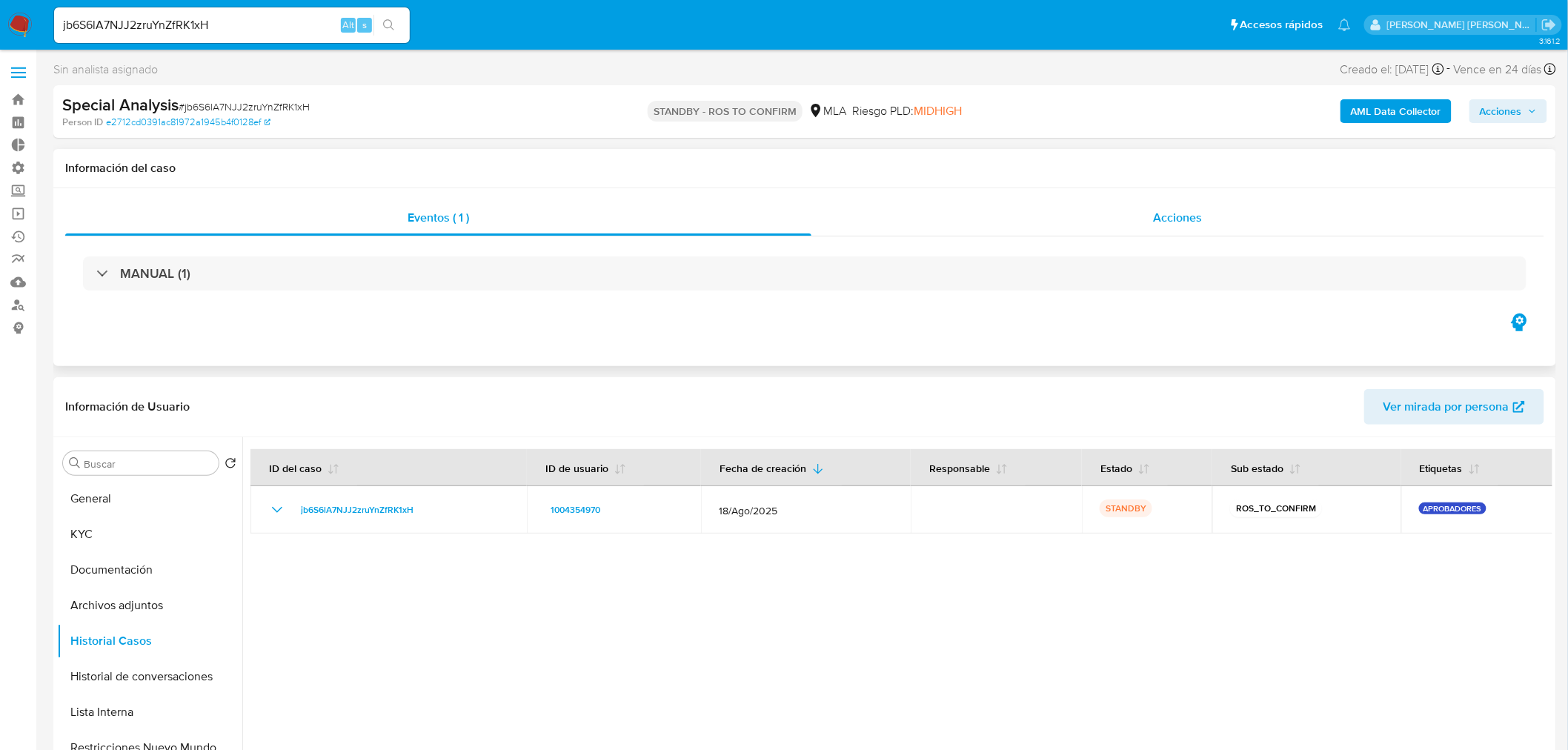
click at [1198, 211] on span "Acciones" at bounding box center [1177, 217] width 49 height 17
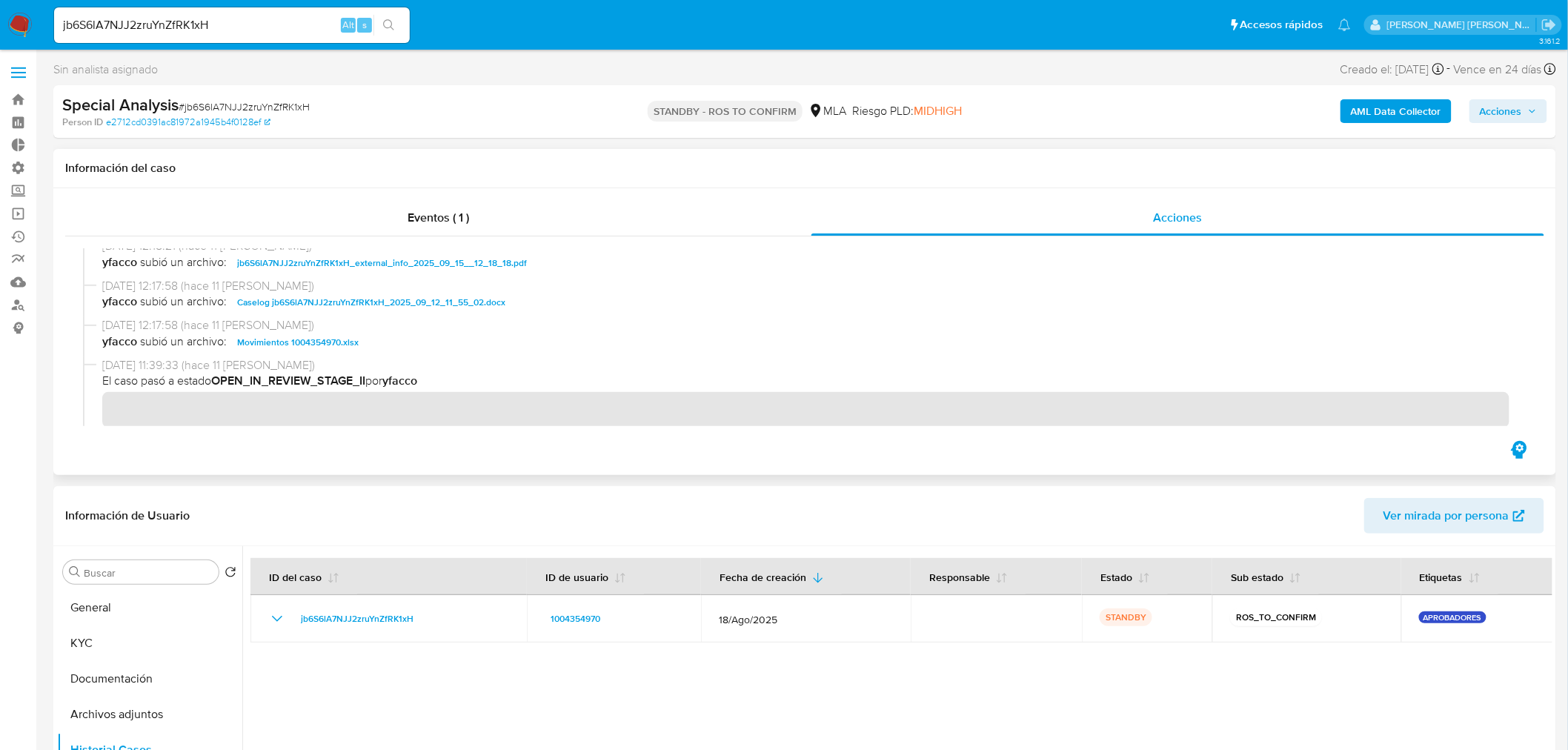
click at [489, 308] on span "Caselog jb6S6lA7NJJ2zruYnZfRK1xH_2025_09_12_11_55_02.docx" at bounding box center [370, 302] width 268 height 18
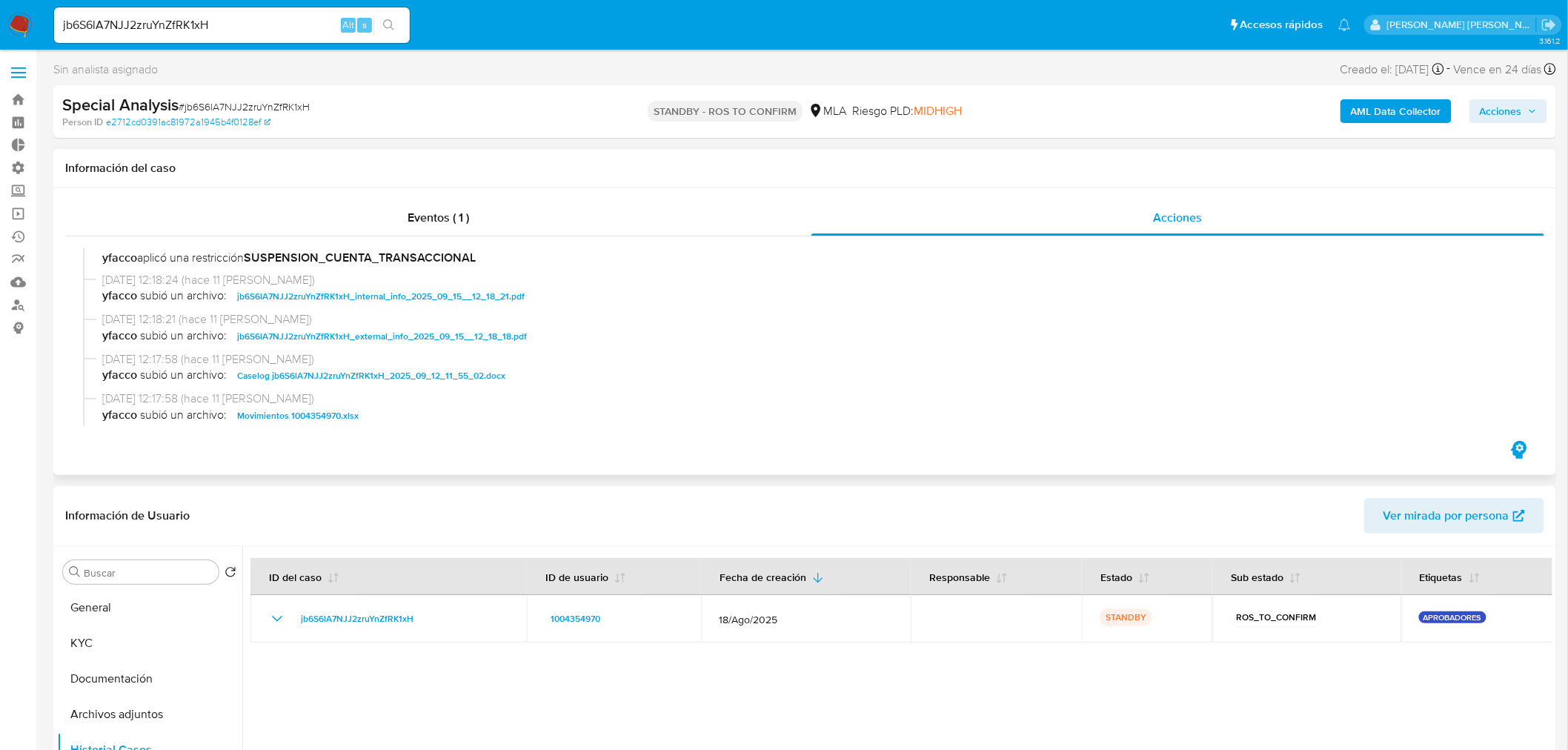
scroll to position [329, 0]
